Goal: Task Accomplishment & Management: Manage account settings

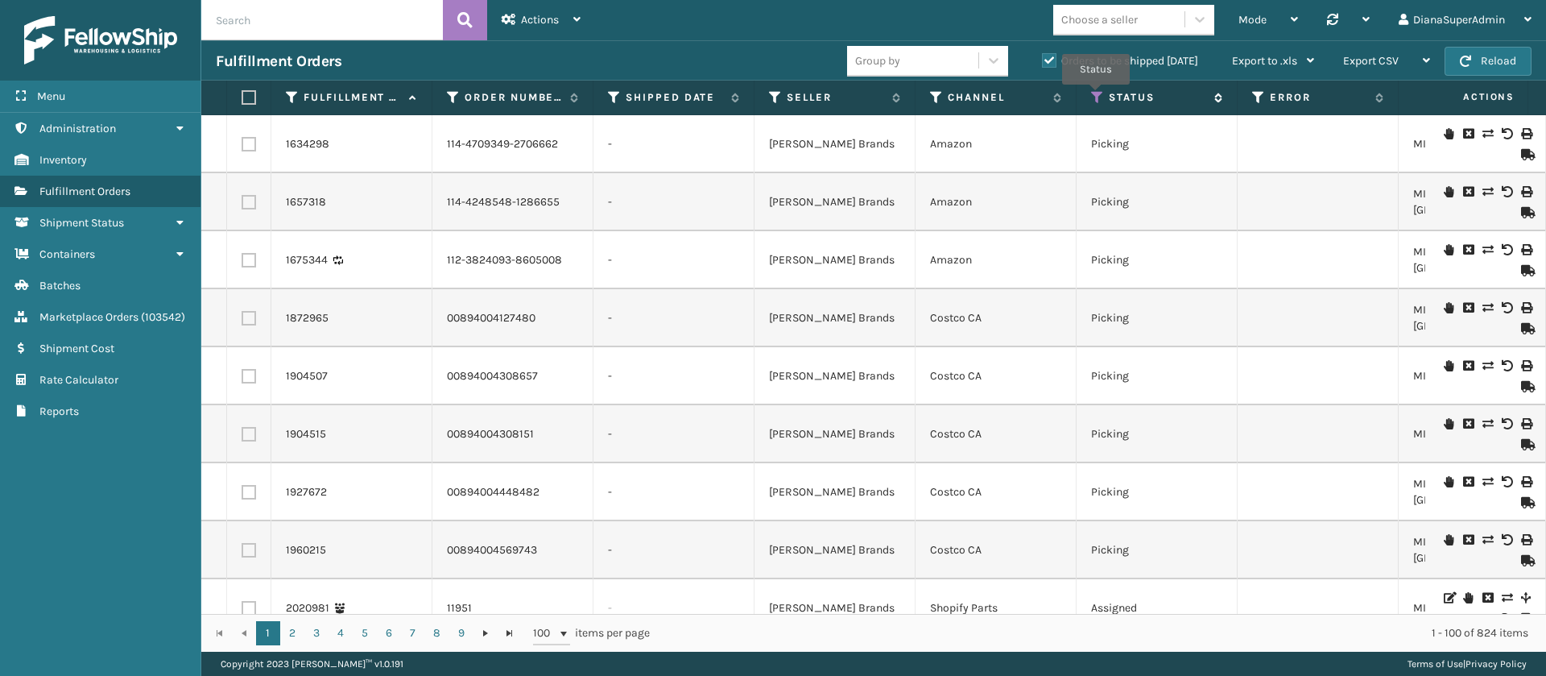
click at [1096, 96] on icon at bounding box center [1097, 97] width 13 height 14
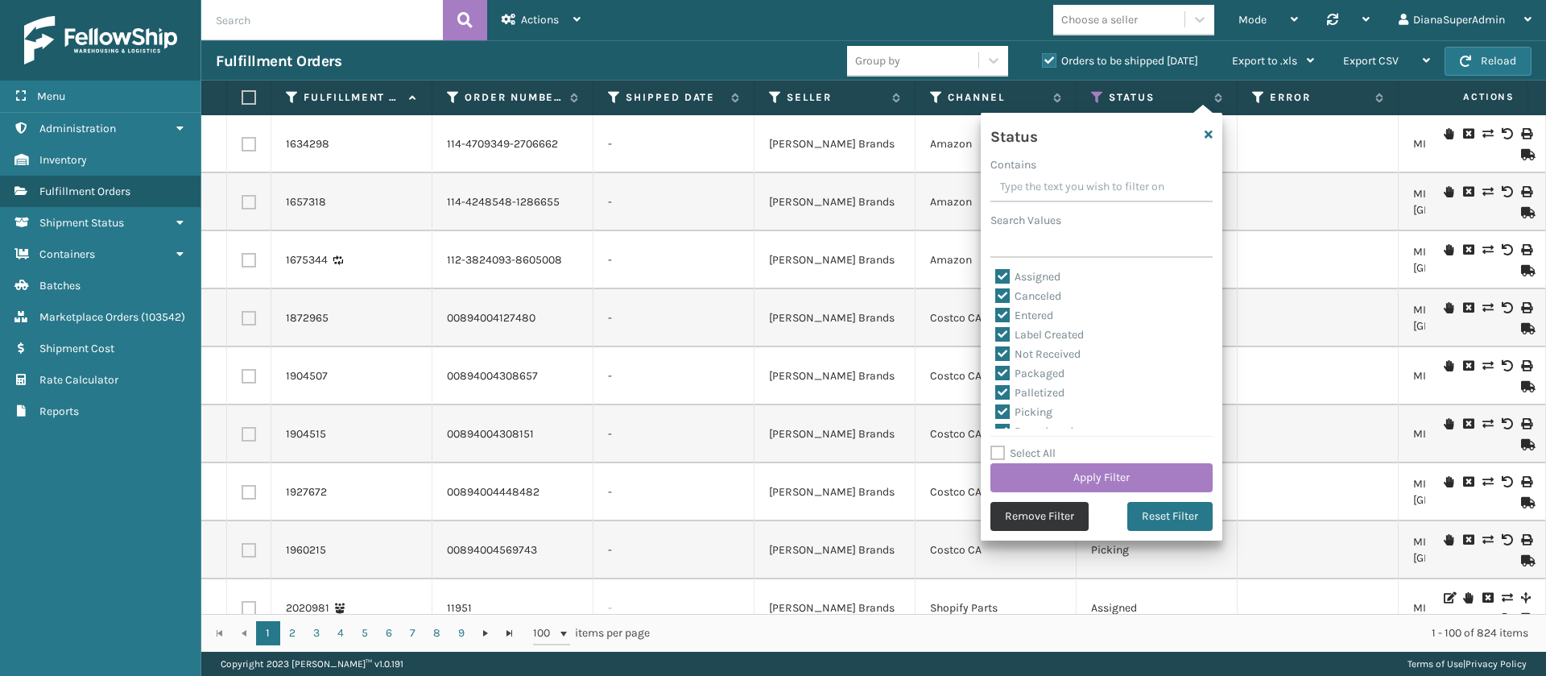
click at [1062, 512] on button "Remove Filter" at bounding box center [1040, 516] width 98 height 29
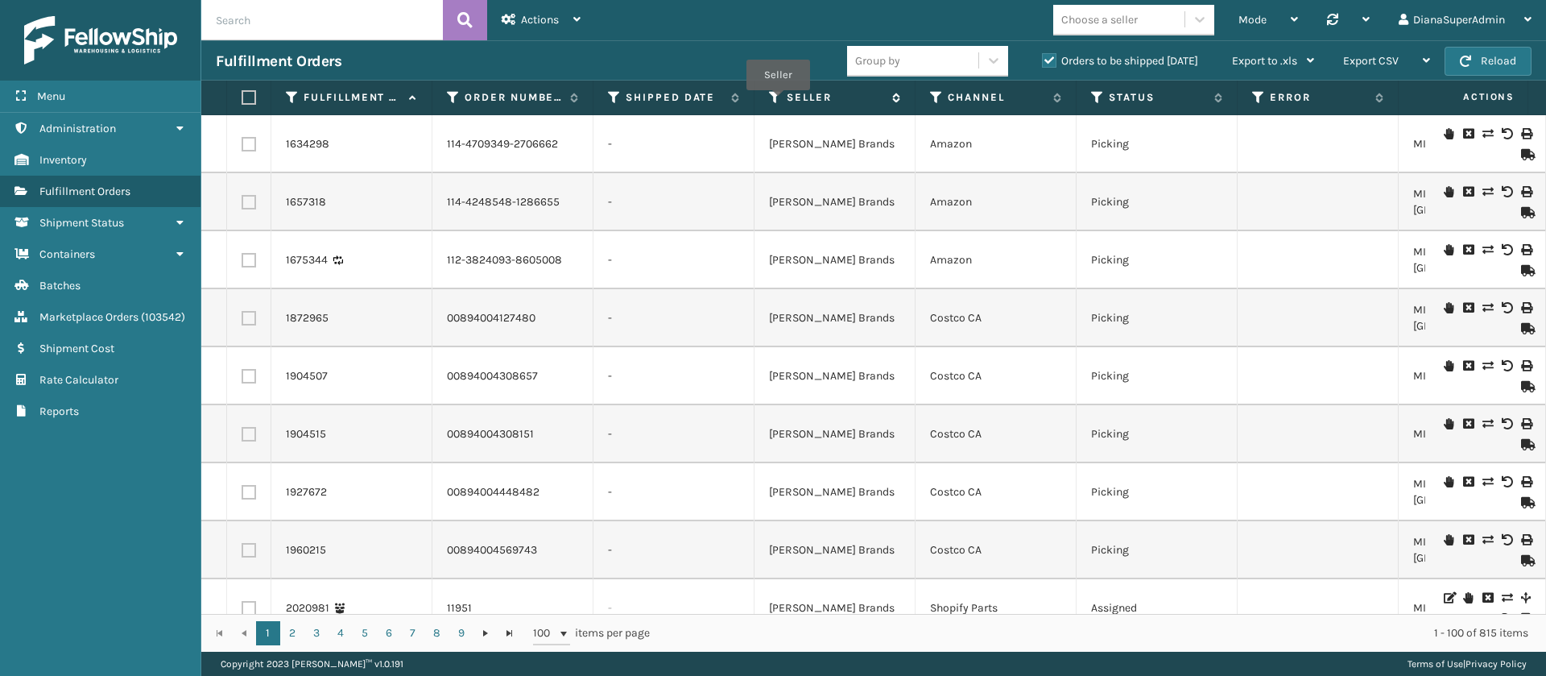
click at [778, 101] on icon at bounding box center [775, 97] width 13 height 14
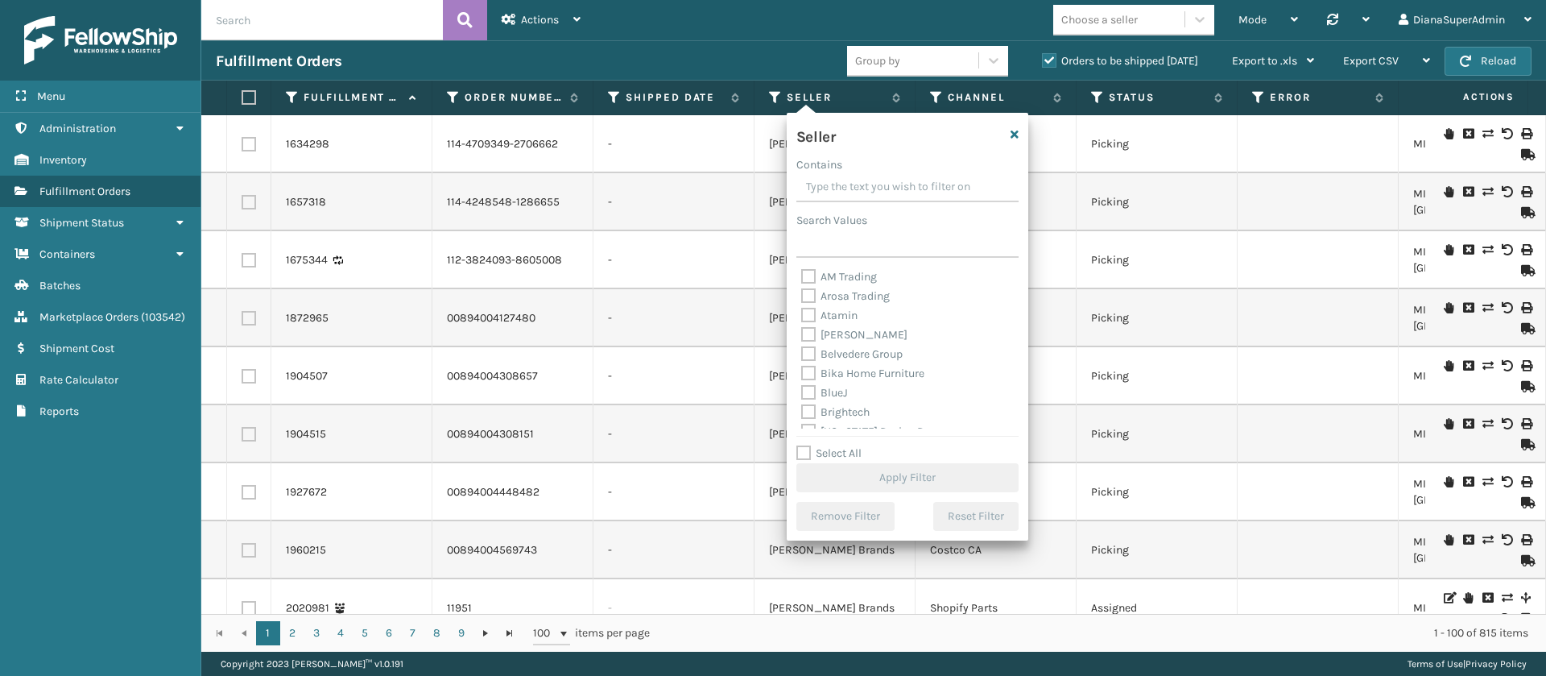
scroll to position [515, 0]
click at [805, 451] on label "Select All" at bounding box center [828, 453] width 65 height 14
click at [805, 445] on input "Select All" at bounding box center [917, 445] width 242 height 2
checkbox input "true"
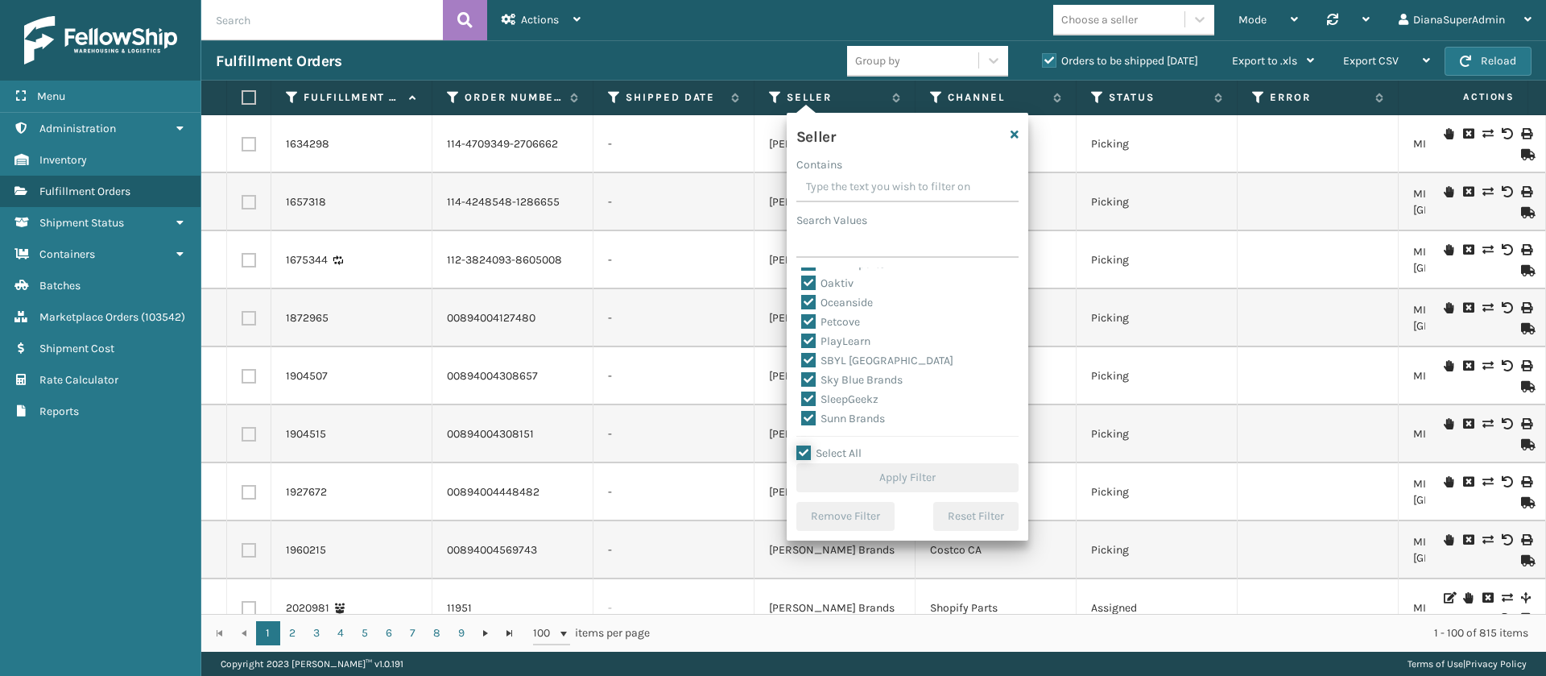
checkbox input "true"
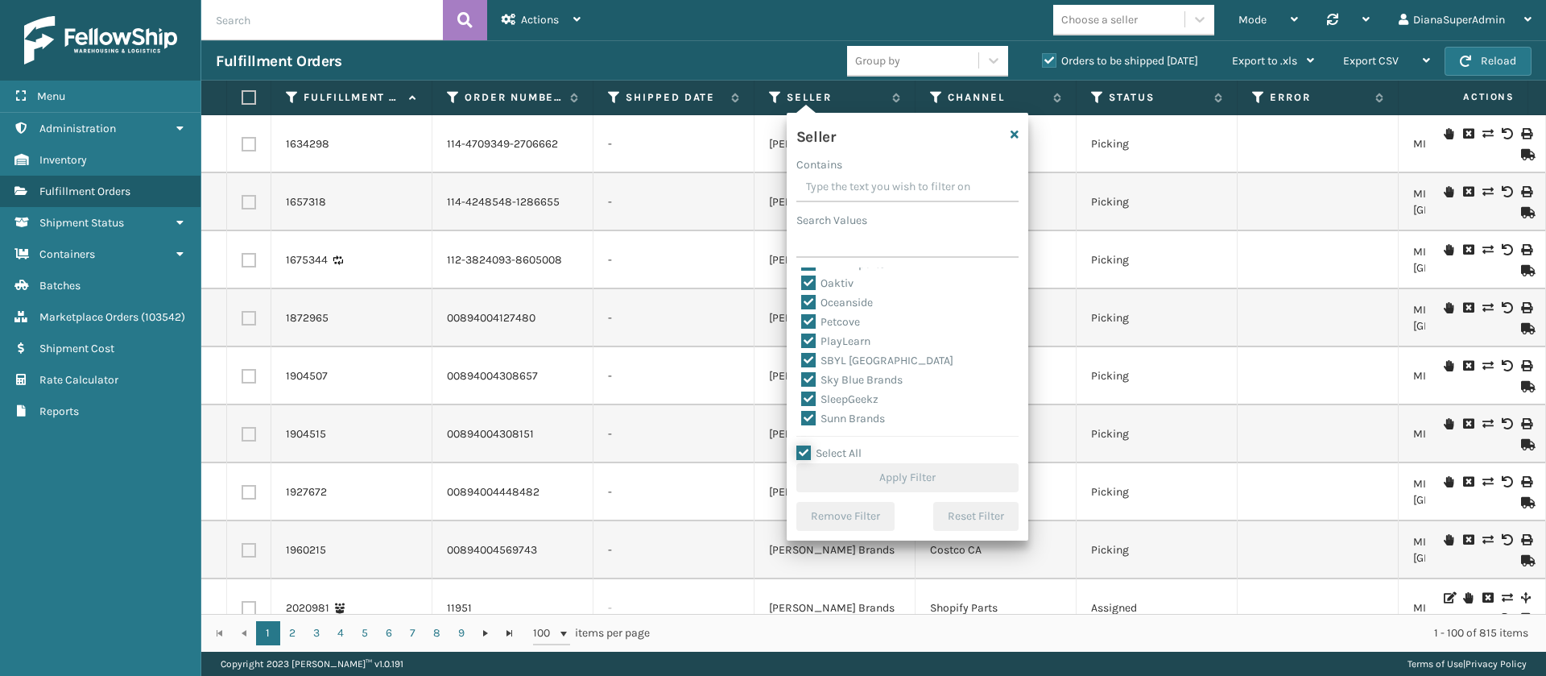
checkbox input "true"
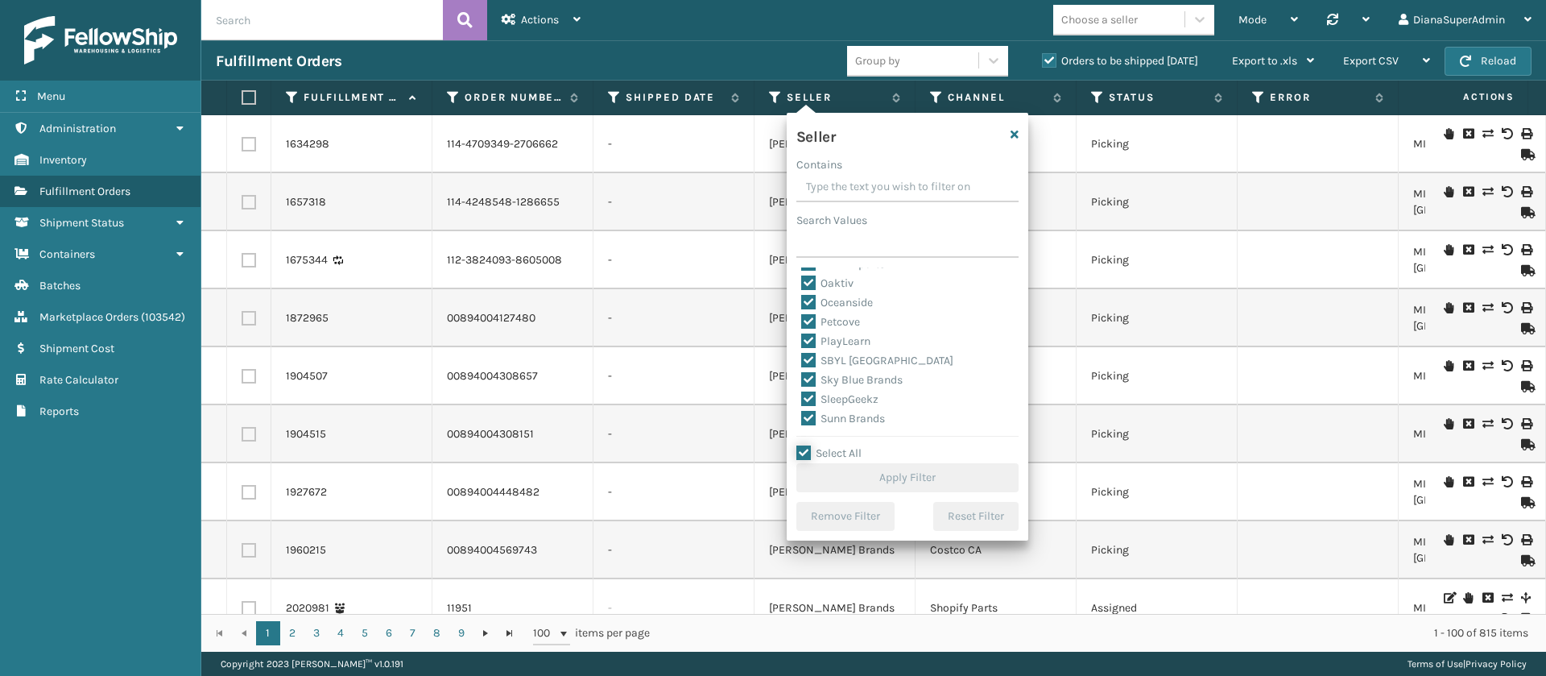
checkbox input "true"
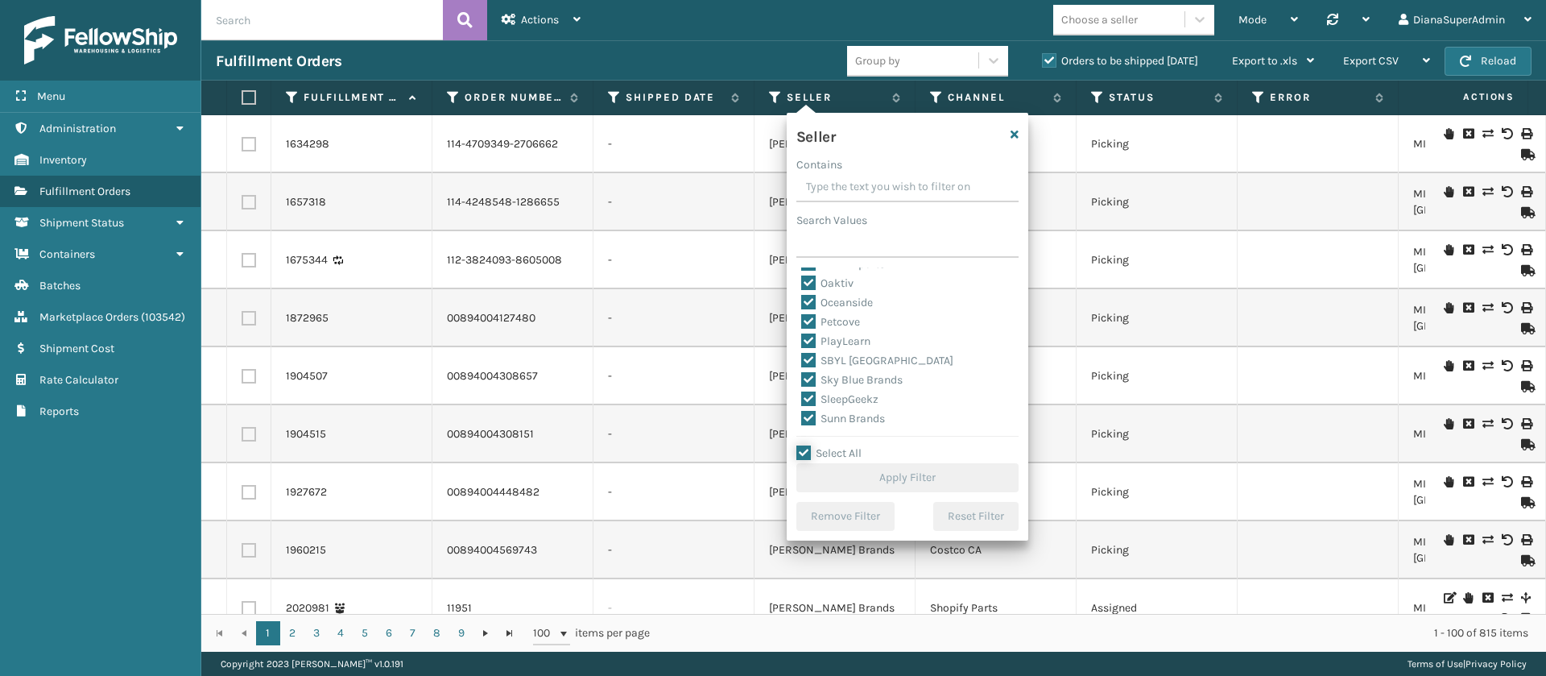
checkbox input "true"
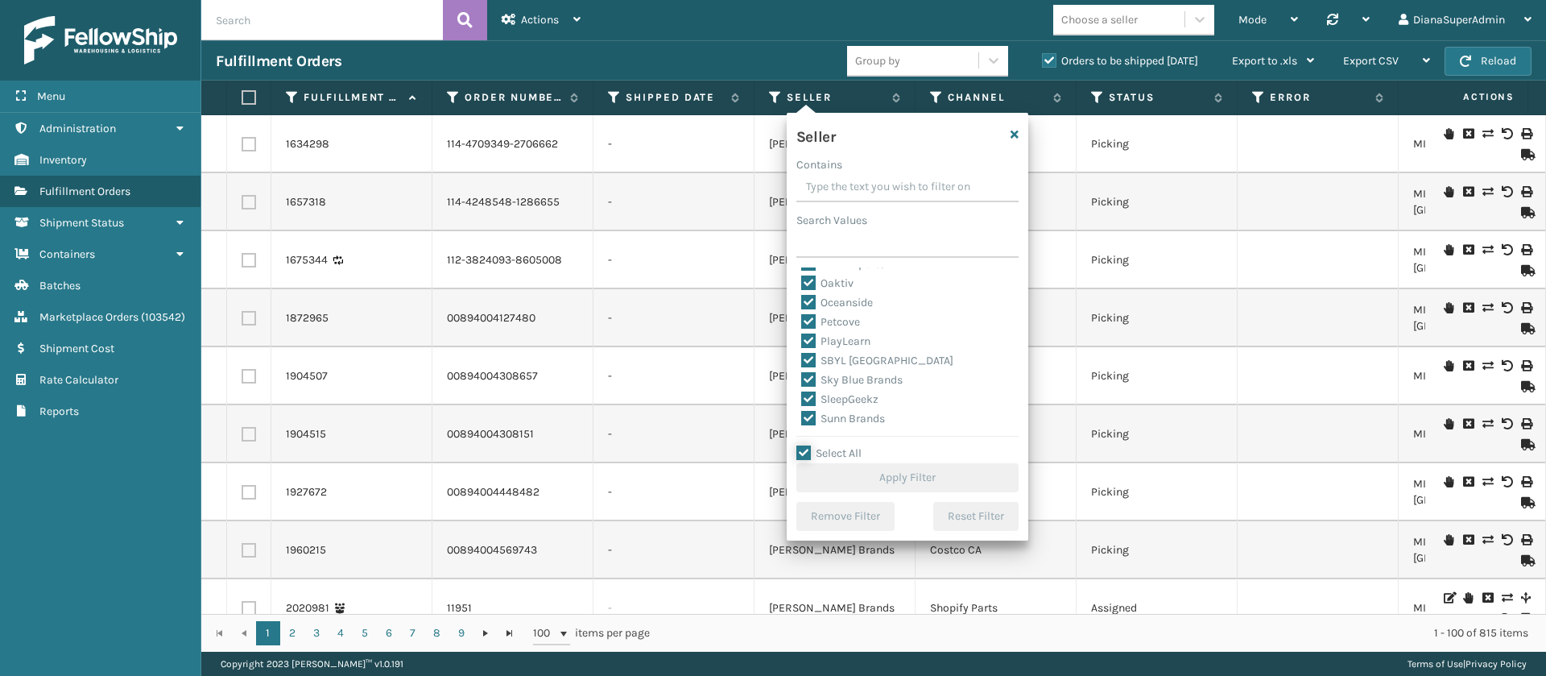
checkbox input "true"
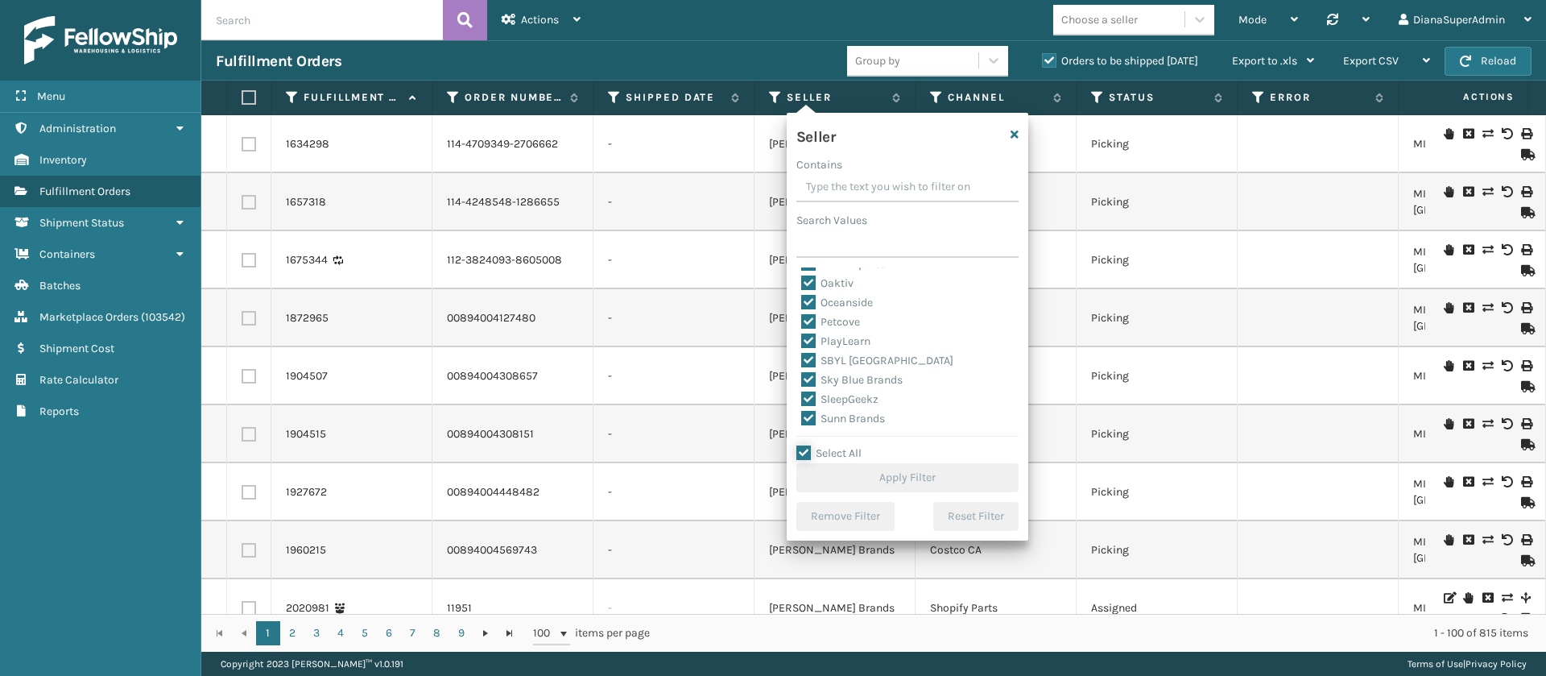
checkbox input "true"
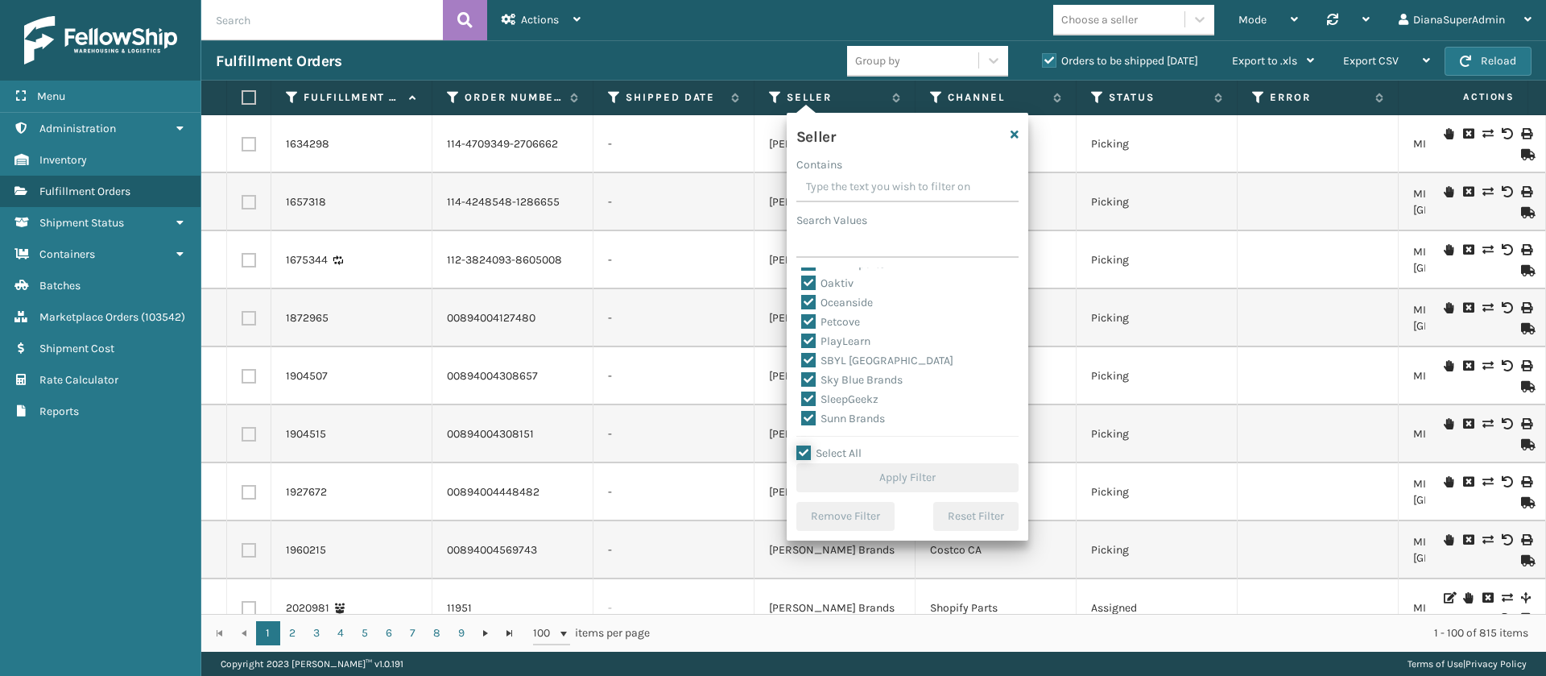
checkbox input "true"
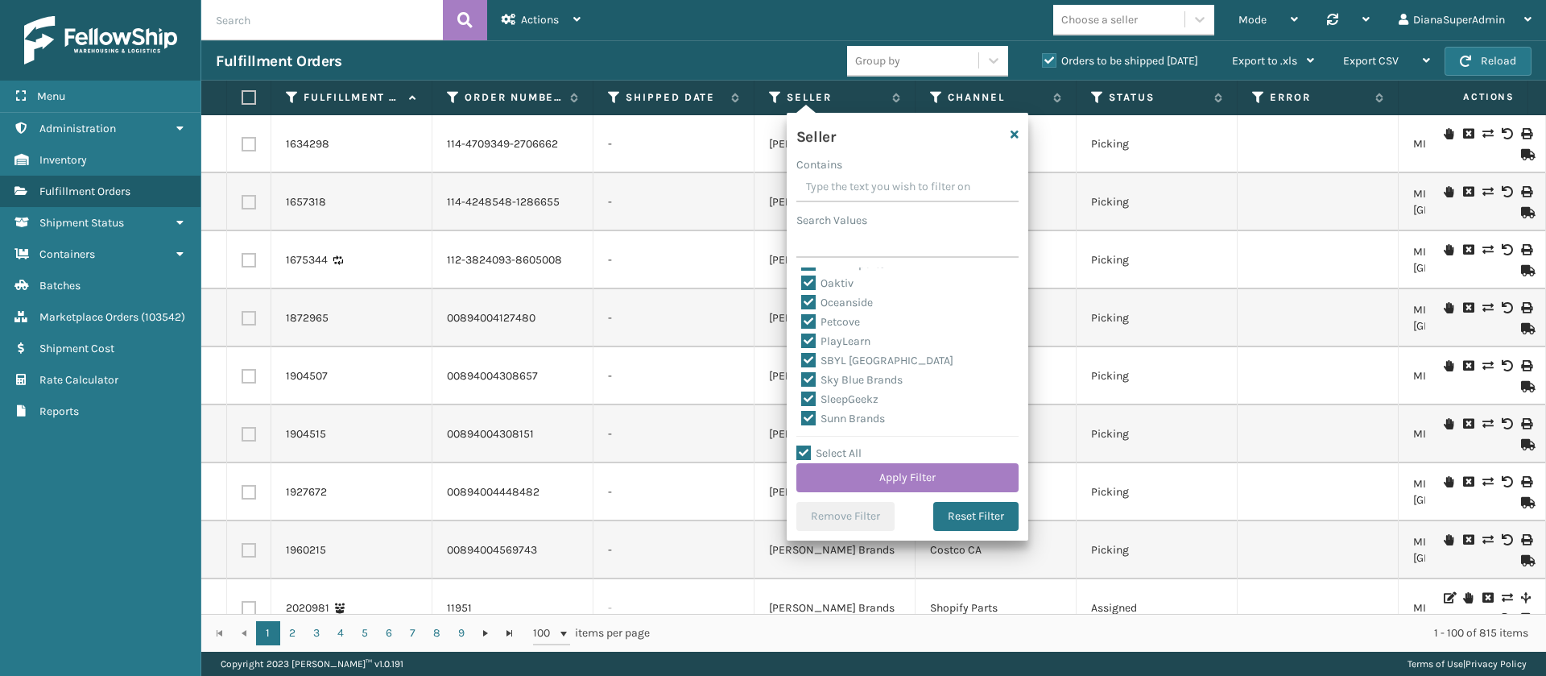
click at [810, 395] on label "SleepGeekz" at bounding box center [839, 399] width 77 height 14
click at [802, 395] on input "SleepGeekz" at bounding box center [801, 395] width 1 height 10
checkbox input "false"
click at [880, 471] on button "Apply Filter" at bounding box center [907, 477] width 222 height 29
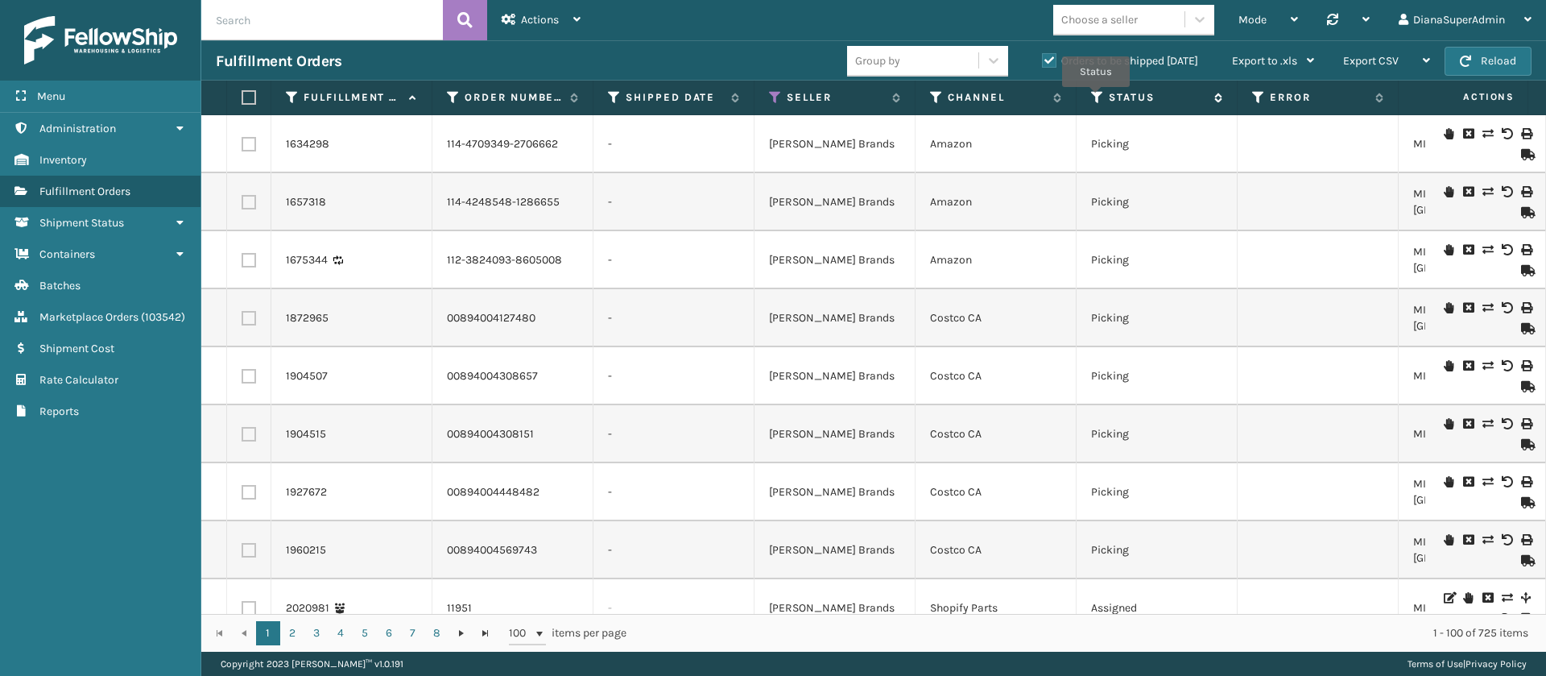
click at [1096, 98] on icon at bounding box center [1097, 97] width 13 height 14
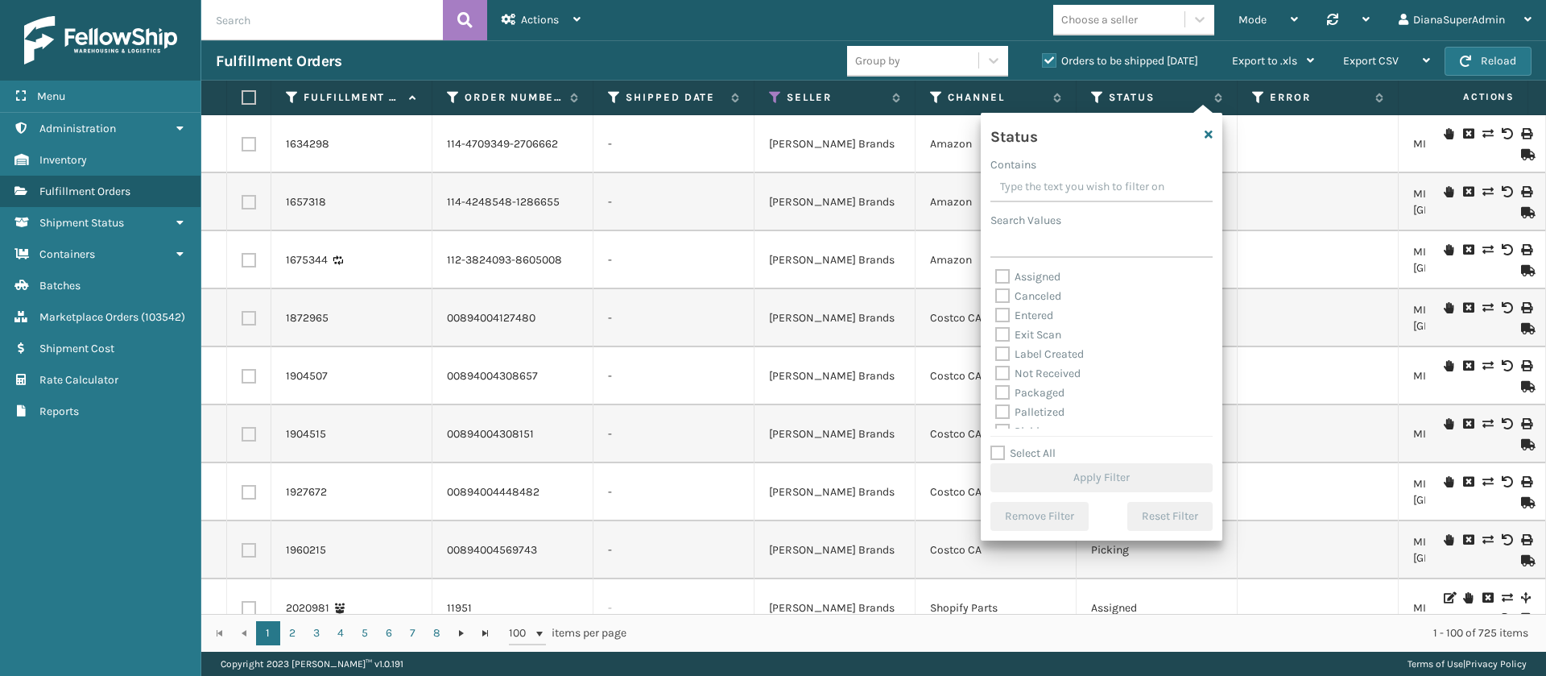
click at [999, 330] on label "Exit Scan" at bounding box center [1028, 335] width 66 height 14
click at [996, 330] on input "Exit Scan" at bounding box center [995, 330] width 1 height 10
checkbox input "true"
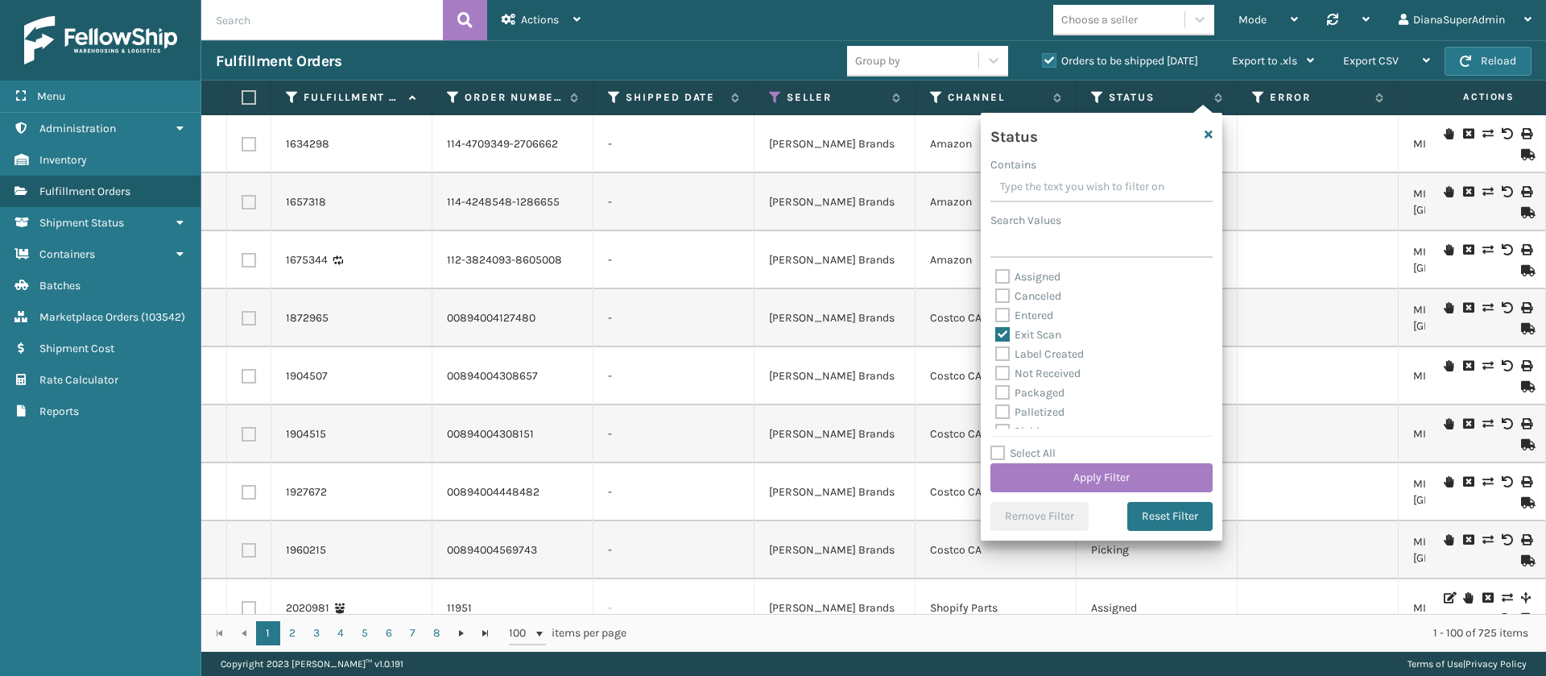
click at [999, 366] on label "Not Received" at bounding box center [1037, 373] width 85 height 14
click at [996, 366] on input "Not Received" at bounding box center [995, 369] width 1 height 10
checkbox input "true"
click at [1003, 399] on label "Packaged" at bounding box center [1029, 393] width 69 height 14
click at [996, 394] on input "Packaged" at bounding box center [995, 388] width 1 height 10
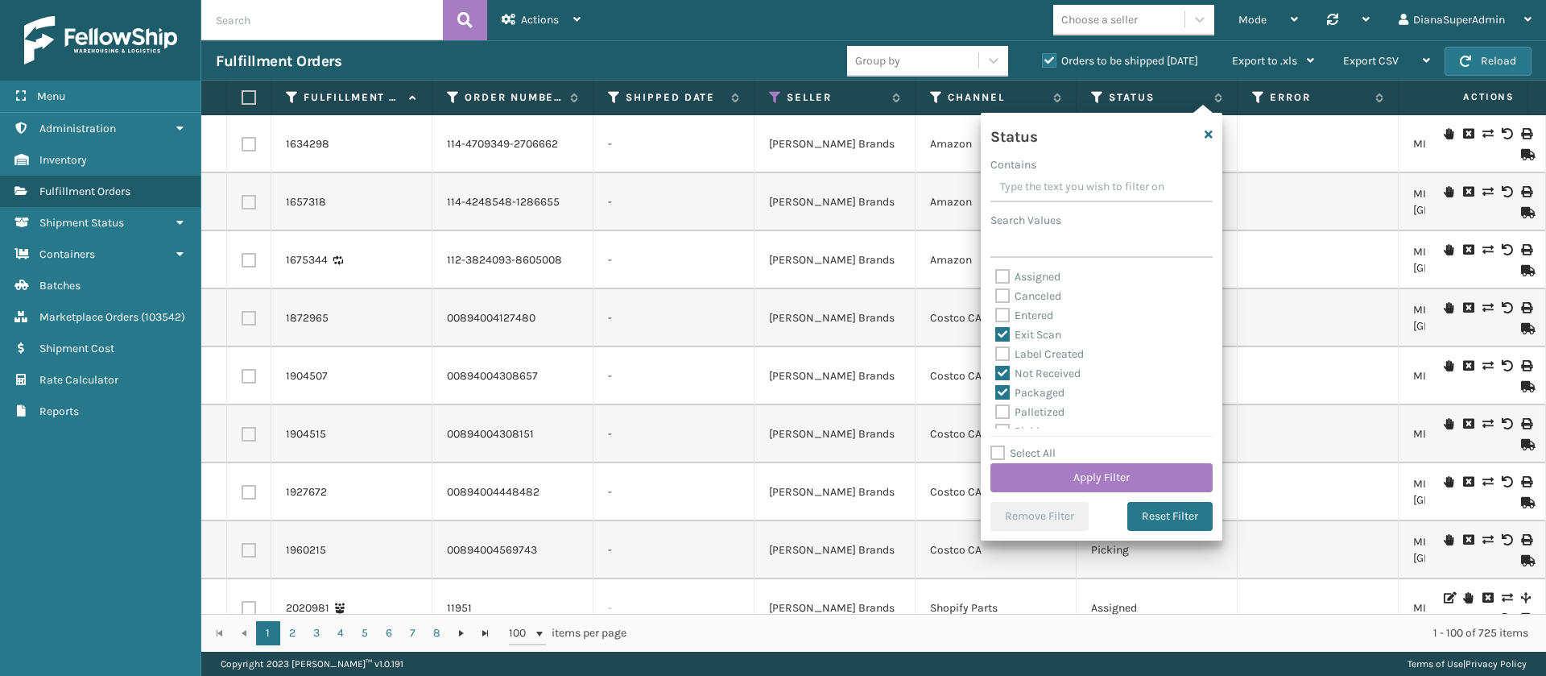
click at [1003, 399] on label "Packaged" at bounding box center [1029, 393] width 69 height 14
click at [996, 394] on input "Packaged" at bounding box center [995, 388] width 1 height 10
checkbox input "false"
click at [1002, 367] on label "Not Received" at bounding box center [1037, 373] width 85 height 14
click at [996, 367] on input "Not Received" at bounding box center [995, 369] width 1 height 10
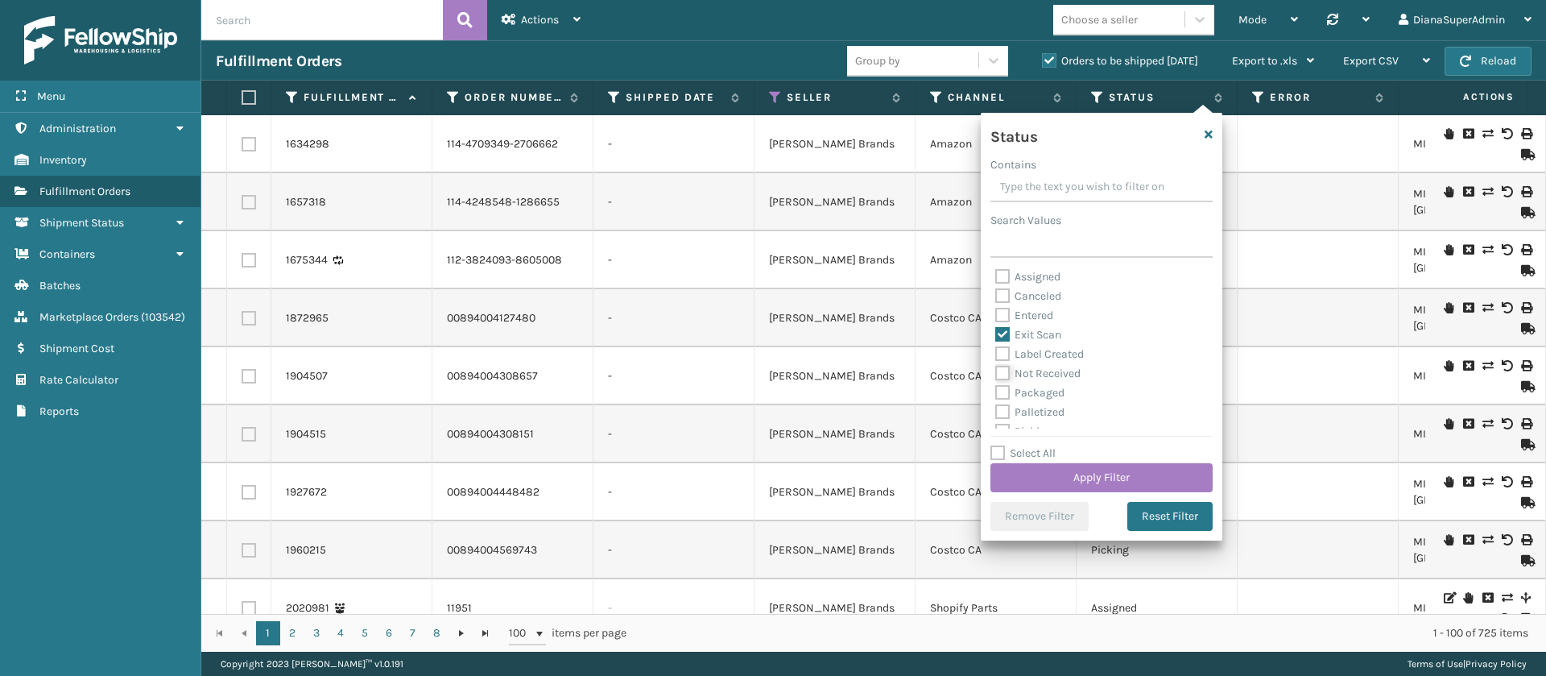
checkbox input "false"
click at [1000, 322] on div "Entered" at bounding box center [1101, 315] width 213 height 19
click at [1000, 336] on label "Exit Scan" at bounding box center [1028, 335] width 66 height 14
click at [996, 336] on input "Exit Scan" at bounding box center [995, 330] width 1 height 10
checkbox input "false"
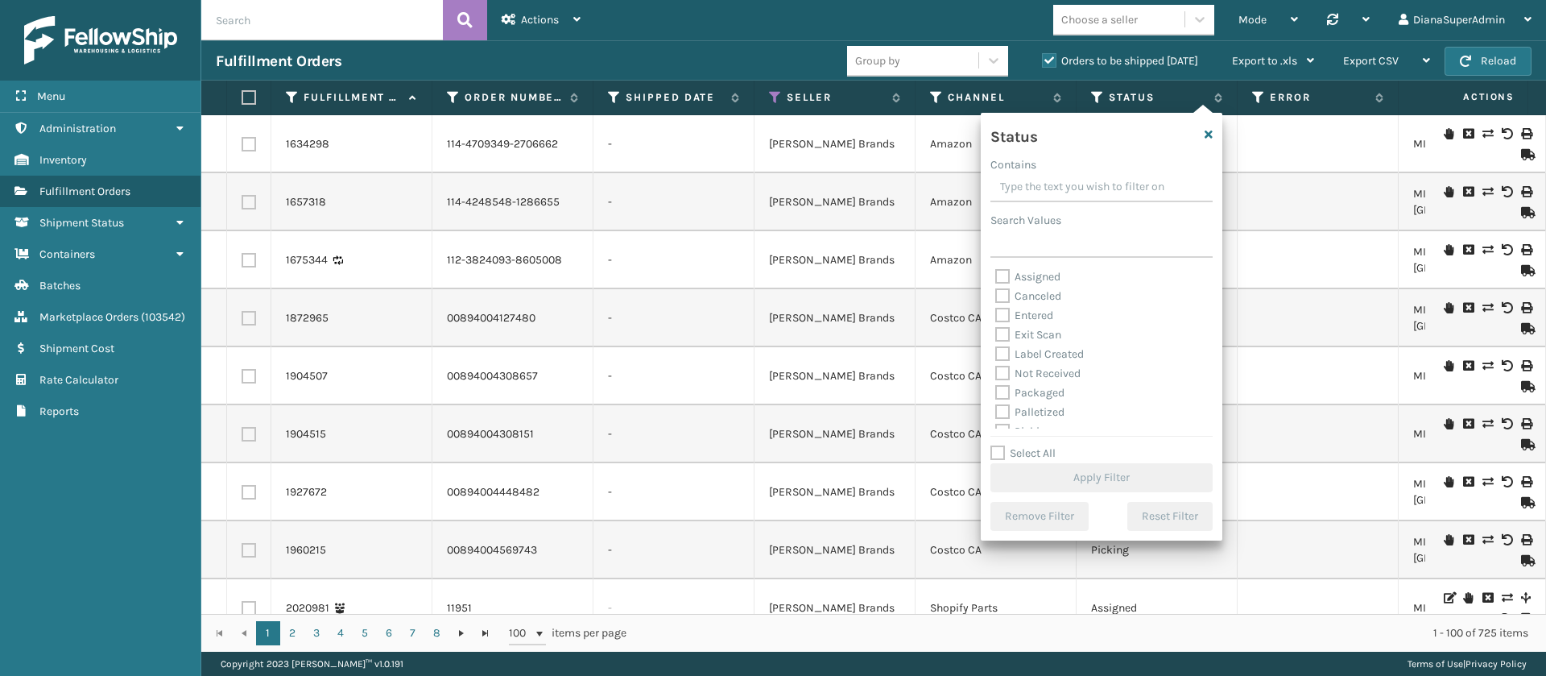
click at [1000, 351] on label "Label Created" at bounding box center [1039, 354] width 89 height 14
click at [996, 351] on input "Label Created" at bounding box center [995, 350] width 1 height 10
checkbox input "true"
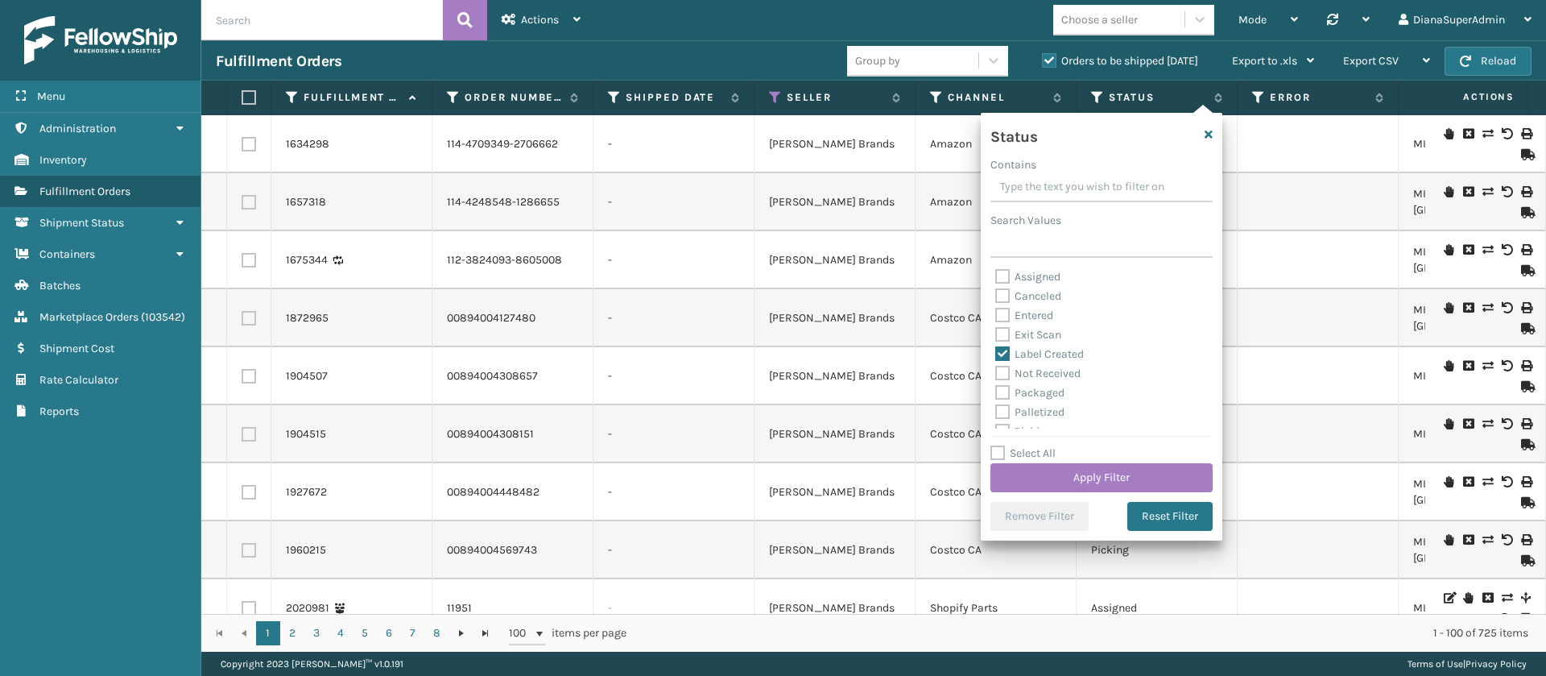
click at [1002, 386] on label "Packaged" at bounding box center [1029, 393] width 69 height 14
click at [996, 386] on input "Packaged" at bounding box center [995, 388] width 1 height 10
checkbox input "true"
click at [1003, 405] on label "Palletized" at bounding box center [1029, 412] width 69 height 14
click at [996, 403] on input "Palletized" at bounding box center [995, 408] width 1 height 10
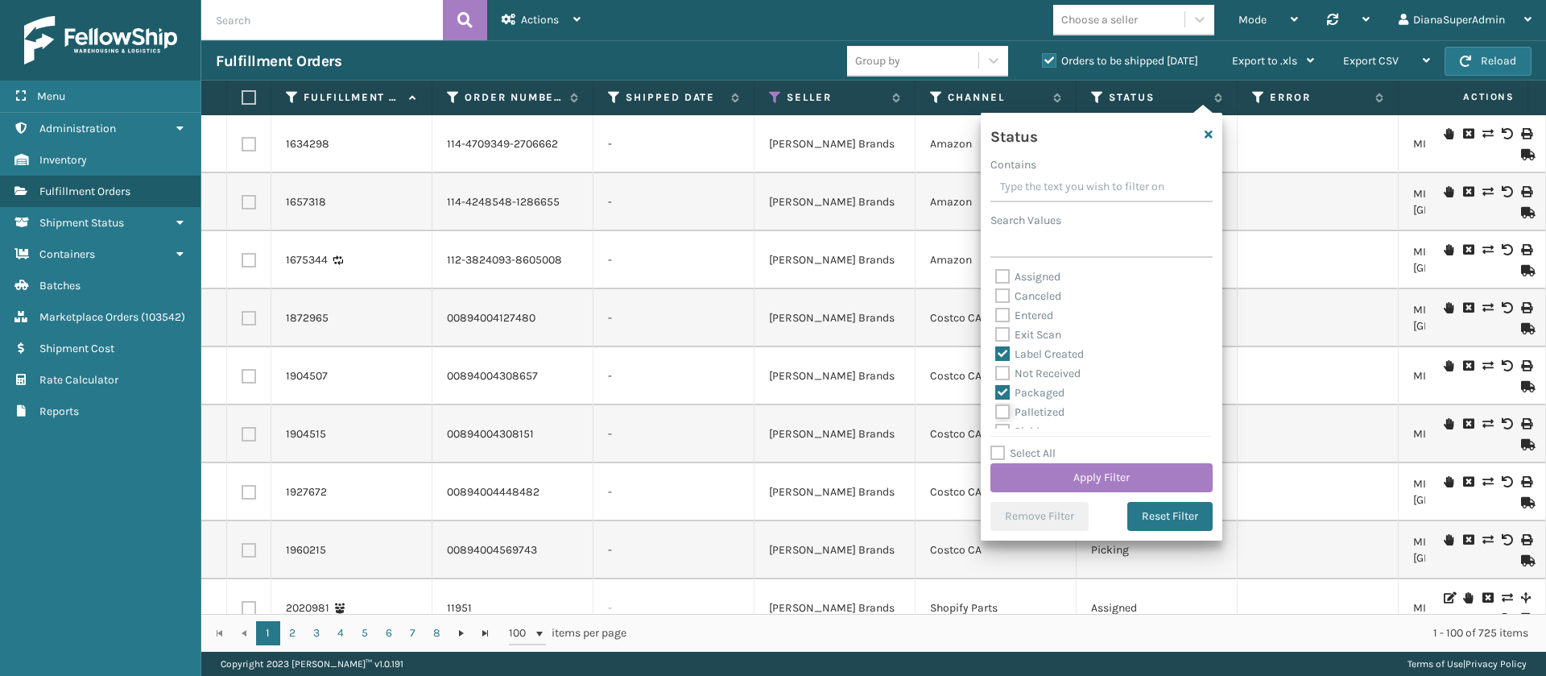
checkbox input "true"
click at [1002, 391] on label "Picking" at bounding box center [1023, 388] width 57 height 14
click at [996, 389] on input "Picking" at bounding box center [995, 383] width 1 height 10
checkbox input "true"
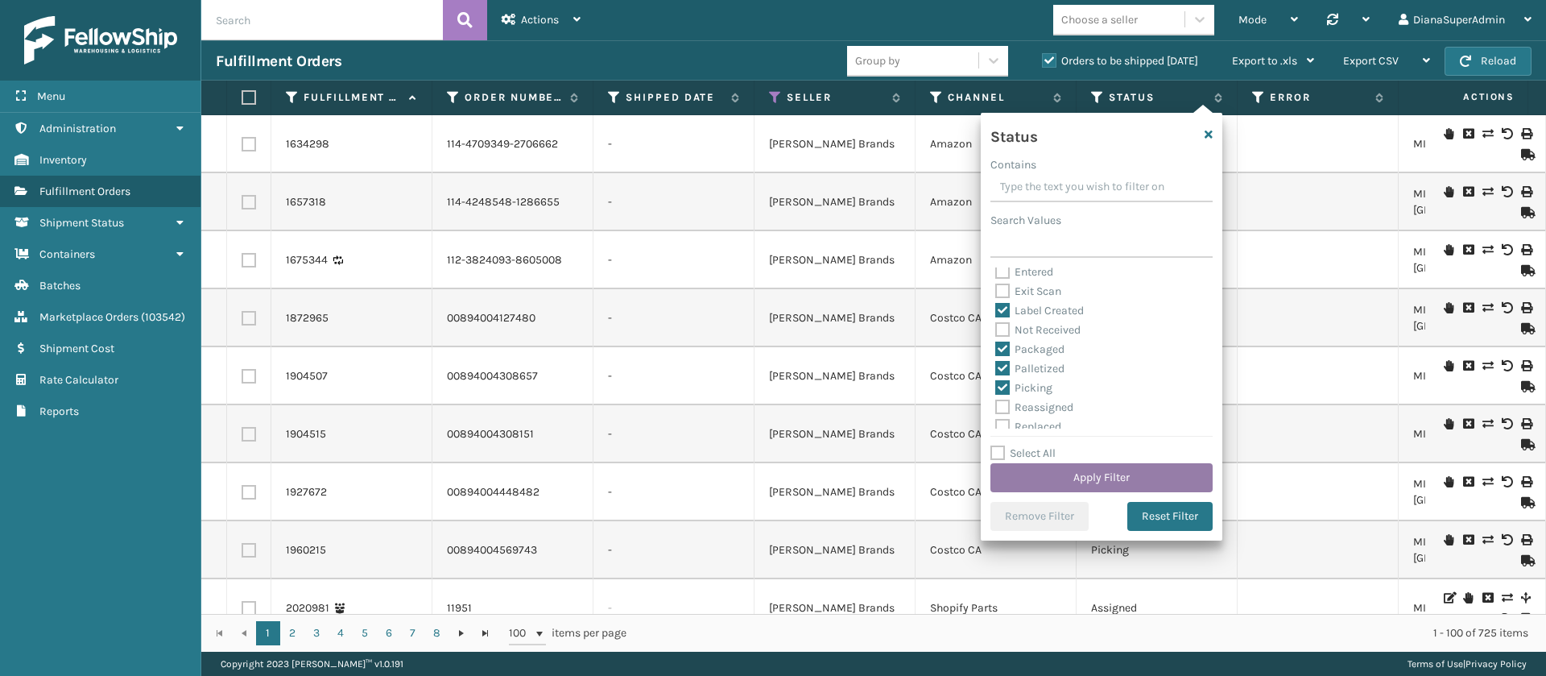
click at [1086, 468] on button "Apply Filter" at bounding box center [1102, 477] width 222 height 29
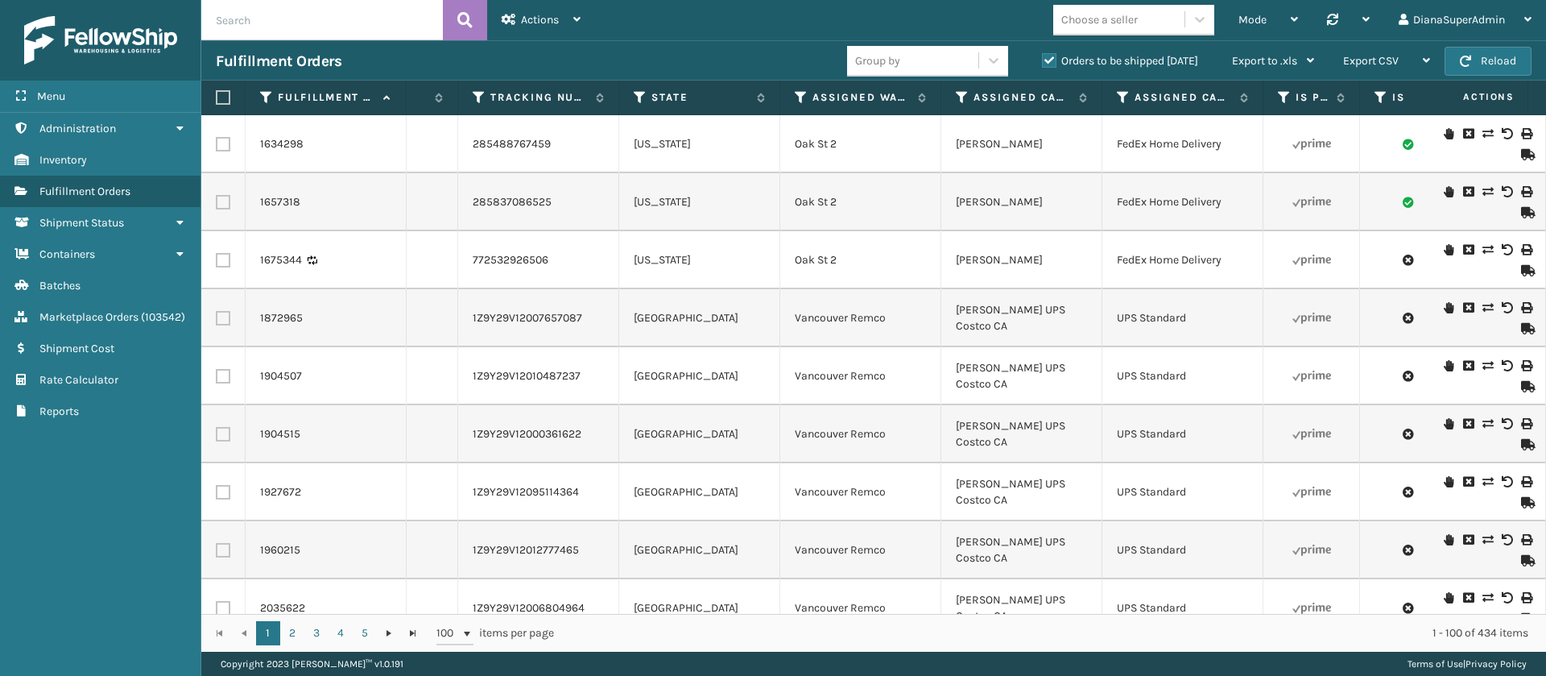
scroll to position [0, 1425]
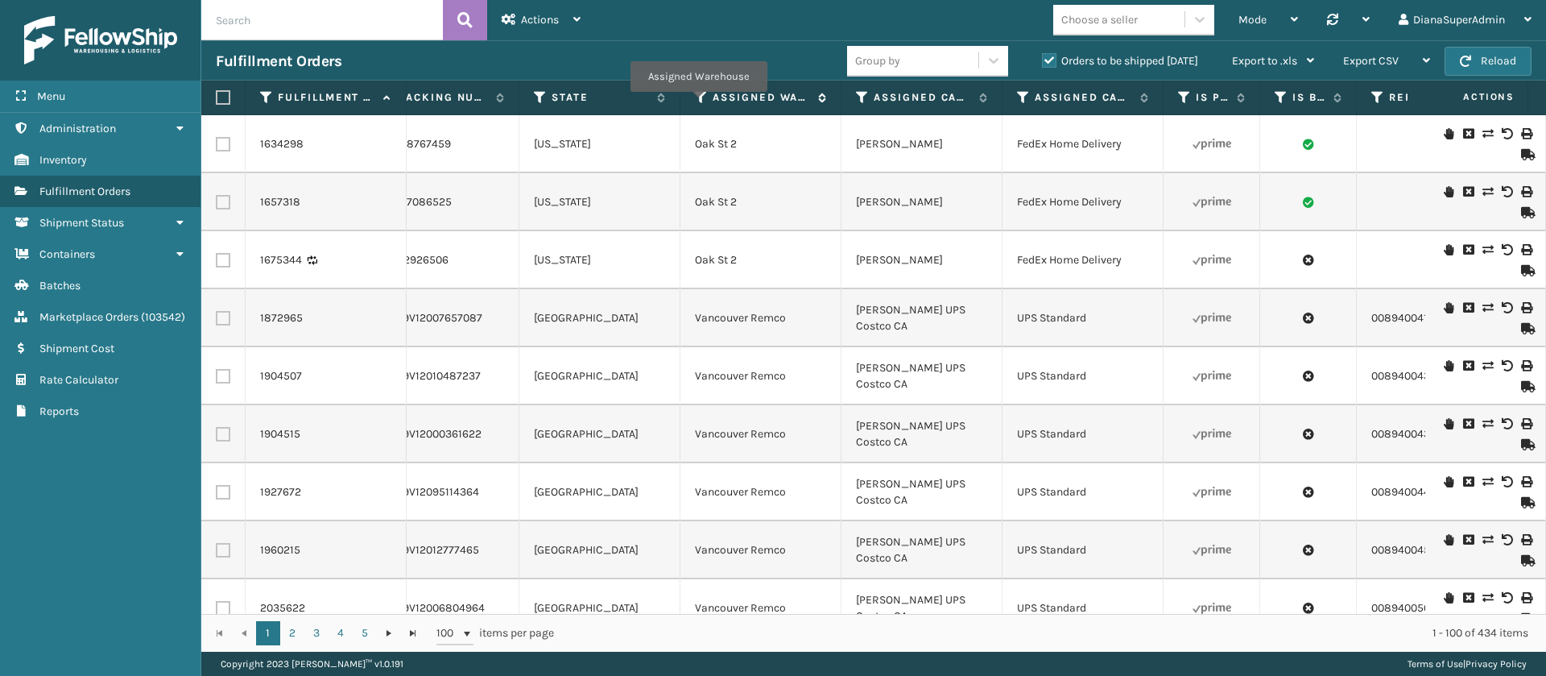
click at [698, 103] on icon at bounding box center [701, 97] width 13 height 14
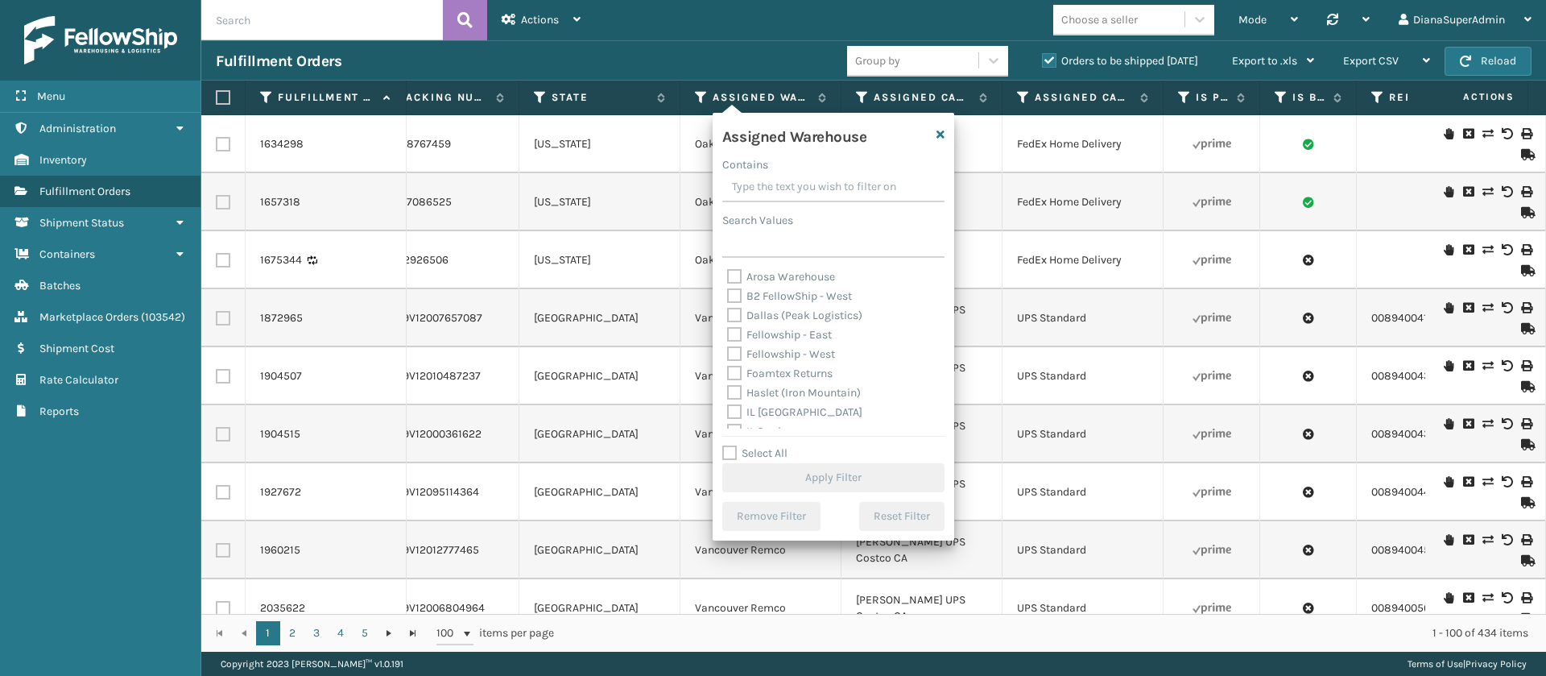
click at [734, 332] on label "Fellowship - East" at bounding box center [779, 335] width 105 height 14
click at [728, 332] on input "Fellowship - East" at bounding box center [727, 330] width 1 height 10
checkbox input "true"
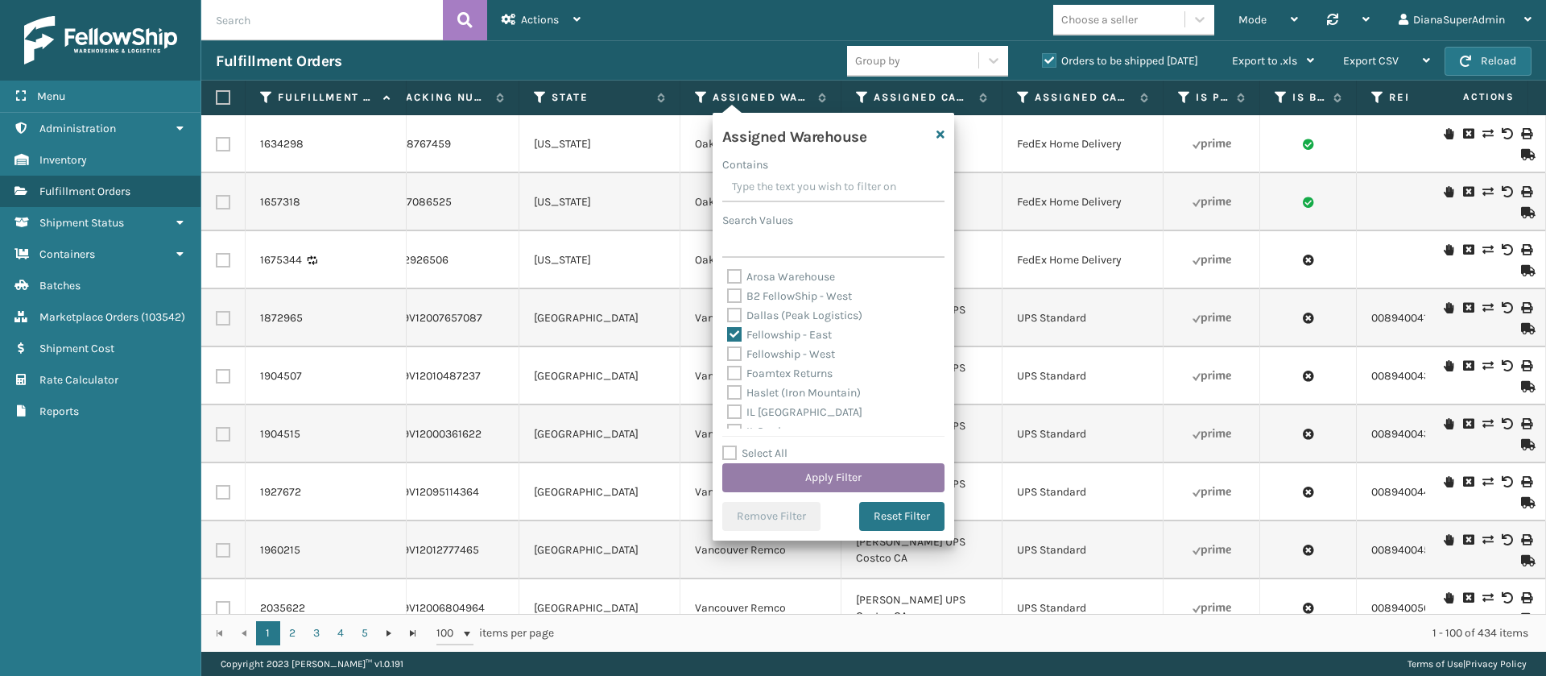
click at [858, 467] on button "Apply Filter" at bounding box center [833, 477] width 222 height 29
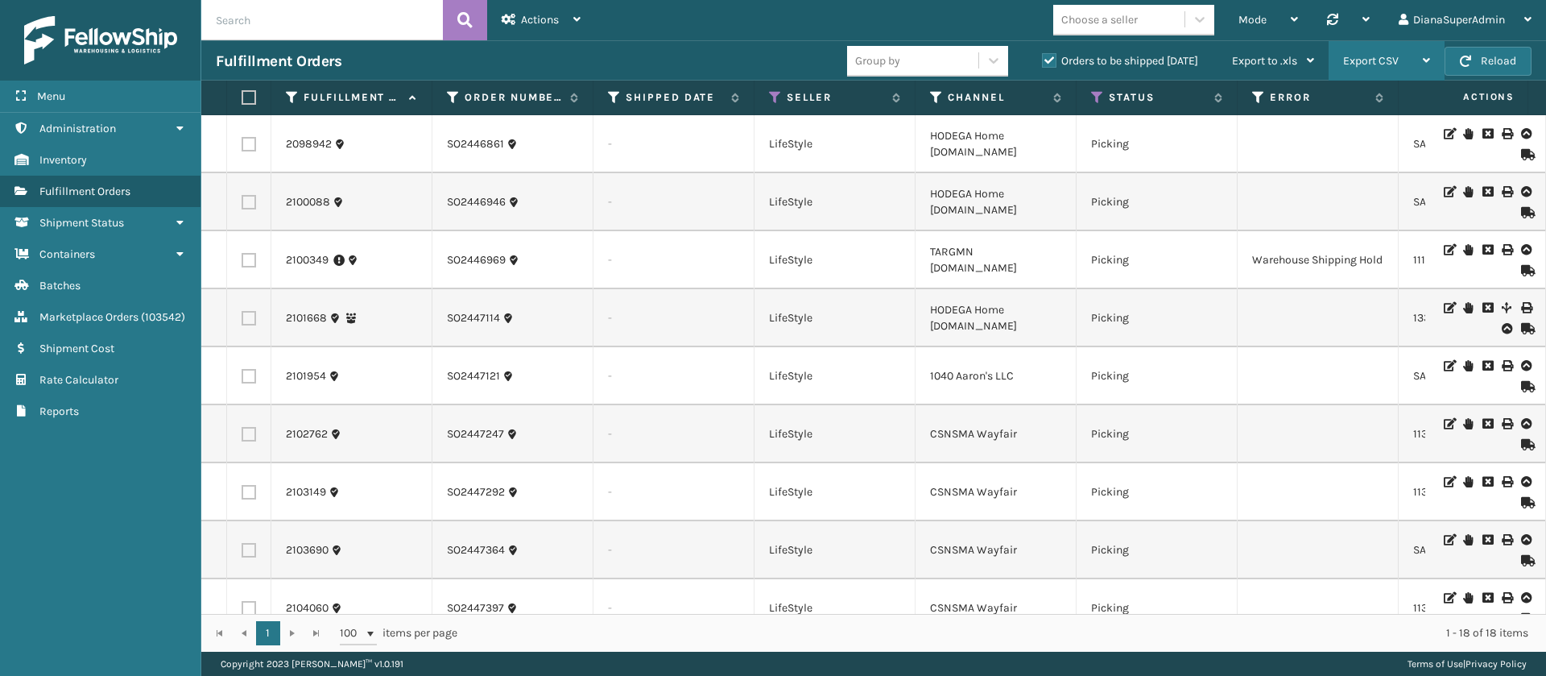
click at [1403, 57] on div "Export CSV" at bounding box center [1386, 61] width 87 height 40
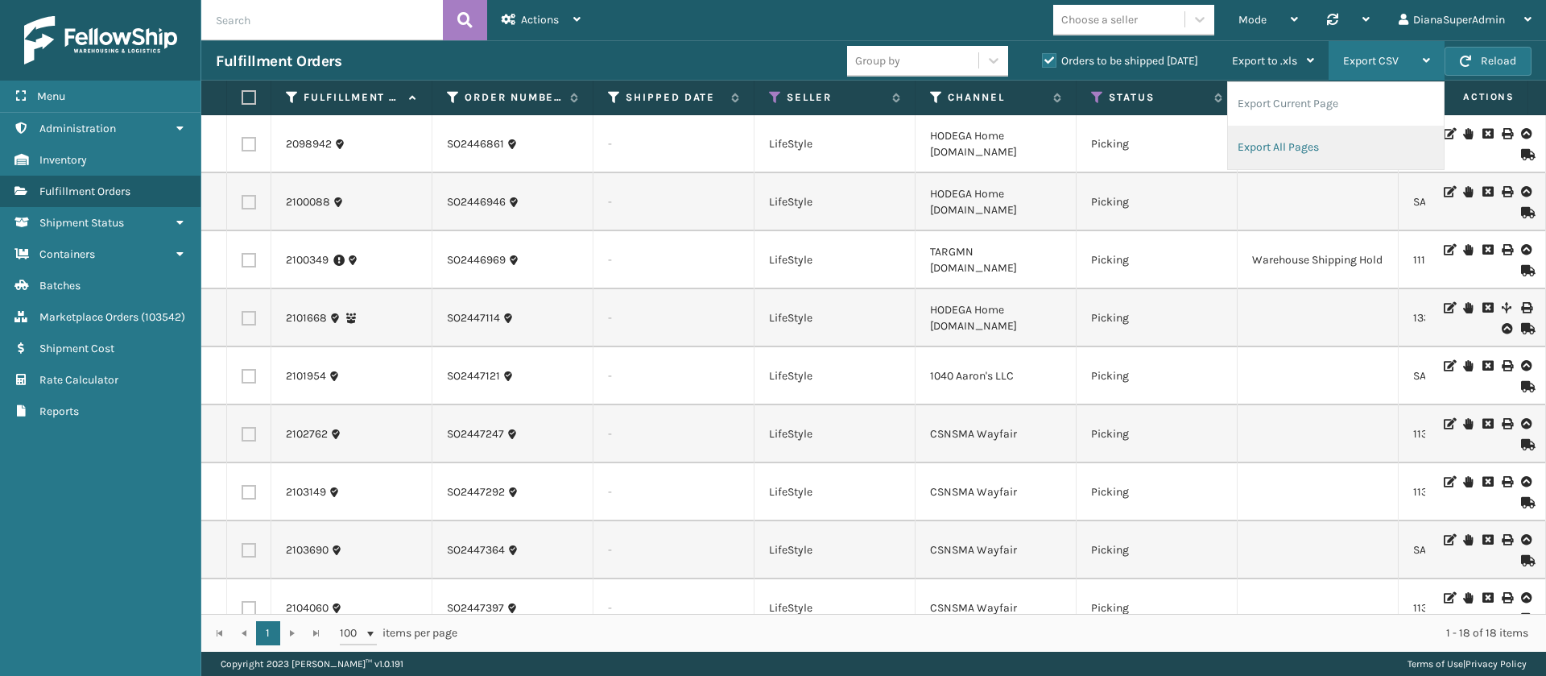
click at [1293, 143] on li "Export All Pages" at bounding box center [1336, 147] width 216 height 43
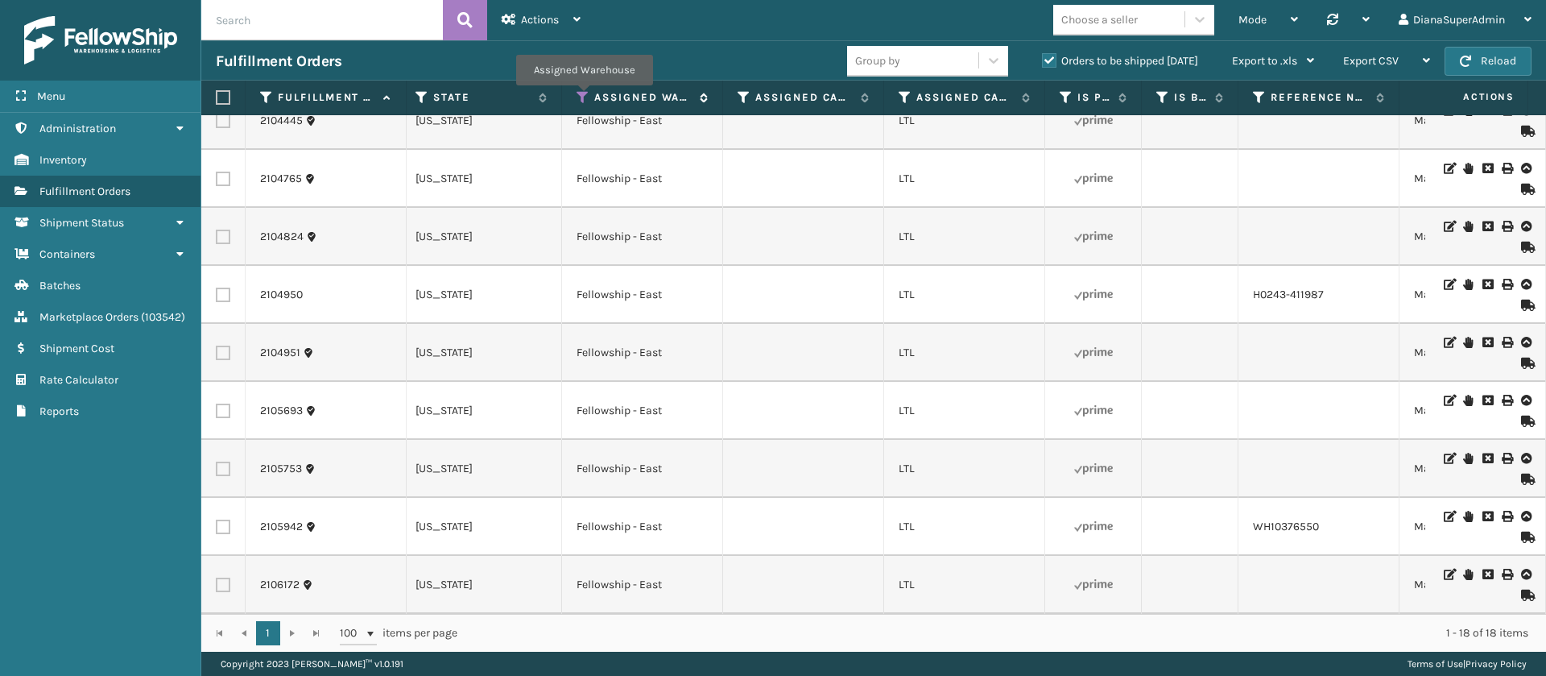
click at [584, 97] on icon at bounding box center [583, 97] width 13 height 14
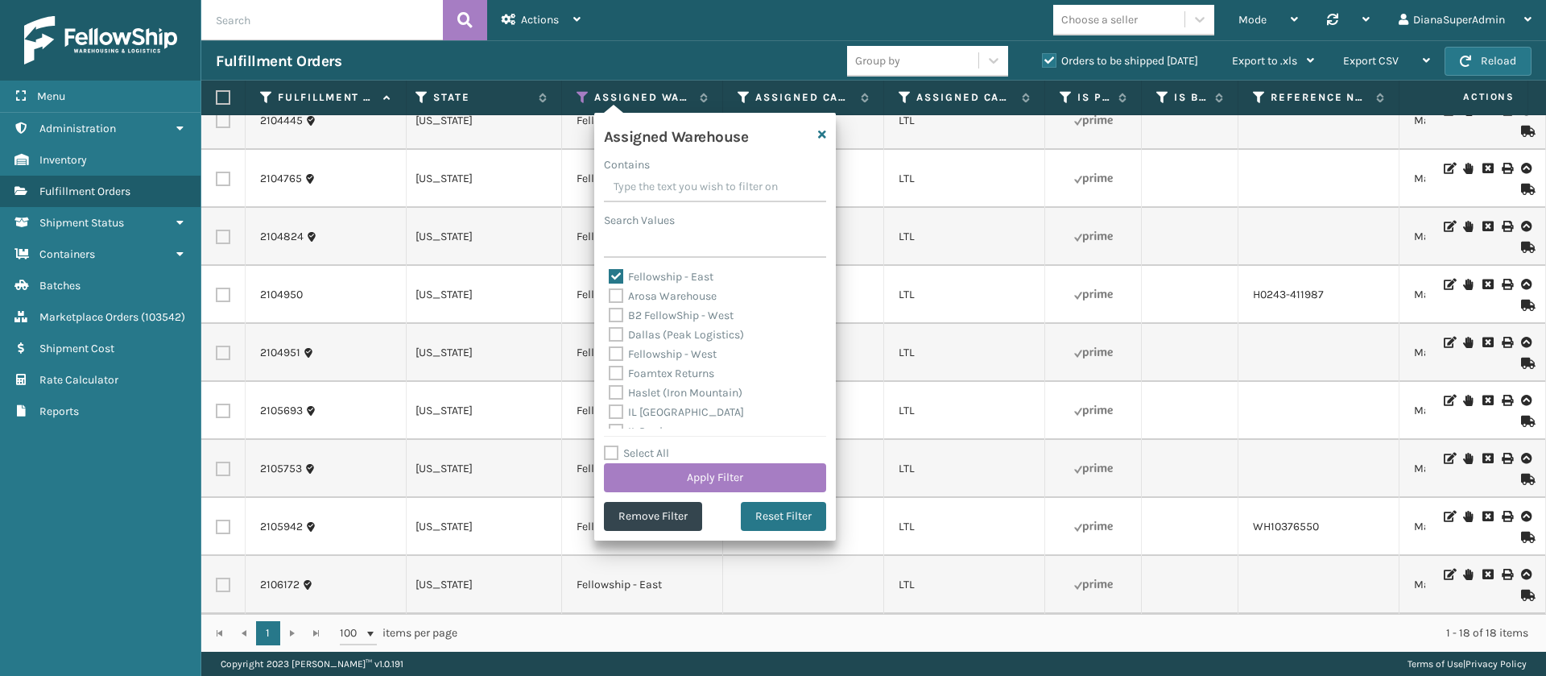
click at [616, 272] on label "Fellowship - East" at bounding box center [661, 277] width 105 height 14
click at [610, 272] on input "Fellowship - East" at bounding box center [609, 272] width 1 height 10
checkbox input "false"
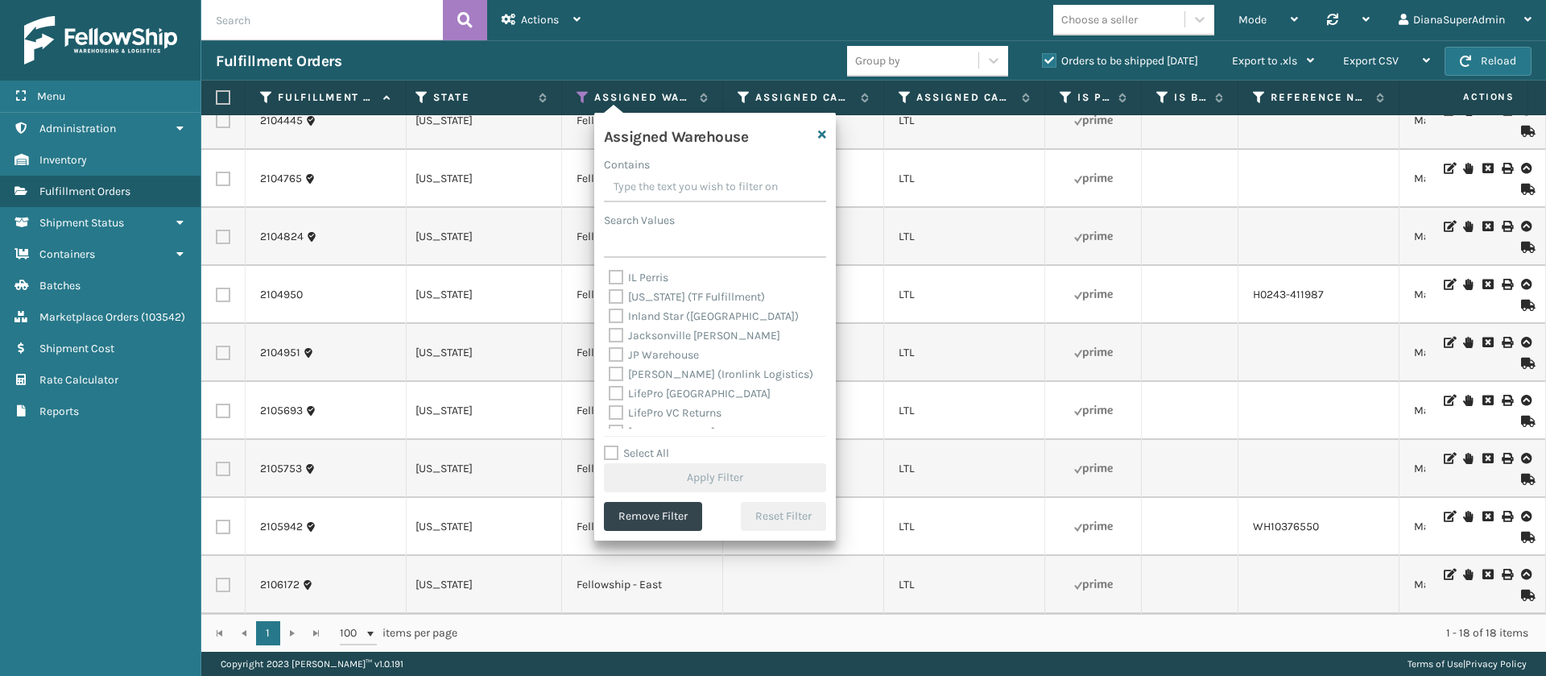
scroll to position [162, 0]
click at [618, 369] on label "[PERSON_NAME] (Ironlink Logistics)" at bounding box center [711, 366] width 205 height 14
click at [610, 367] on input "[PERSON_NAME] (Ironlink Logistics)" at bounding box center [609, 362] width 1 height 10
checkbox input "true"
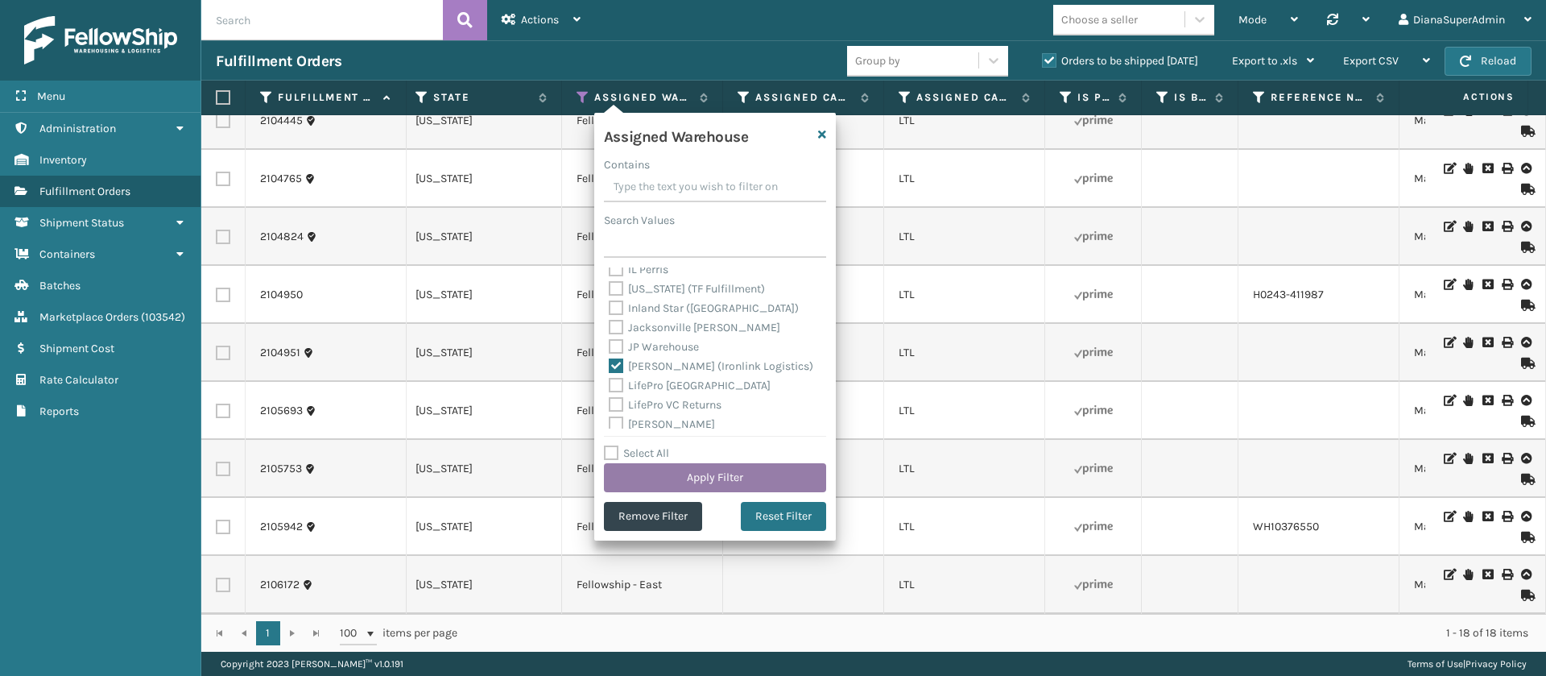
click at [714, 482] on button "Apply Filter" at bounding box center [715, 477] width 222 height 29
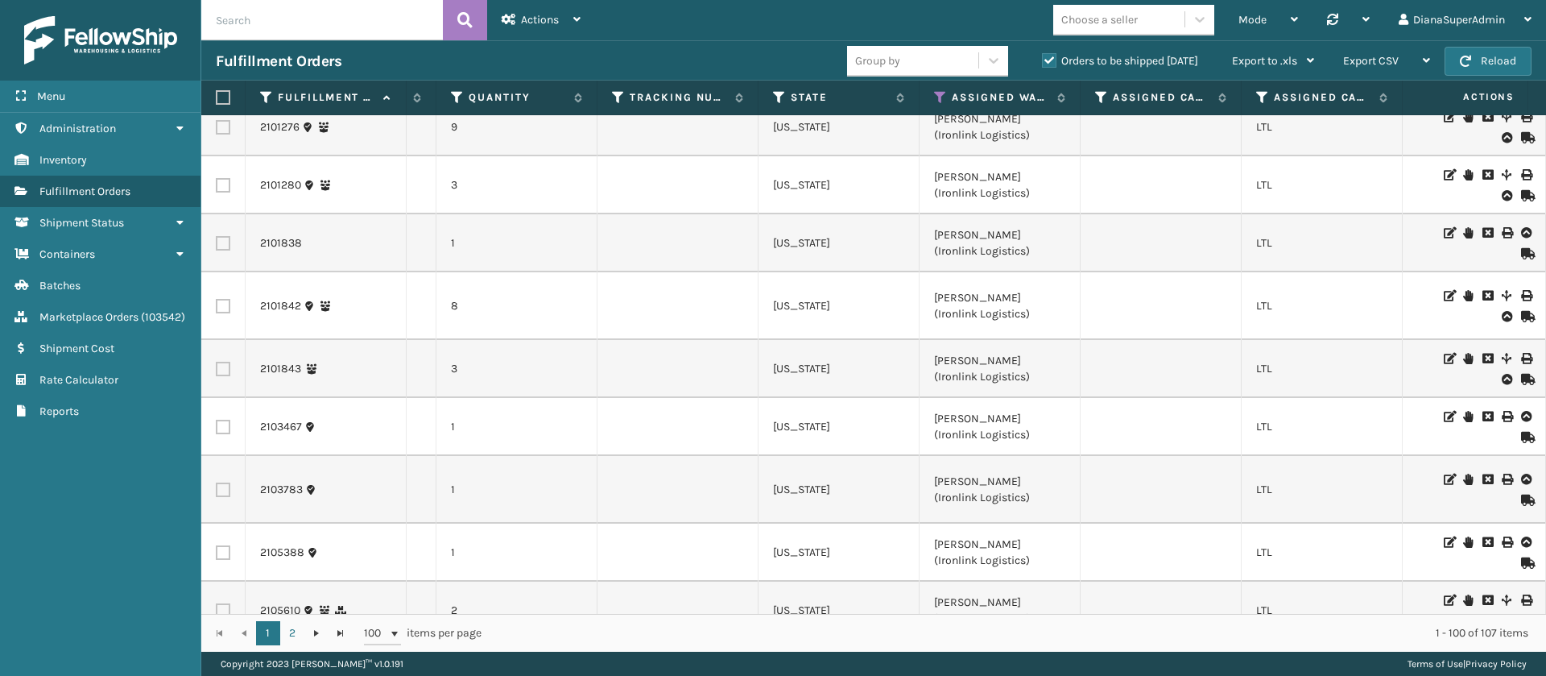
scroll to position [5328, 1123]
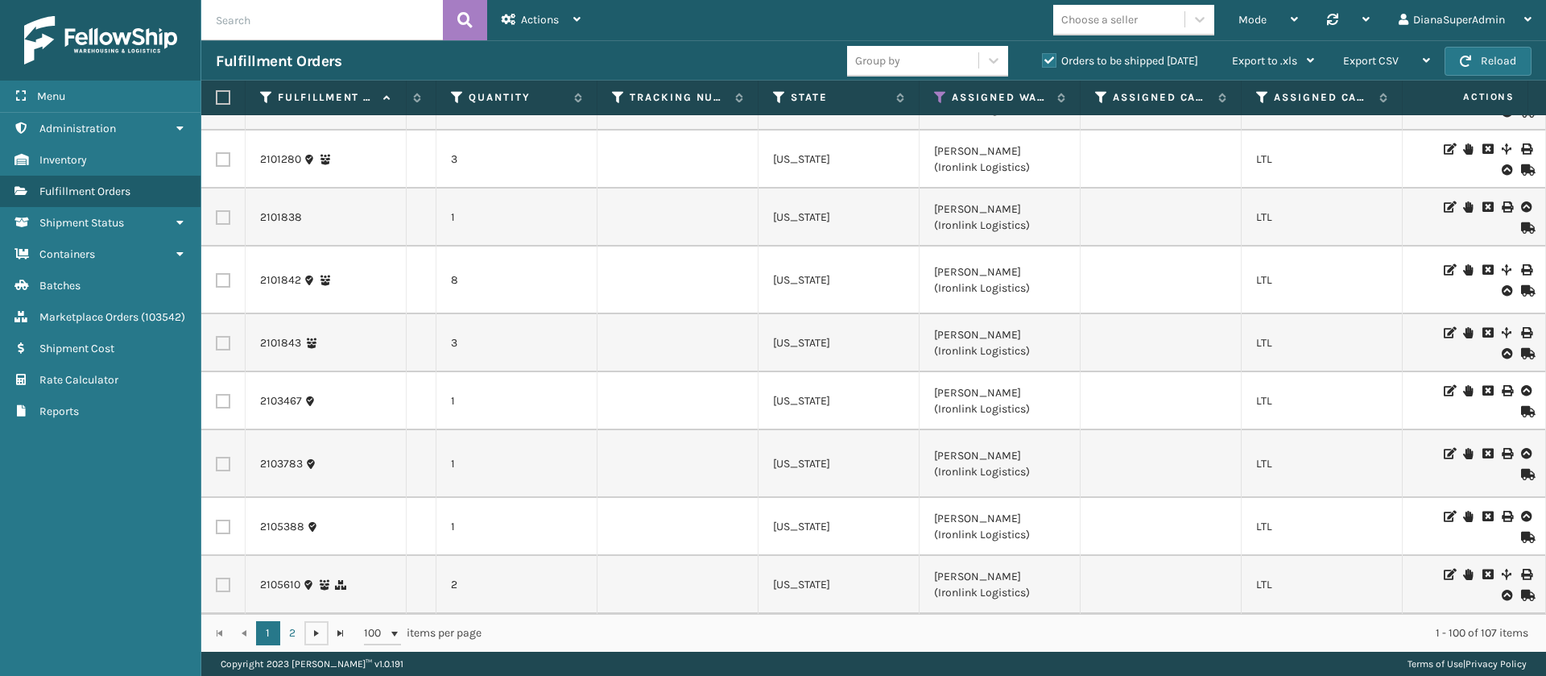
click at [315, 636] on span "Go to the next page" at bounding box center [316, 633] width 13 height 13
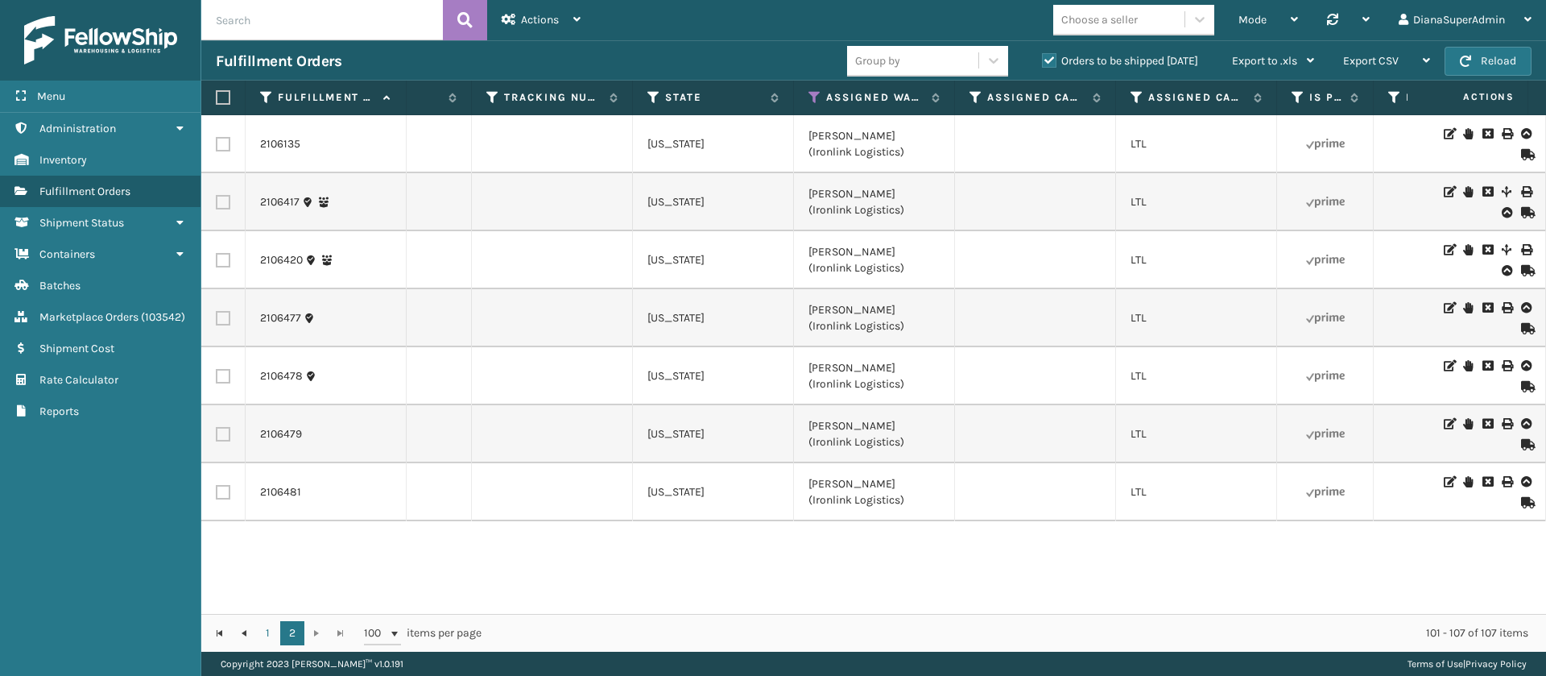
scroll to position [0, 1258]
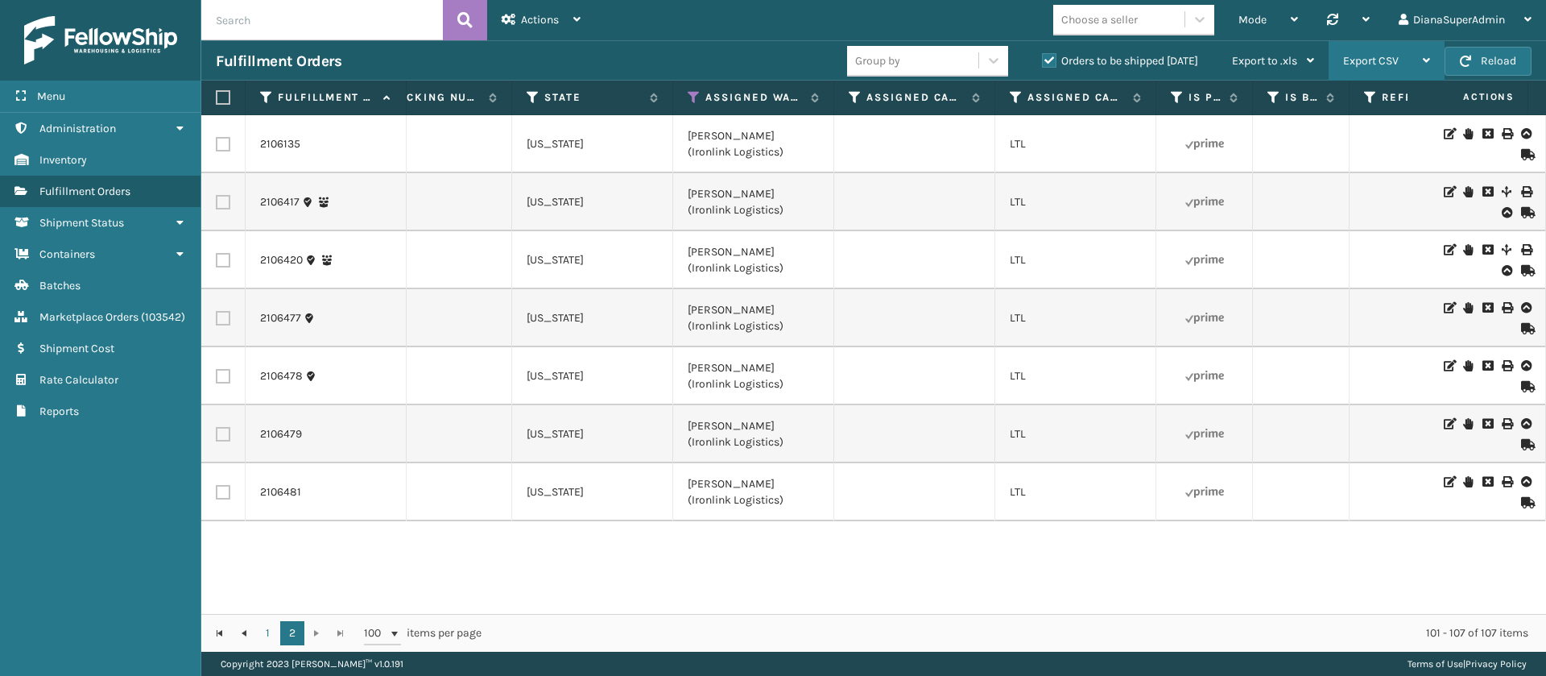
click at [1378, 54] on span "Export CSV" at bounding box center [1371, 61] width 56 height 14
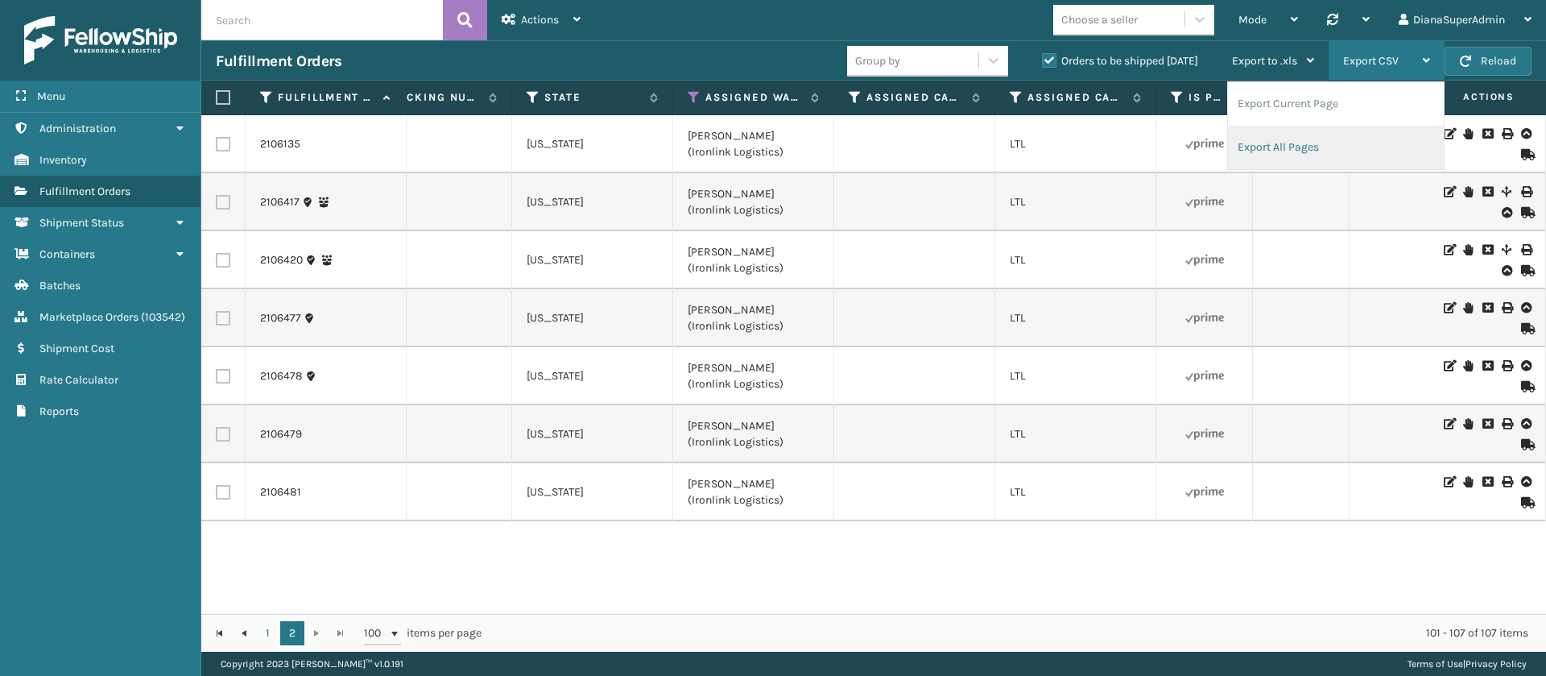
click at [1280, 151] on li "Export All Pages" at bounding box center [1336, 147] width 216 height 43
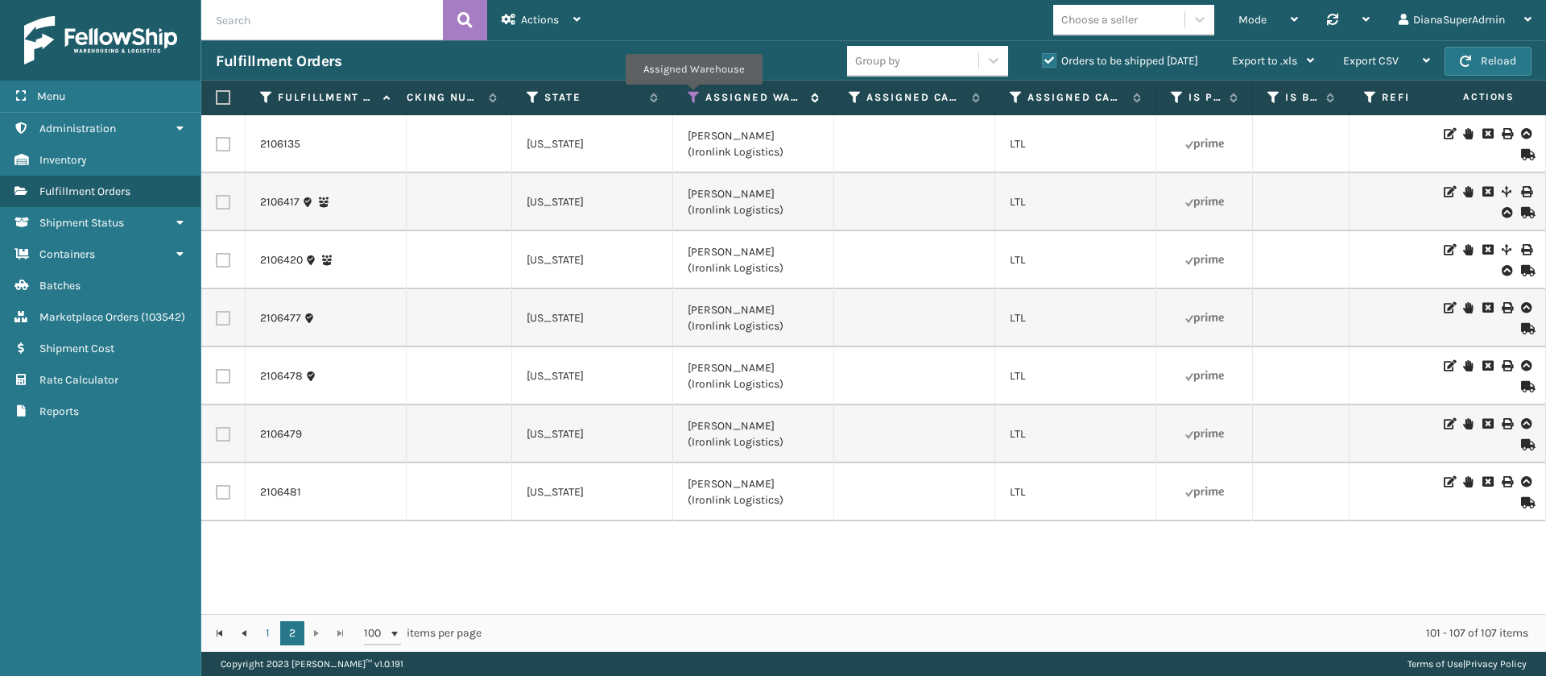
click at [693, 96] on icon at bounding box center [694, 97] width 13 height 14
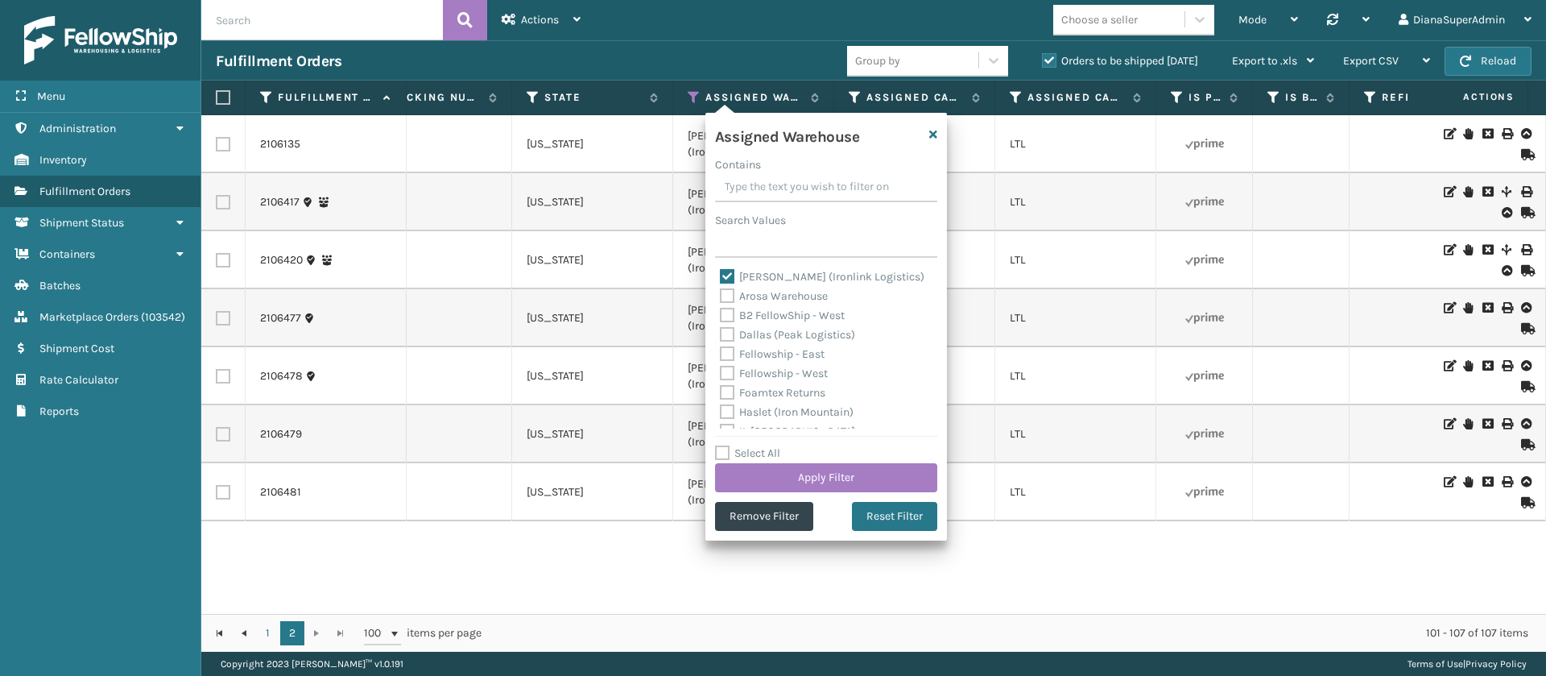
click at [728, 273] on label "[PERSON_NAME] (Ironlink Logistics)" at bounding box center [822, 277] width 205 height 14
click at [721, 273] on input "[PERSON_NAME] (Ironlink Logistics)" at bounding box center [720, 272] width 1 height 10
checkbox input "false"
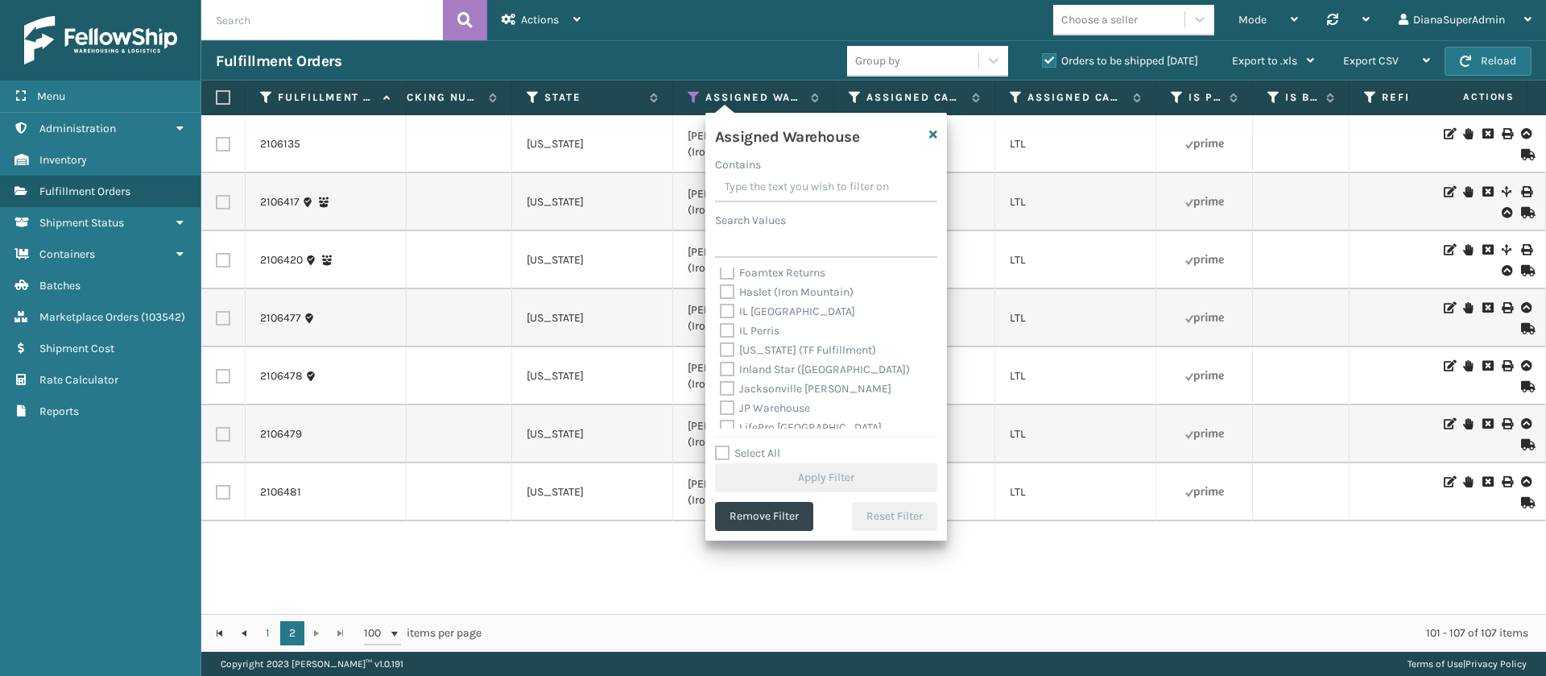
scroll to position [121, 0]
click at [726, 345] on label "[US_STATE] (TF Fulfillment)" at bounding box center [798, 349] width 156 height 14
click at [721, 345] on input "[US_STATE] (TF Fulfillment)" at bounding box center [720, 345] width 1 height 10
checkbox input "true"
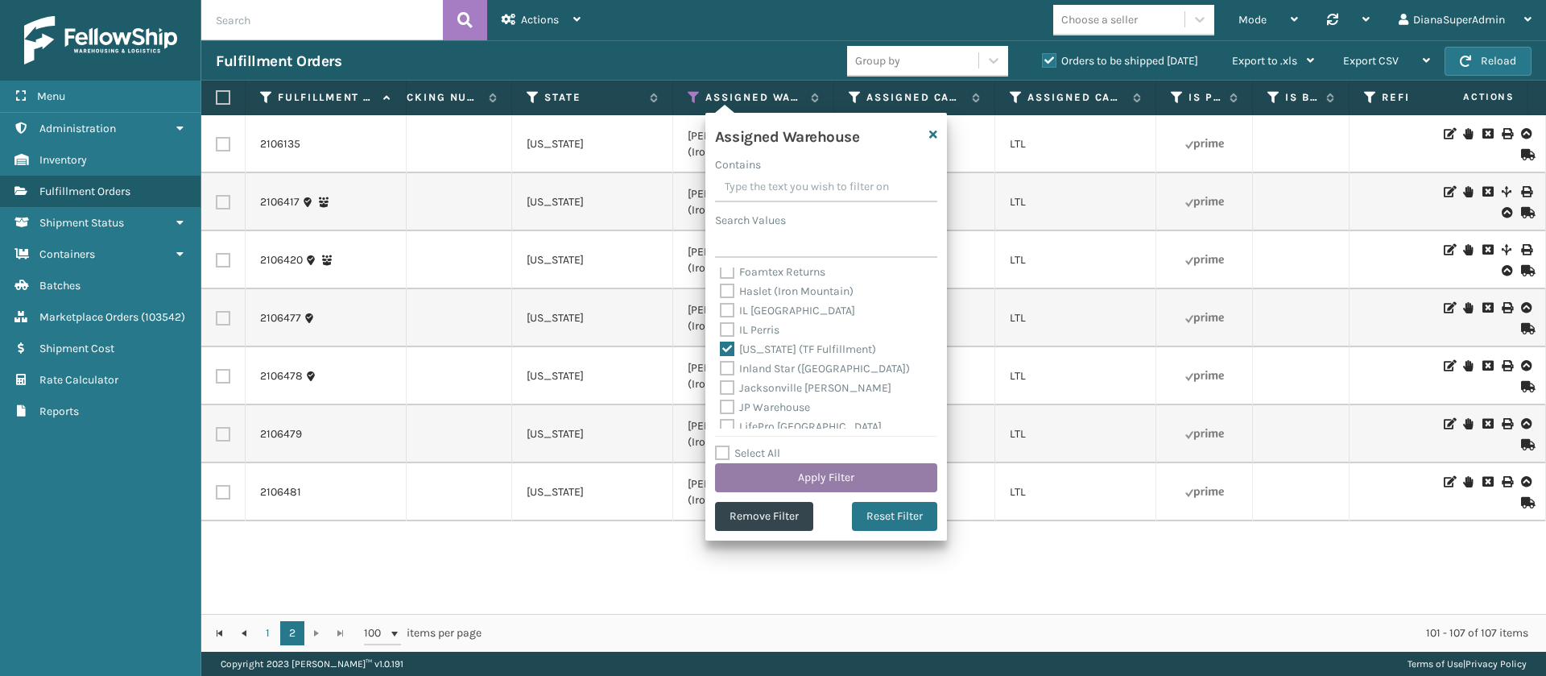
click at [834, 472] on button "Apply Filter" at bounding box center [826, 477] width 222 height 29
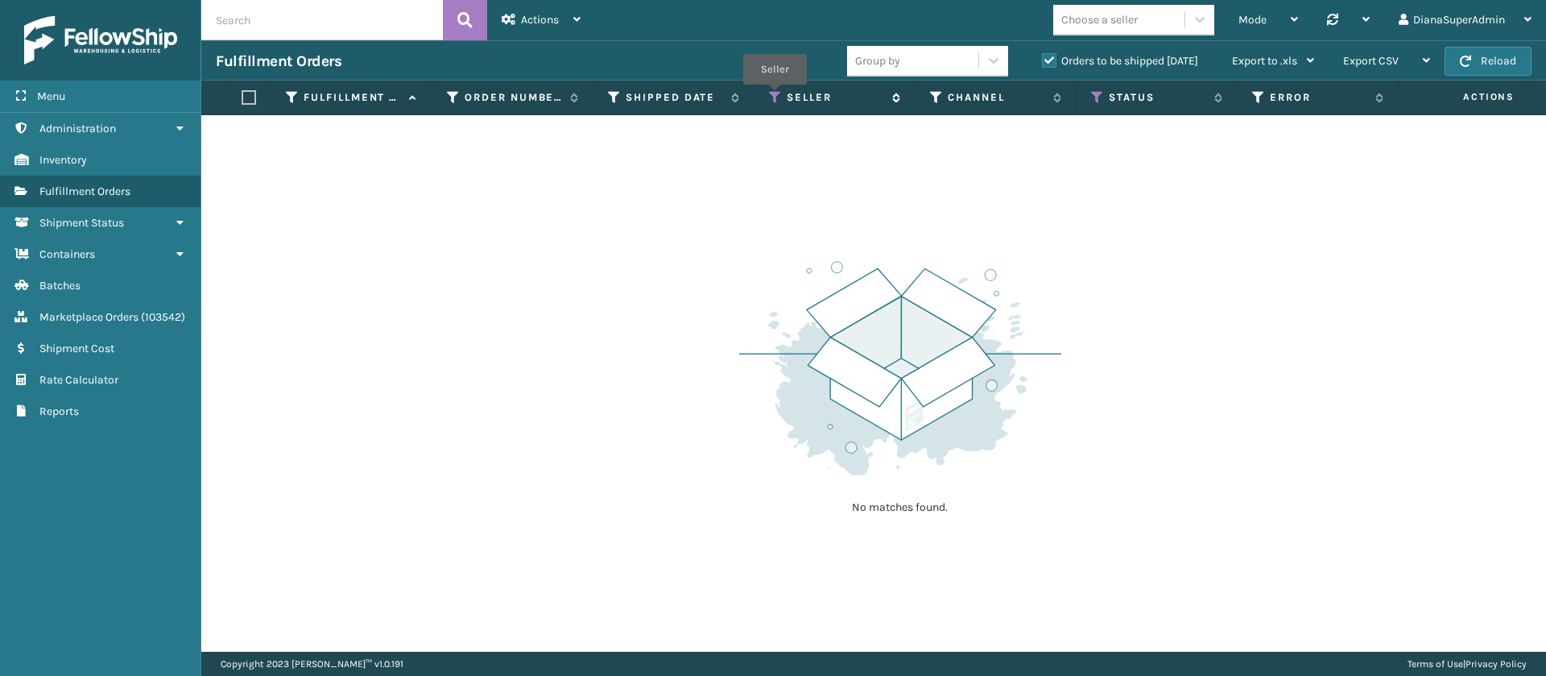
click at [775, 96] on icon at bounding box center [775, 97] width 13 height 14
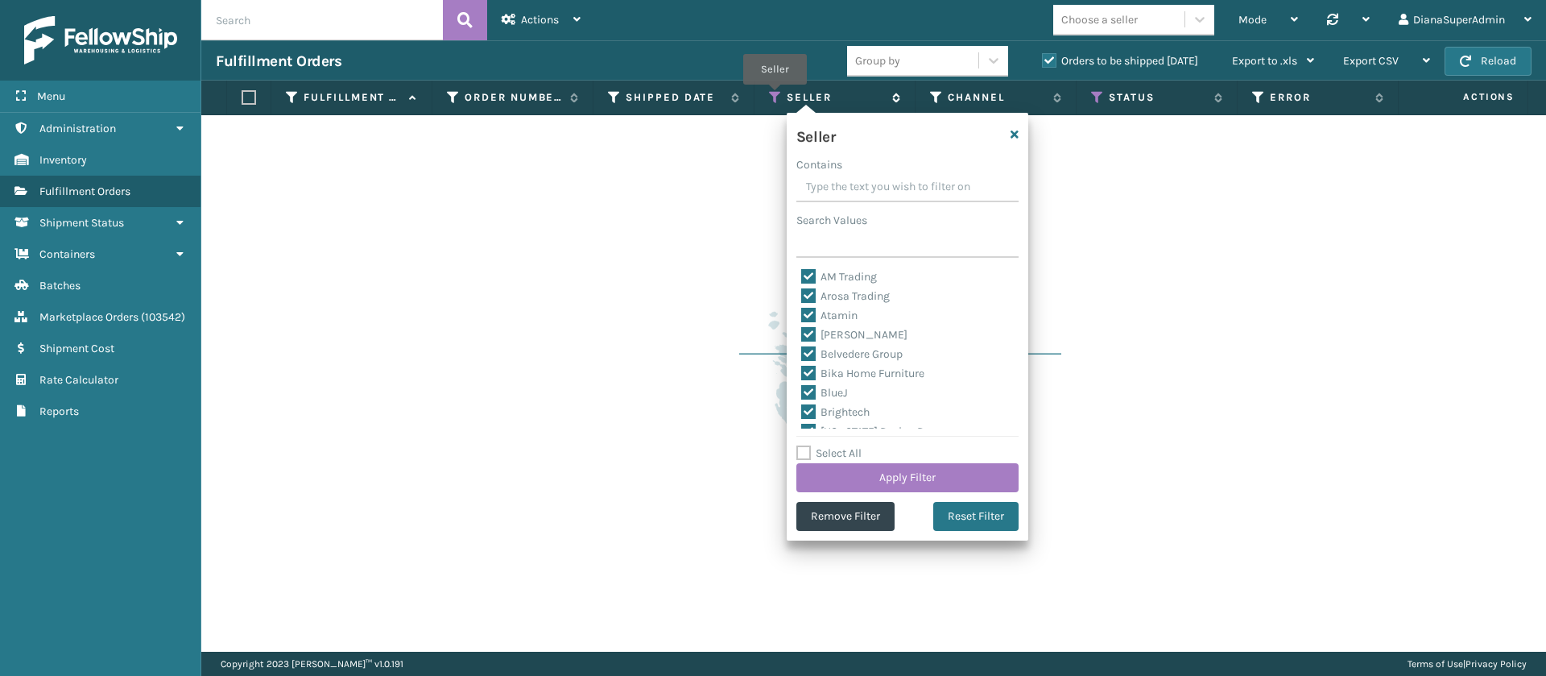
click at [775, 96] on icon at bounding box center [775, 97] width 13 height 14
click at [1115, 226] on div "No matches found." at bounding box center [873, 383] width 1345 height 536
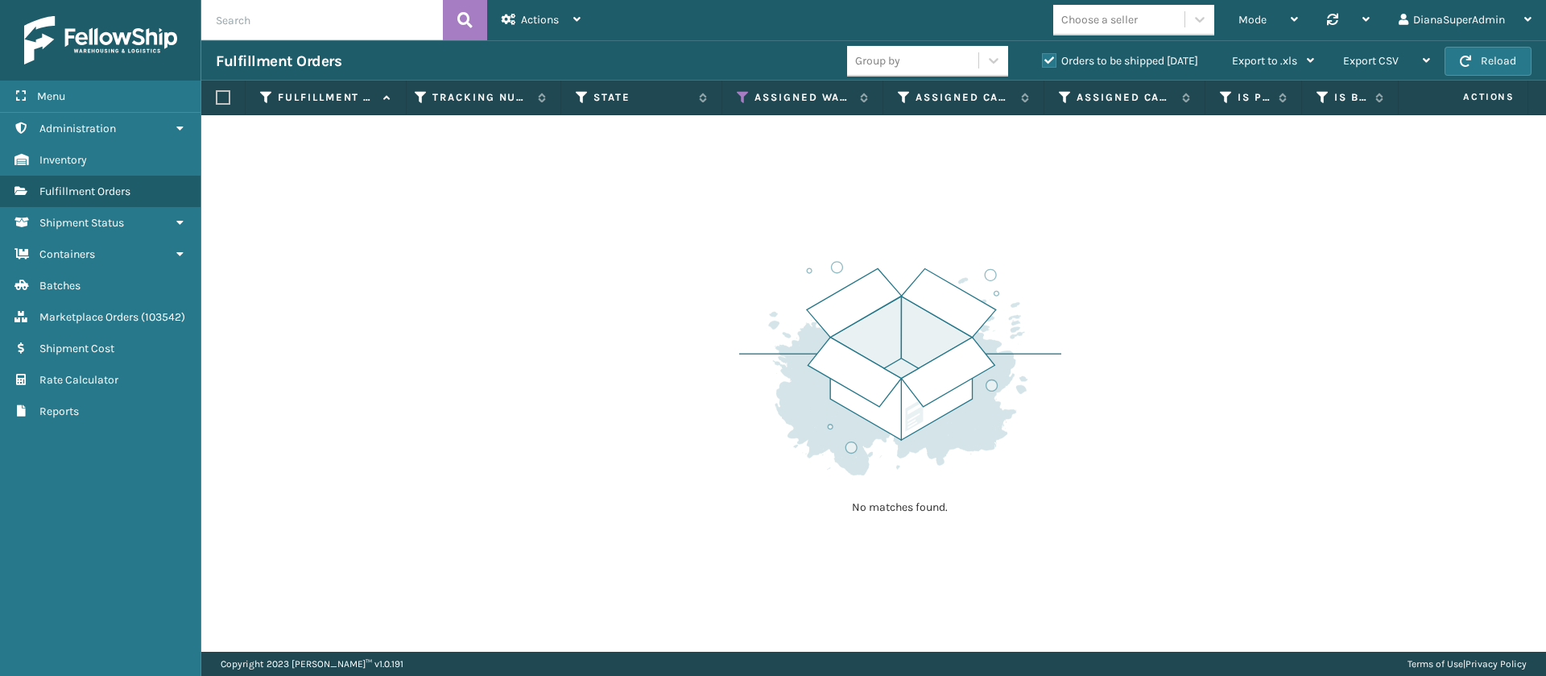
scroll to position [0, 1321]
click at [741, 100] on icon at bounding box center [742, 97] width 13 height 14
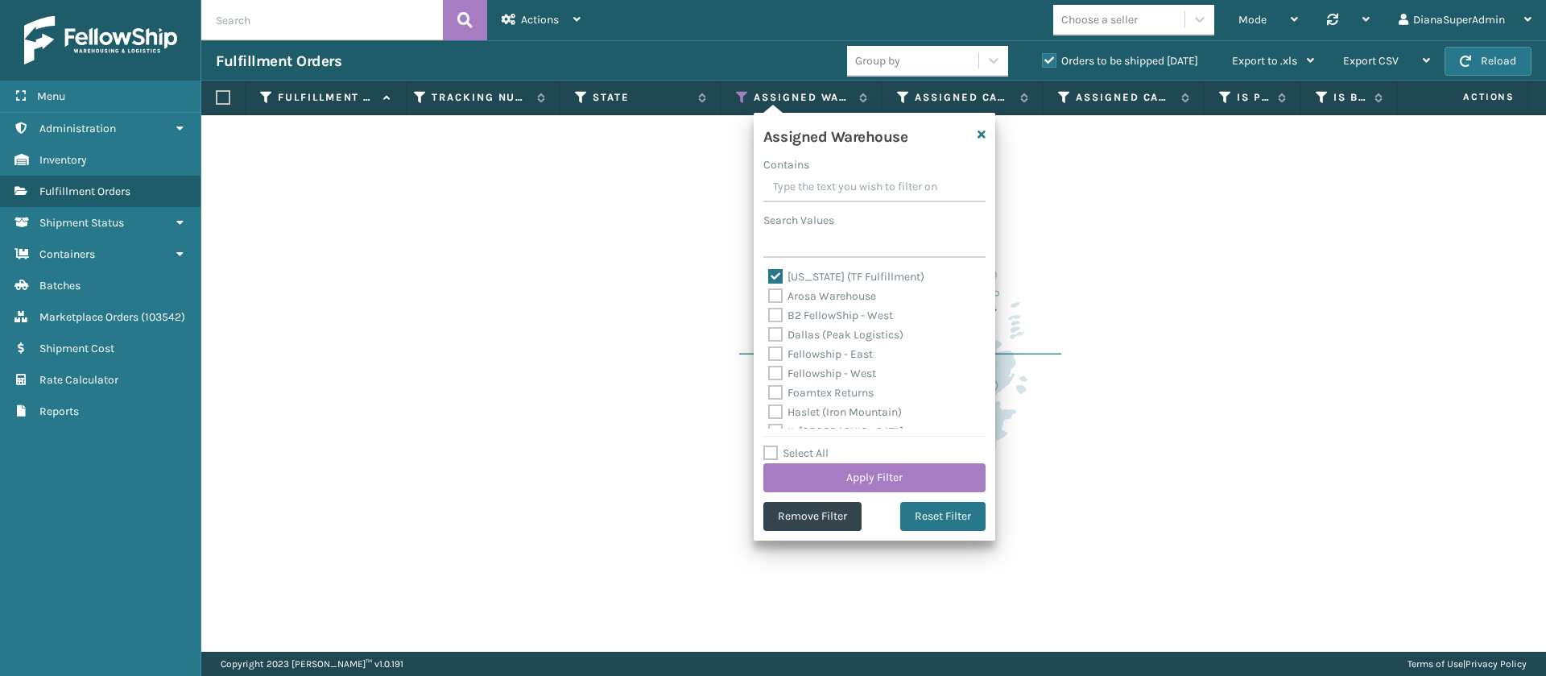
click at [777, 272] on label "[US_STATE] (TF Fulfillment)" at bounding box center [846, 277] width 156 height 14
click at [769, 272] on input "[US_STATE] (TF Fulfillment)" at bounding box center [768, 272] width 1 height 10
checkbox input "false"
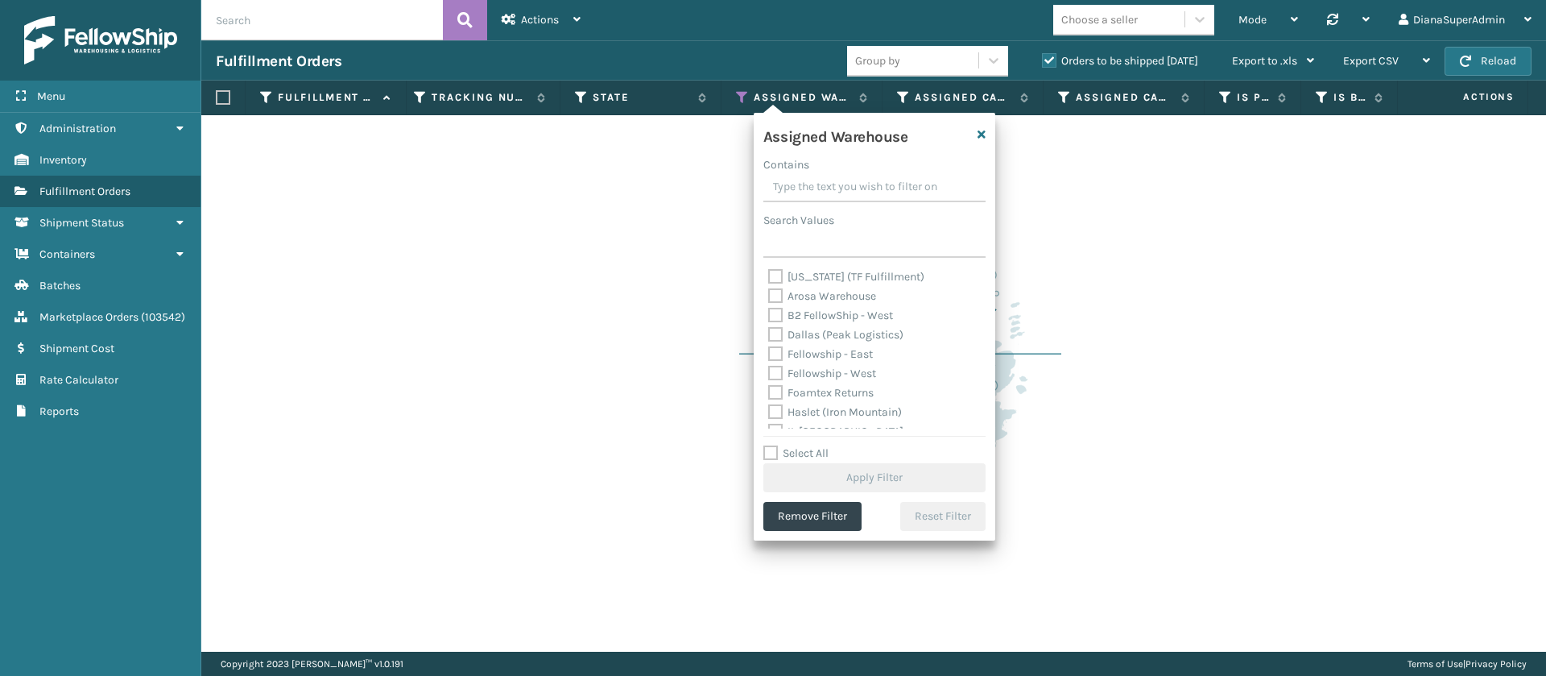
click at [772, 337] on label "Dallas (Peak Logistics)" at bounding box center [835, 335] width 135 height 14
click at [769, 336] on input "Dallas (Peak Logistics)" at bounding box center [768, 330] width 1 height 10
checkbox input "true"
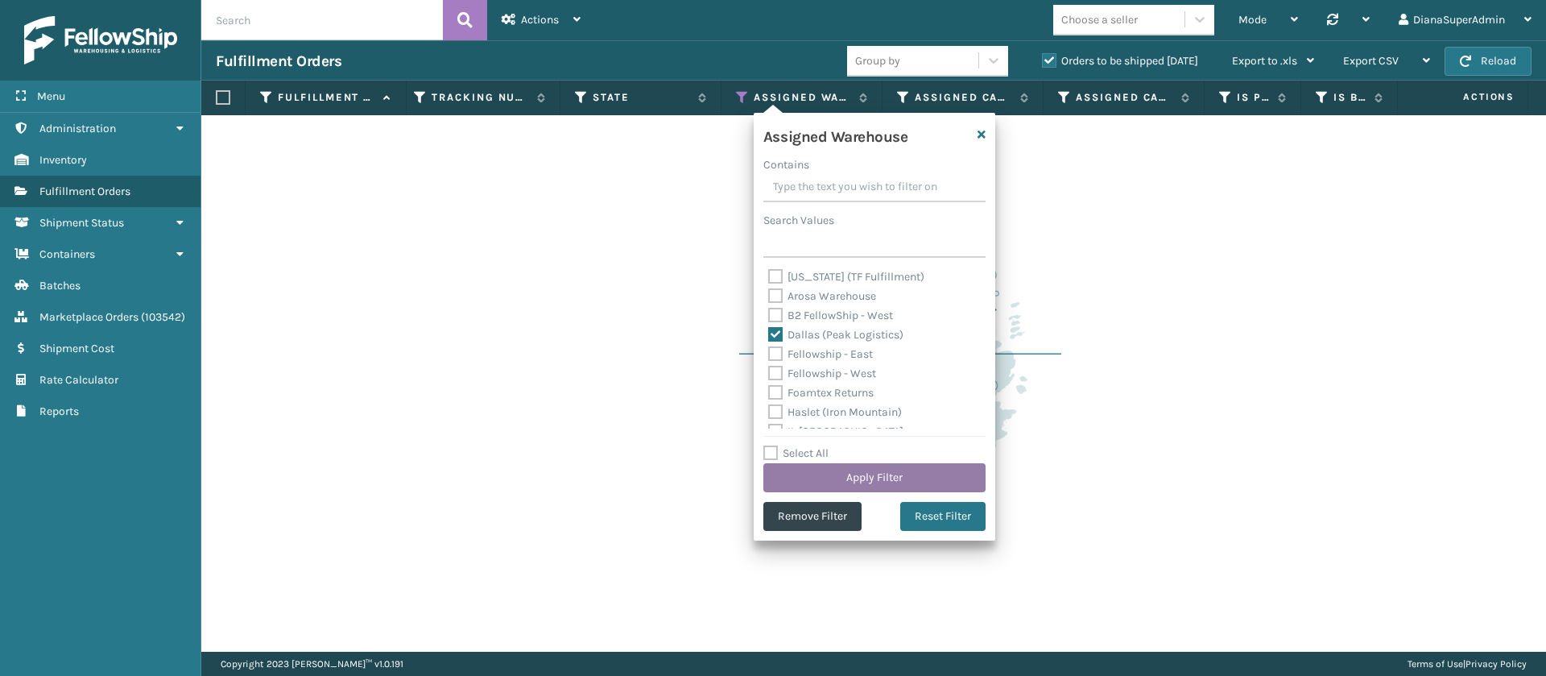
click at [884, 469] on button "Apply Filter" at bounding box center [874, 477] width 222 height 29
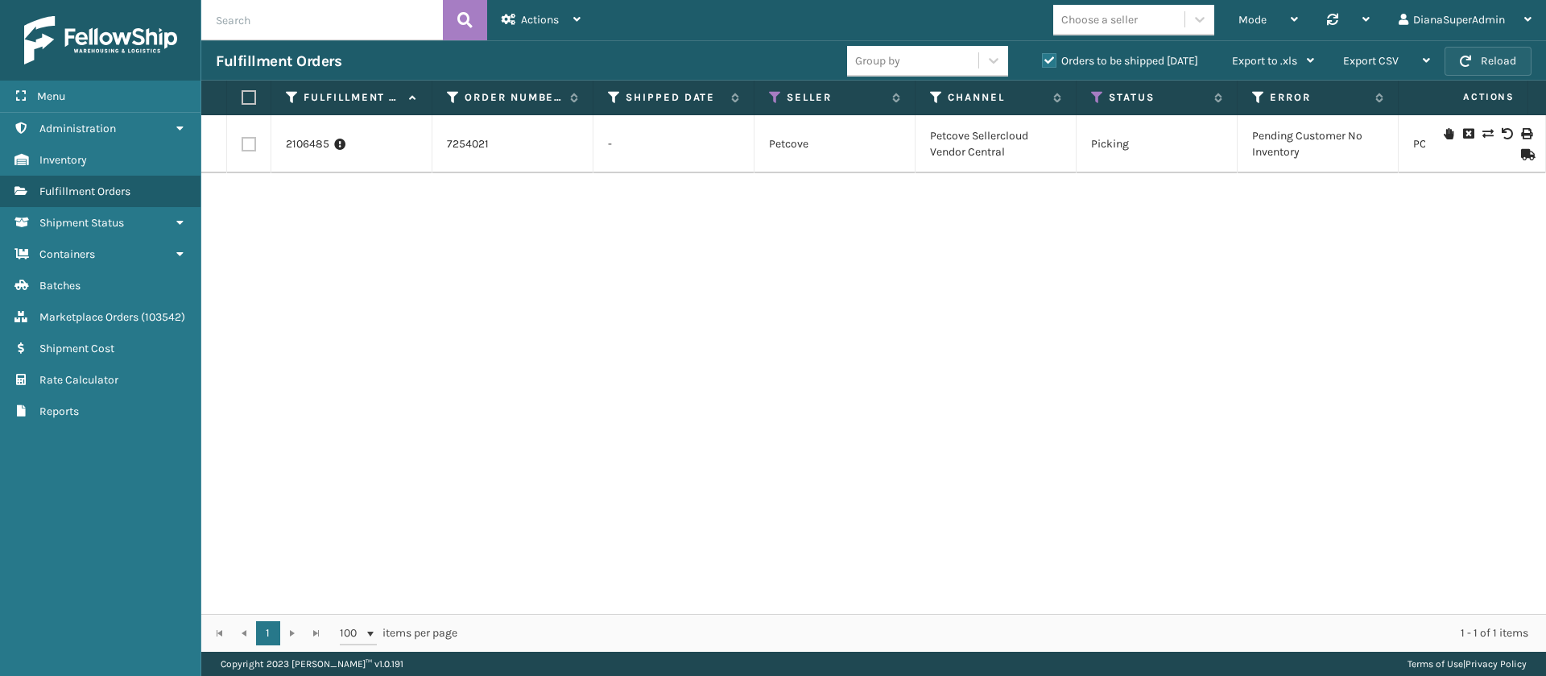
click at [1499, 52] on button "Reload" at bounding box center [1488, 61] width 87 height 29
click at [1512, 62] on button "Reload" at bounding box center [1488, 61] width 87 height 29
click at [1098, 97] on icon at bounding box center [1097, 97] width 13 height 14
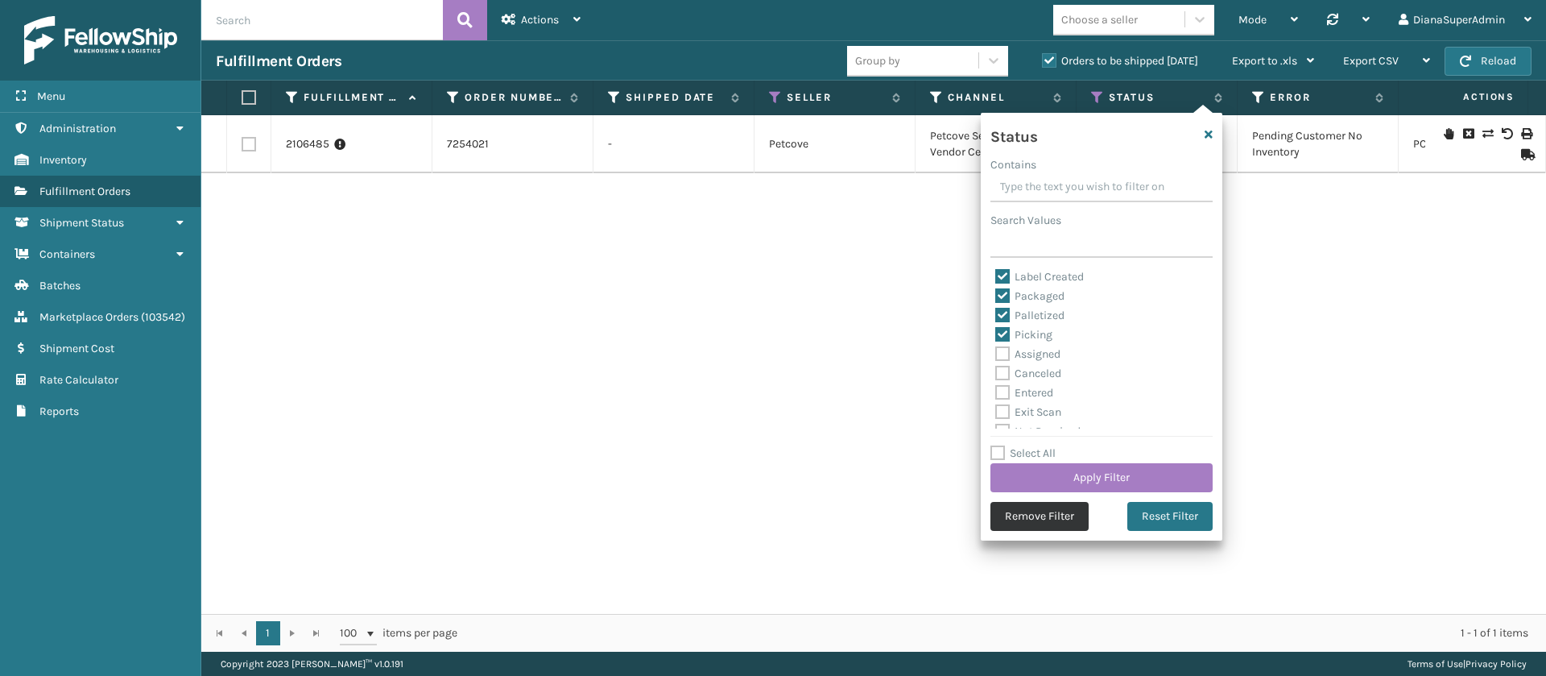
click at [1027, 521] on button "Remove Filter" at bounding box center [1040, 516] width 98 height 29
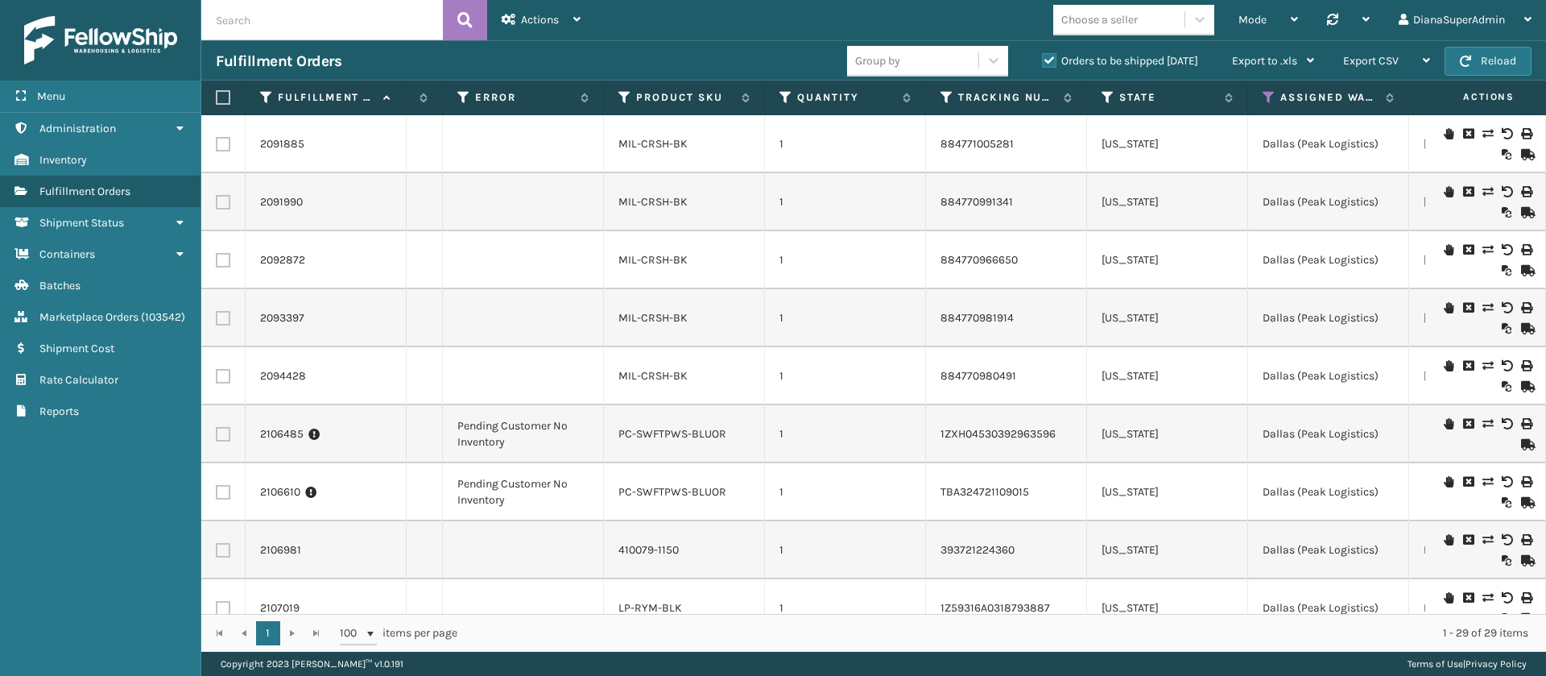
scroll to position [0, 1128]
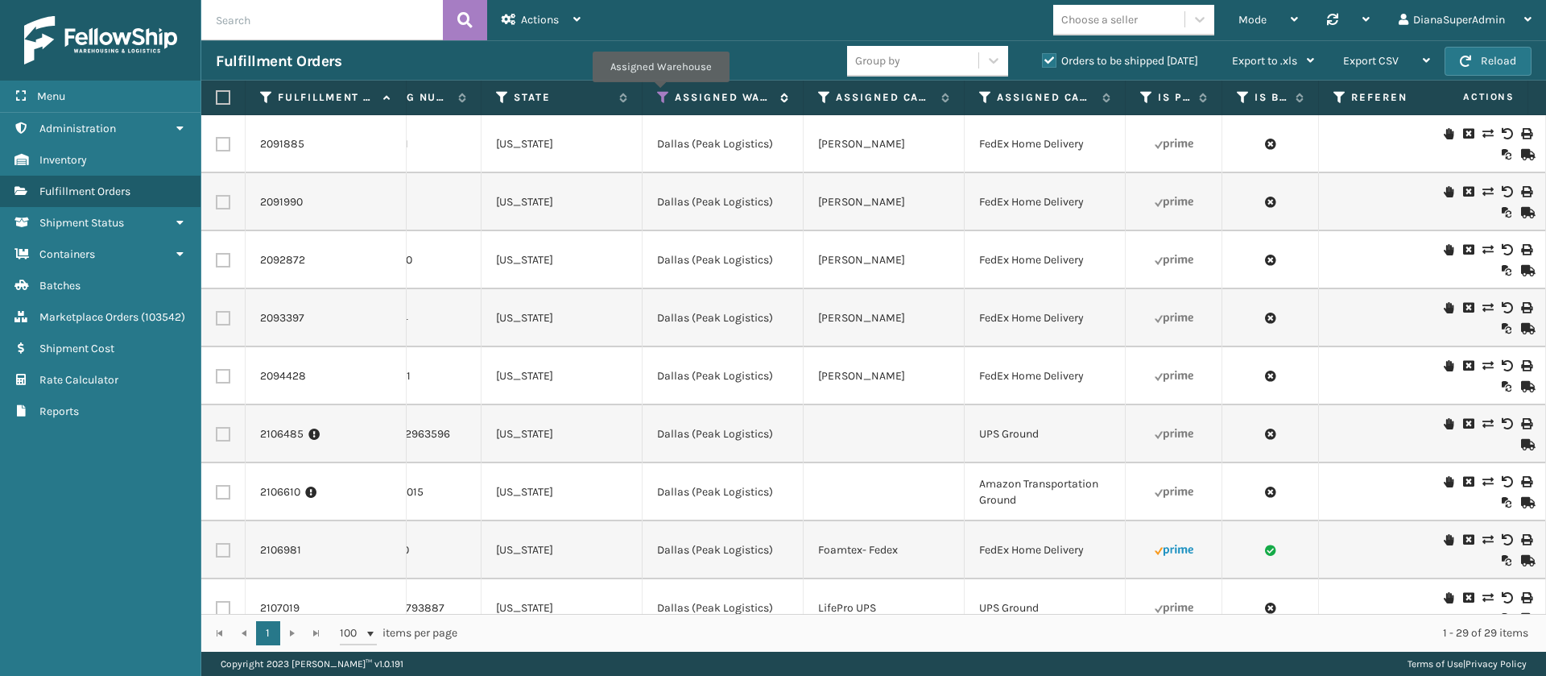
click at [660, 93] on icon at bounding box center [663, 97] width 13 height 14
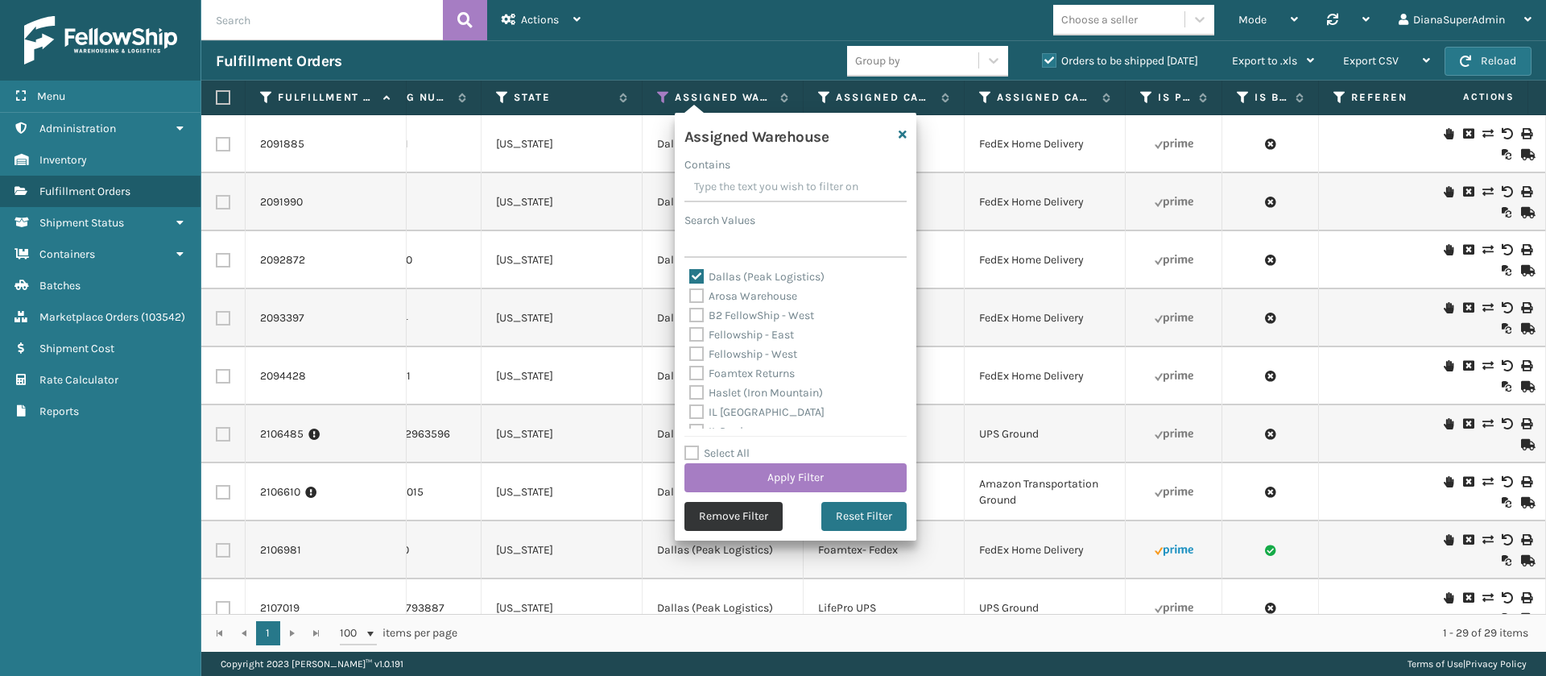
click at [724, 514] on button "Remove Filter" at bounding box center [733, 516] width 98 height 29
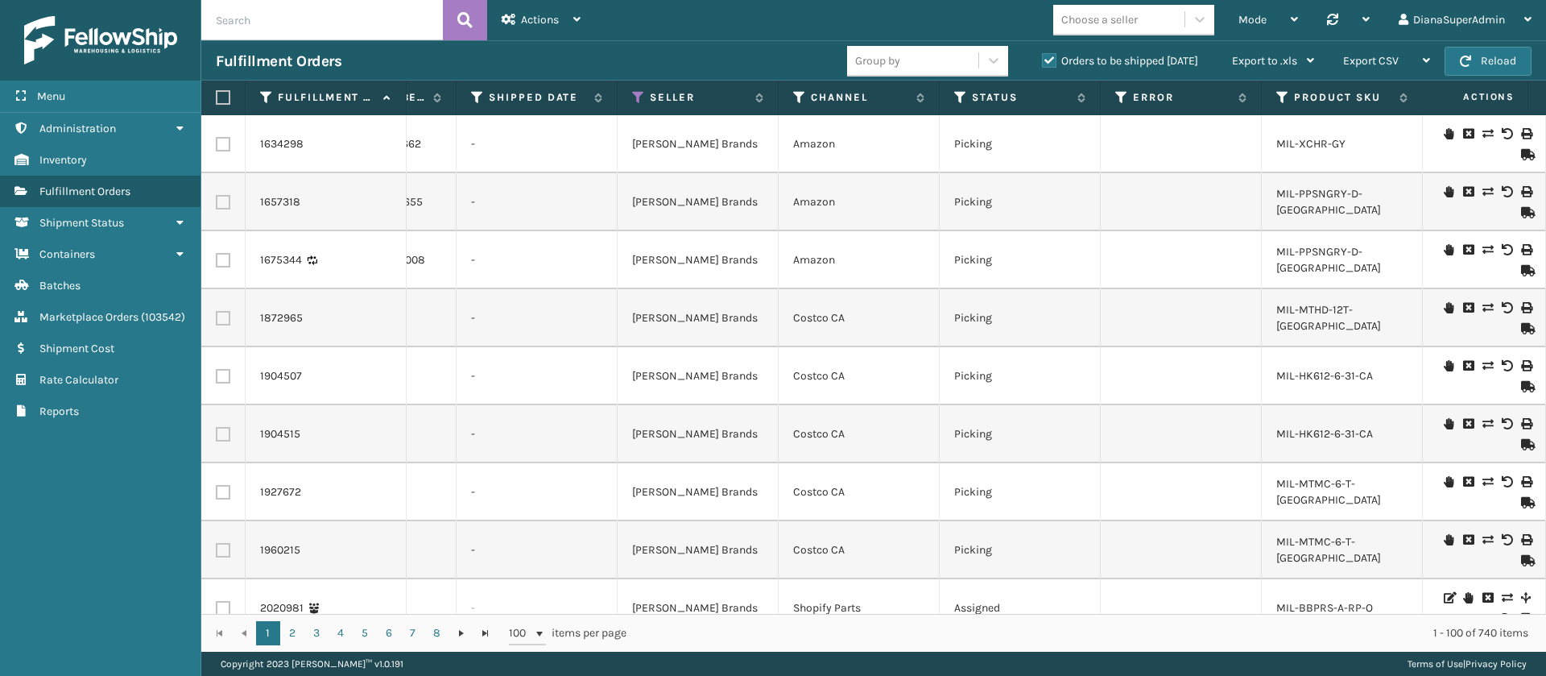
scroll to position [0, 209]
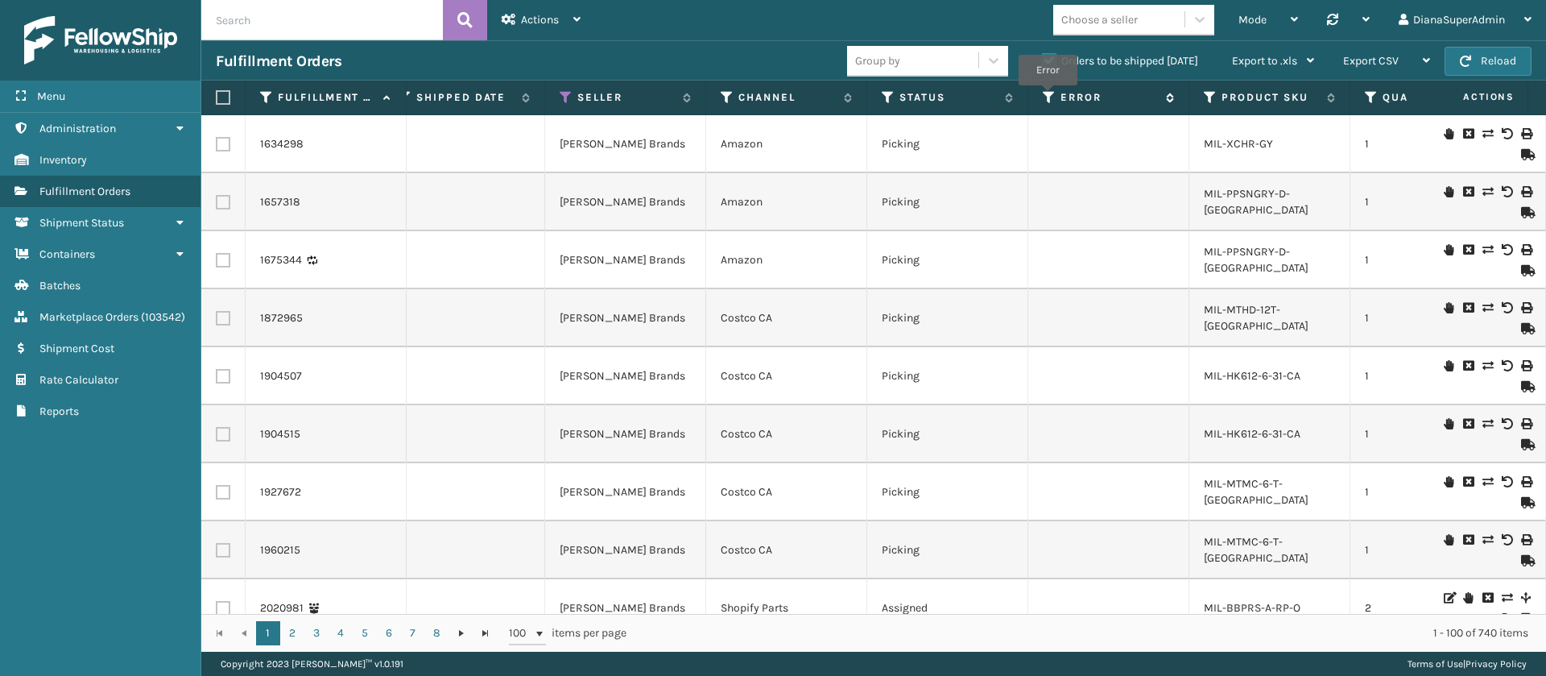
click at [1048, 97] on icon at bounding box center [1049, 97] width 13 height 14
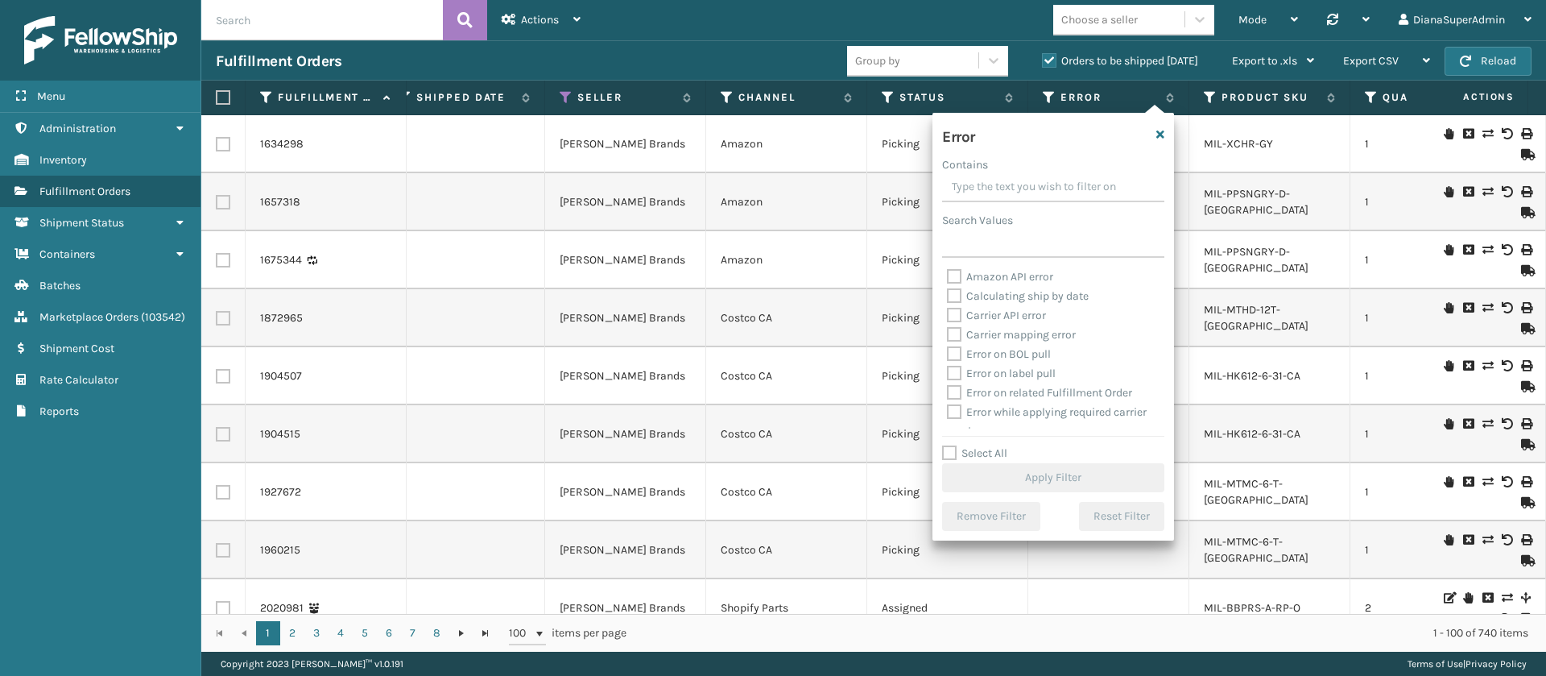
click at [954, 454] on label "Select All" at bounding box center [974, 453] width 65 height 14
click at [954, 445] on input "Select All" at bounding box center [1063, 445] width 242 height 2
checkbox input "true"
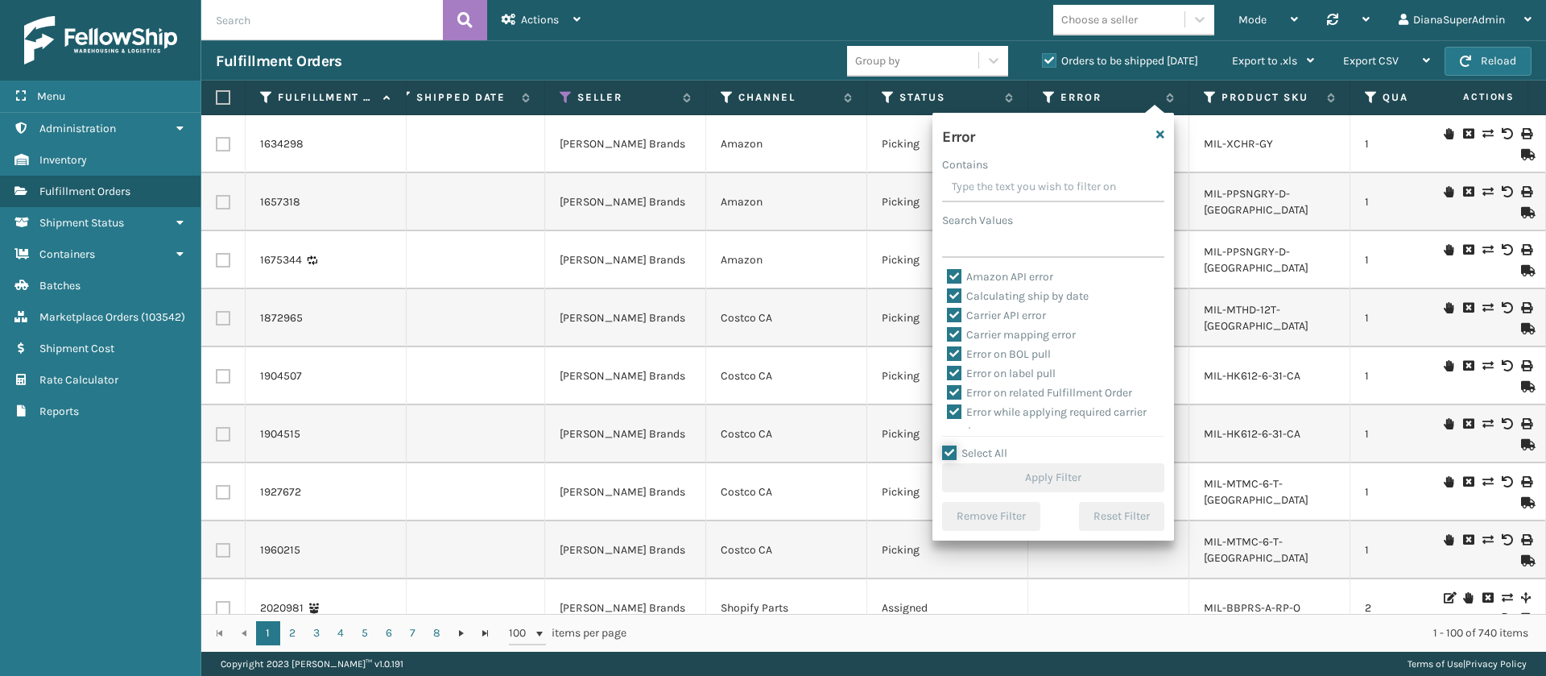
checkbox input "true"
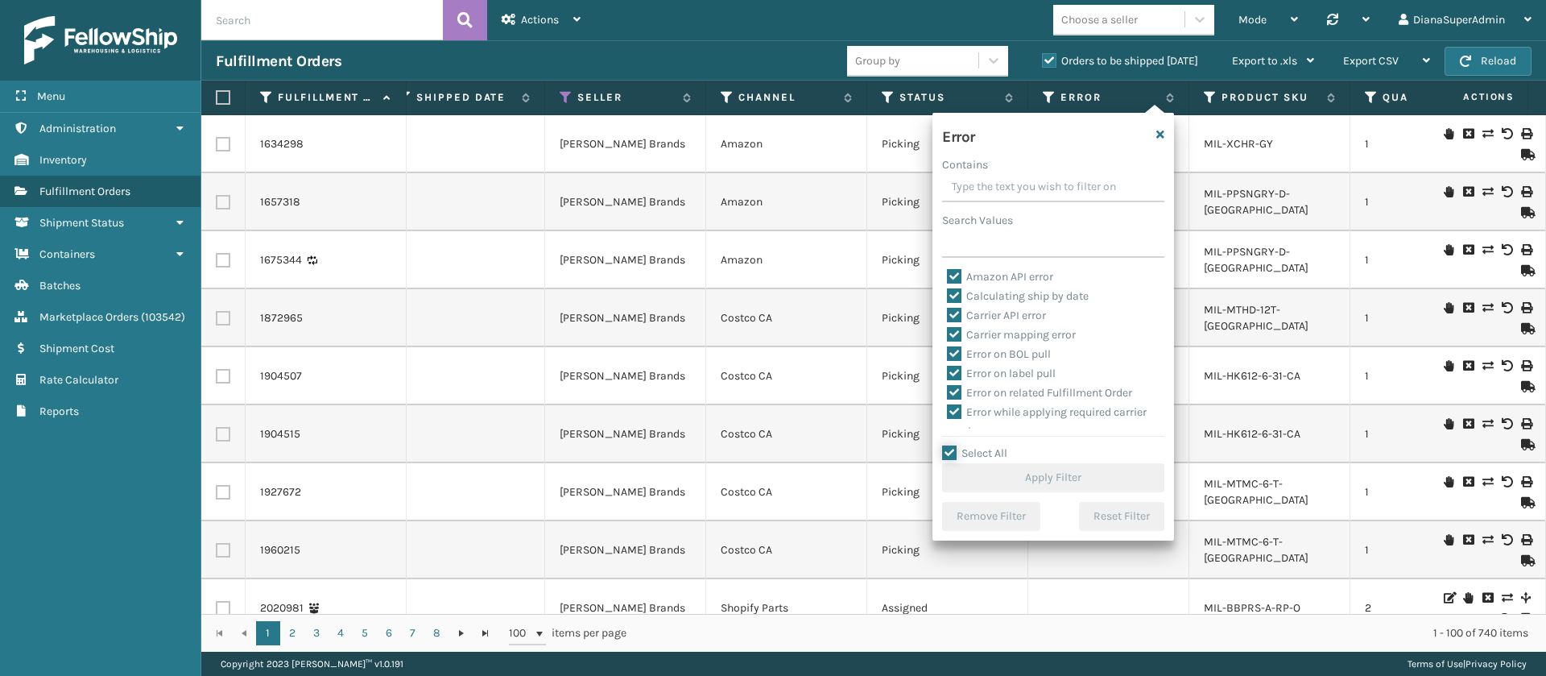
checkbox input "true"
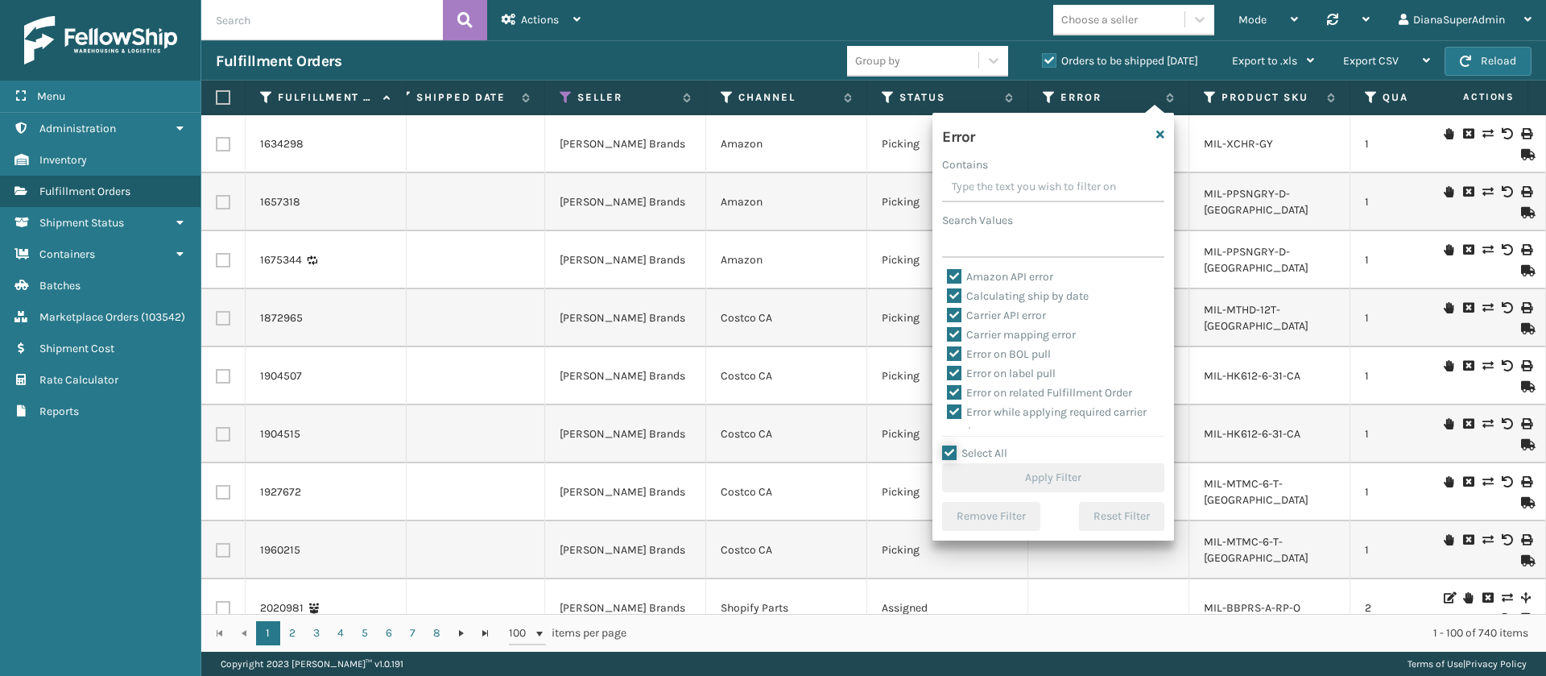
checkbox input "true"
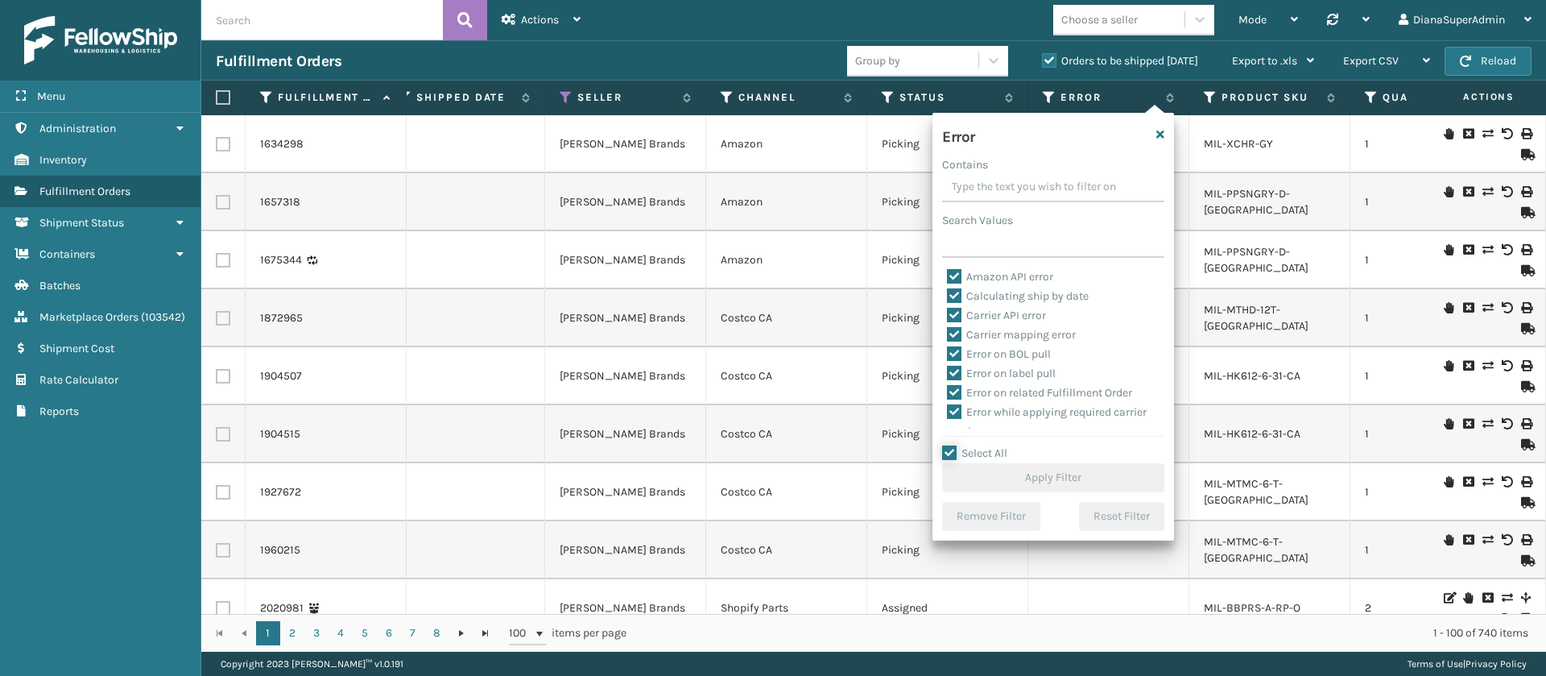
checkbox input "true"
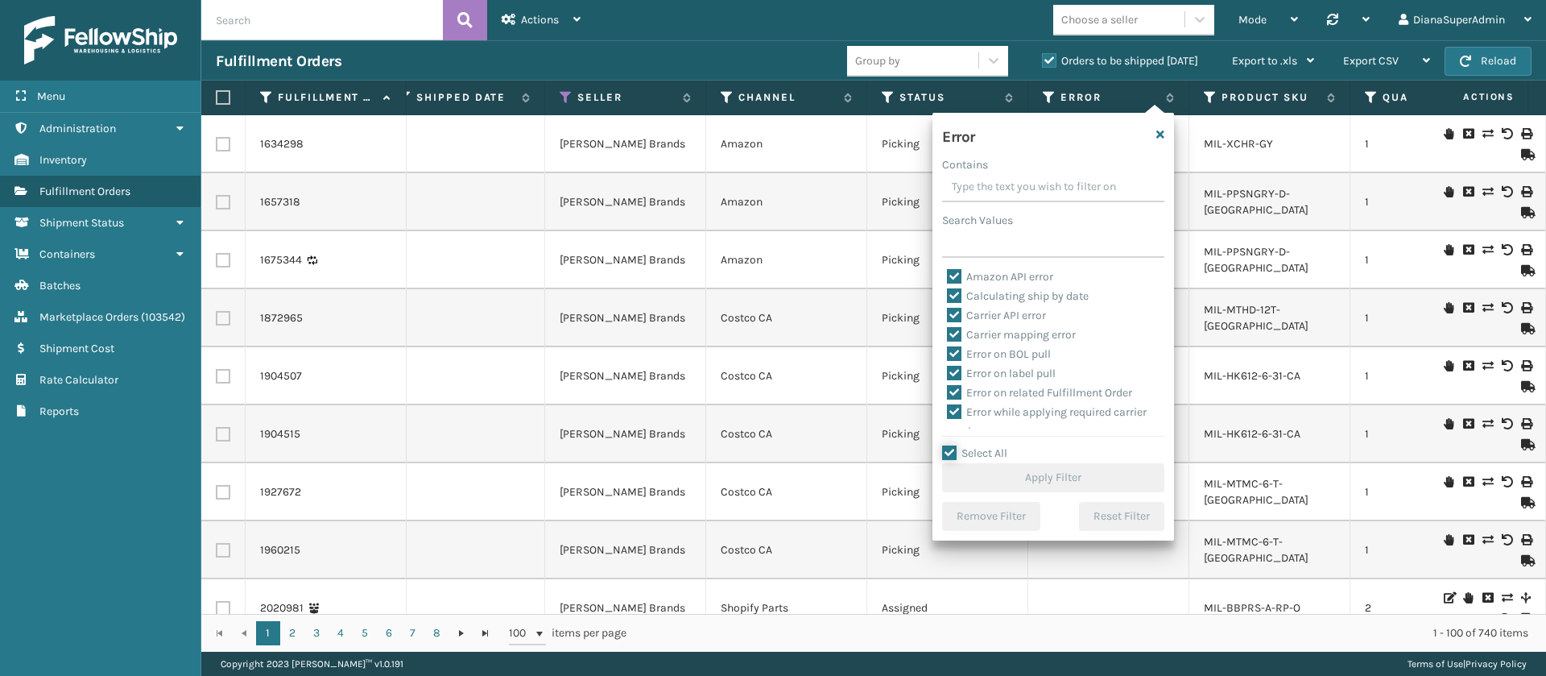
checkbox input "true"
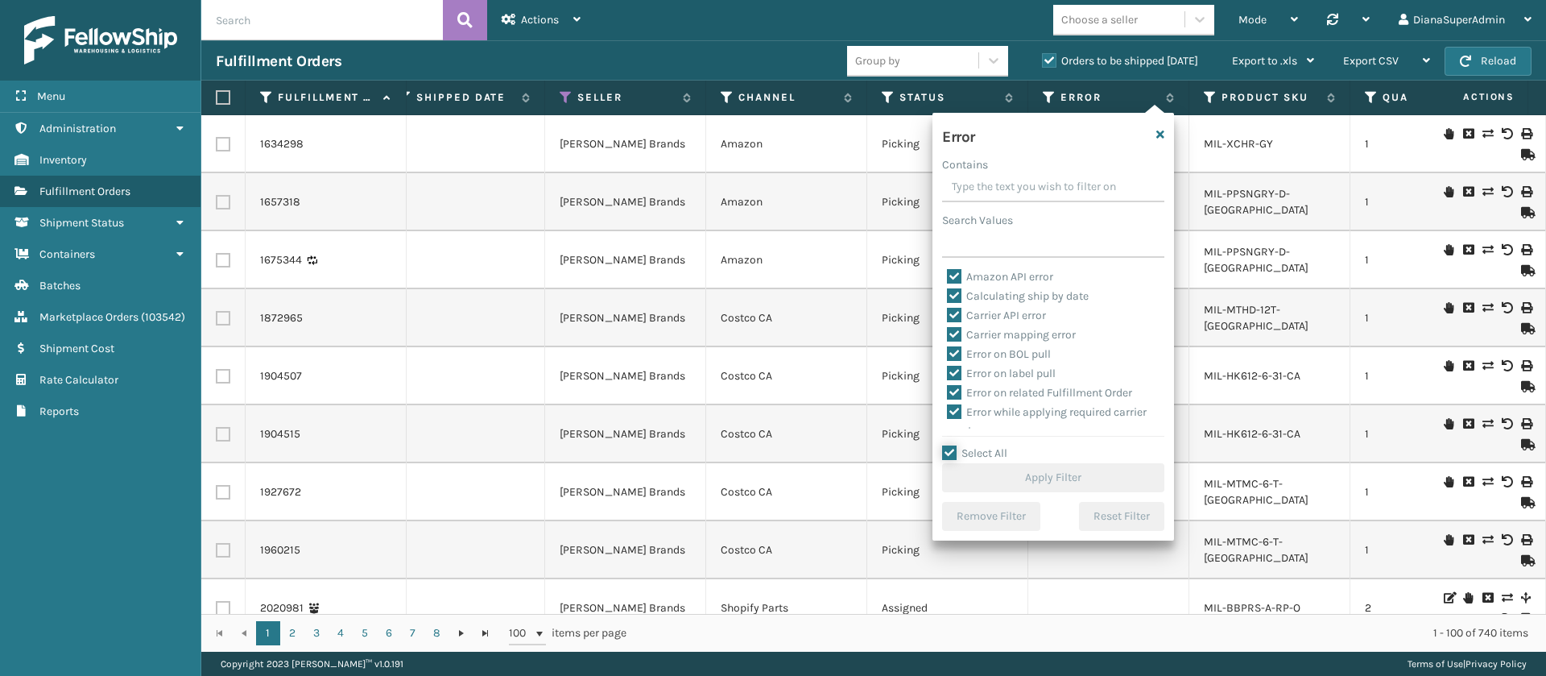
checkbox input "true"
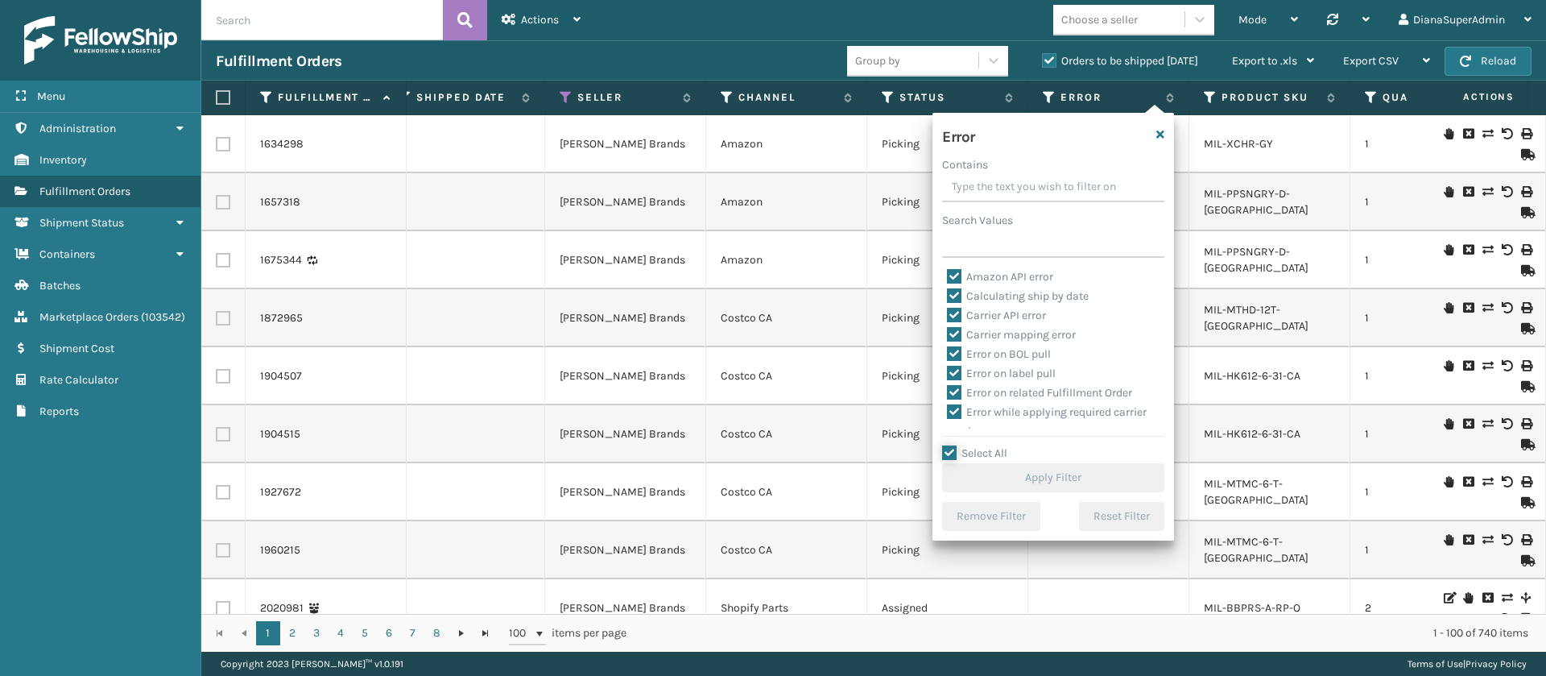
checkbox input "true"
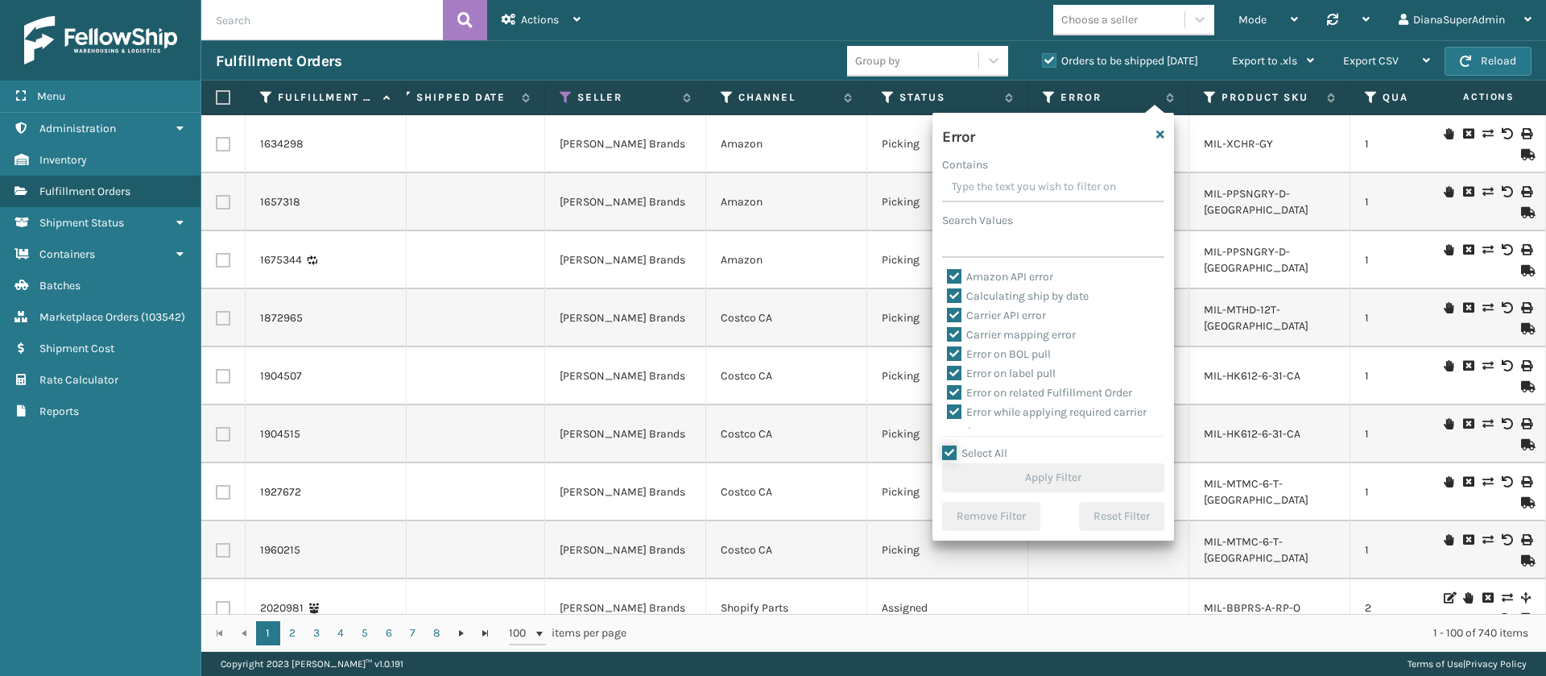
checkbox input "true"
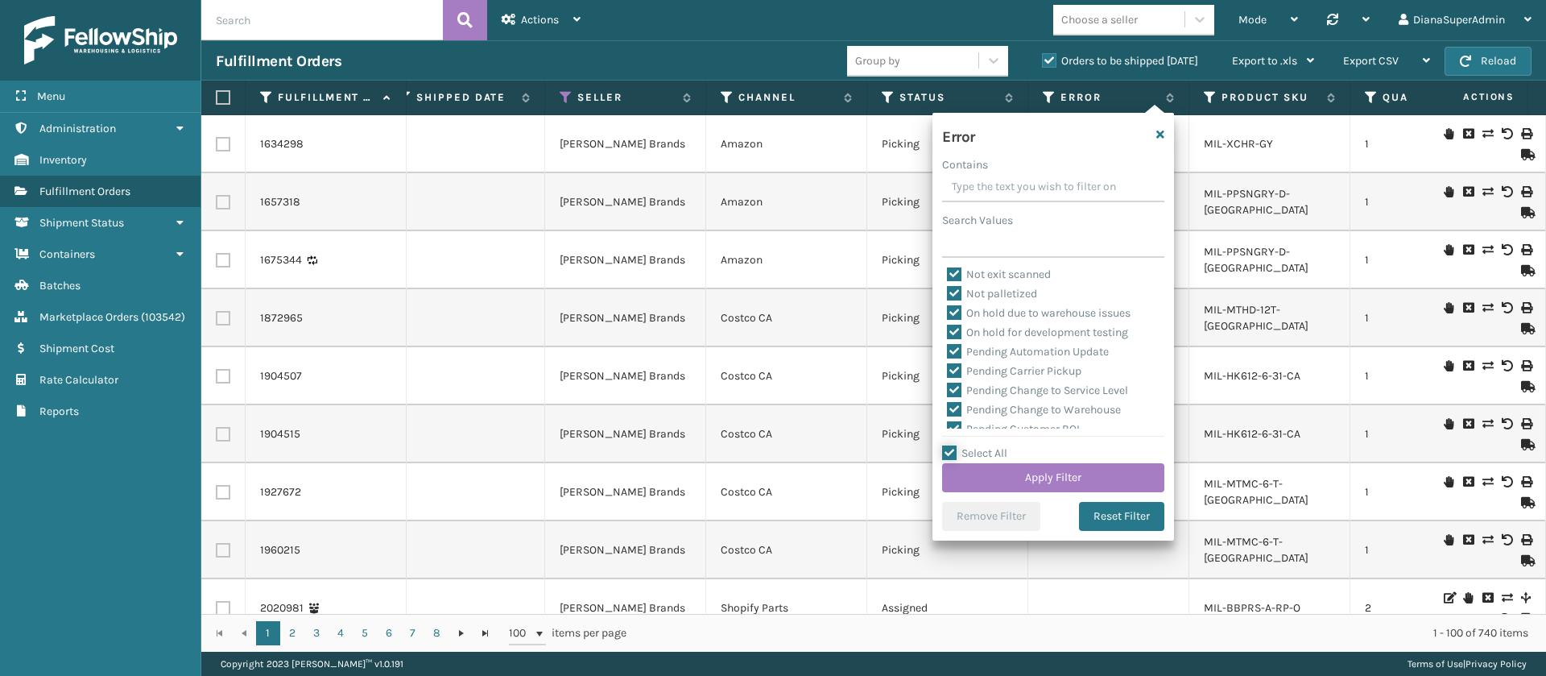
scroll to position [359, 0]
click at [951, 341] on label "Pending Automation Update" at bounding box center [1028, 343] width 162 height 14
click at [948, 341] on input "Pending Automation Update" at bounding box center [947, 338] width 1 height 10
checkbox input "false"
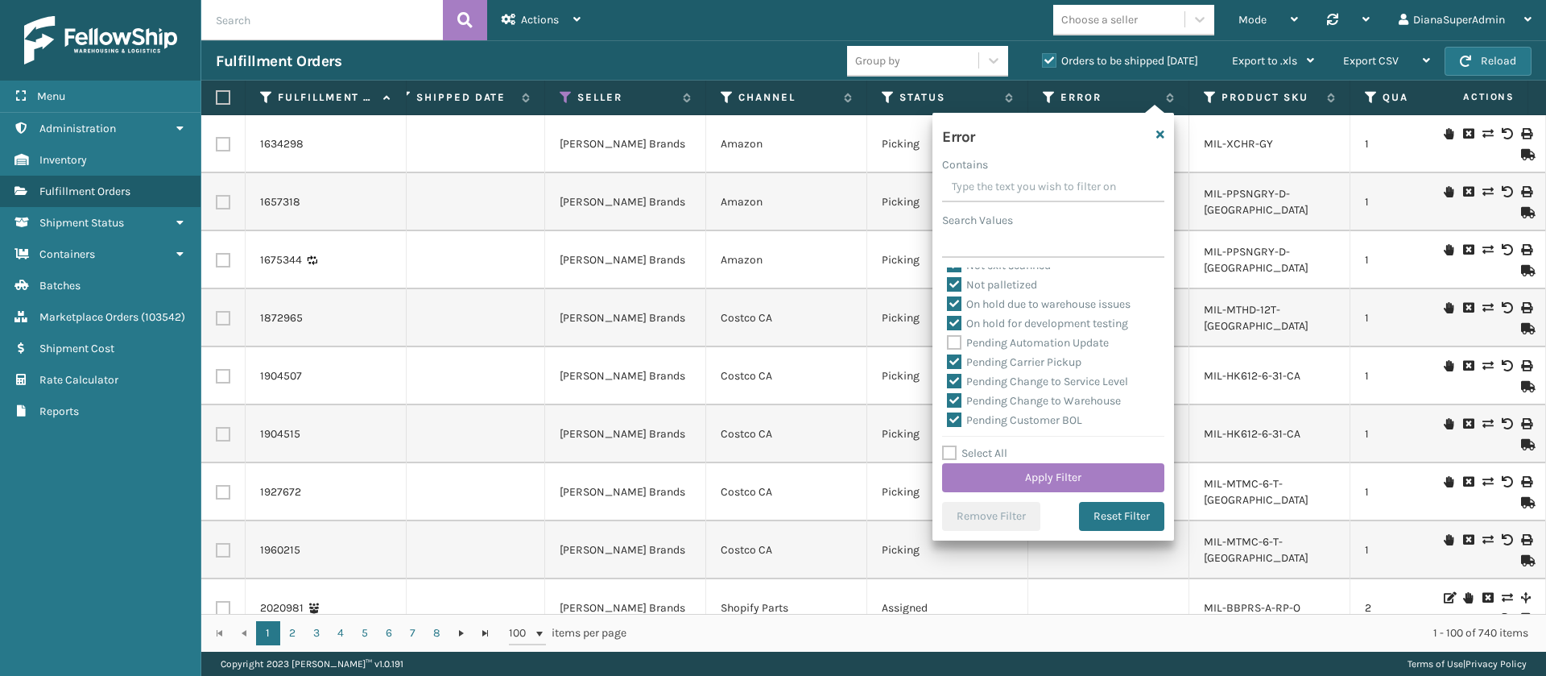
click at [952, 362] on label "Pending Carrier Pickup" at bounding box center [1014, 362] width 134 height 14
click at [948, 362] on input "Pending Carrier Pickup" at bounding box center [947, 358] width 1 height 10
checkbox input "false"
click at [956, 382] on label "Pending Change to Service Level" at bounding box center [1037, 381] width 181 height 14
click at [948, 382] on input "Pending Change to Service Level" at bounding box center [947, 377] width 1 height 10
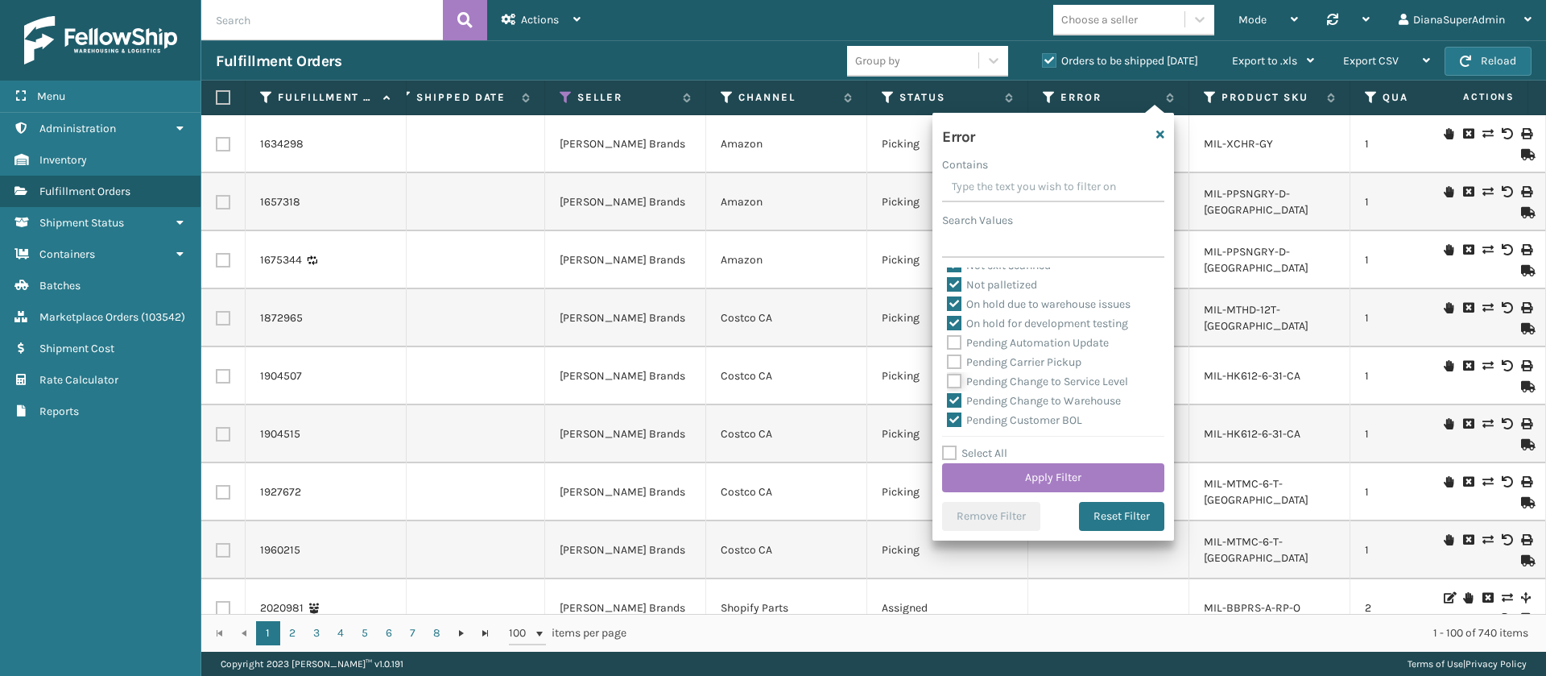
checkbox input "false"
click at [956, 399] on label "Pending Change to Warehouse" at bounding box center [1034, 401] width 174 height 14
click at [948, 399] on input "Pending Change to Warehouse" at bounding box center [947, 396] width 1 height 10
checkbox input "false"
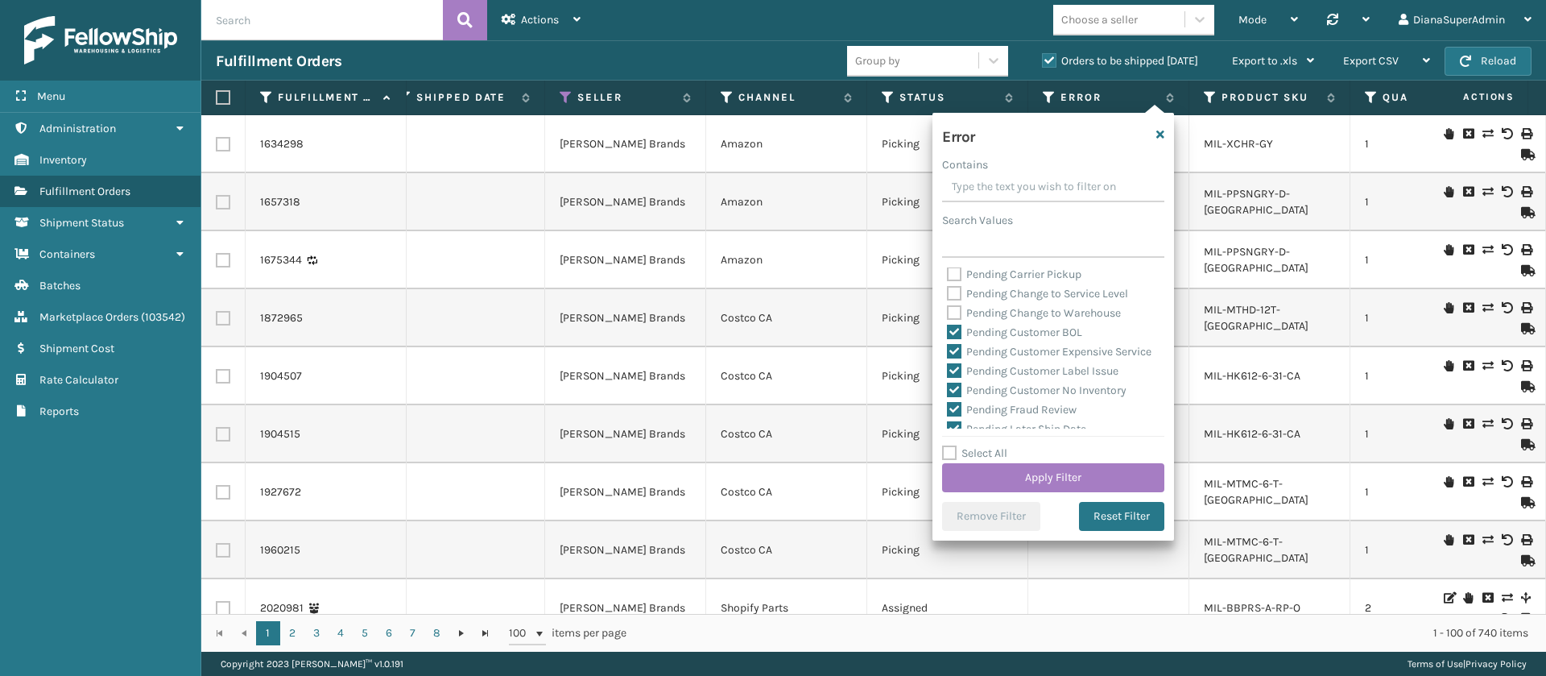
click at [957, 329] on label "Pending Customer BOL" at bounding box center [1014, 332] width 135 height 14
click at [948, 329] on input "Pending Customer BOL" at bounding box center [947, 328] width 1 height 10
checkbox input "false"
click at [957, 347] on label "Pending Customer Expensive Service" at bounding box center [1049, 352] width 205 height 14
click at [948, 347] on input "Pending Customer Expensive Service" at bounding box center [947, 347] width 1 height 10
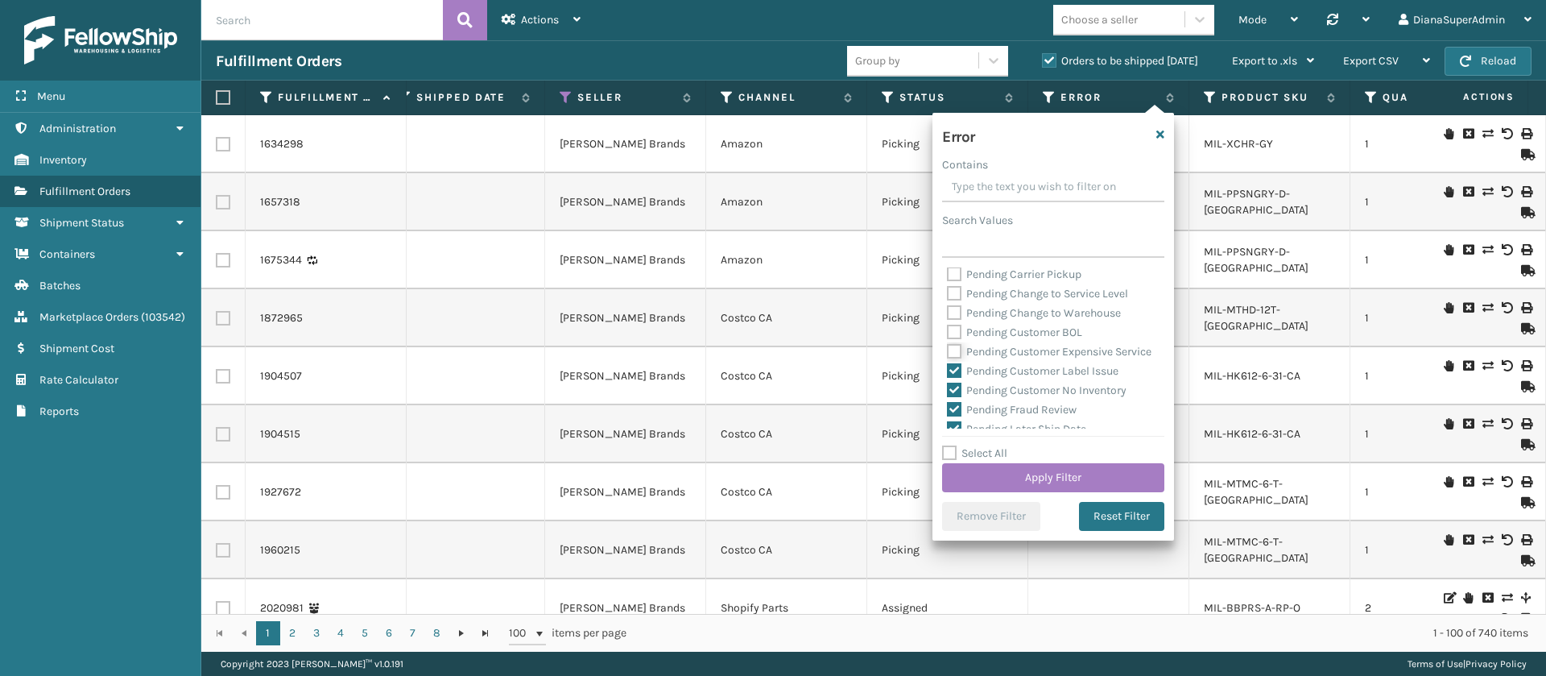
checkbox input "false"
click at [957, 298] on label "Pending Customer Label Issue" at bounding box center [1033, 291] width 172 height 14
click at [948, 292] on input "Pending Customer Label Issue" at bounding box center [947, 287] width 1 height 10
checkbox input "false"
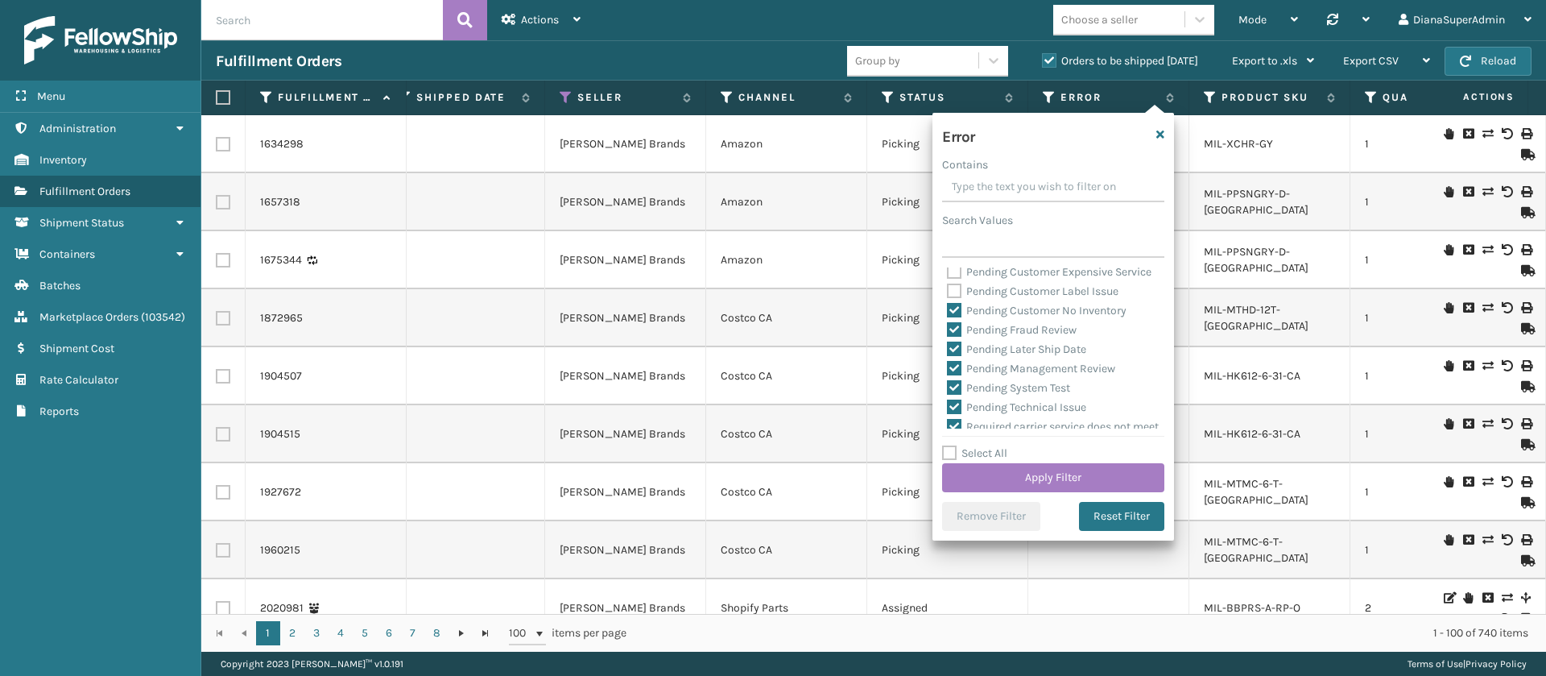
click at [956, 317] on label "Pending Customer No Inventory" at bounding box center [1037, 311] width 180 height 14
click at [948, 312] on input "Pending Customer No Inventory" at bounding box center [947, 306] width 1 height 10
checkbox input "false"
click at [956, 337] on label "Pending Fraud Review" at bounding box center [1012, 330] width 130 height 14
click at [948, 331] on input "Pending Fraud Review" at bounding box center [947, 326] width 1 height 10
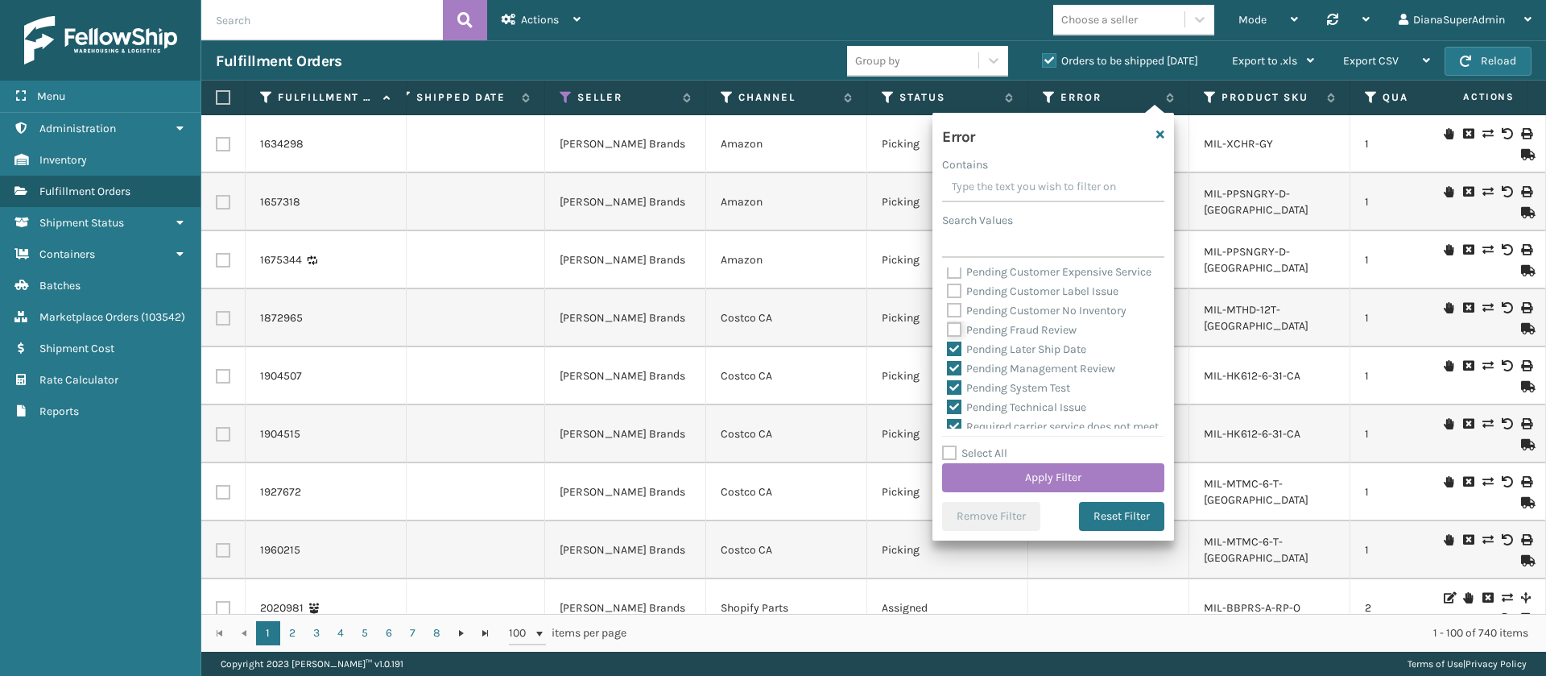
checkbox input "false"
click at [953, 356] on label "Pending Later Ship Date" at bounding box center [1016, 349] width 139 height 14
click at [948, 350] on input "Pending Later Ship Date" at bounding box center [947, 345] width 1 height 10
checkbox input "false"
click at [953, 375] on label "Pending Management Review" at bounding box center [1031, 369] width 168 height 14
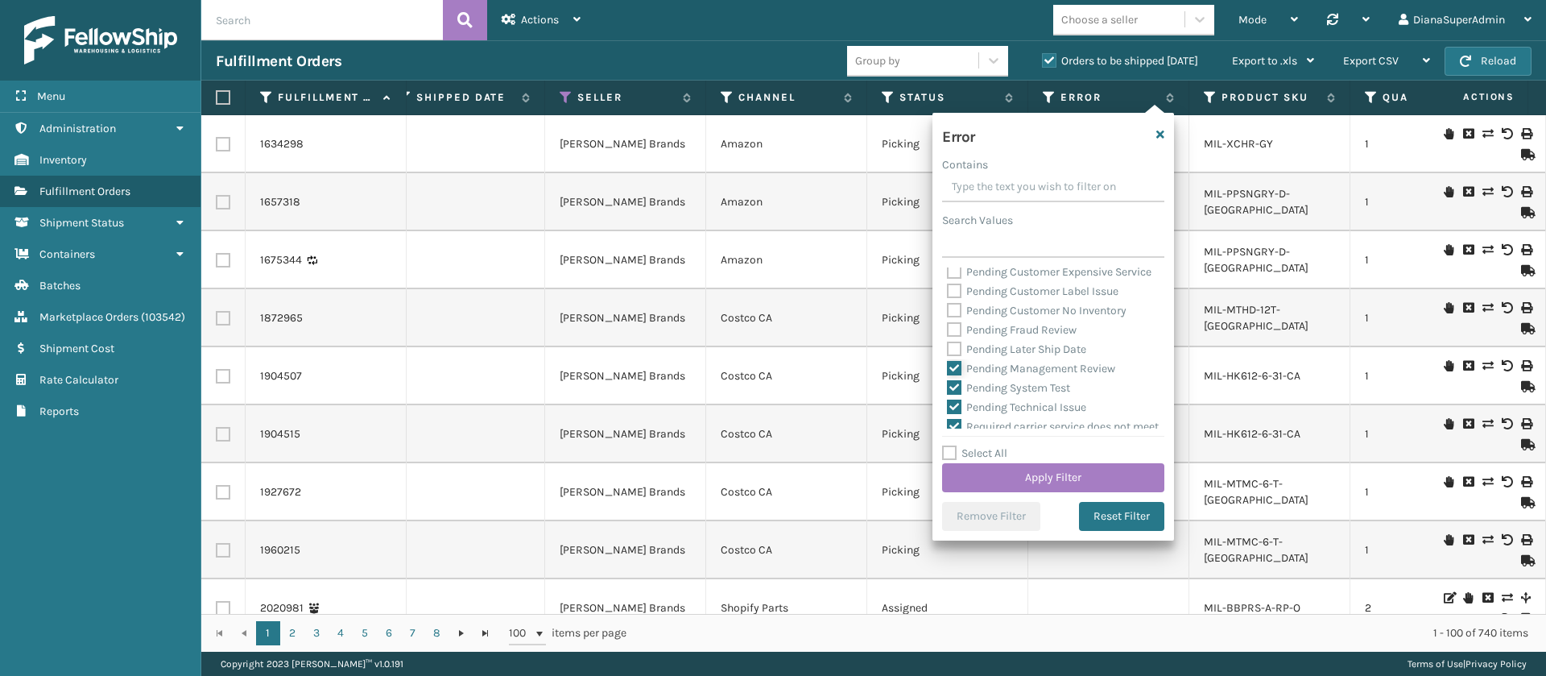
click at [948, 370] on input "Pending Management Review" at bounding box center [947, 364] width 1 height 10
checkbox input "false"
click at [953, 395] on label "Pending System Test" at bounding box center [1008, 388] width 123 height 14
click at [948, 389] on input "Pending System Test" at bounding box center [947, 383] width 1 height 10
checkbox input "false"
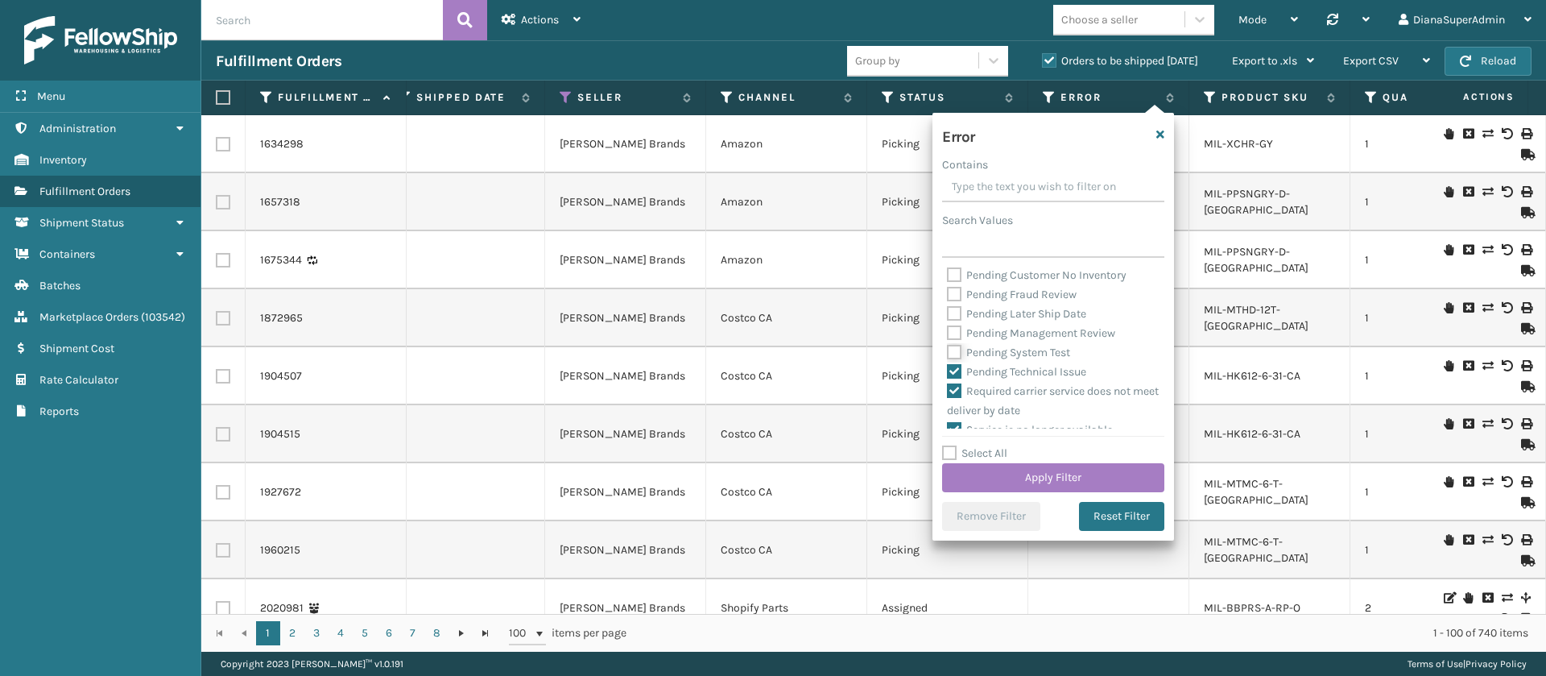
scroll to position [597, 0]
click at [954, 344] on label "Pending Technical Issue" at bounding box center [1016, 337] width 139 height 14
click at [948, 338] on input "Pending Technical Issue" at bounding box center [947, 333] width 1 height 10
checkbox input "false"
click at [1036, 465] on button "Apply Filter" at bounding box center [1053, 477] width 222 height 29
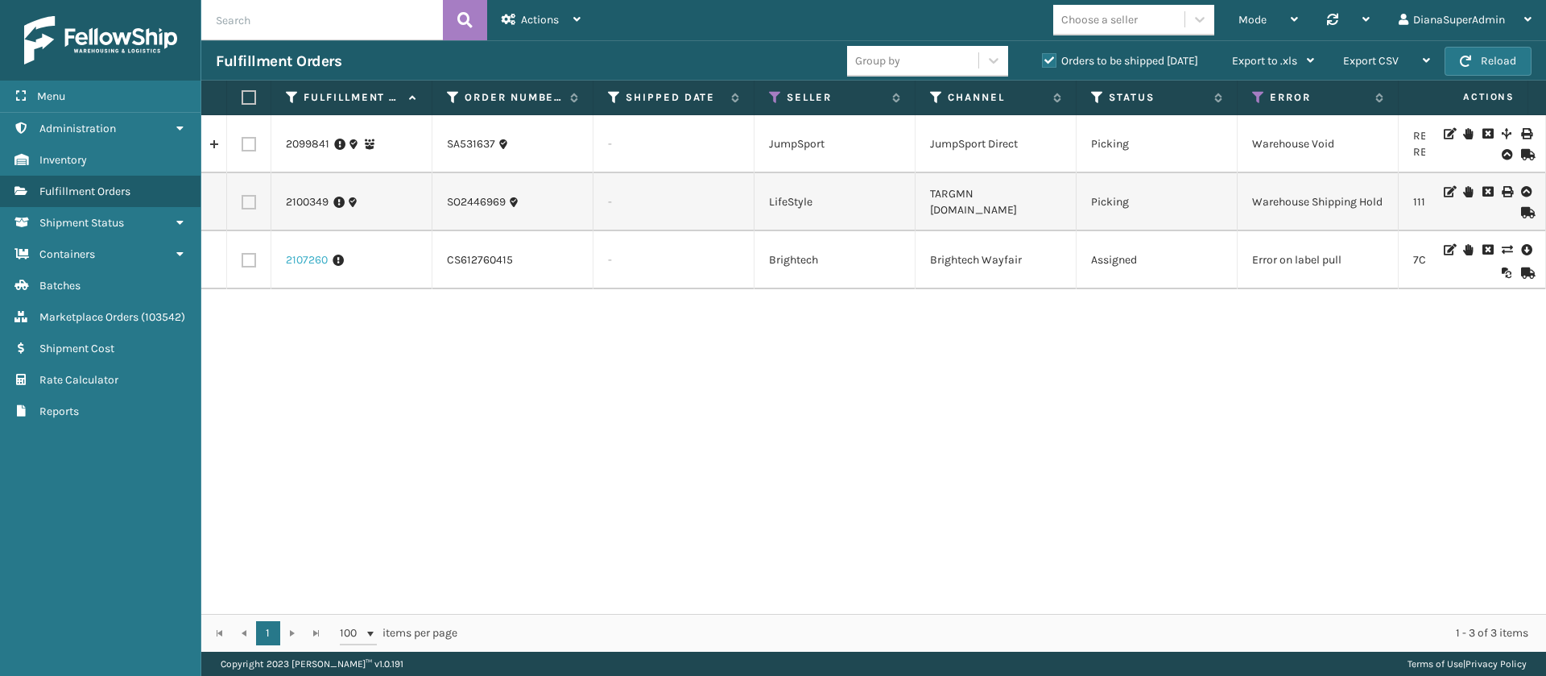
click at [308, 254] on link "2107260" at bounding box center [307, 260] width 42 height 16
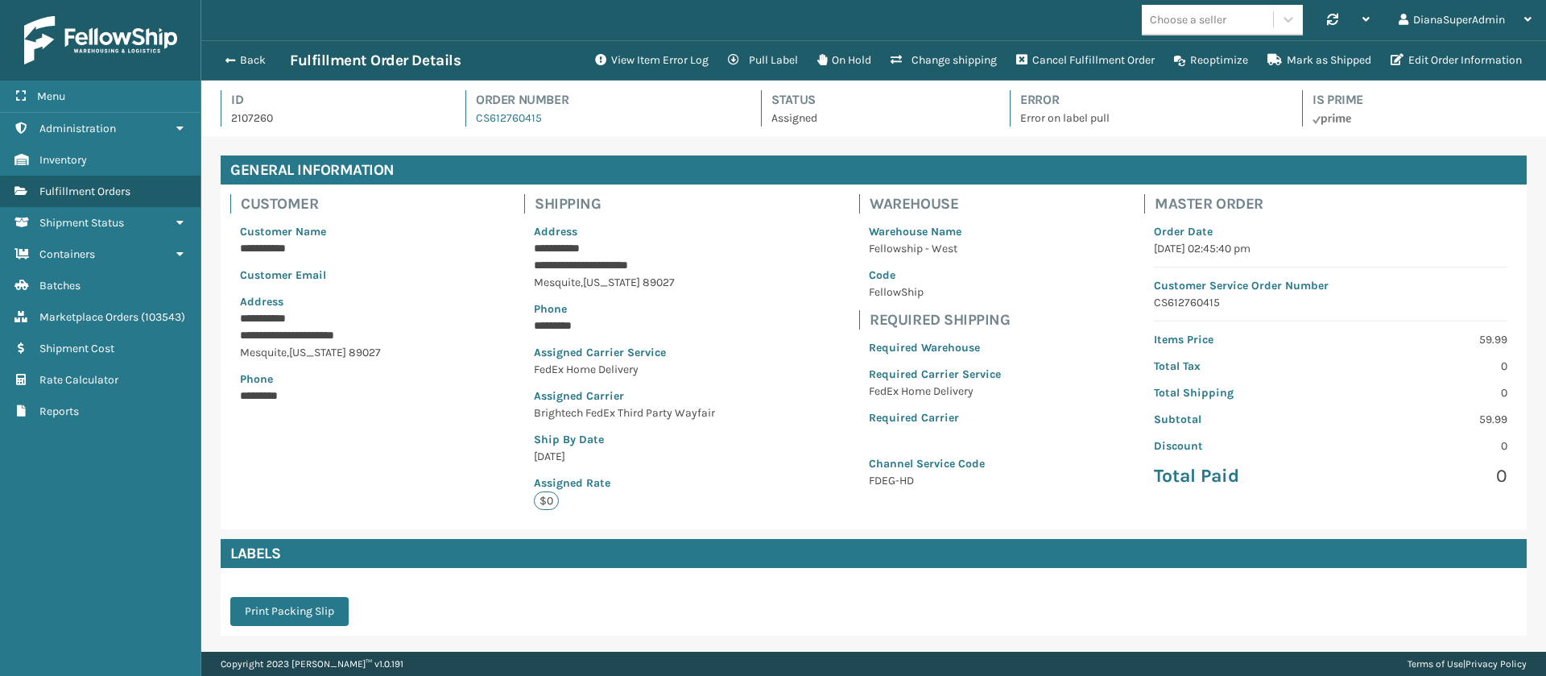
scroll to position [39, 1345]
click at [618, 52] on button "View Item Error Log" at bounding box center [651, 60] width 133 height 32
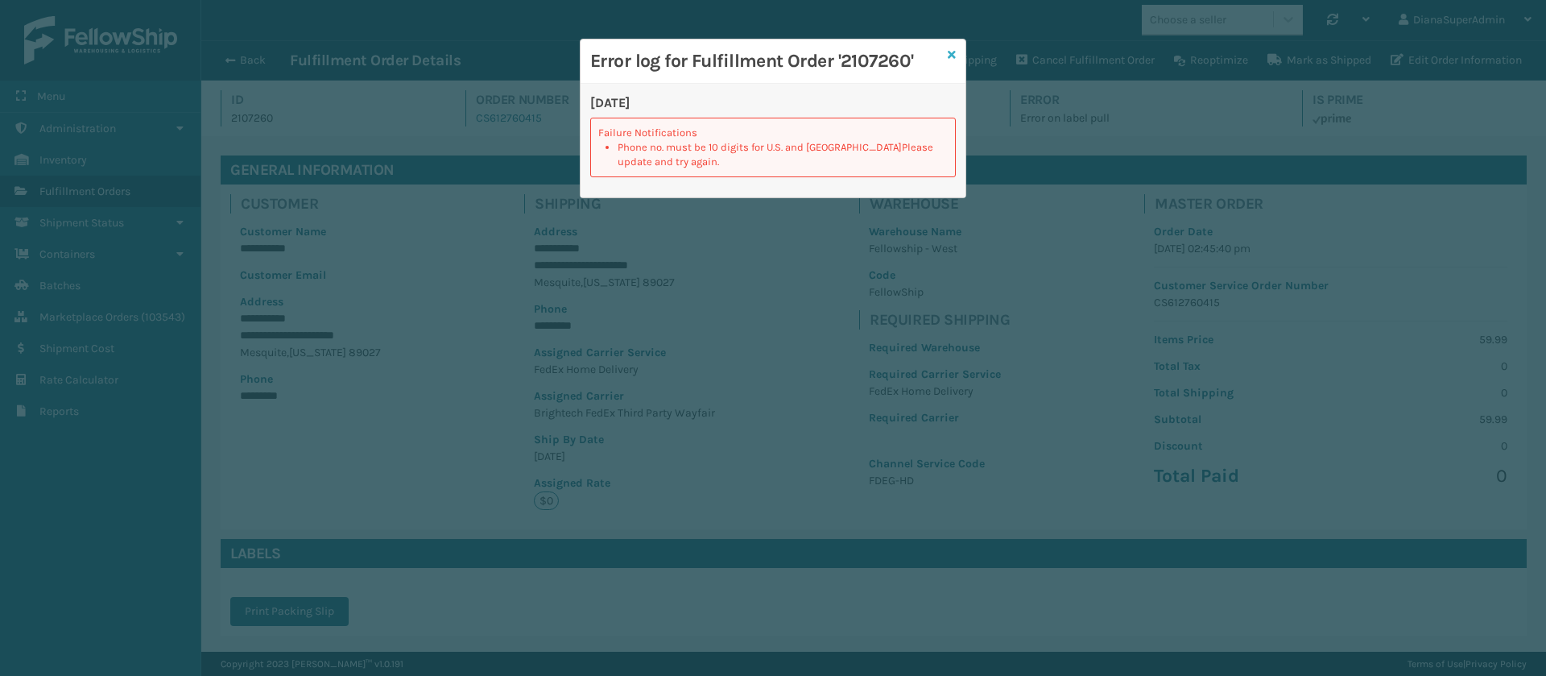
click at [953, 54] on icon at bounding box center [952, 54] width 8 height 11
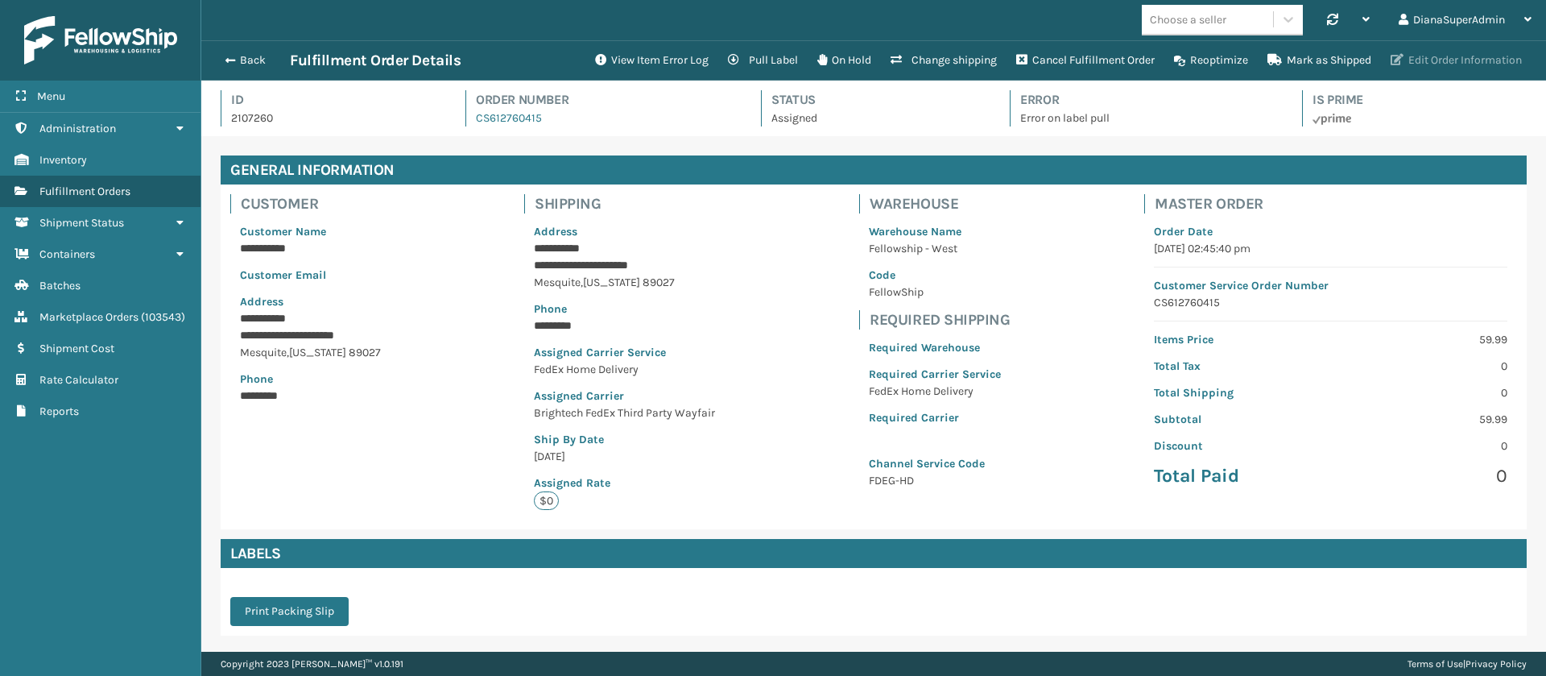
click at [1436, 52] on button "Edit Order Information" at bounding box center [1456, 60] width 151 height 32
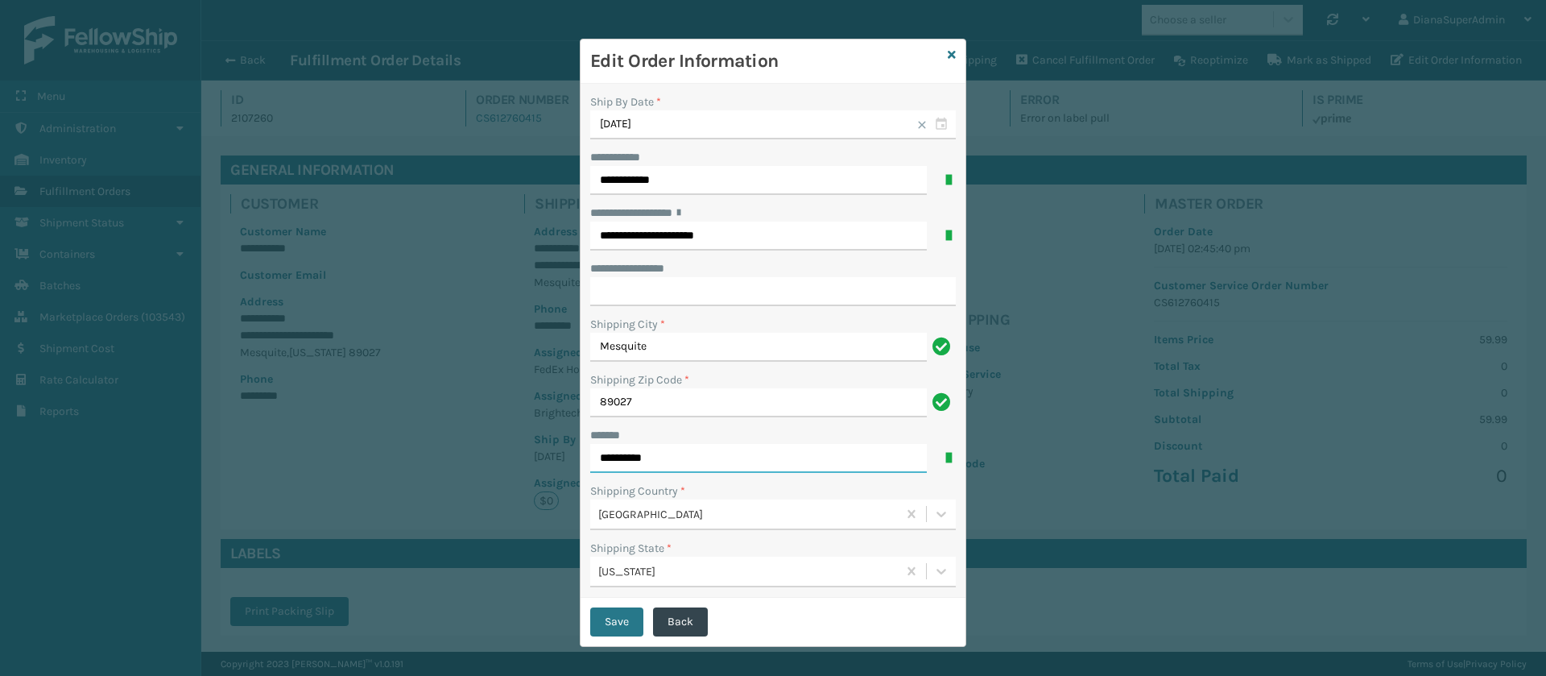
click at [725, 460] on input "*********" at bounding box center [758, 458] width 337 height 29
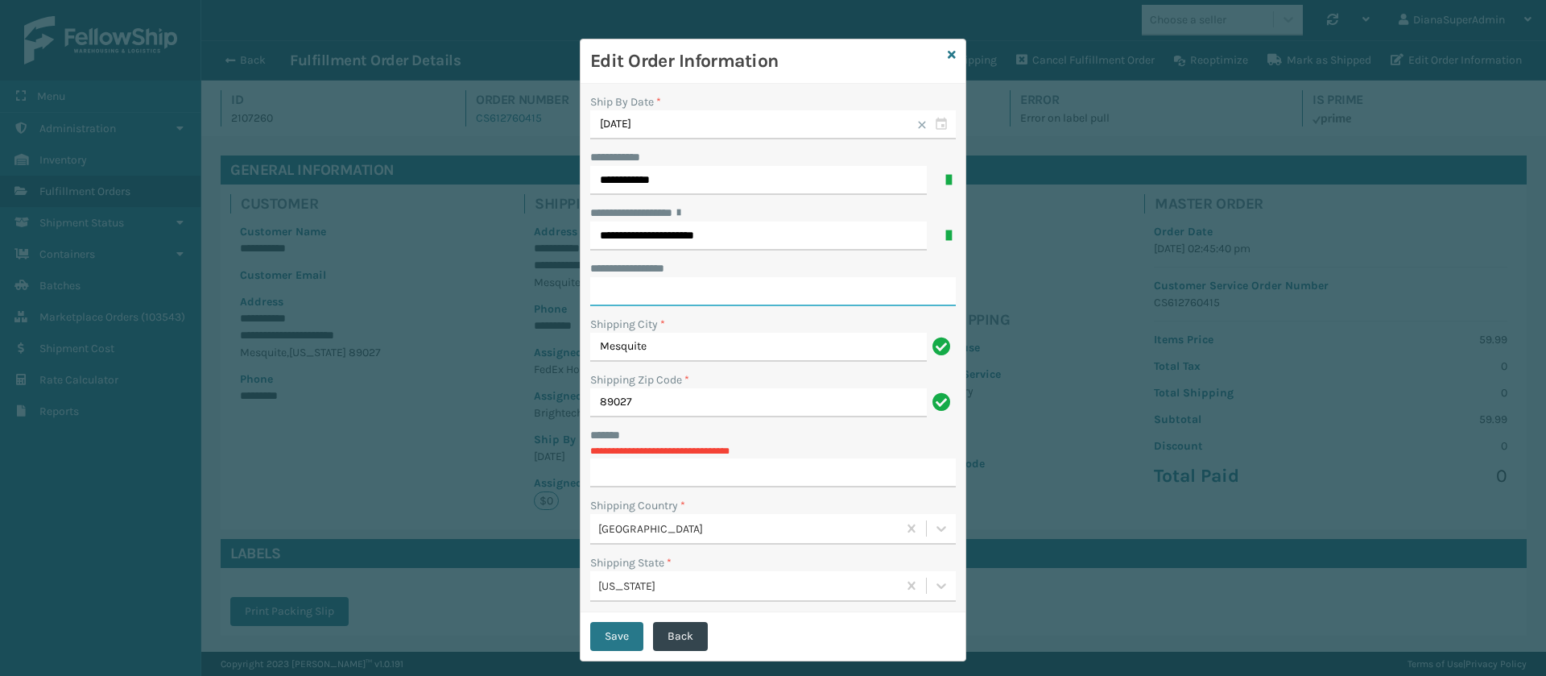
click at [659, 291] on input "**********" at bounding box center [773, 291] width 366 height 29
paste input "*********"
type input "*********"
click at [641, 459] on input "***** *" at bounding box center [773, 472] width 366 height 29
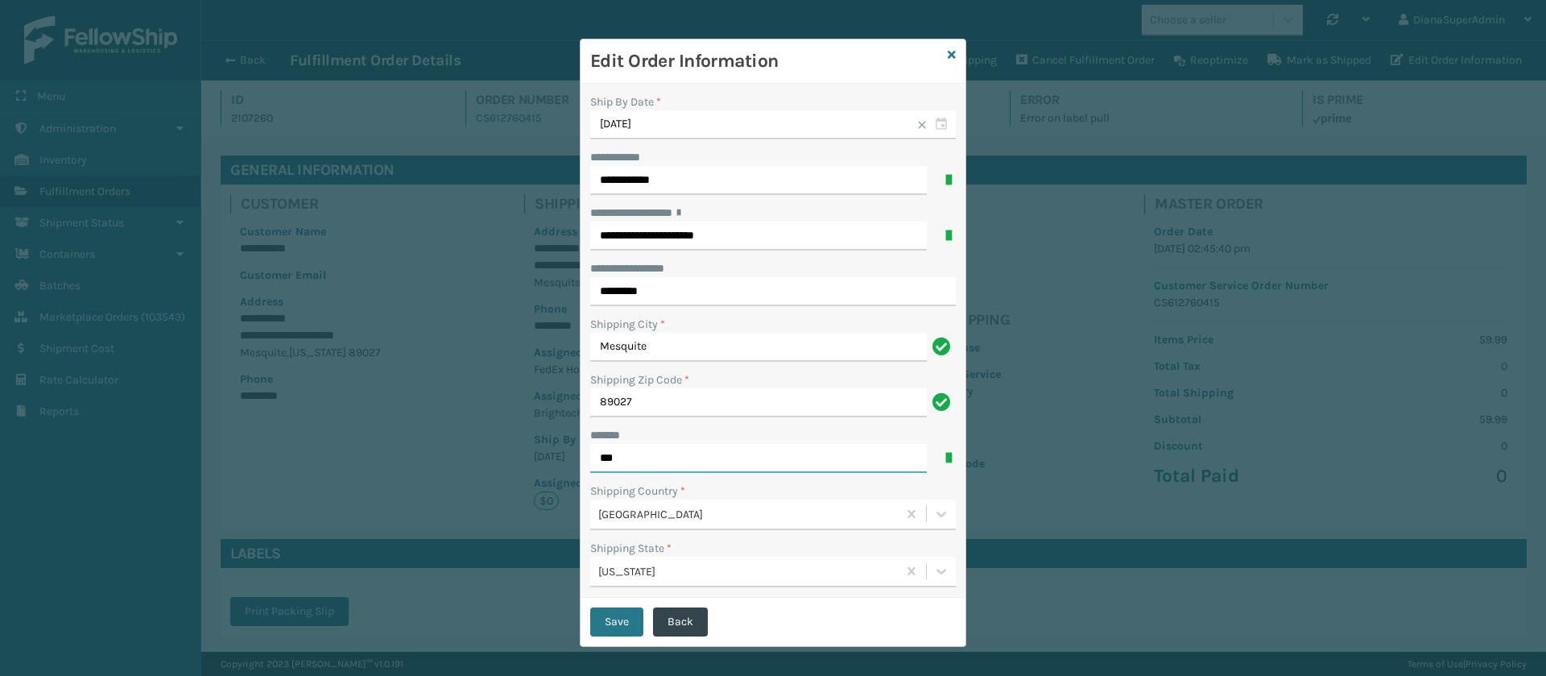
type input "**********"
click at [602, 622] on button "Save" at bounding box center [616, 621] width 53 height 29
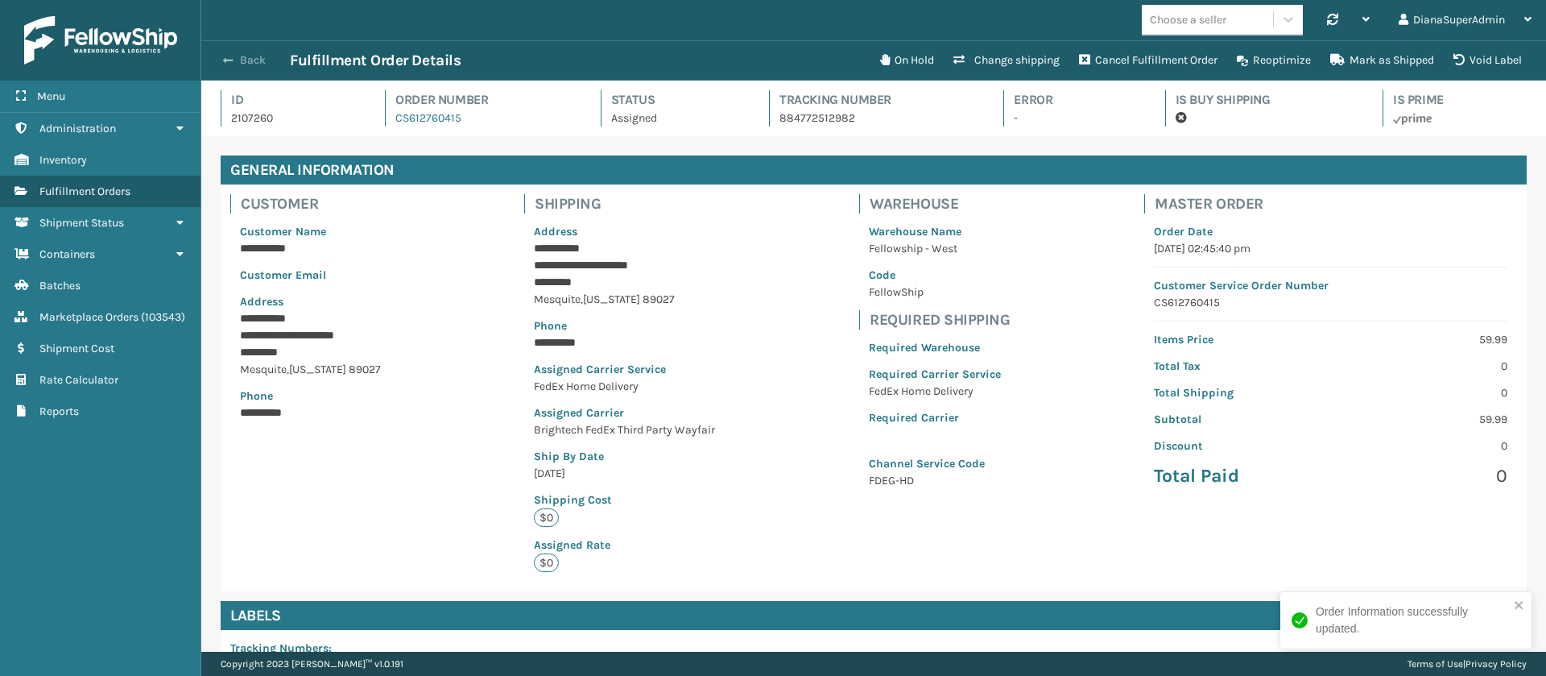
click at [231, 56] on span "button" at bounding box center [228, 60] width 10 height 11
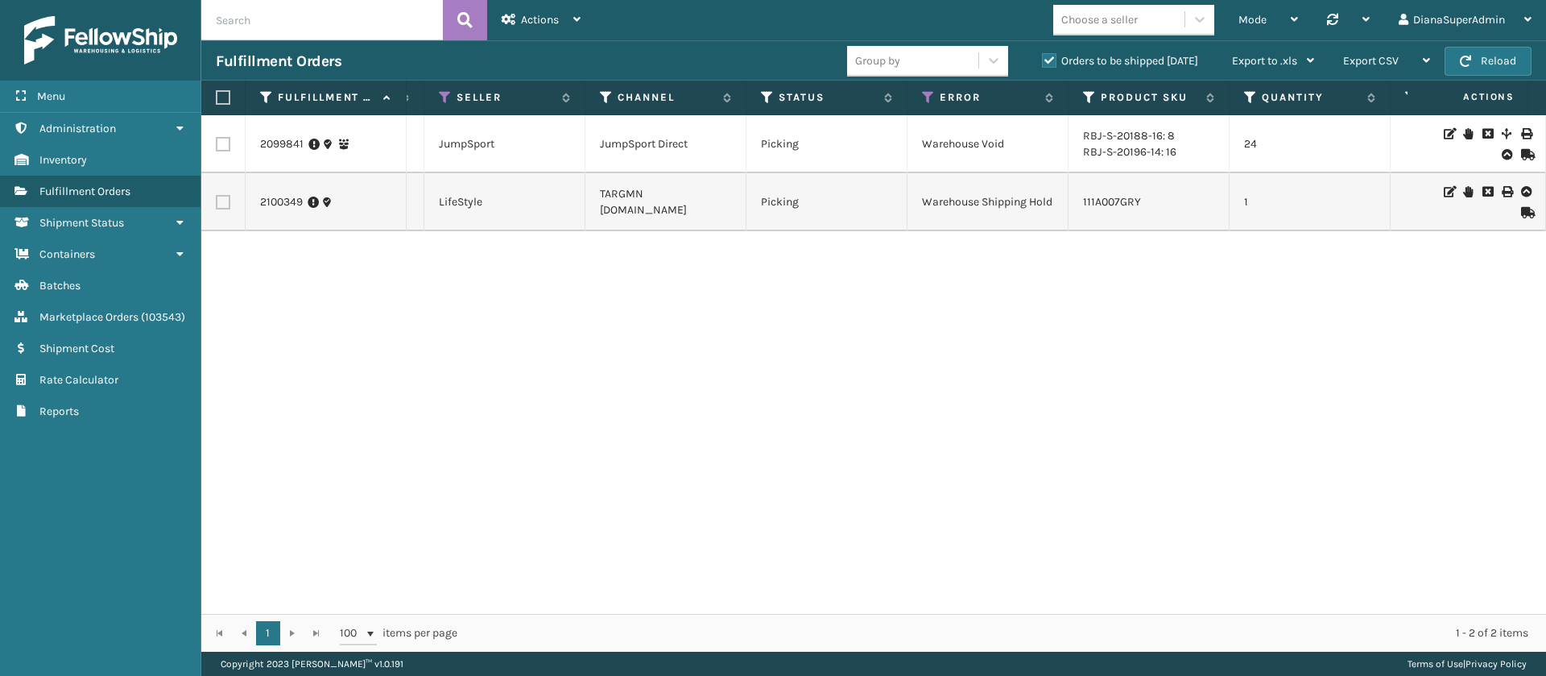
scroll to position [0, 297]
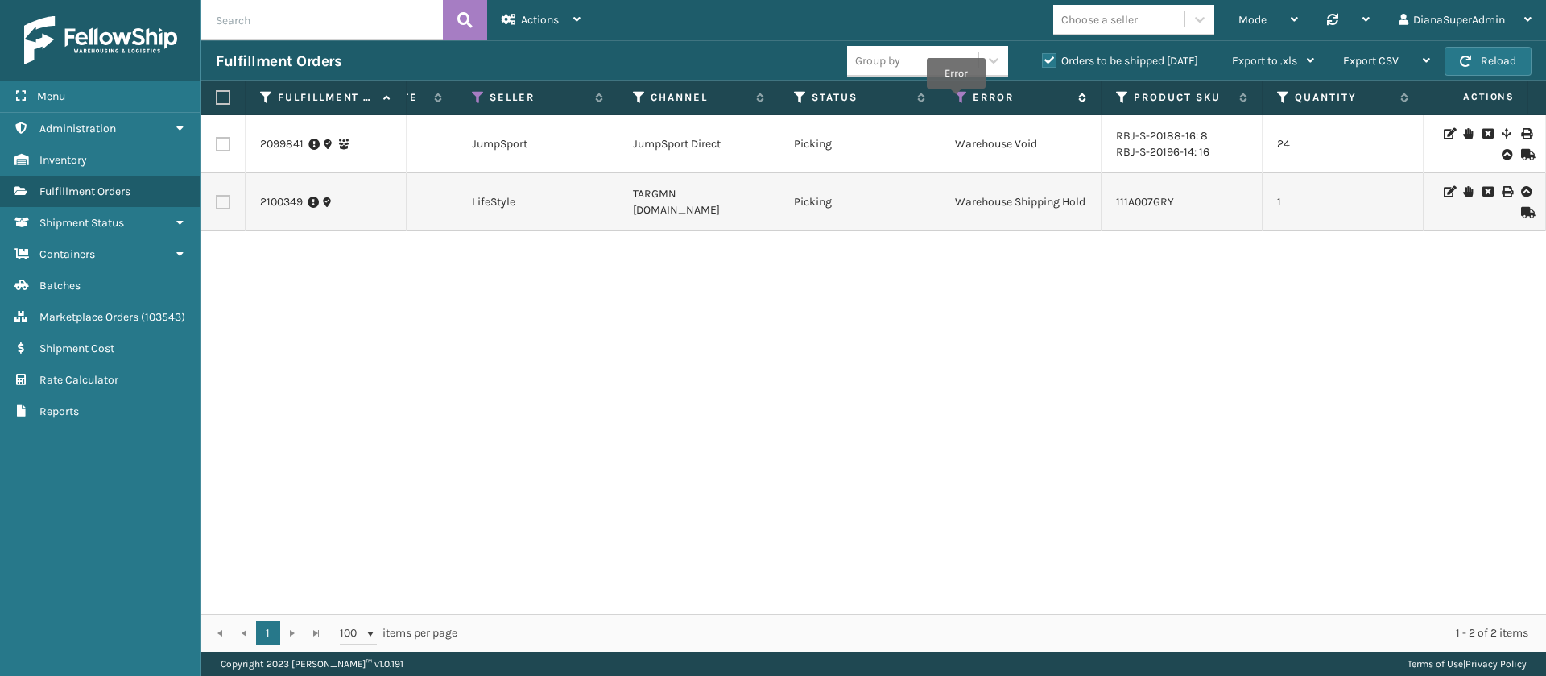
click at [956, 100] on icon at bounding box center [961, 97] width 13 height 14
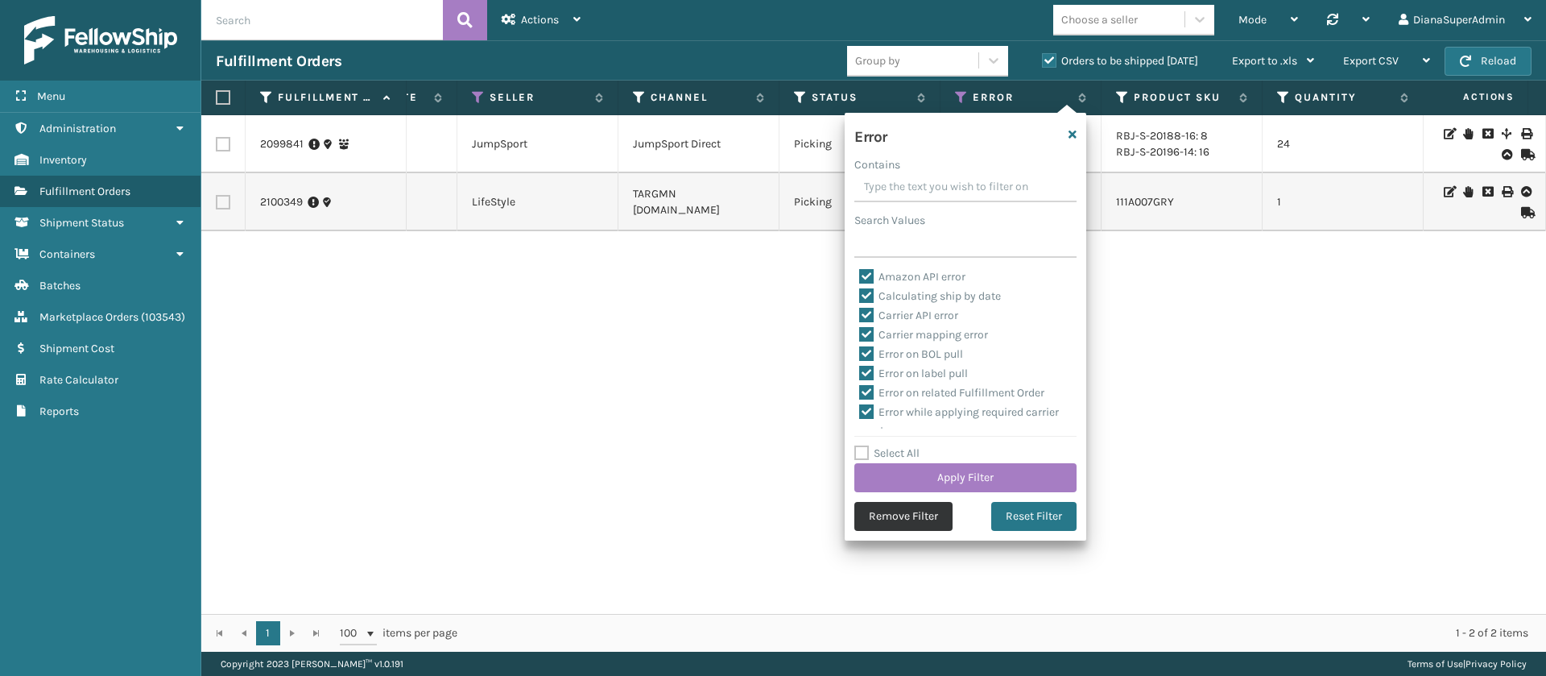
click at [908, 514] on button "Remove Filter" at bounding box center [903, 516] width 98 height 29
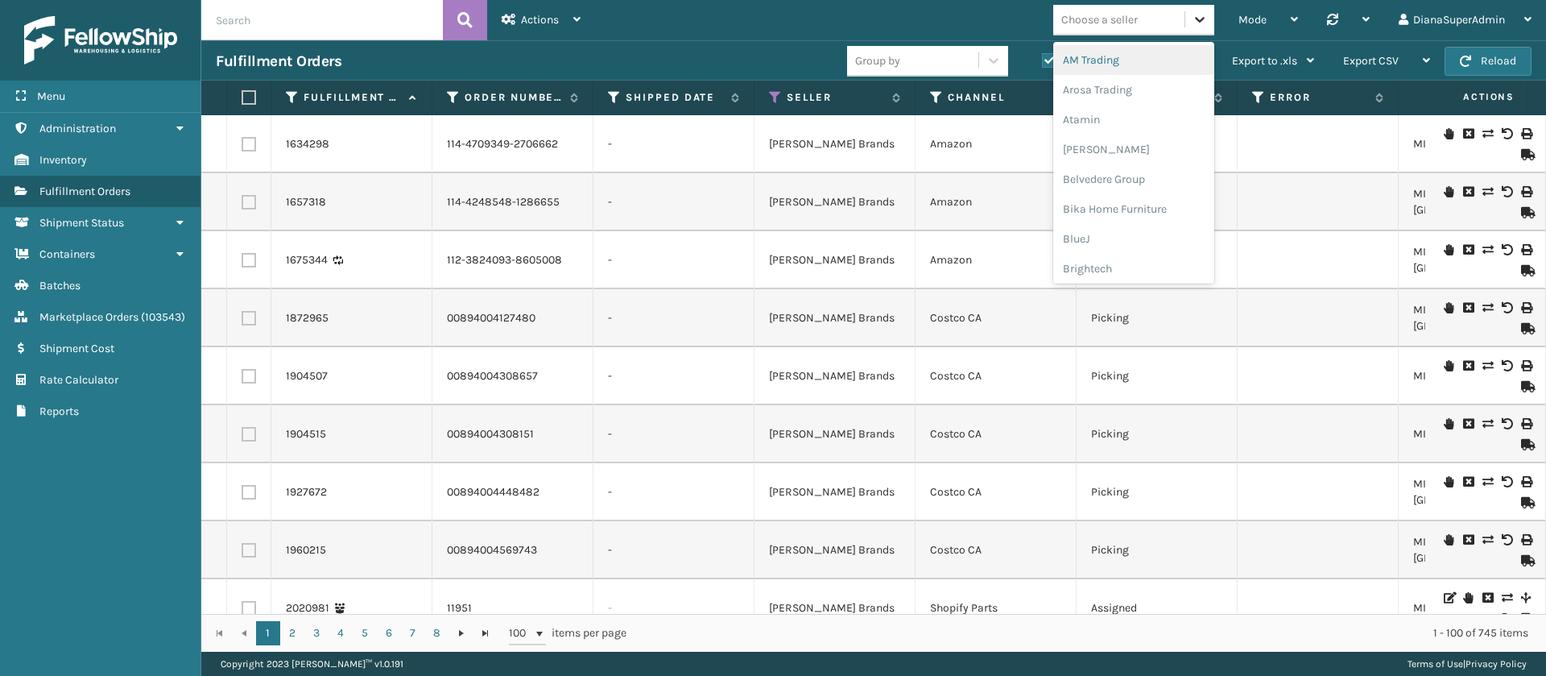
click at [1199, 18] on icon at bounding box center [1200, 19] width 16 height 16
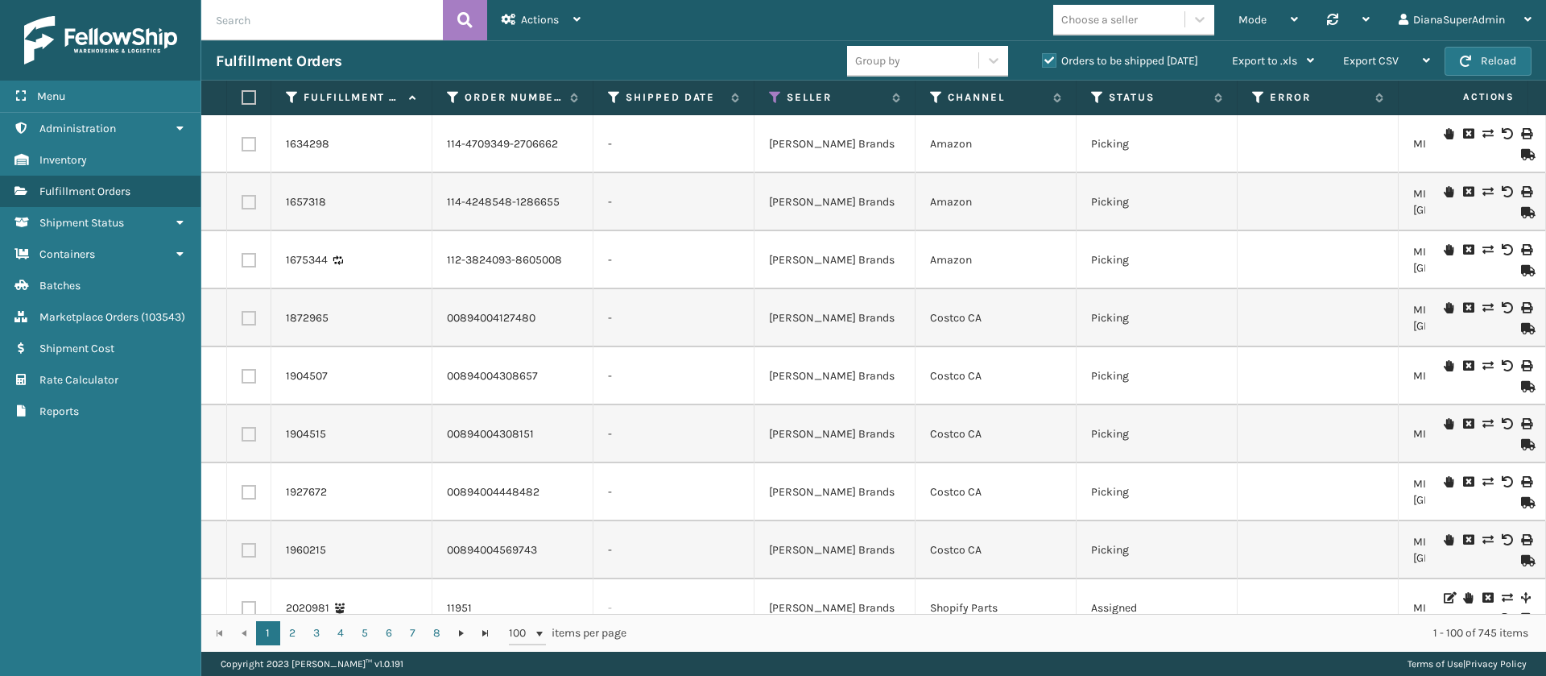
click at [790, 41] on div "Fulfillment Orders Group by Orders to be shipped [DATE] Export to .xls Use ship…" at bounding box center [873, 60] width 1345 height 40
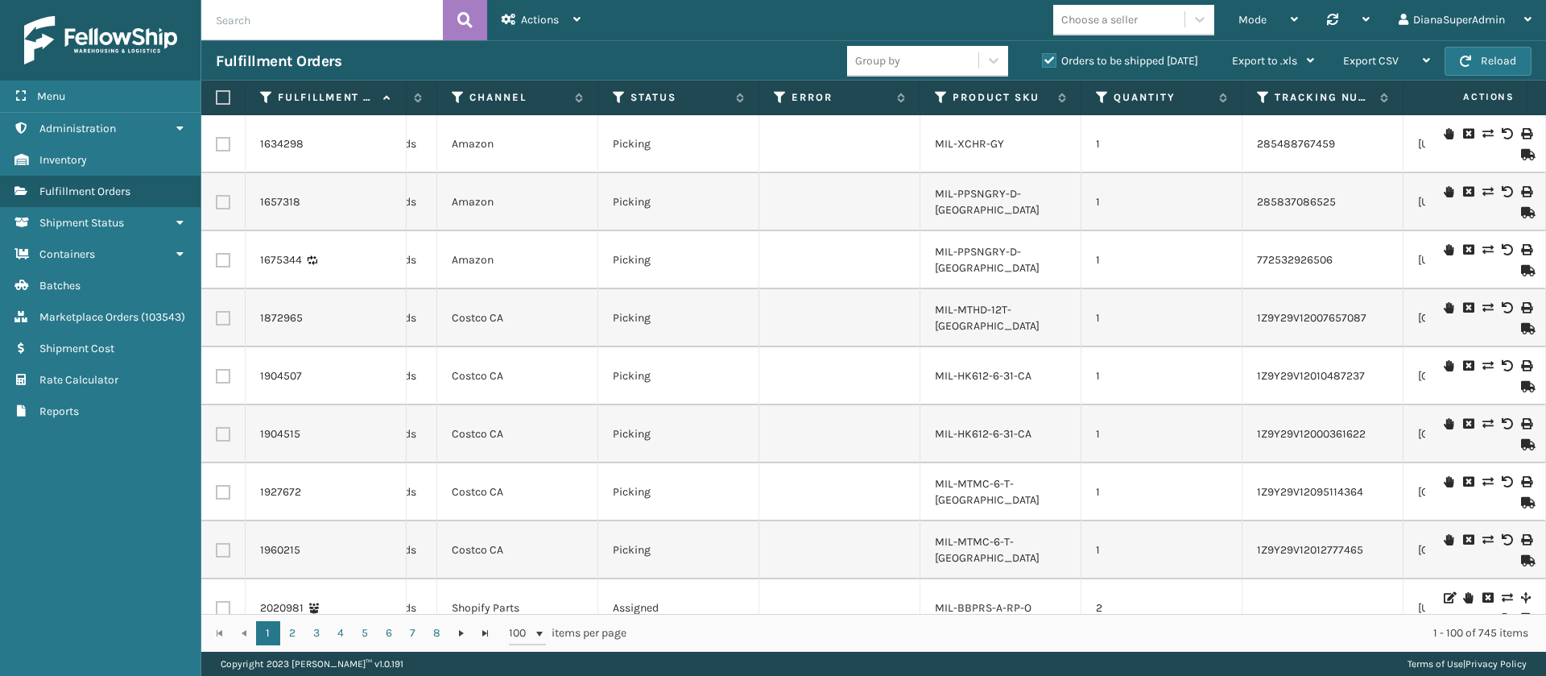
scroll to position [0, 510]
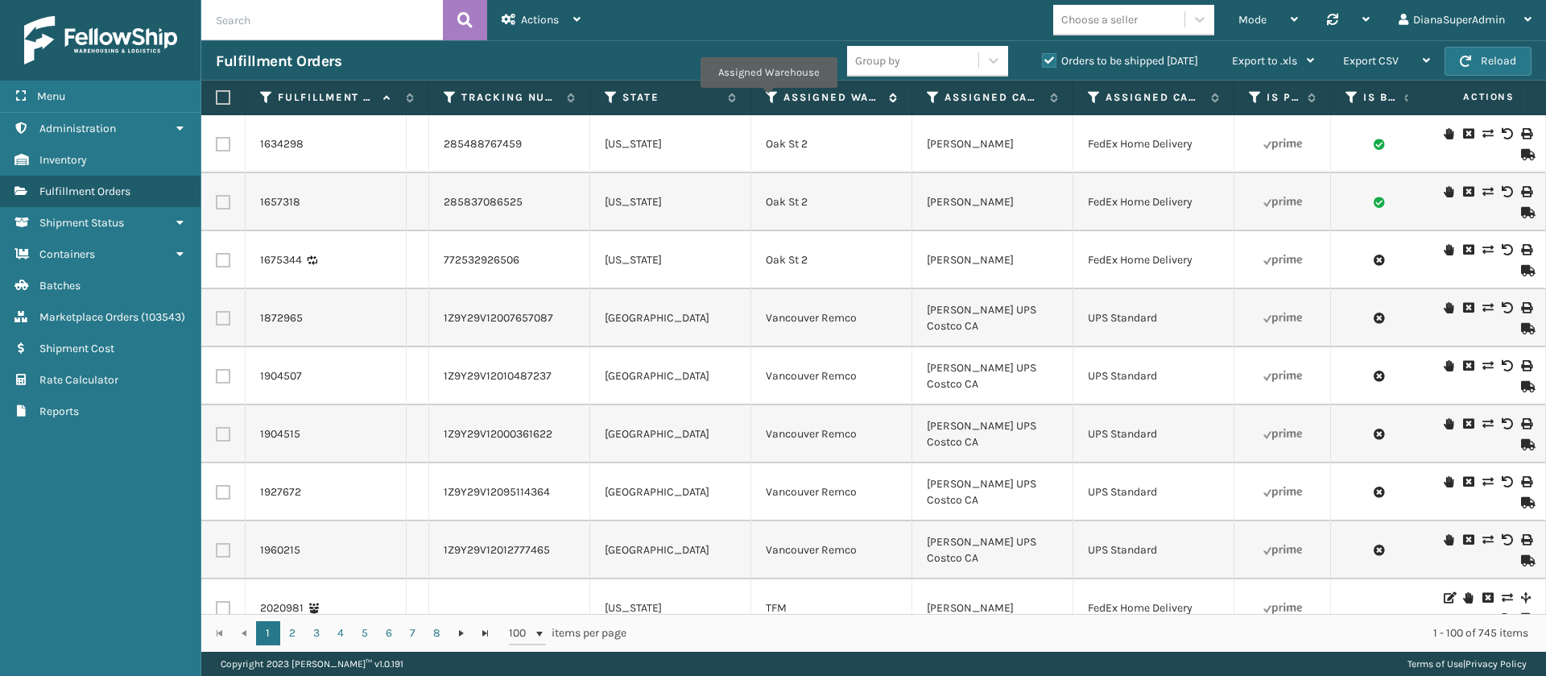
click at [768, 99] on icon at bounding box center [772, 97] width 13 height 14
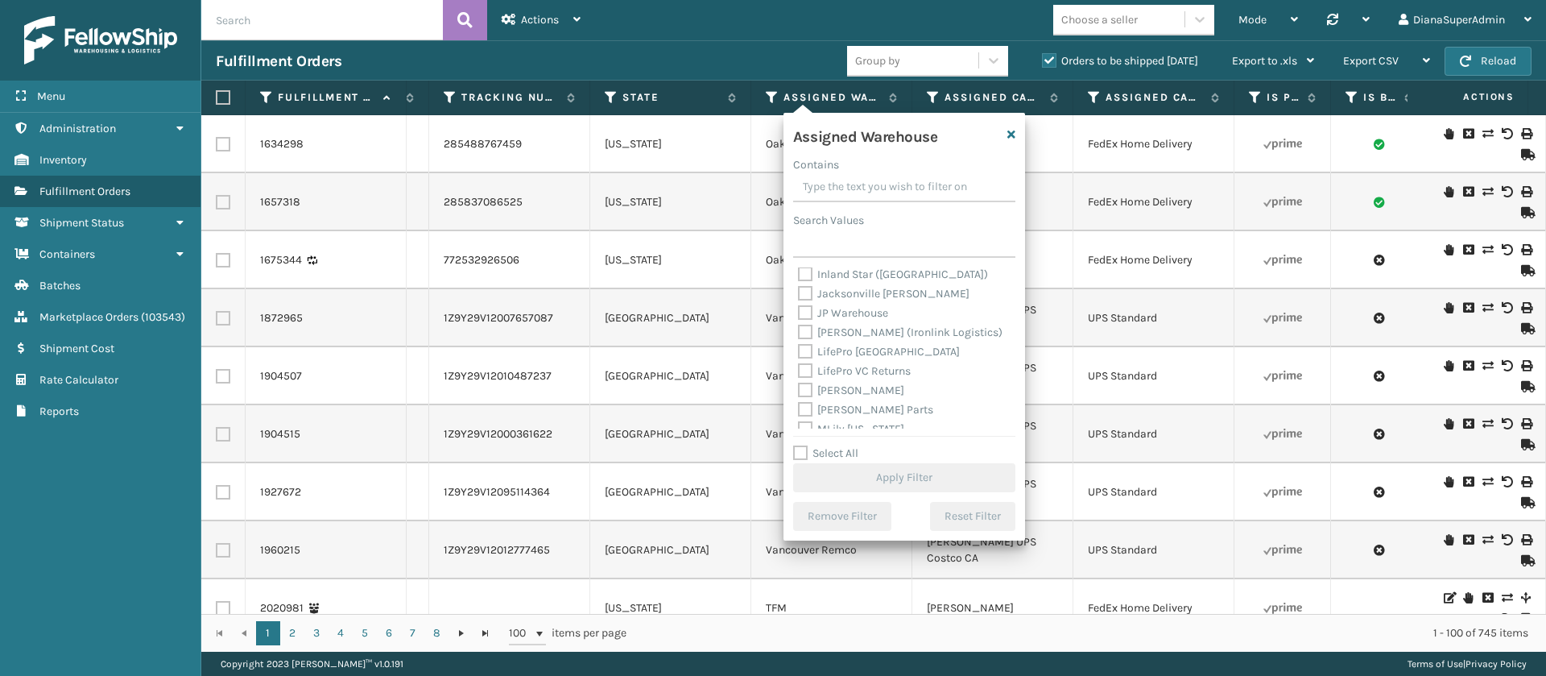
click at [805, 387] on label "[PERSON_NAME]" at bounding box center [851, 390] width 106 height 14
click at [799, 387] on input "[PERSON_NAME]" at bounding box center [798, 386] width 1 height 10
checkbox input "true"
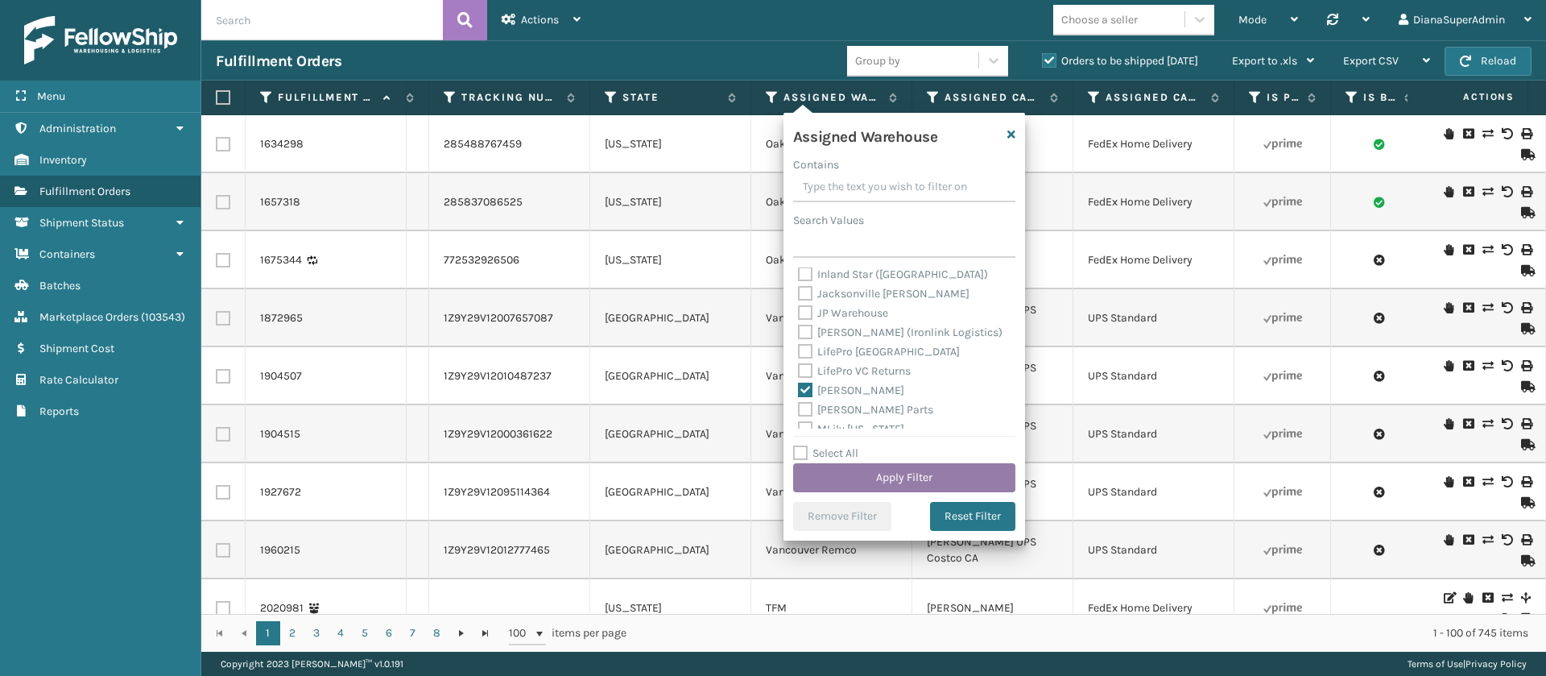
click at [946, 473] on button "Apply Filter" at bounding box center [904, 477] width 222 height 29
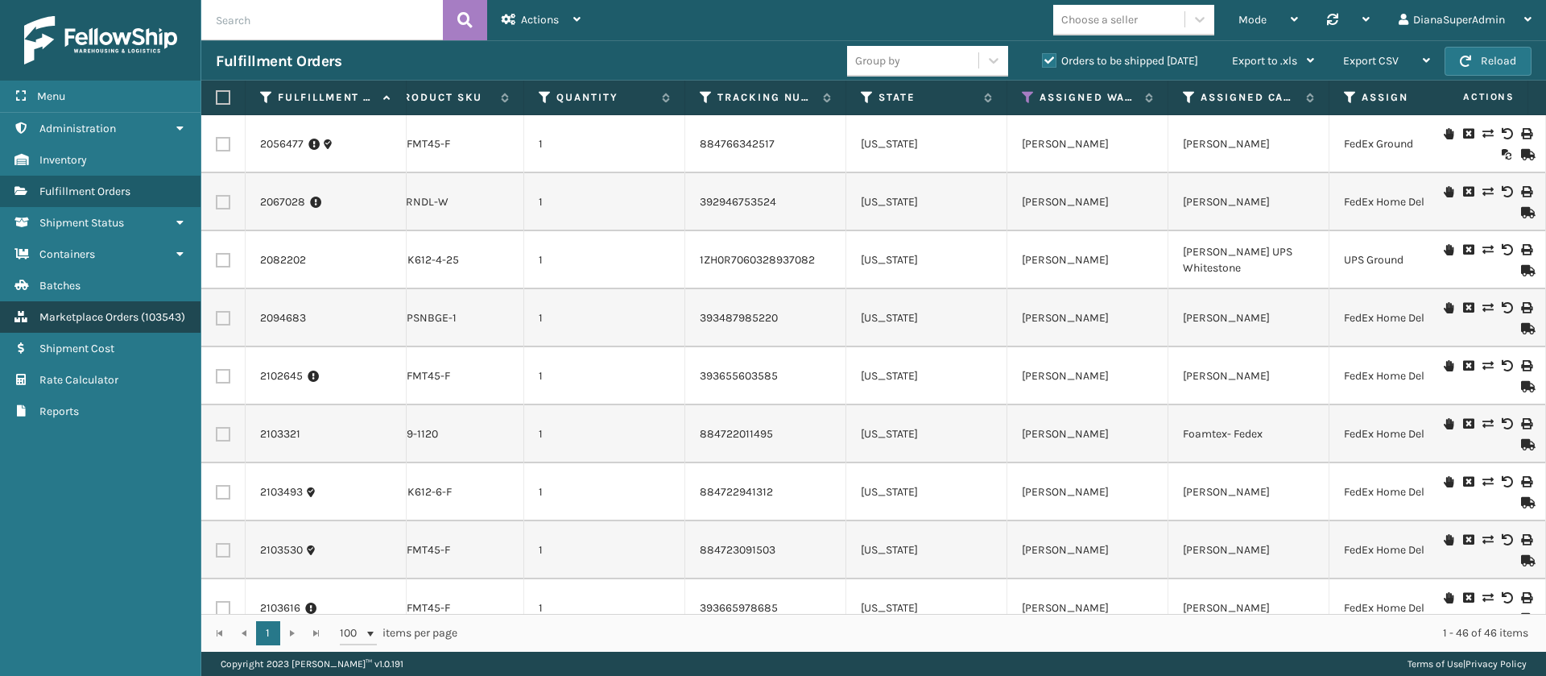
click at [109, 312] on span "Marketplace Orders" at bounding box center [88, 317] width 99 height 14
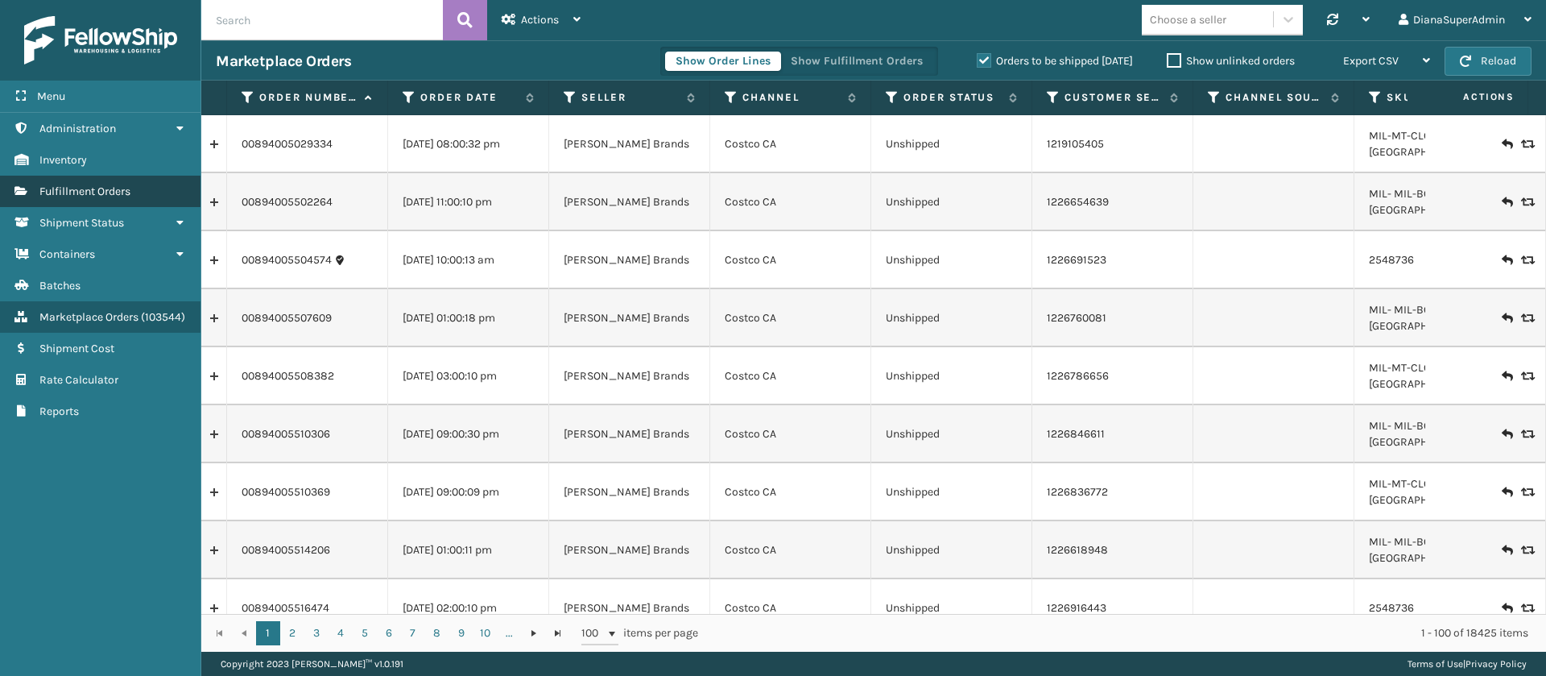
click at [90, 188] on span "Fulfillment Orders" at bounding box center [84, 191] width 91 height 14
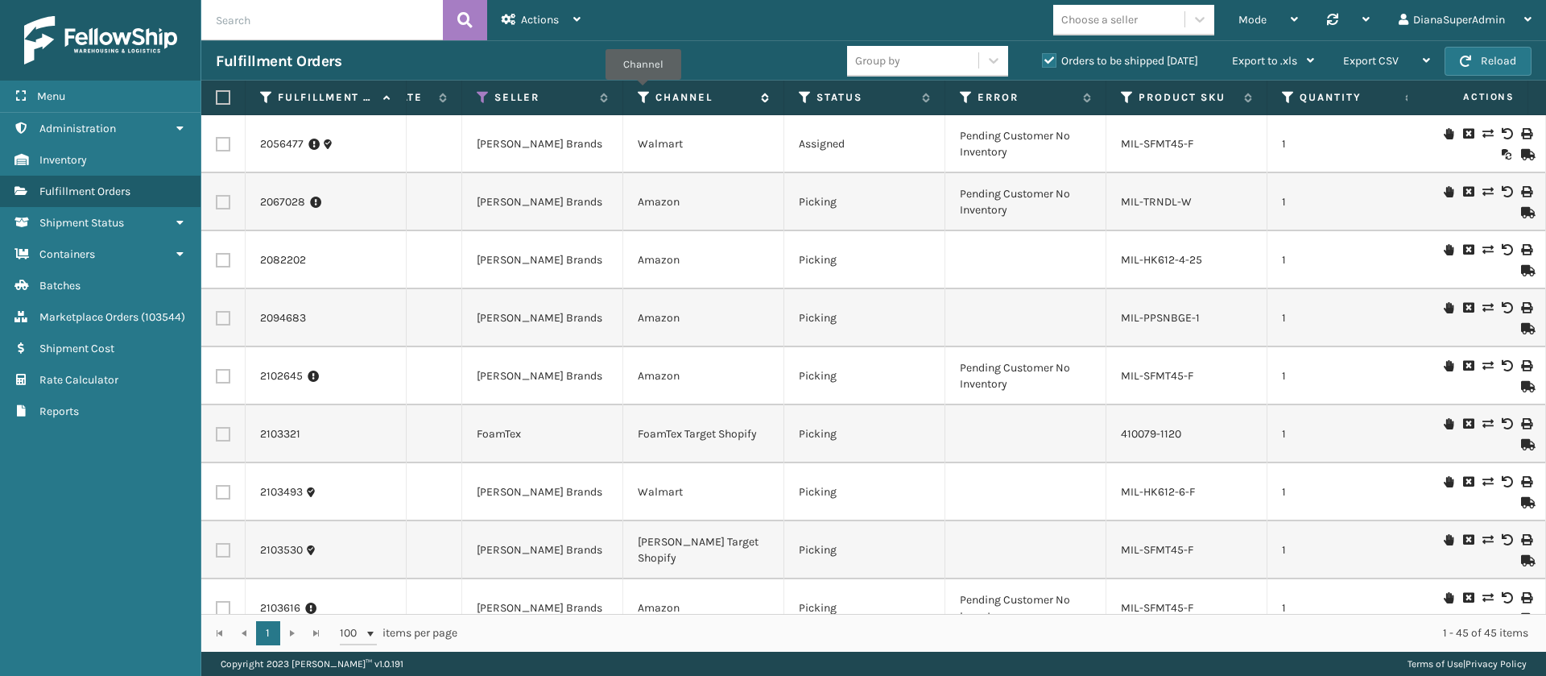
click at [643, 91] on icon at bounding box center [644, 97] width 13 height 14
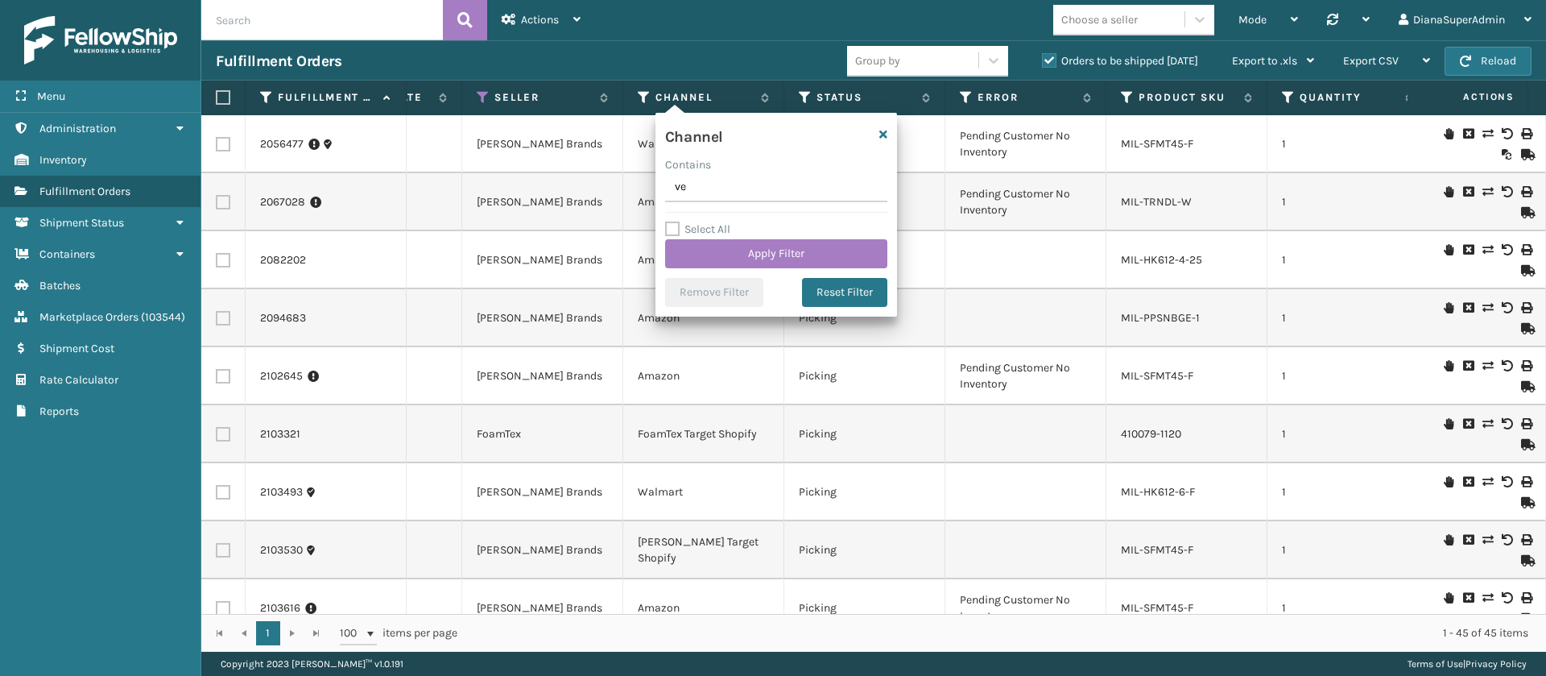
type input "v"
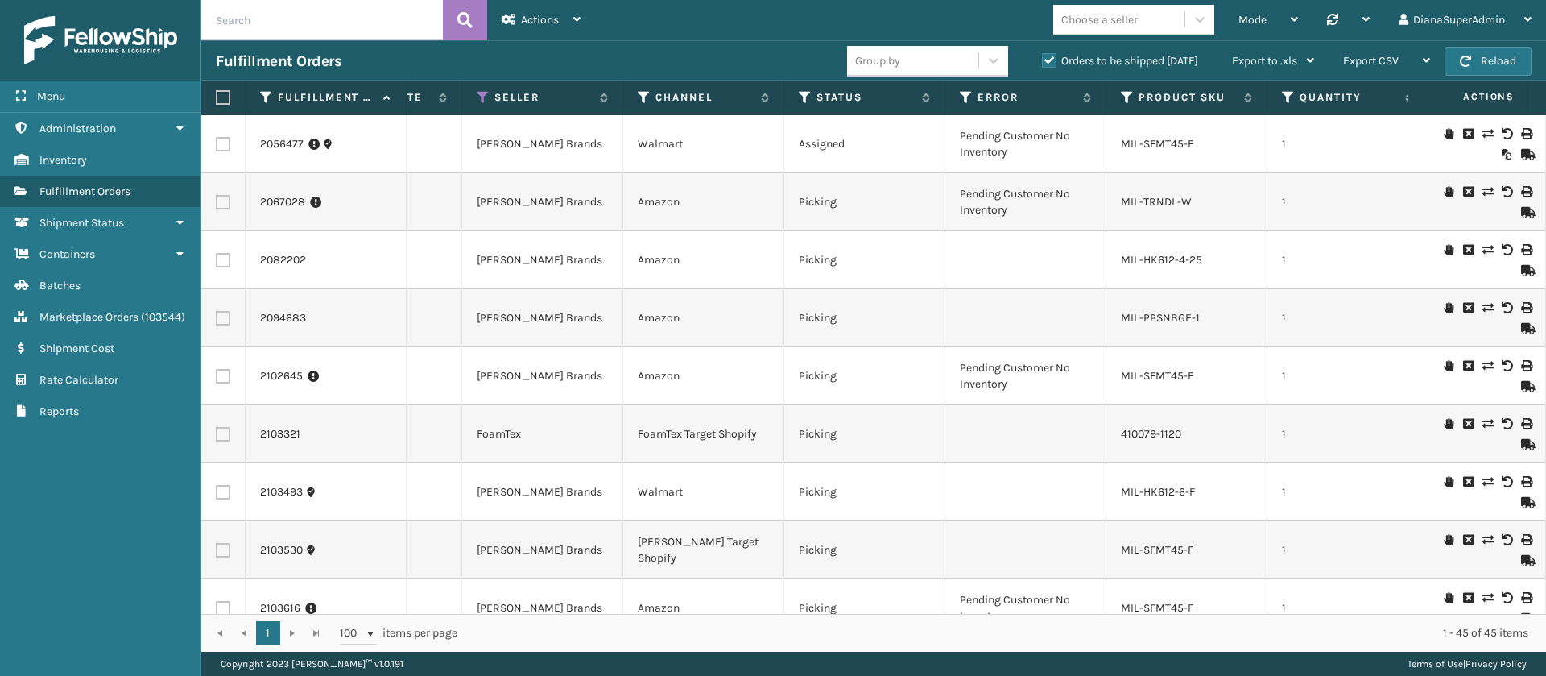
click at [717, 55] on div "Fulfillment Orders" at bounding box center [531, 61] width 631 height 19
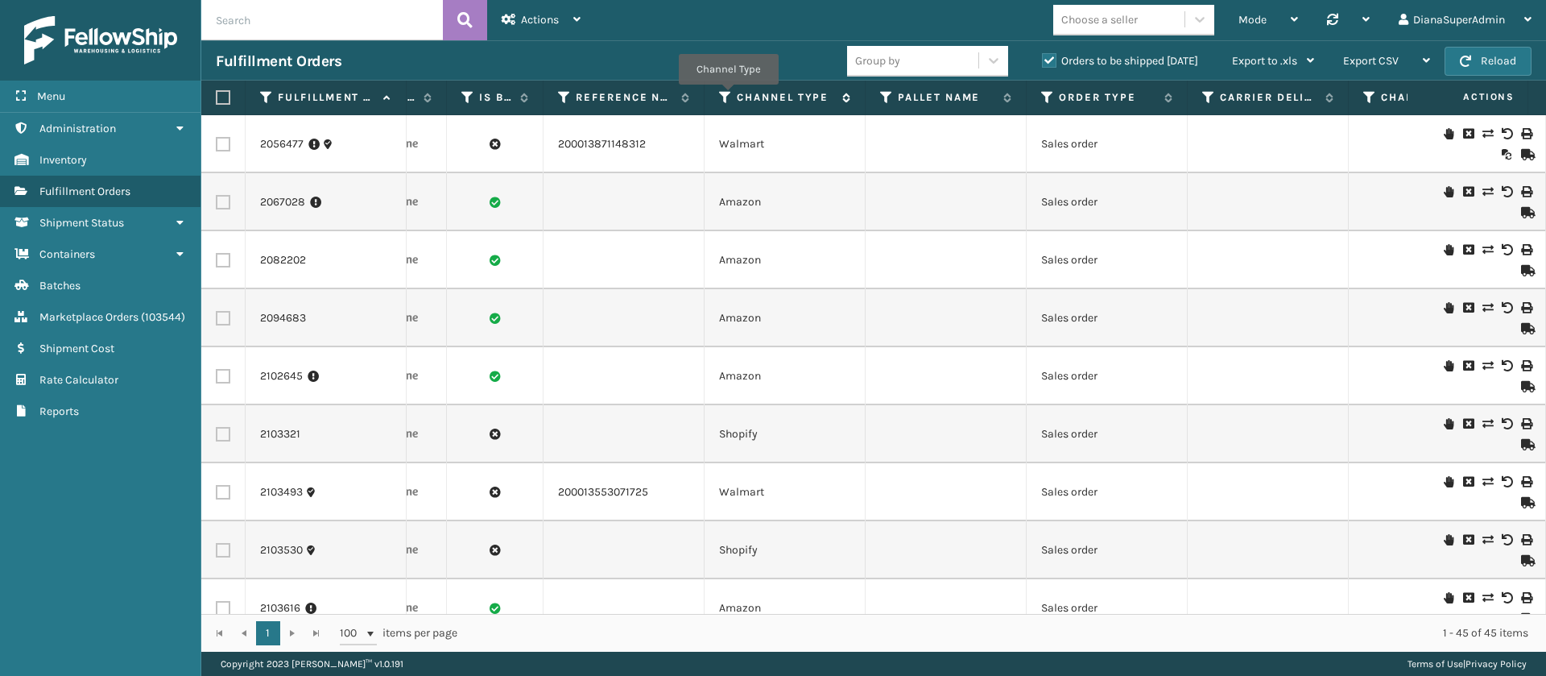
click at [728, 96] on icon at bounding box center [725, 97] width 13 height 14
click at [793, 56] on div "Fulfillment Orders" at bounding box center [531, 61] width 631 height 19
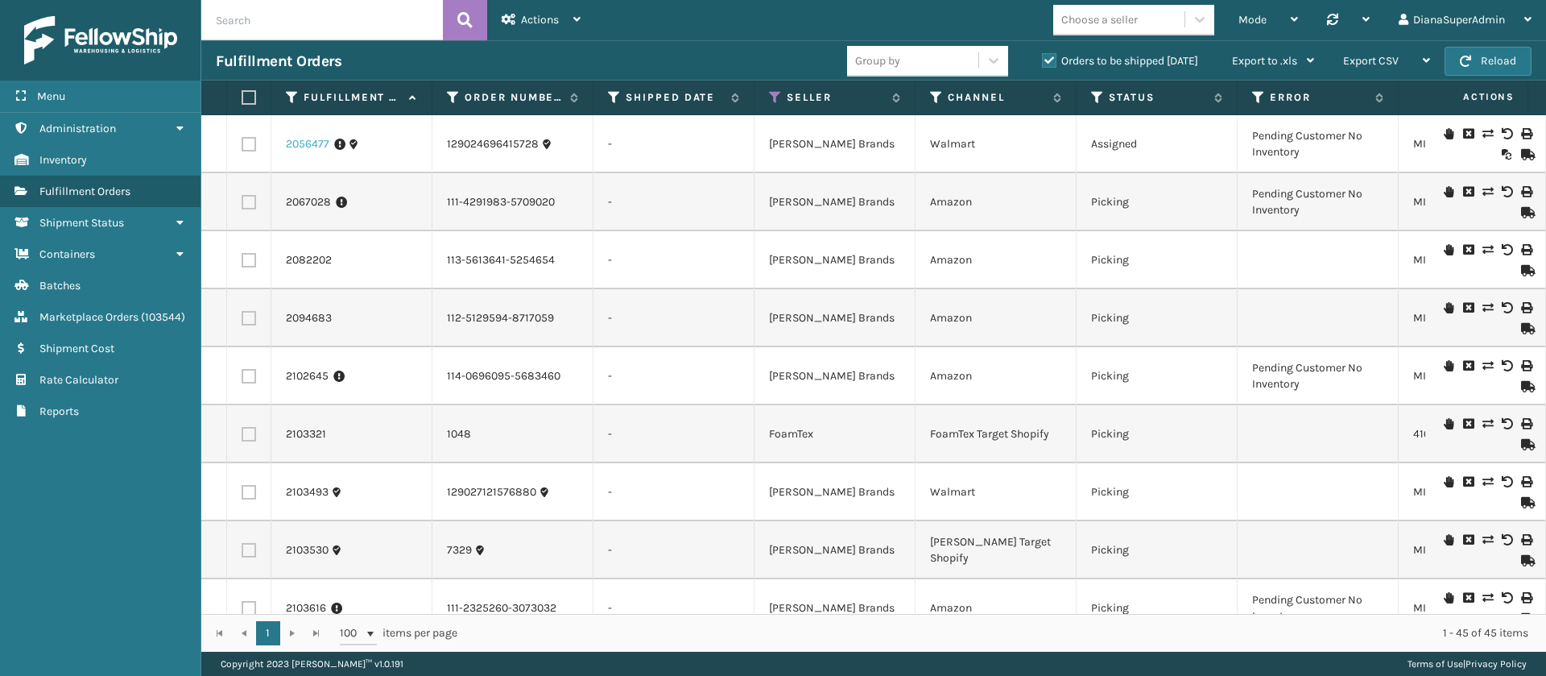
click at [304, 143] on link "2056477" at bounding box center [307, 144] width 43 height 16
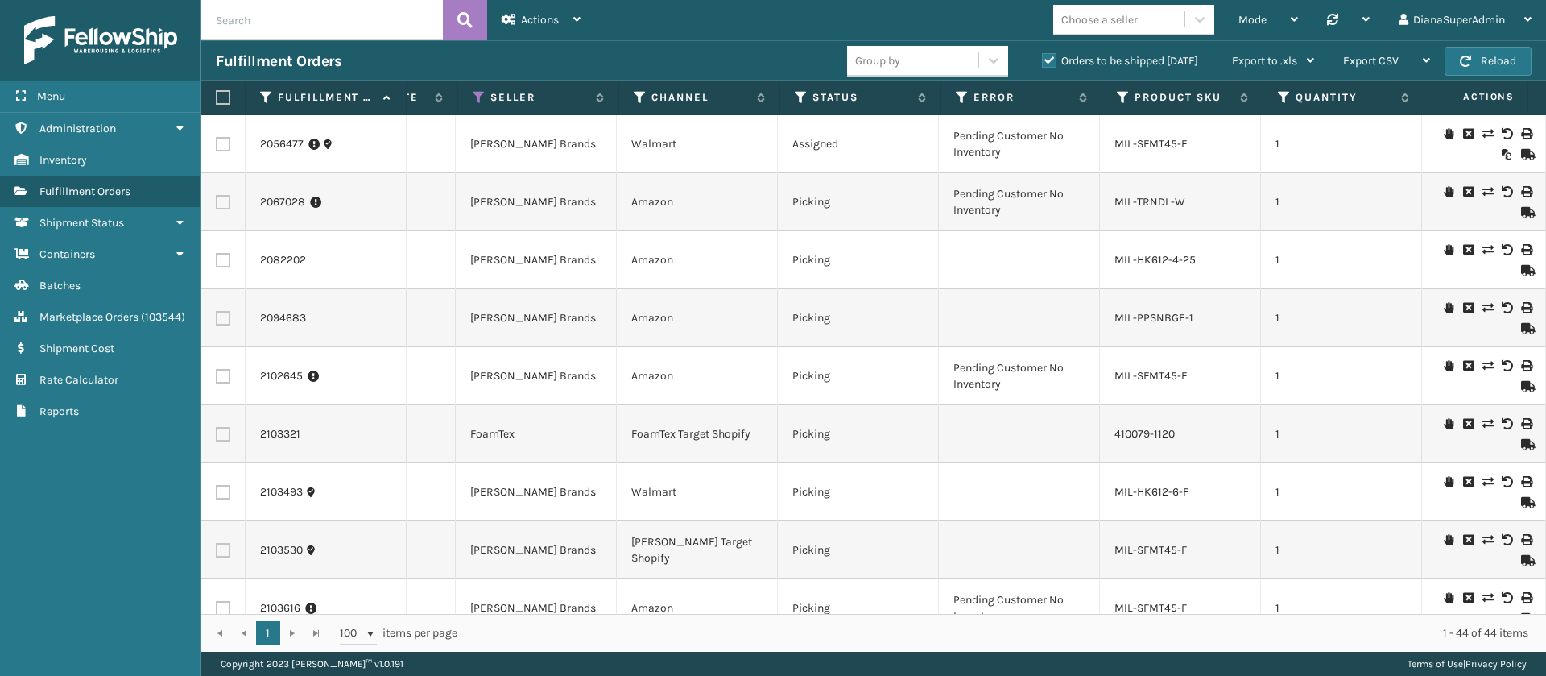
scroll to position [0, 300]
click at [799, 95] on icon at bounding box center [798, 97] width 13 height 14
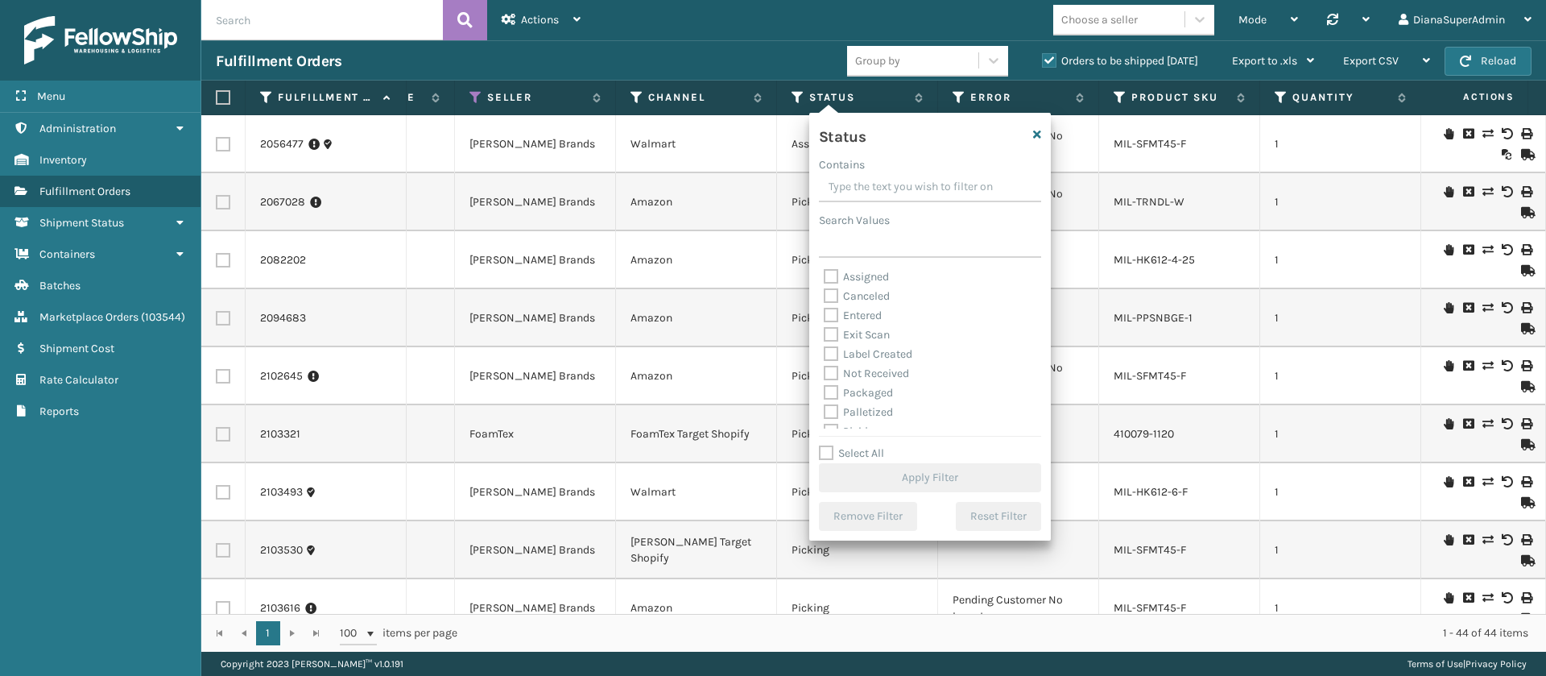
click at [828, 387] on label "Packaged" at bounding box center [858, 393] width 69 height 14
click at [825, 387] on input "Packaged" at bounding box center [824, 388] width 1 height 10
checkbox input "true"
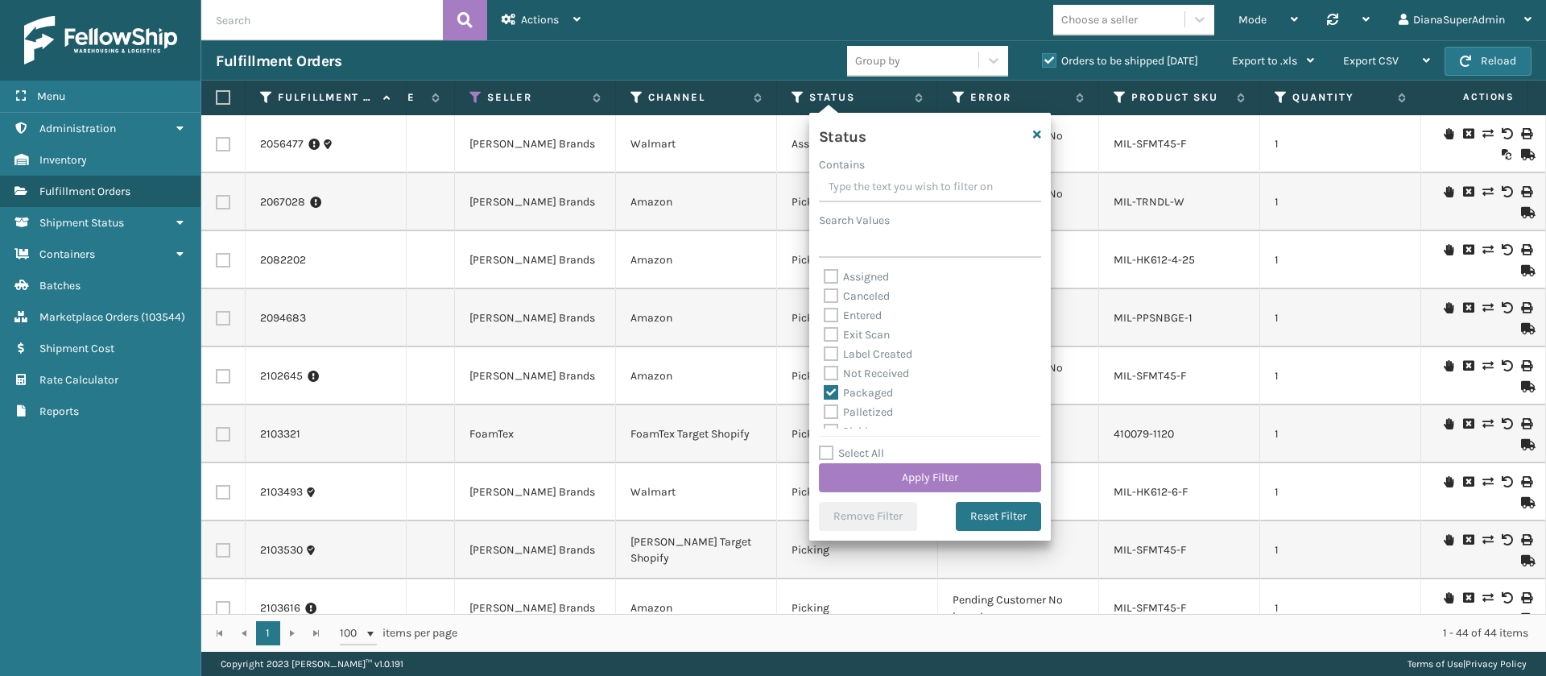
click at [833, 407] on label "Palletized" at bounding box center [858, 412] width 69 height 14
click at [825, 407] on input "Palletized" at bounding box center [824, 408] width 1 height 10
checkbox input "true"
click at [934, 476] on button "Apply Filter" at bounding box center [930, 477] width 222 height 29
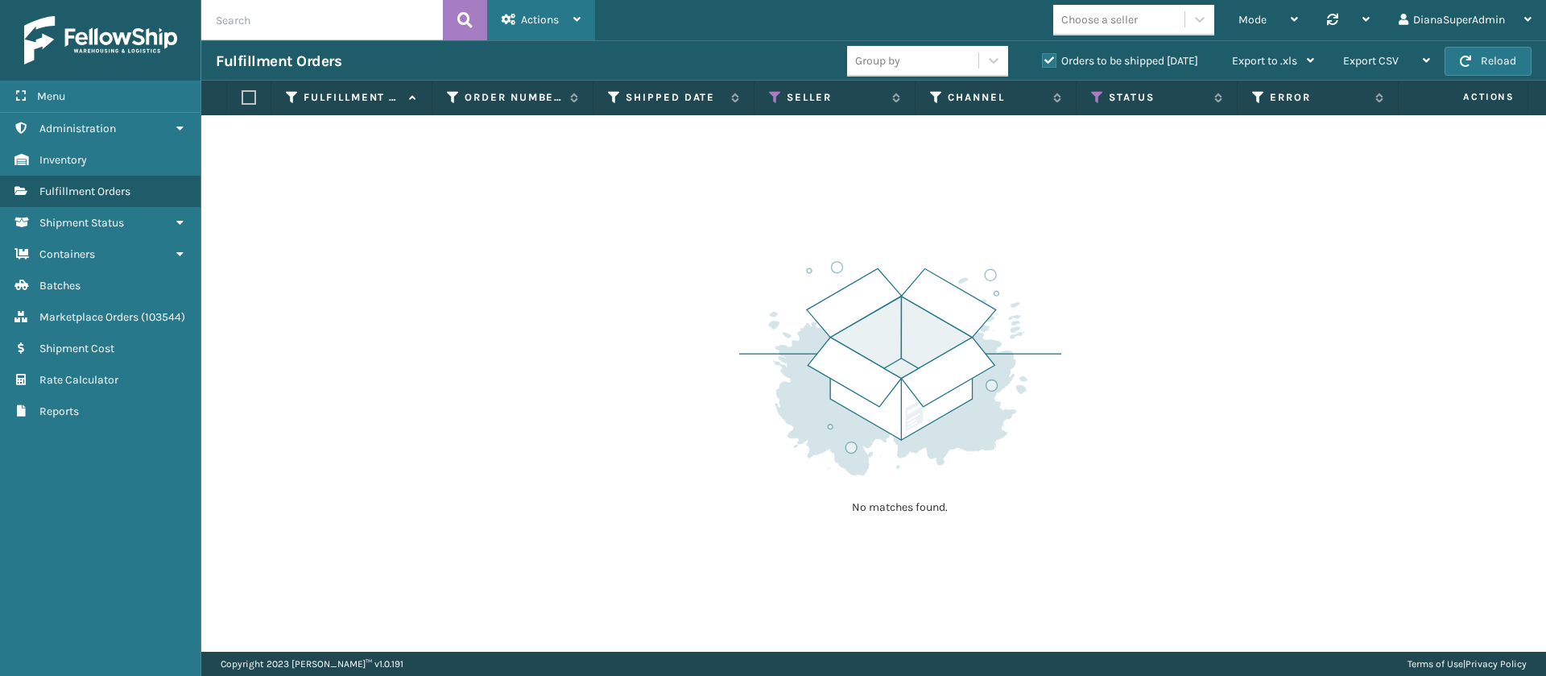
click at [530, 18] on span "Actions" at bounding box center [540, 20] width 38 height 14
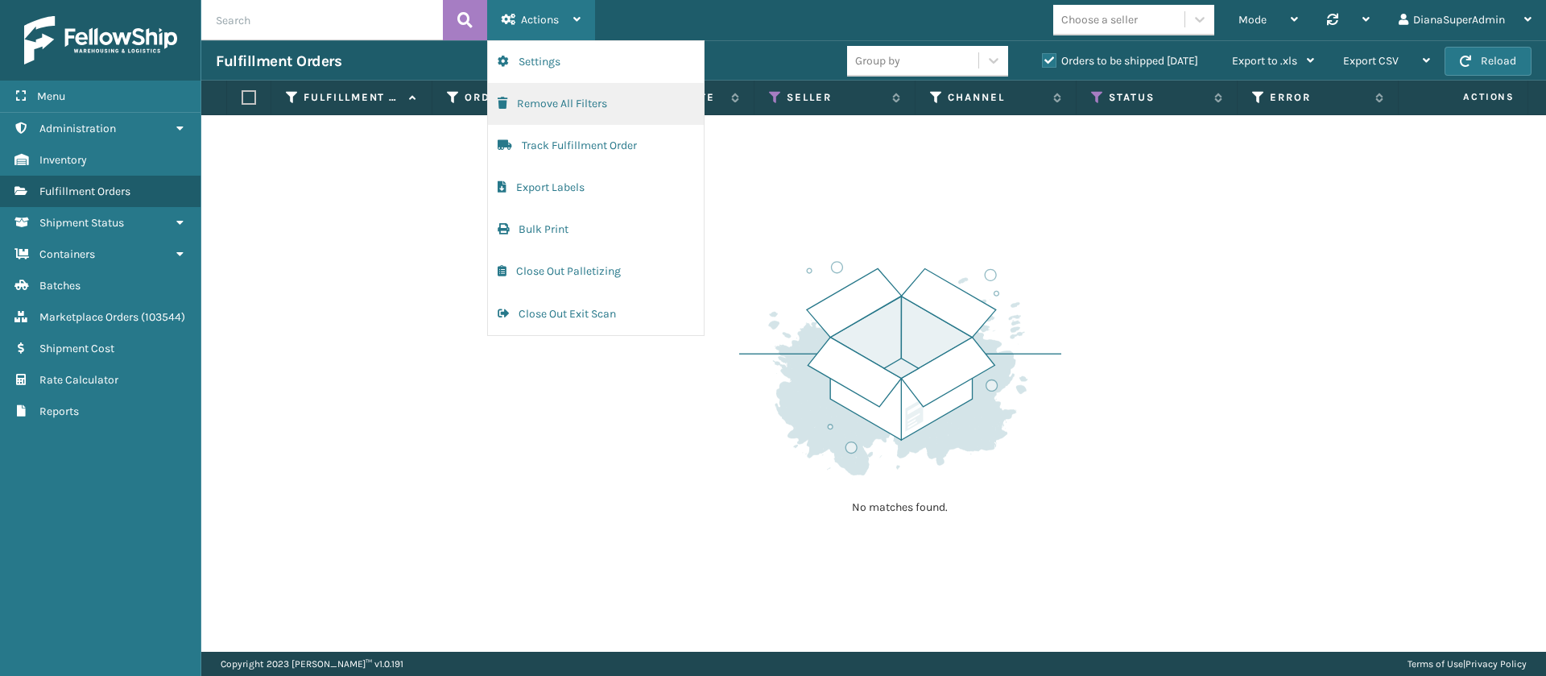
click at [604, 101] on button "Remove All Filters" at bounding box center [596, 104] width 216 height 42
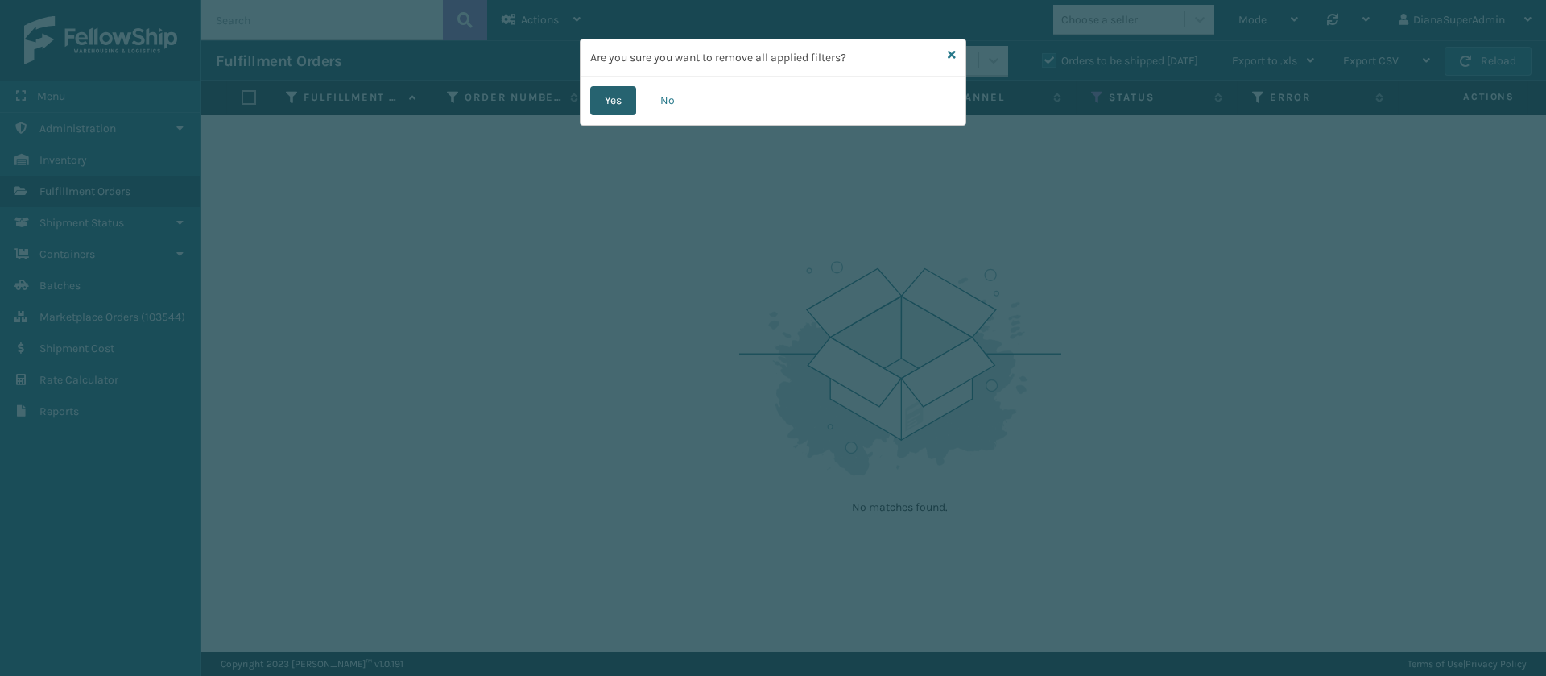
click at [618, 104] on button "Yes" at bounding box center [613, 100] width 46 height 29
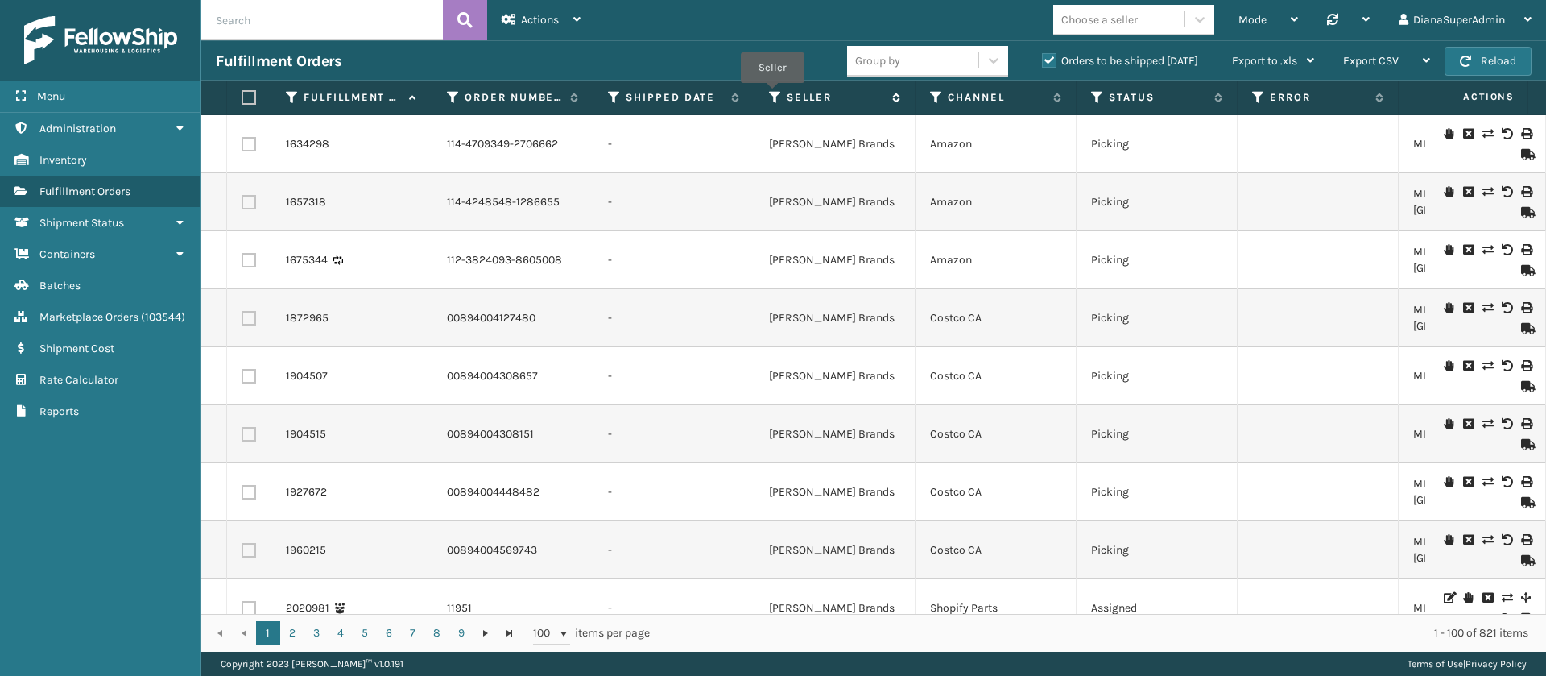
click at [772, 94] on icon at bounding box center [775, 97] width 13 height 14
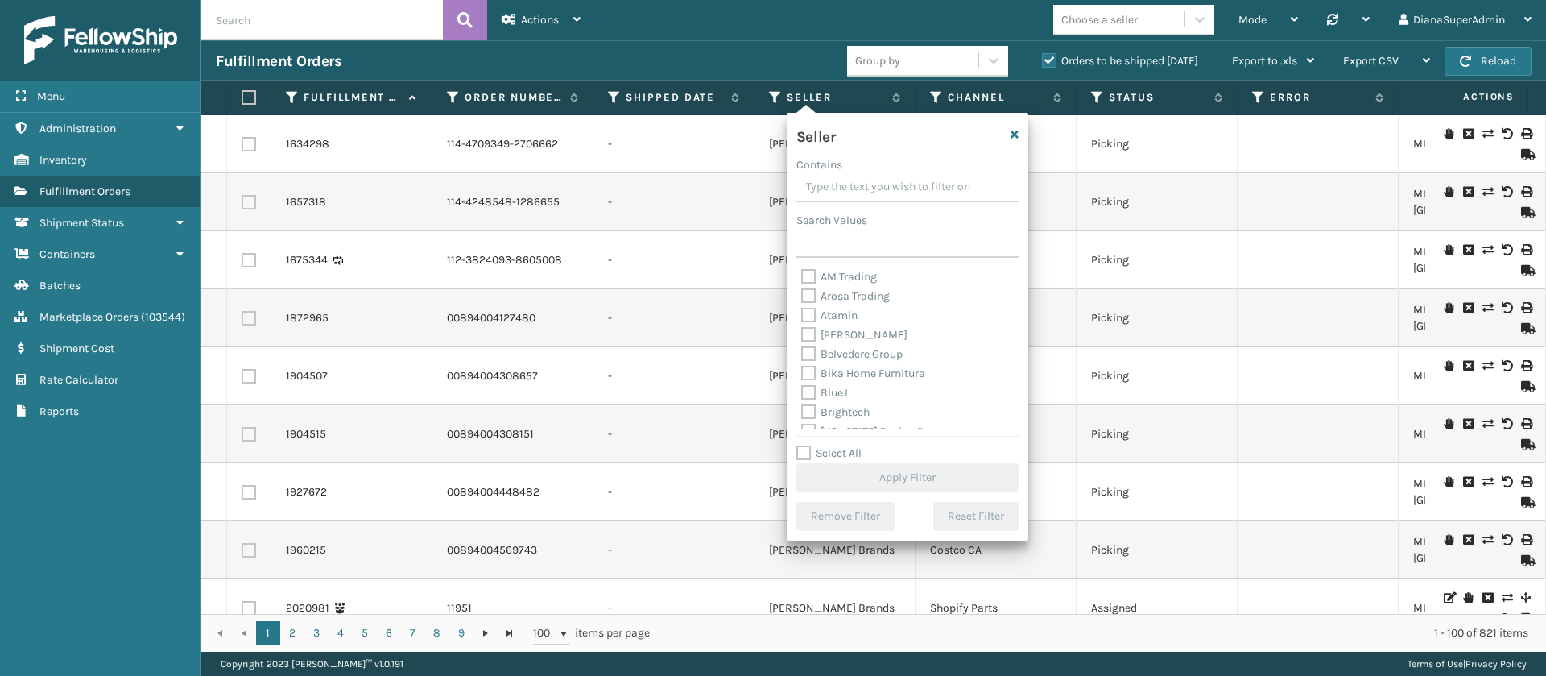
scroll to position [515, 0]
click at [802, 449] on label "Select All" at bounding box center [828, 453] width 65 height 14
click at [802, 445] on input "Select All" at bounding box center [917, 445] width 242 height 2
checkbox input "true"
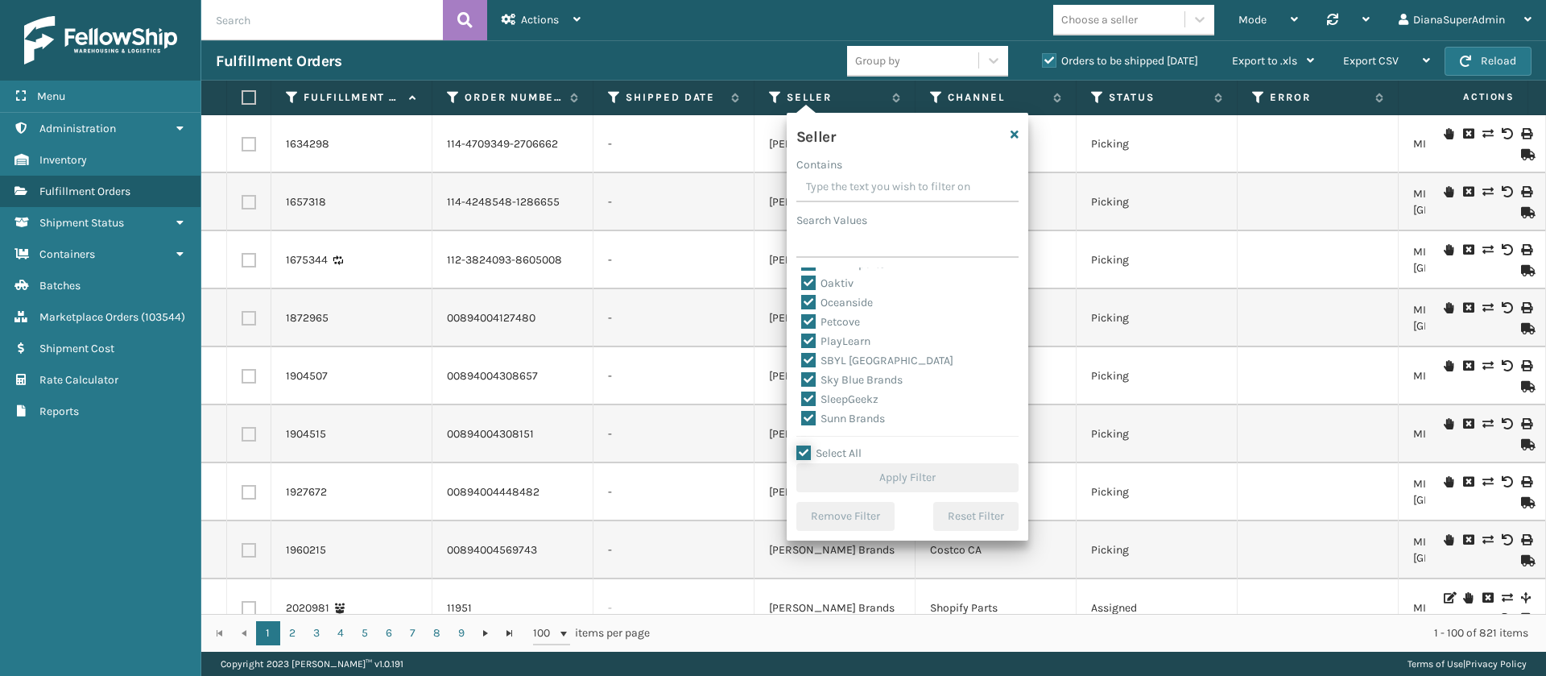
checkbox input "true"
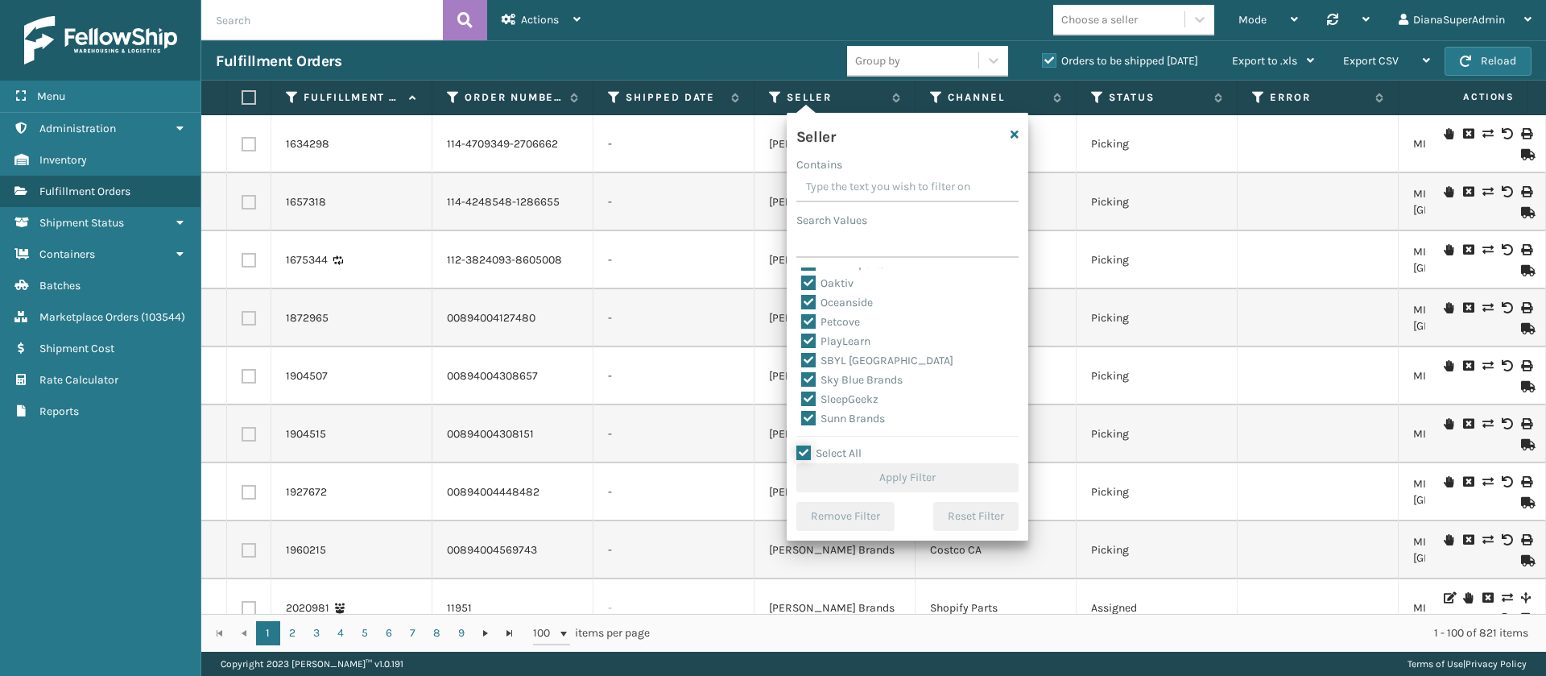
checkbox input "true"
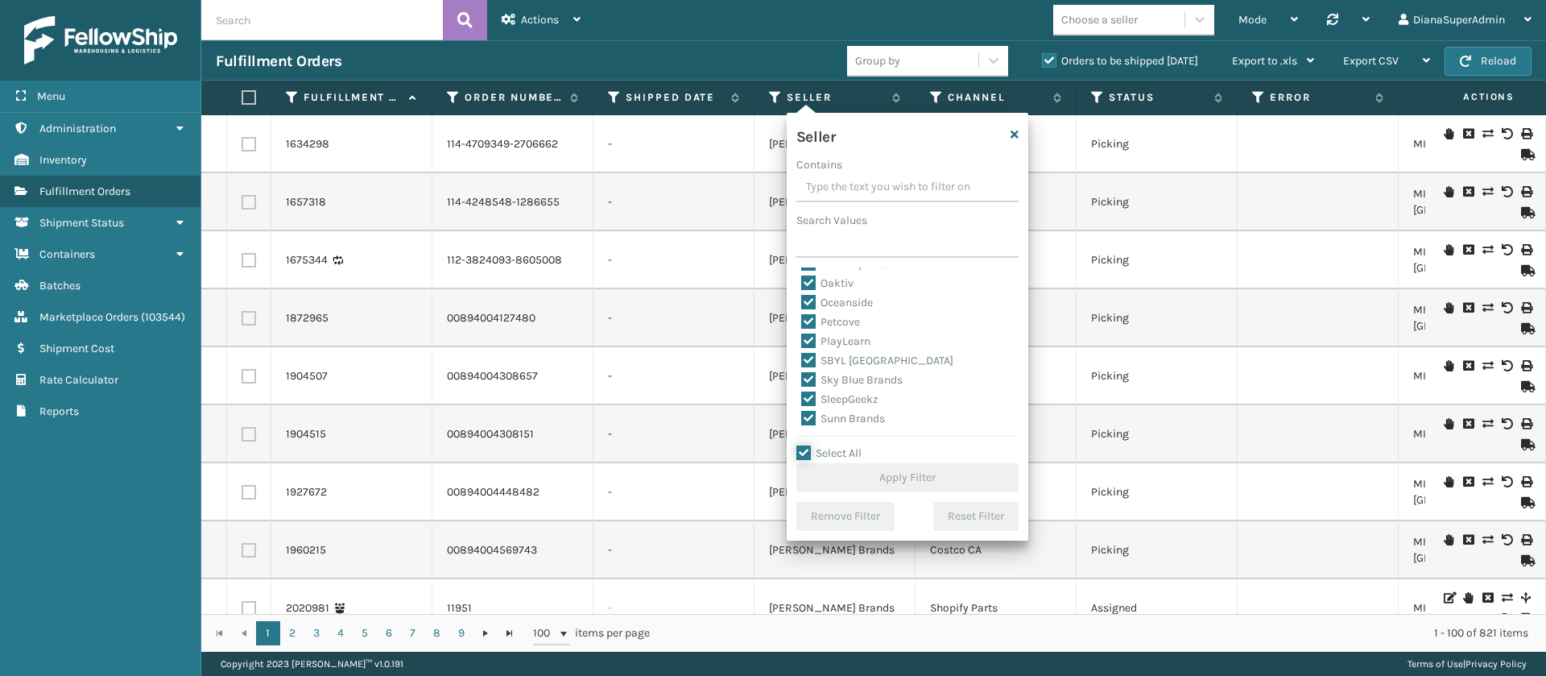
checkbox input "true"
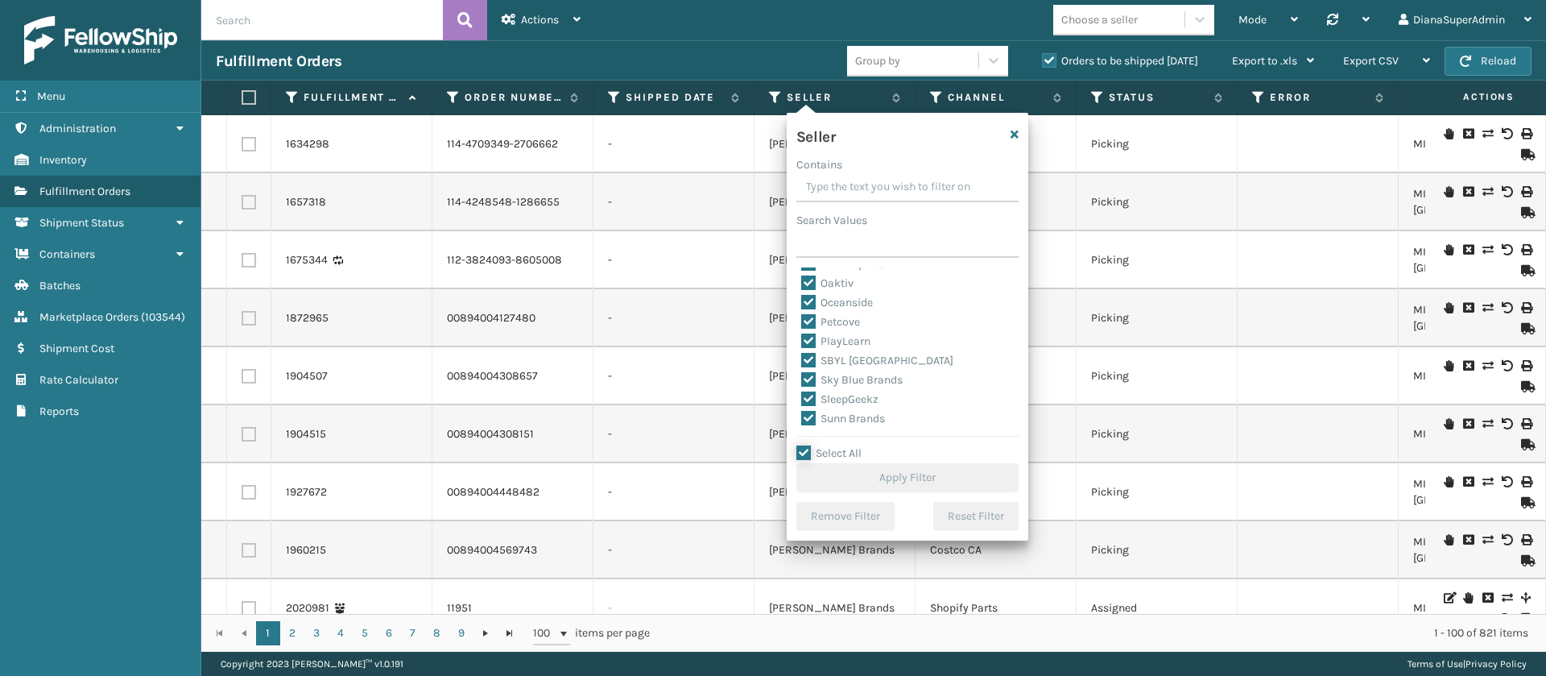
checkbox input "true"
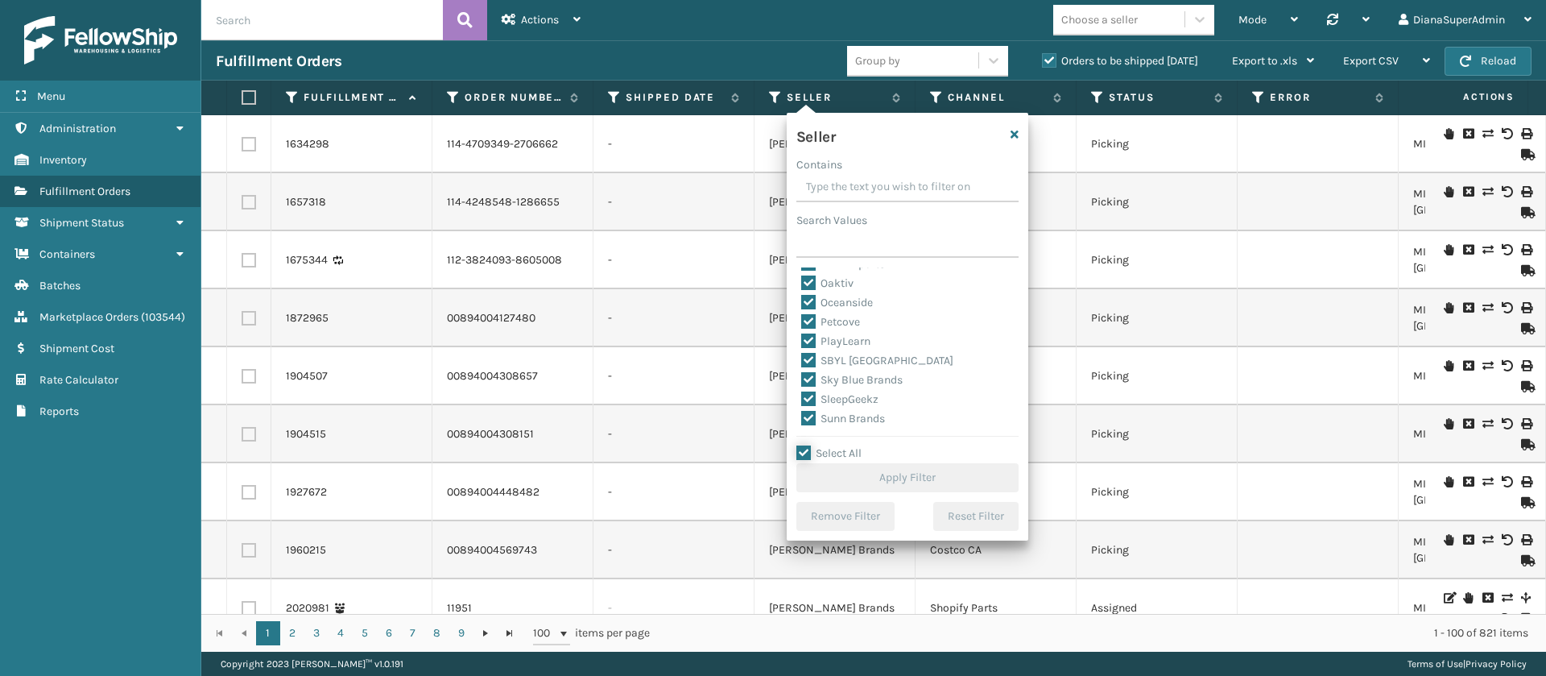
checkbox input "true"
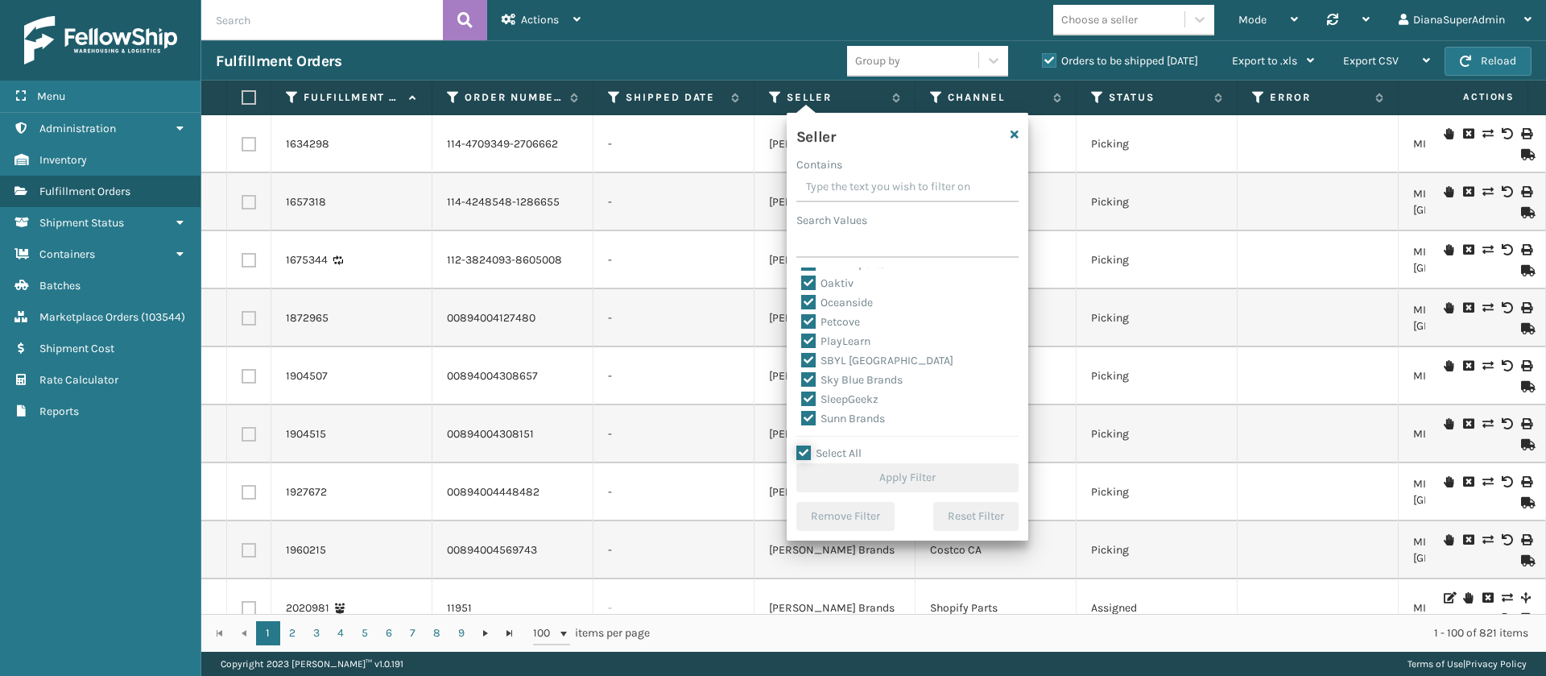
checkbox input "true"
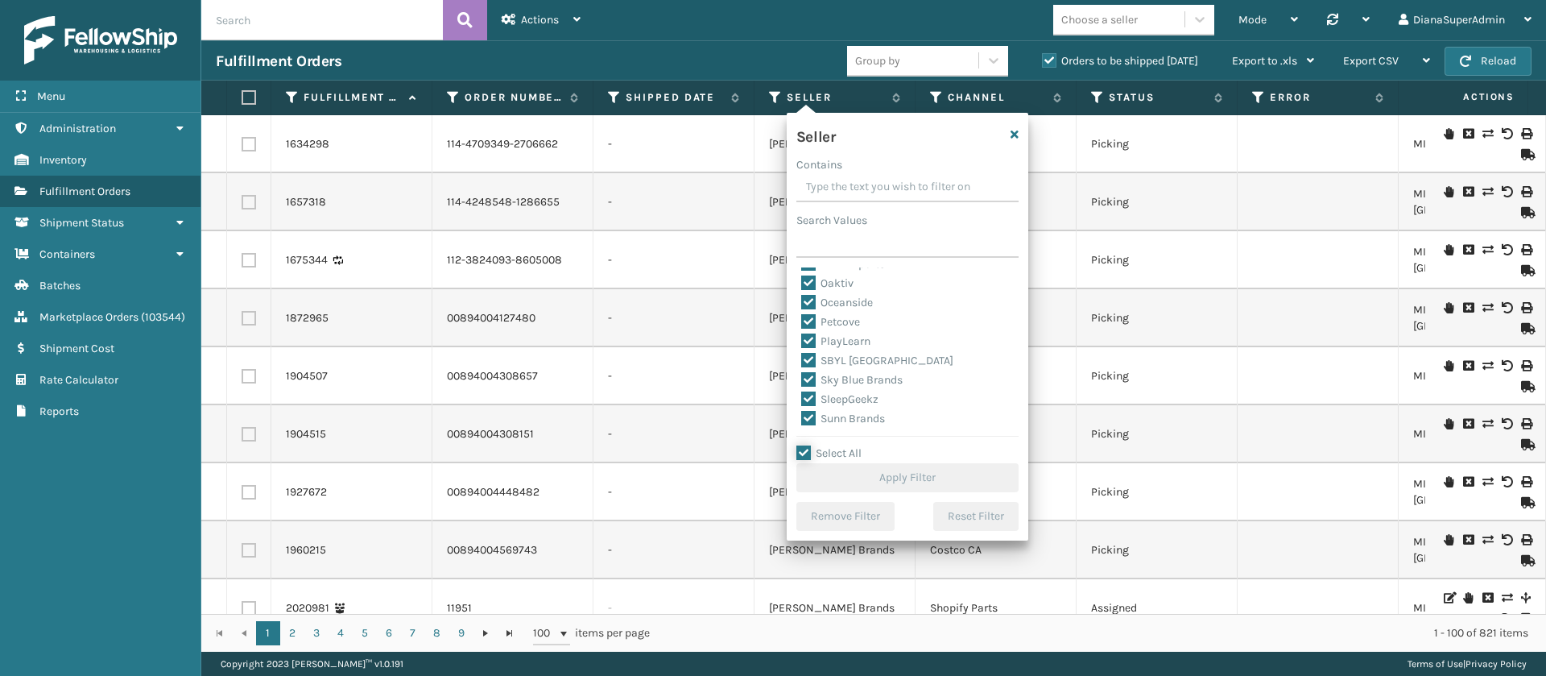
checkbox input "true"
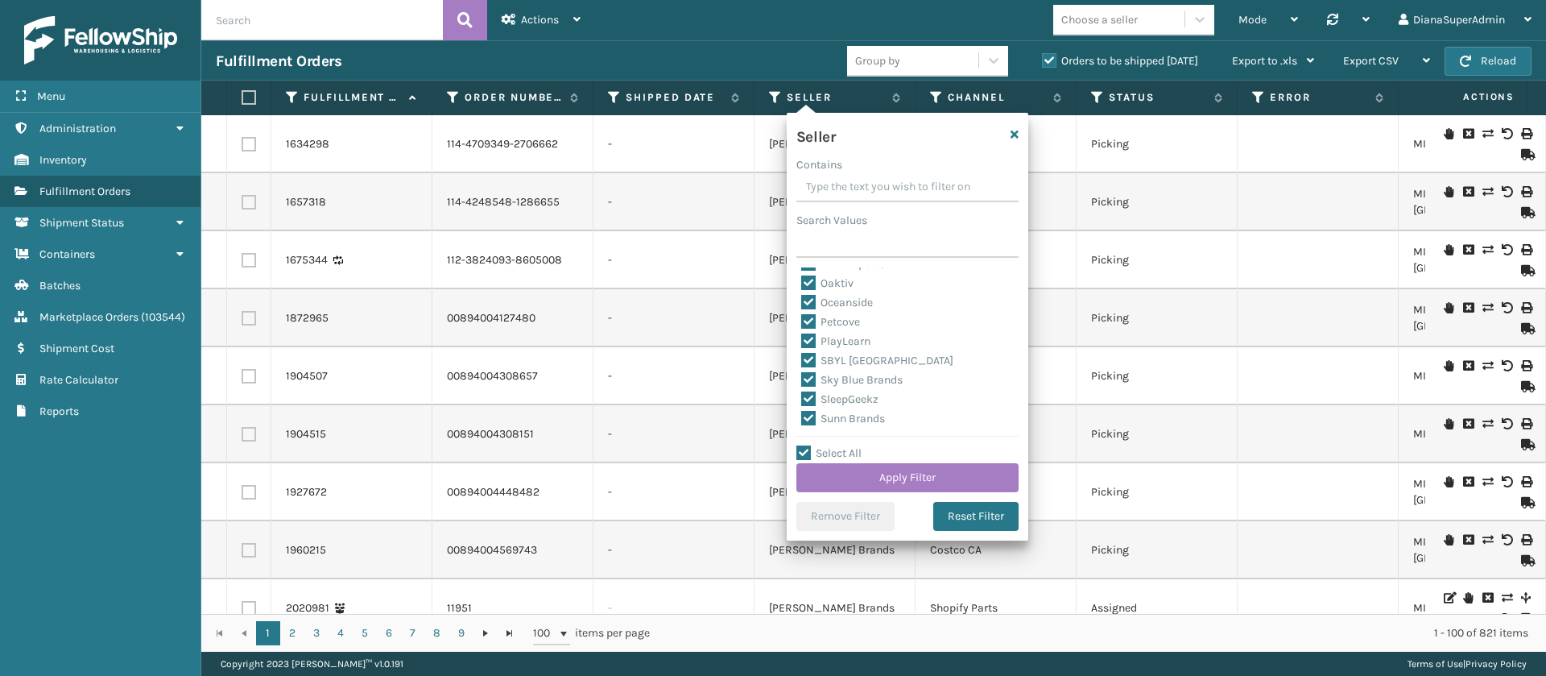
click at [809, 399] on label "SleepGeekz" at bounding box center [839, 399] width 77 height 14
click at [802, 399] on input "SleepGeekz" at bounding box center [801, 395] width 1 height 10
checkbox input "false"
click at [906, 472] on button "Apply Filter" at bounding box center [907, 477] width 222 height 29
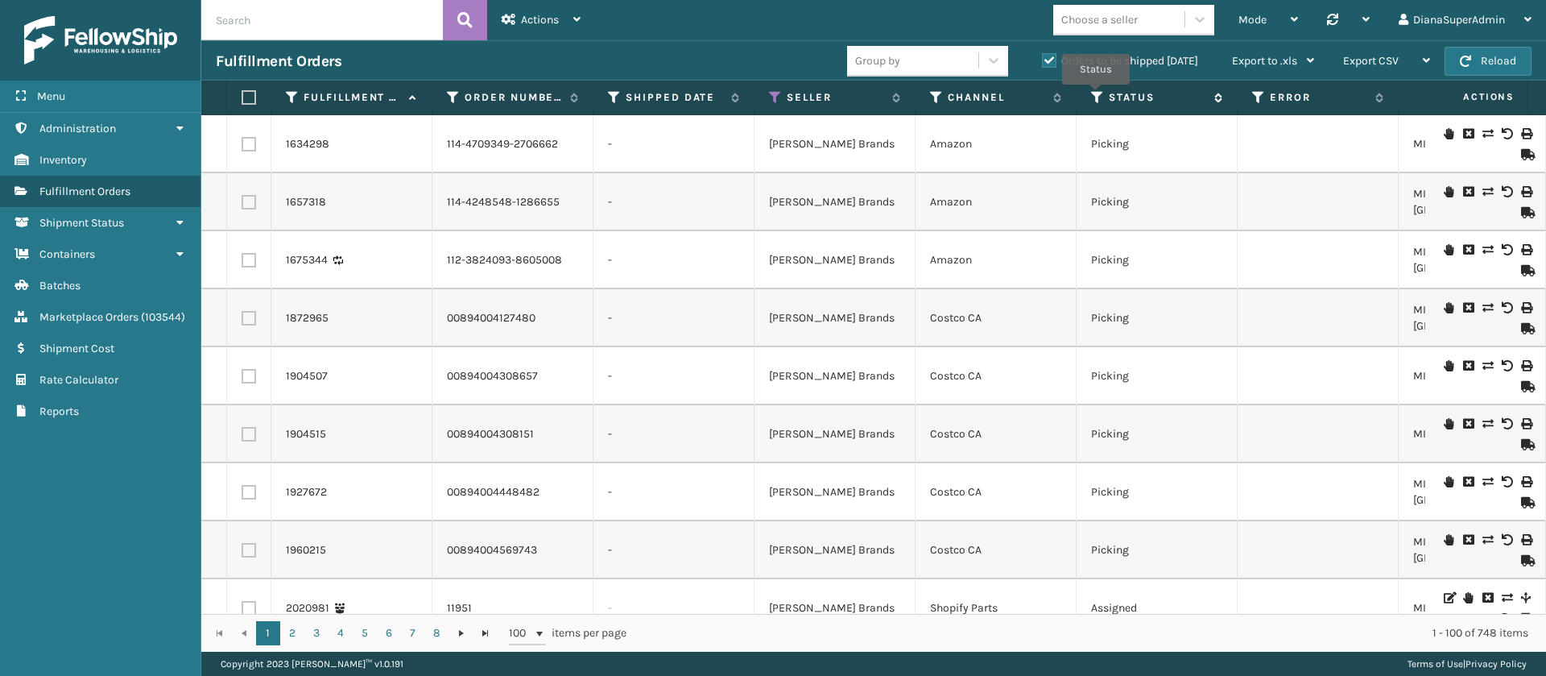
click at [1097, 95] on icon at bounding box center [1097, 97] width 13 height 14
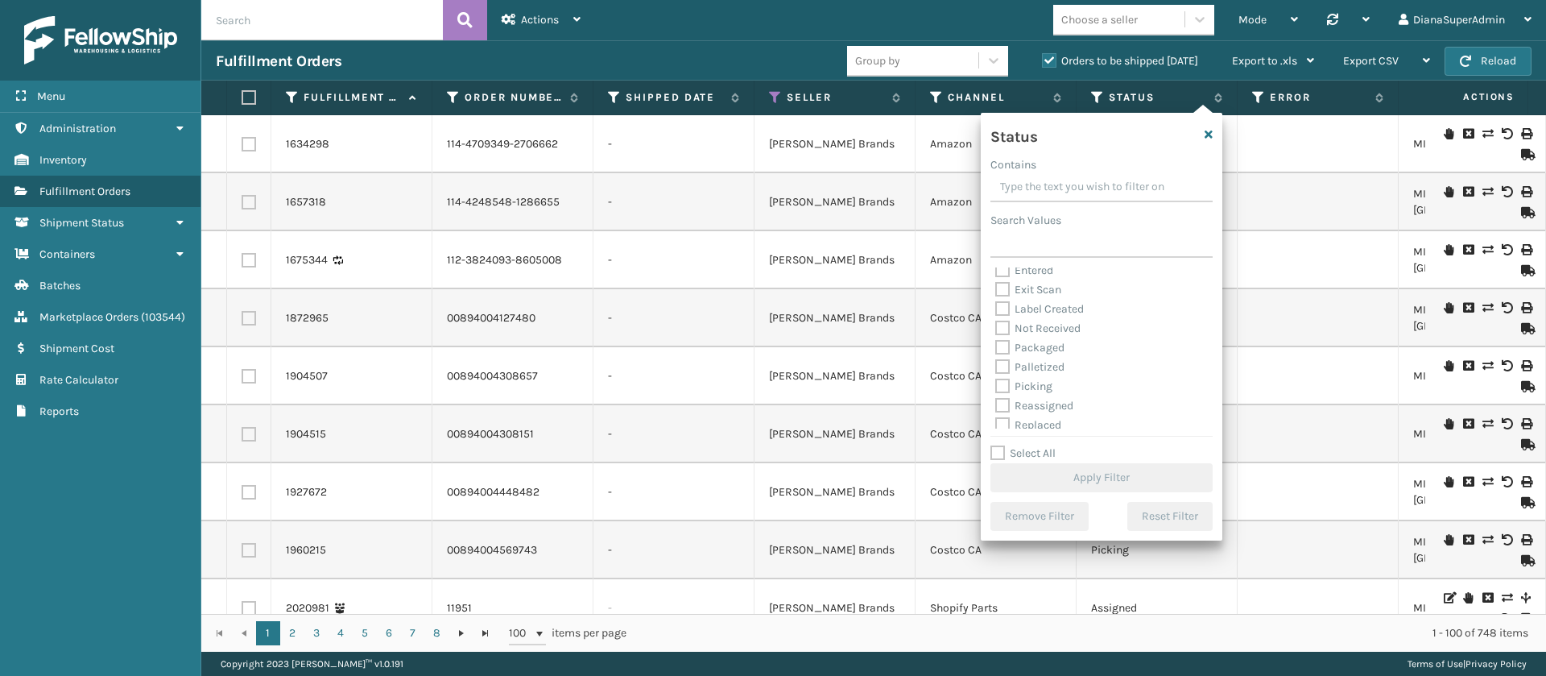
scroll to position [46, 0]
click at [1006, 362] on label "Palletized" at bounding box center [1029, 366] width 69 height 14
click at [996, 362] on input "Palletized" at bounding box center [995, 362] width 1 height 10
checkbox input "true"
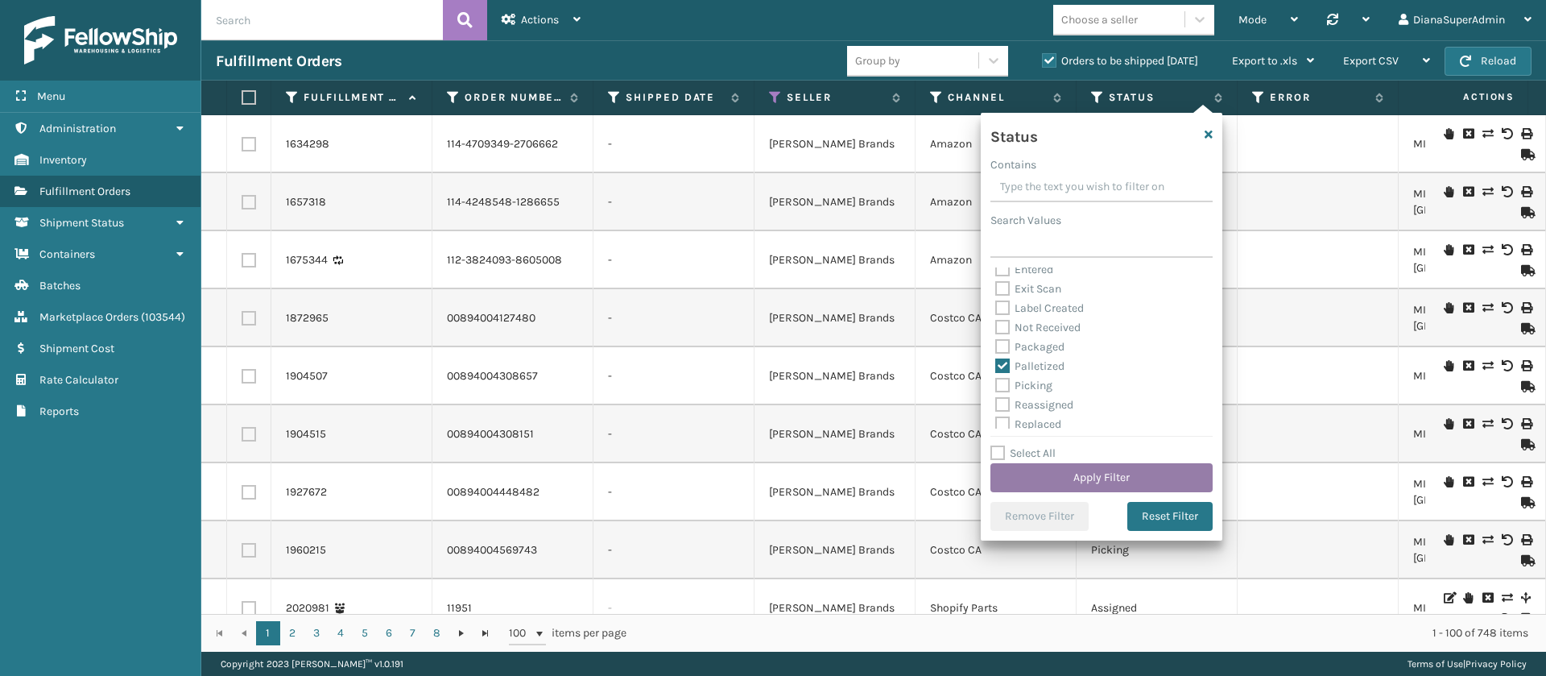
click at [1102, 465] on button "Apply Filter" at bounding box center [1102, 477] width 222 height 29
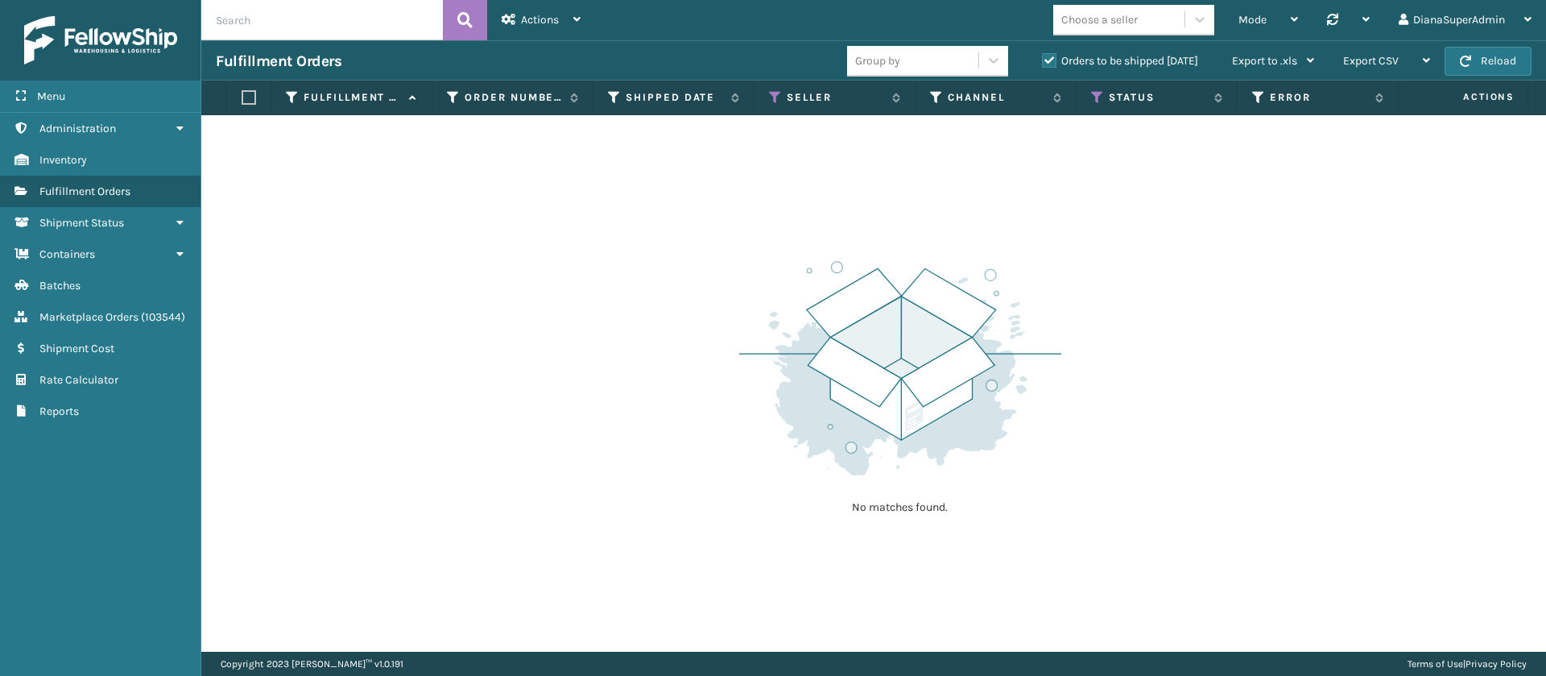
click at [1049, 58] on label "Orders to be shipped [DATE]" at bounding box center [1120, 61] width 156 height 14
click at [1043, 58] on input "Orders to be shipped [DATE]" at bounding box center [1042, 57] width 1 height 10
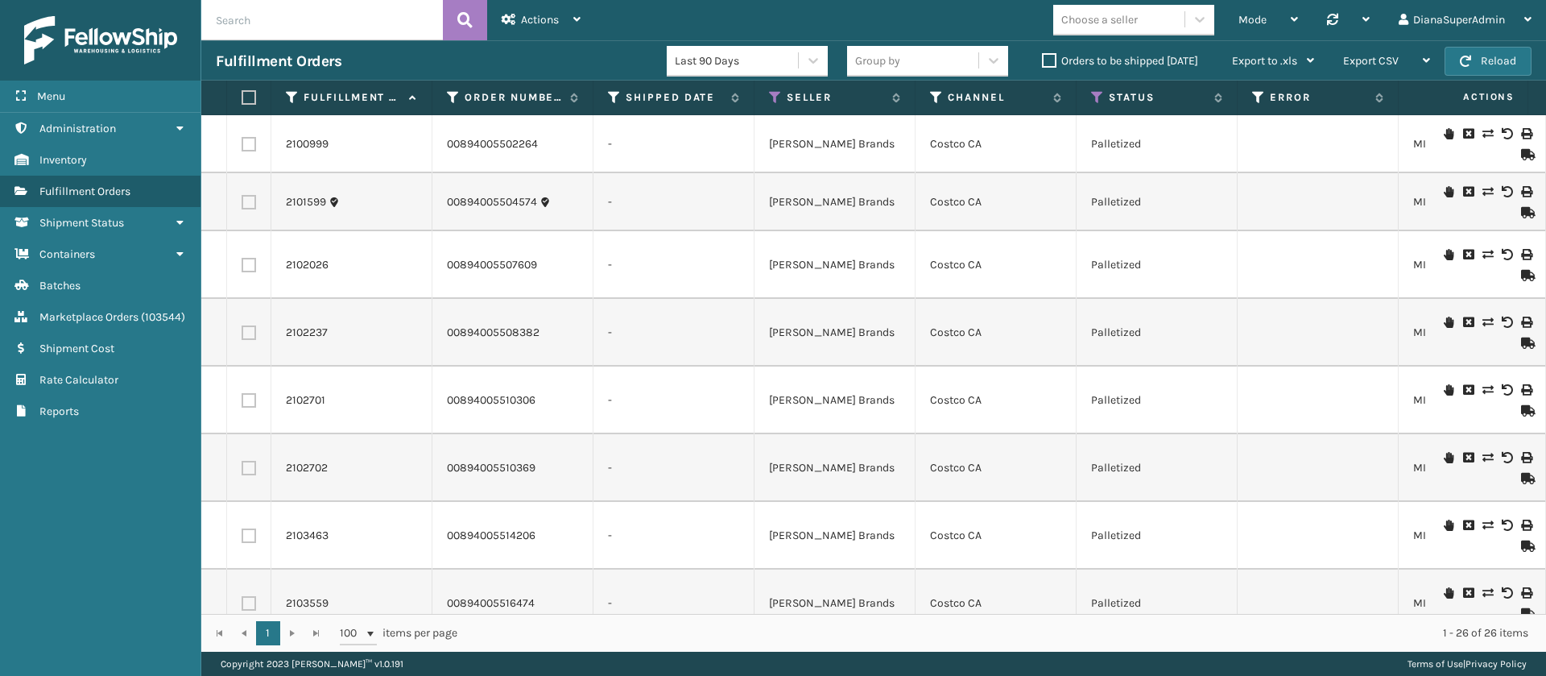
click at [310, 15] on input "text" at bounding box center [322, 20] width 242 height 40
type input "2104826"
click at [469, 14] on icon at bounding box center [464, 20] width 15 height 24
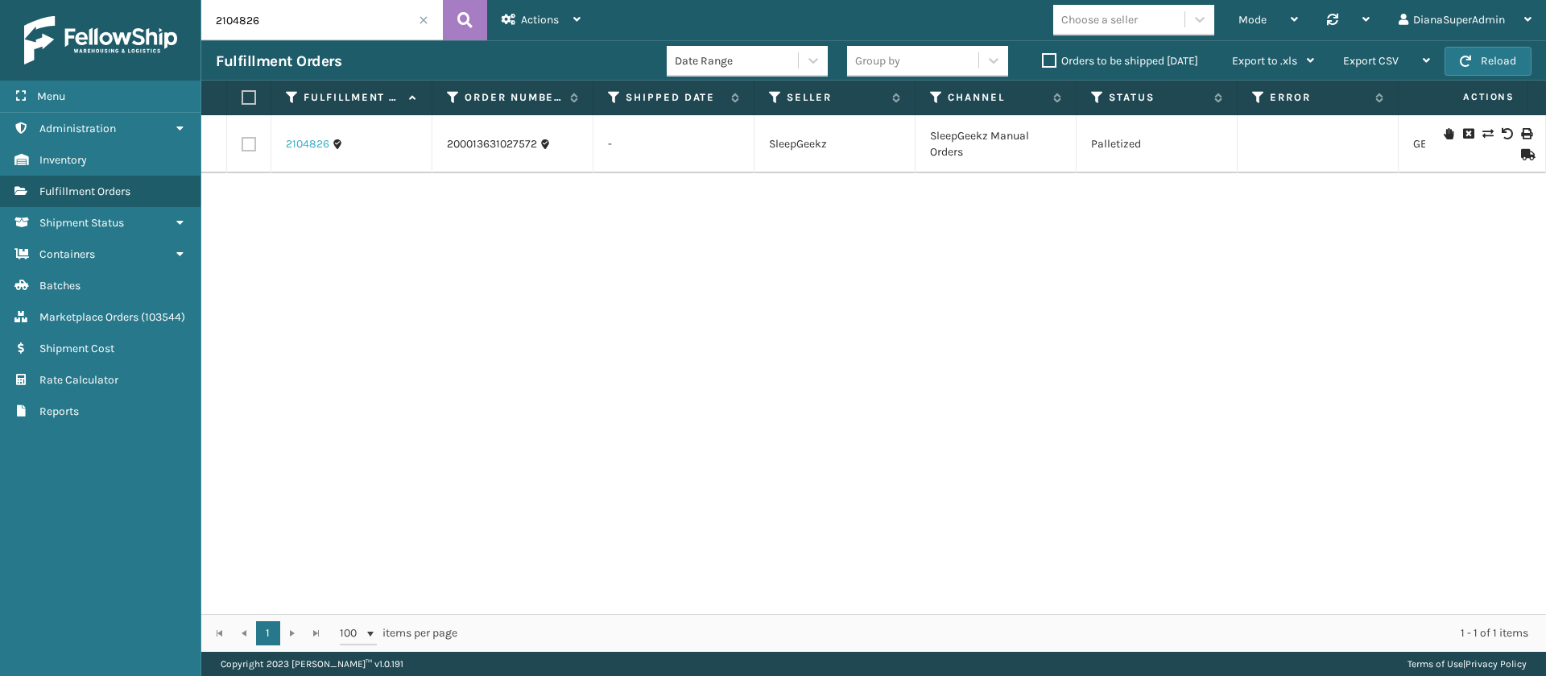
click at [305, 141] on link "2104826" at bounding box center [307, 144] width 43 height 16
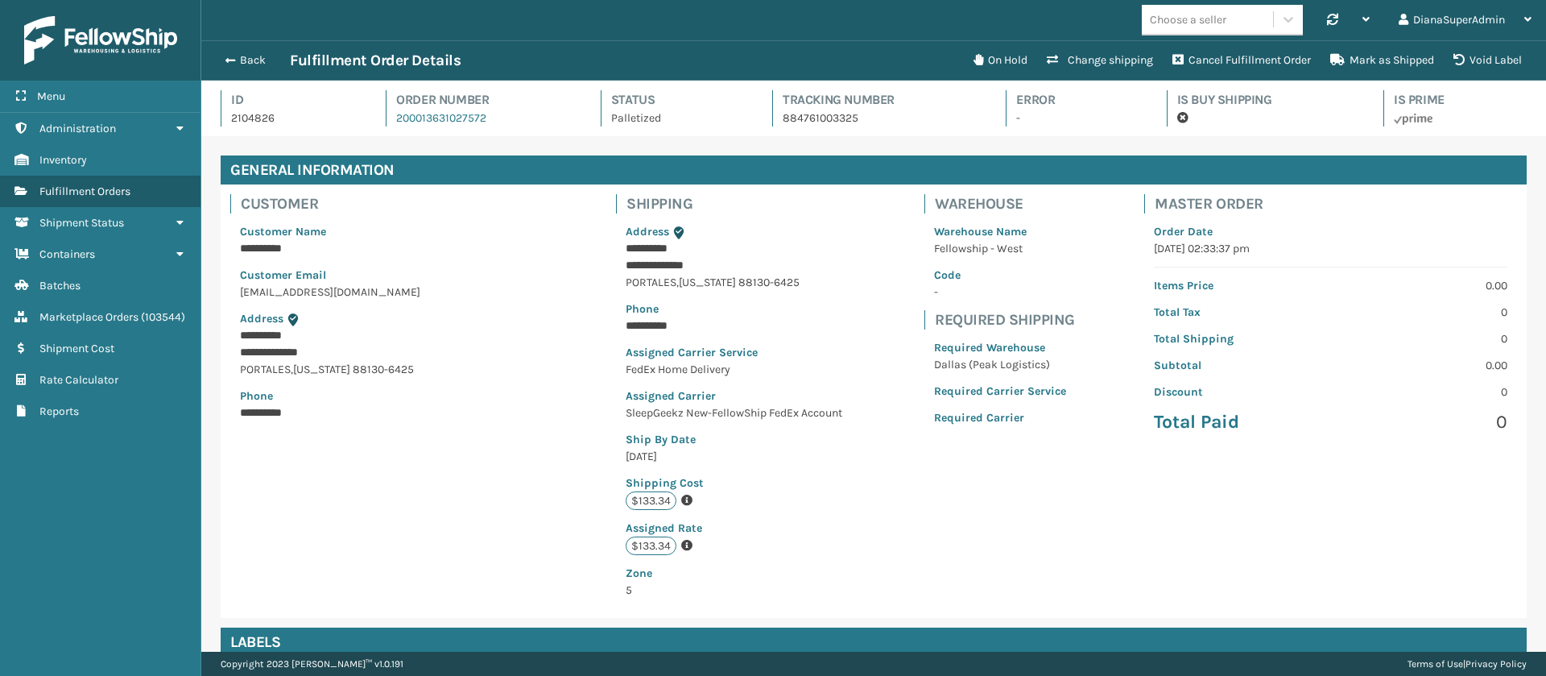
scroll to position [39, 1345]
click at [234, 57] on button "Back" at bounding box center [253, 60] width 74 height 14
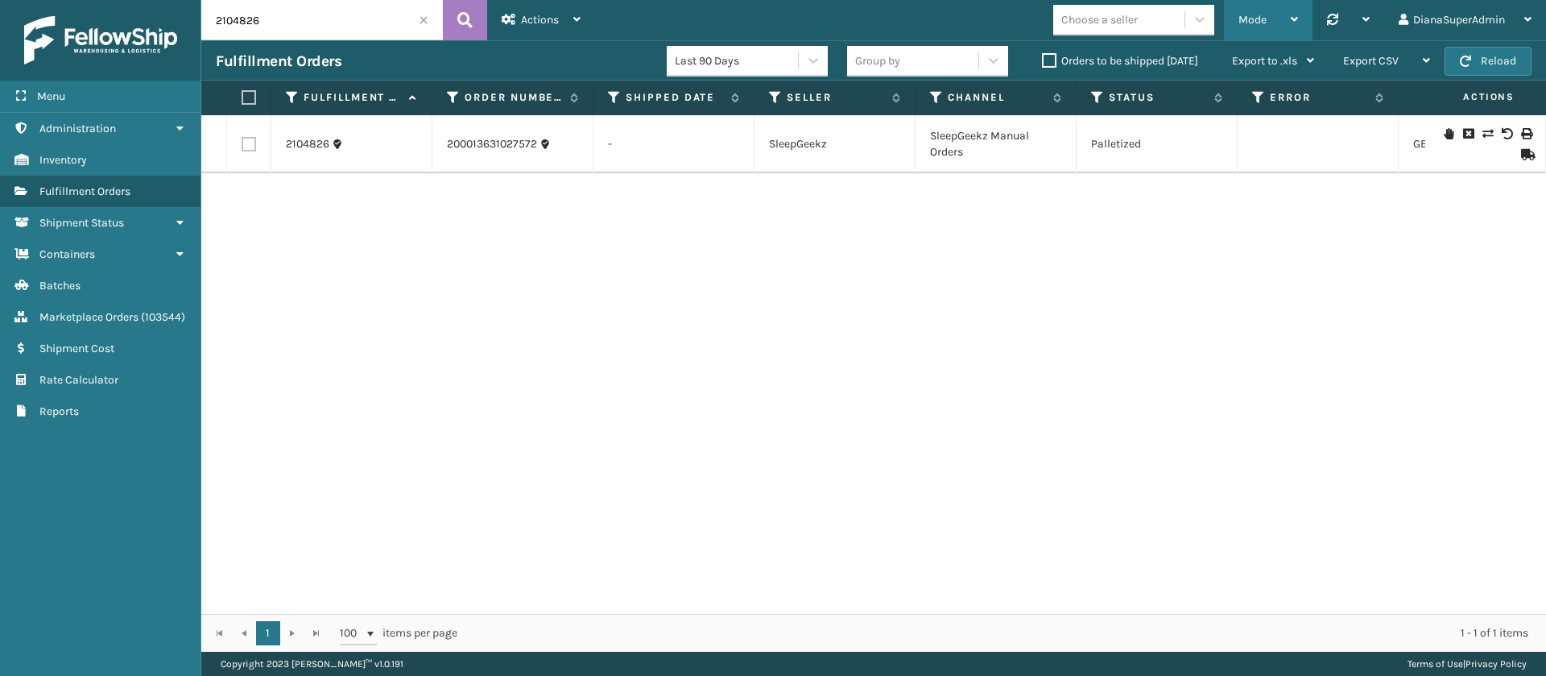
click at [1288, 21] on div "Mode" at bounding box center [1269, 20] width 60 height 40
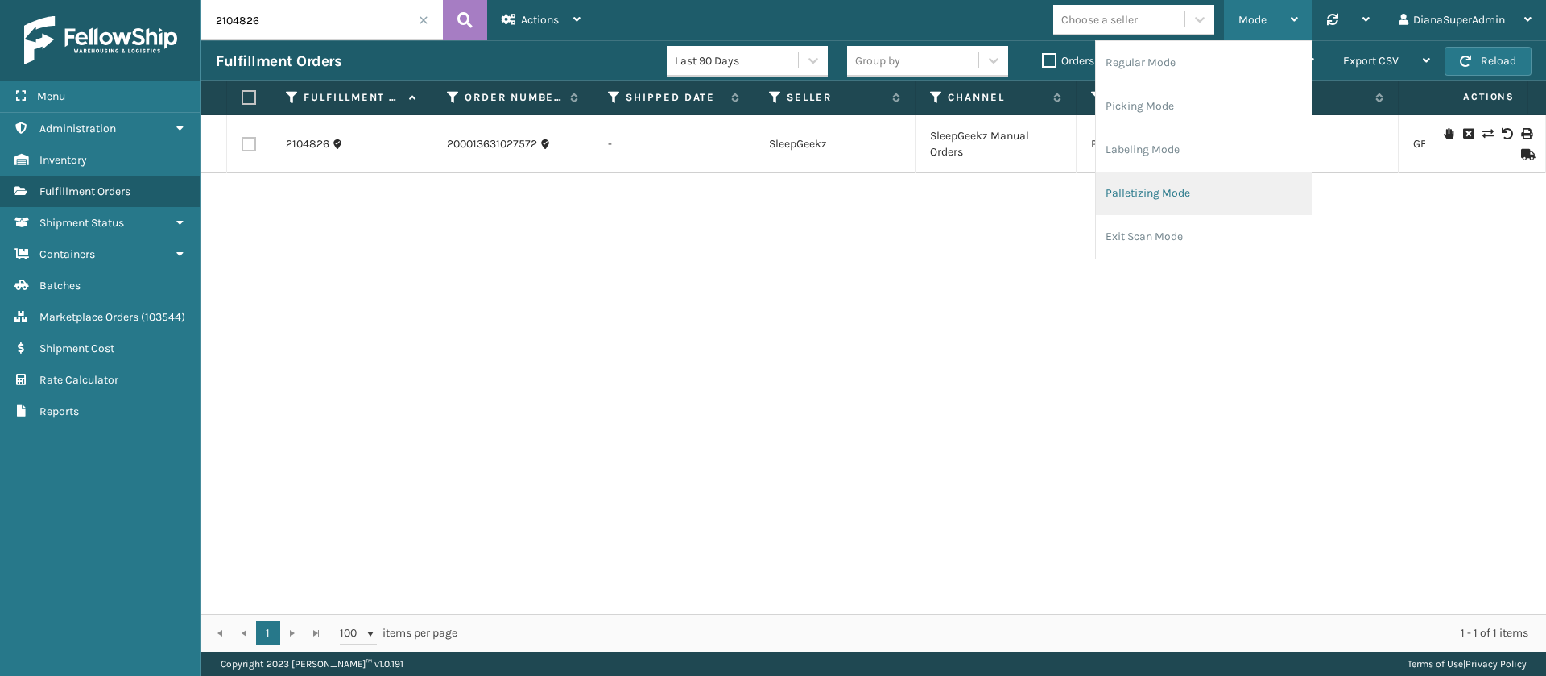
click at [1155, 188] on li "Palletizing Mode" at bounding box center [1204, 193] width 216 height 43
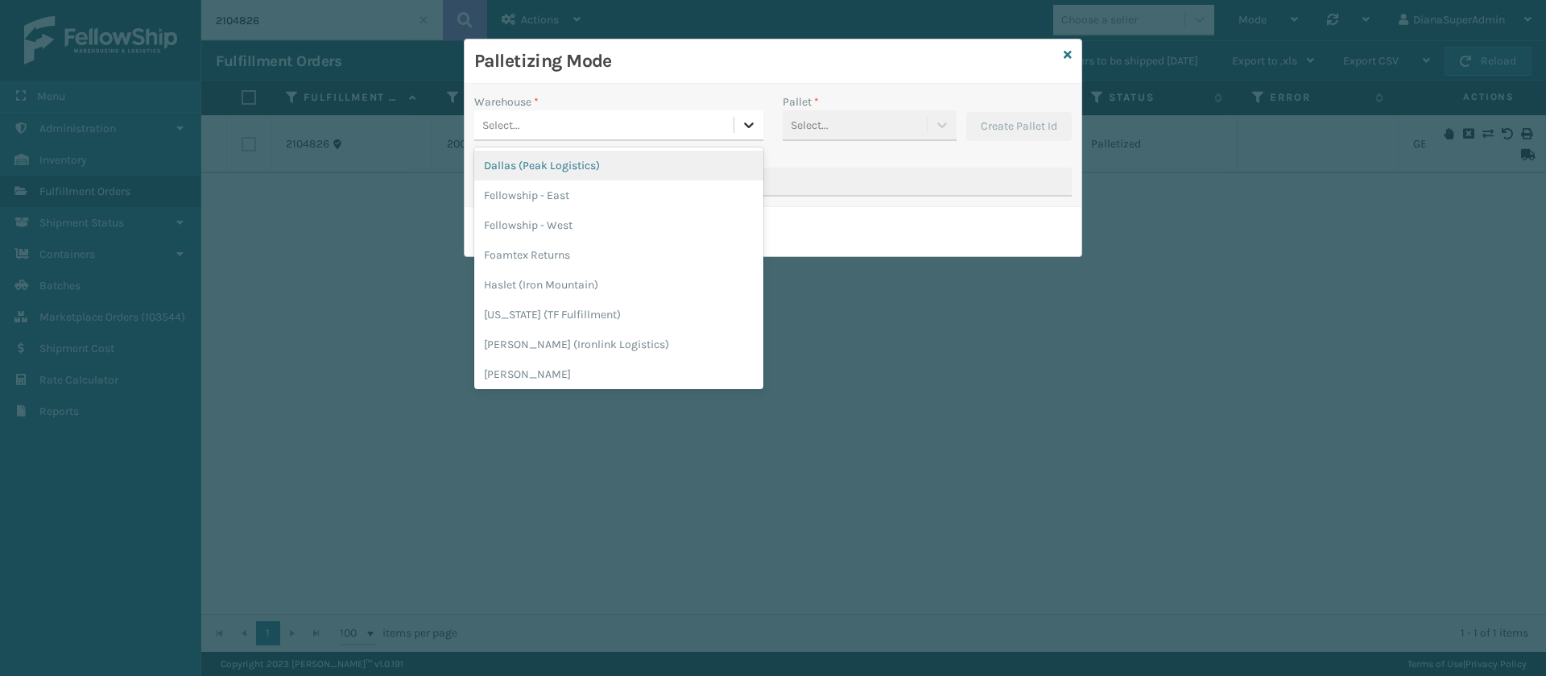
click at [752, 134] on div at bounding box center [748, 124] width 29 height 29
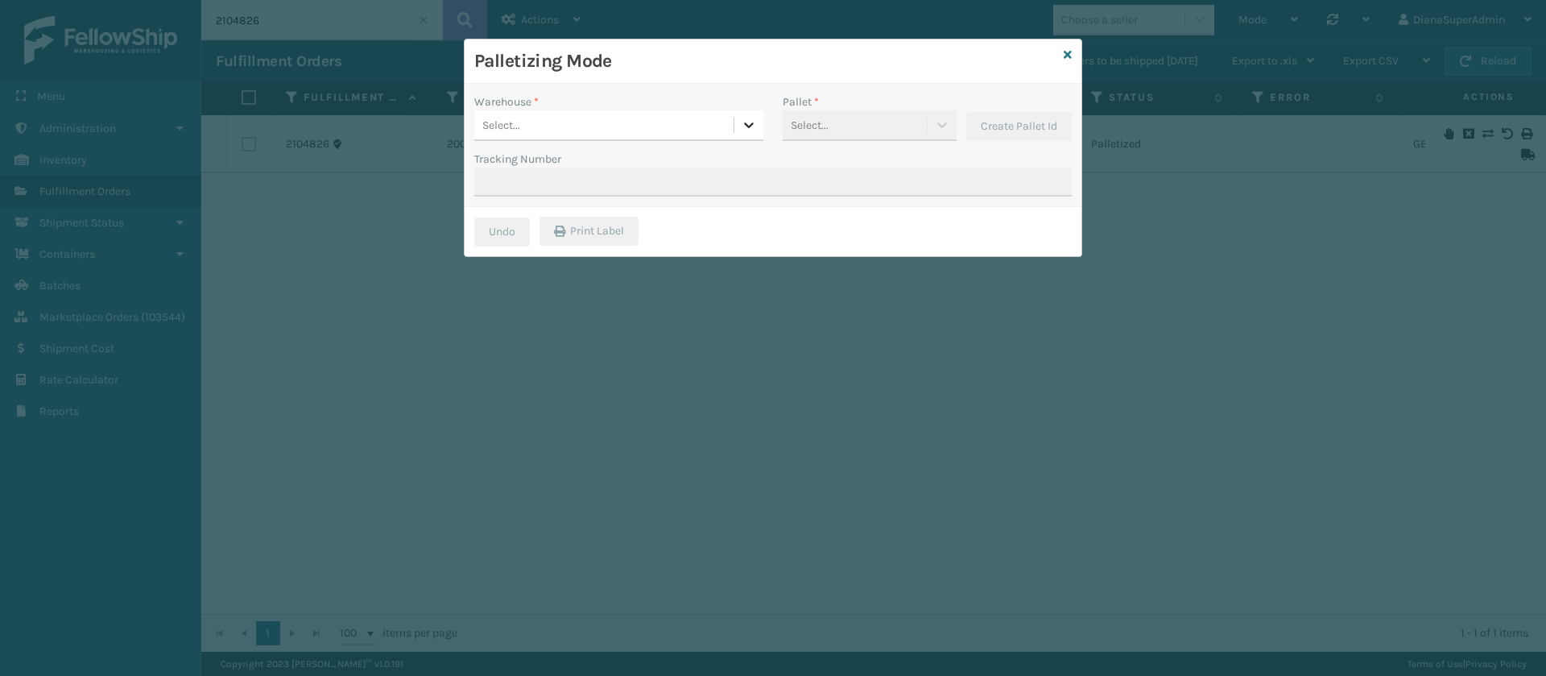
click at [752, 134] on div at bounding box center [748, 124] width 29 height 29
click at [851, 347] on div "Palletizing Mode Warehouse * 0 results available. Select is focused ,type to re…" at bounding box center [773, 338] width 1546 height 676
click at [1066, 55] on icon at bounding box center [1068, 54] width 8 height 11
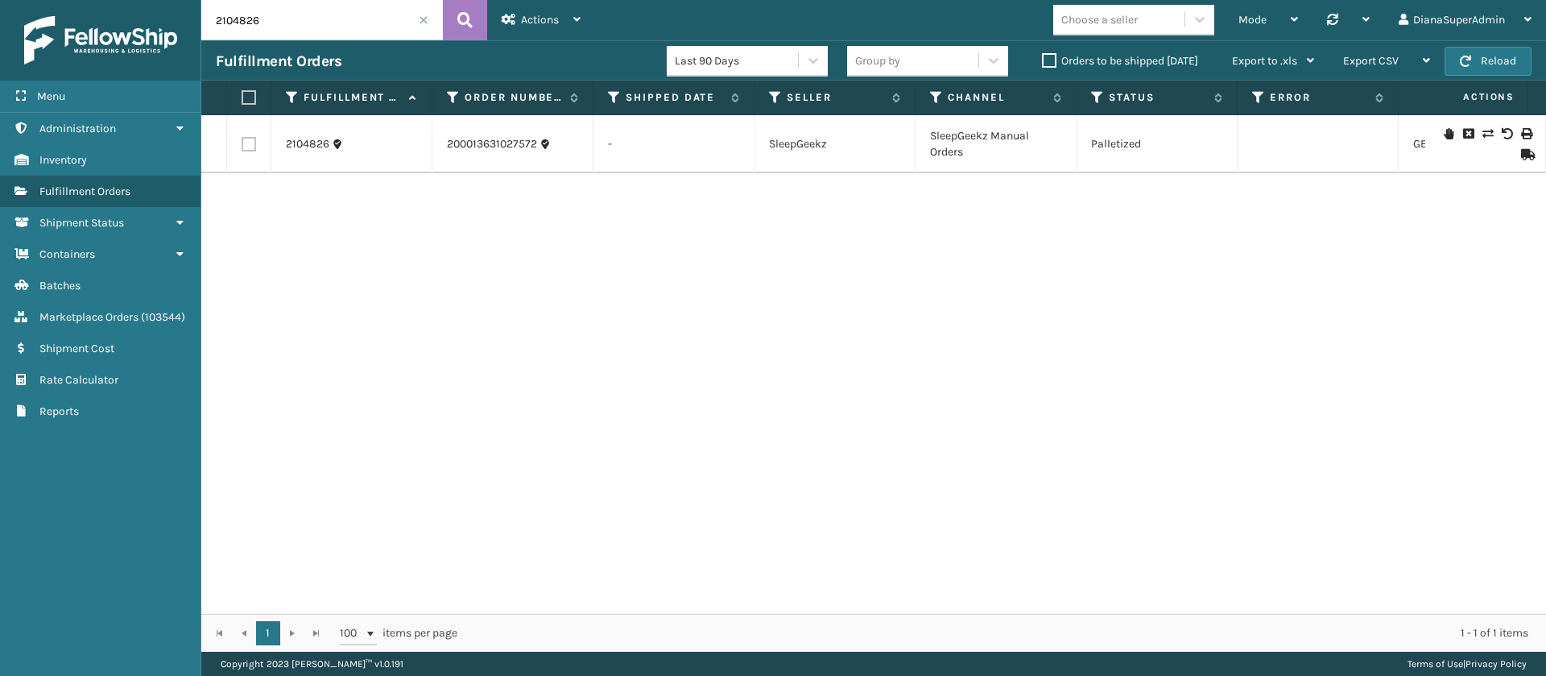
click at [903, 238] on div "2104826 200013631027572 - SleepGeekz SleepGeekz Manual Orders Palletized GEN-AB…" at bounding box center [873, 364] width 1345 height 498
click at [297, 31] on input "2104826" at bounding box center [322, 20] width 242 height 40
type input "2105066"
click at [467, 27] on icon at bounding box center [464, 20] width 15 height 24
click at [1117, 148] on td "Palletized" at bounding box center [1157, 149] width 161 height 68
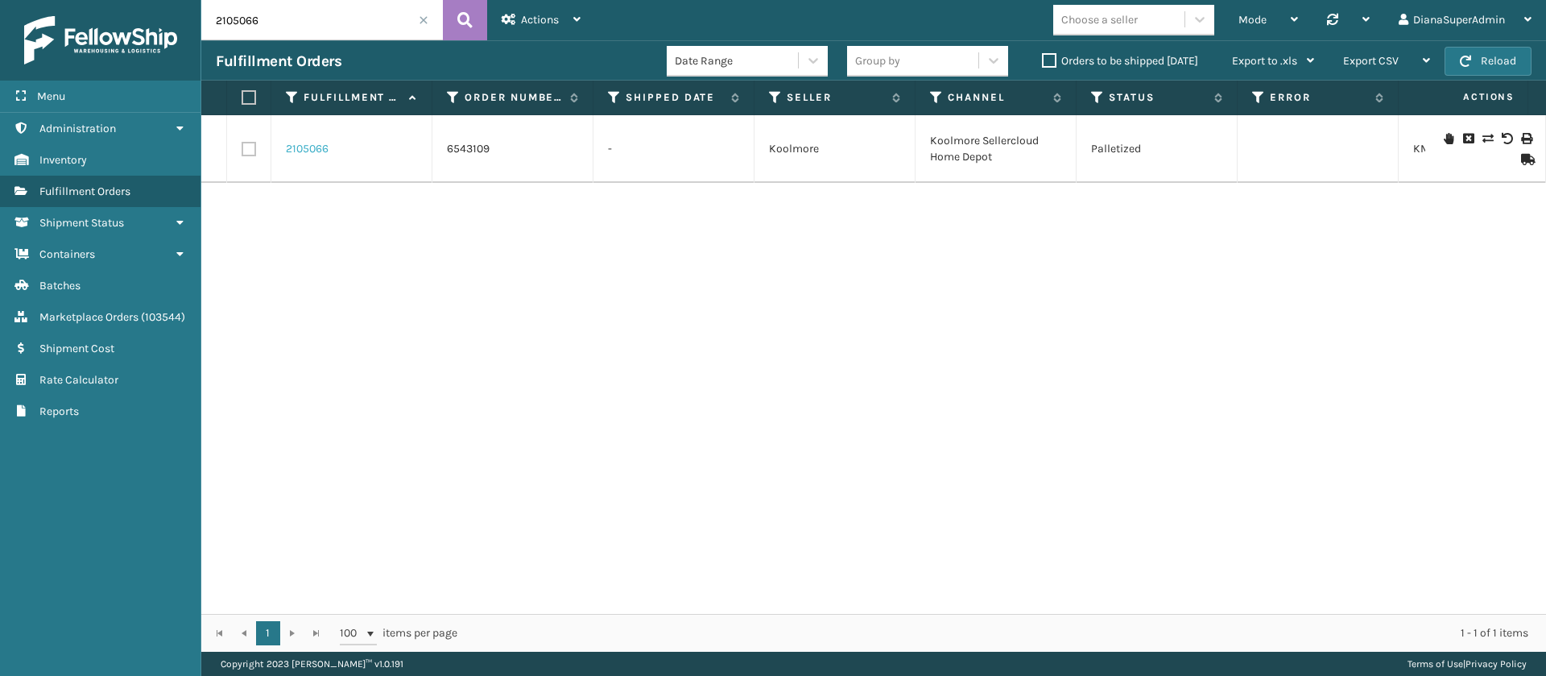
click at [322, 145] on link "2105066" at bounding box center [307, 149] width 43 height 16
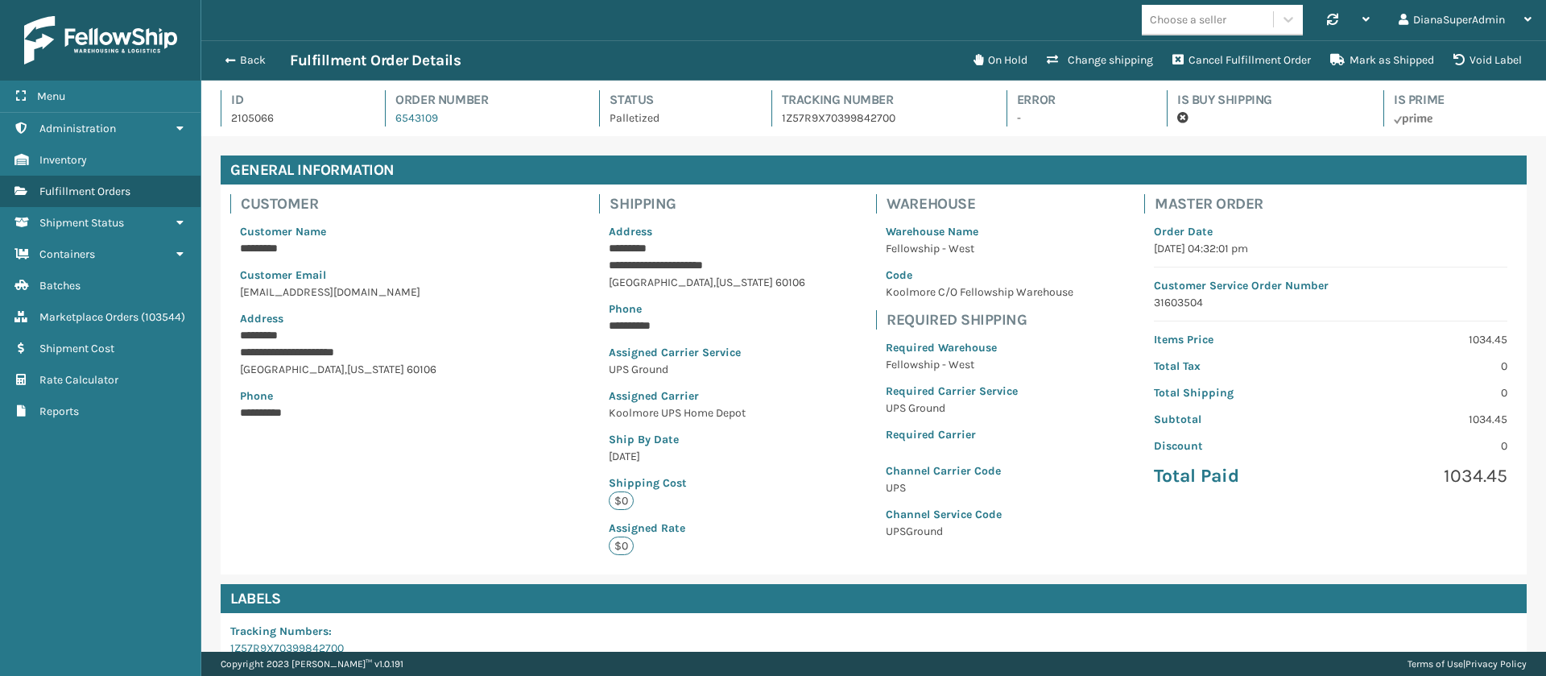
scroll to position [250, 0]
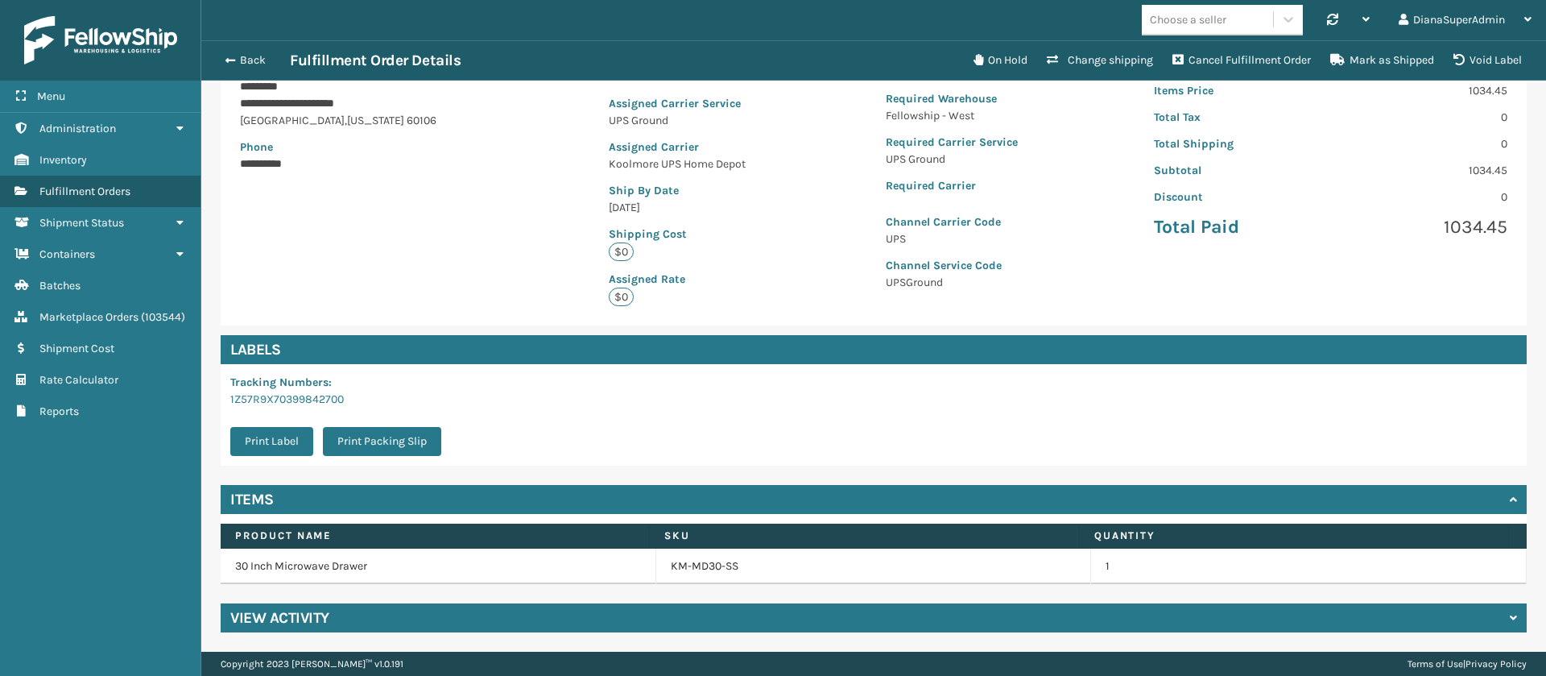
click at [845, 627] on div "View Activity" at bounding box center [874, 617] width 1306 height 29
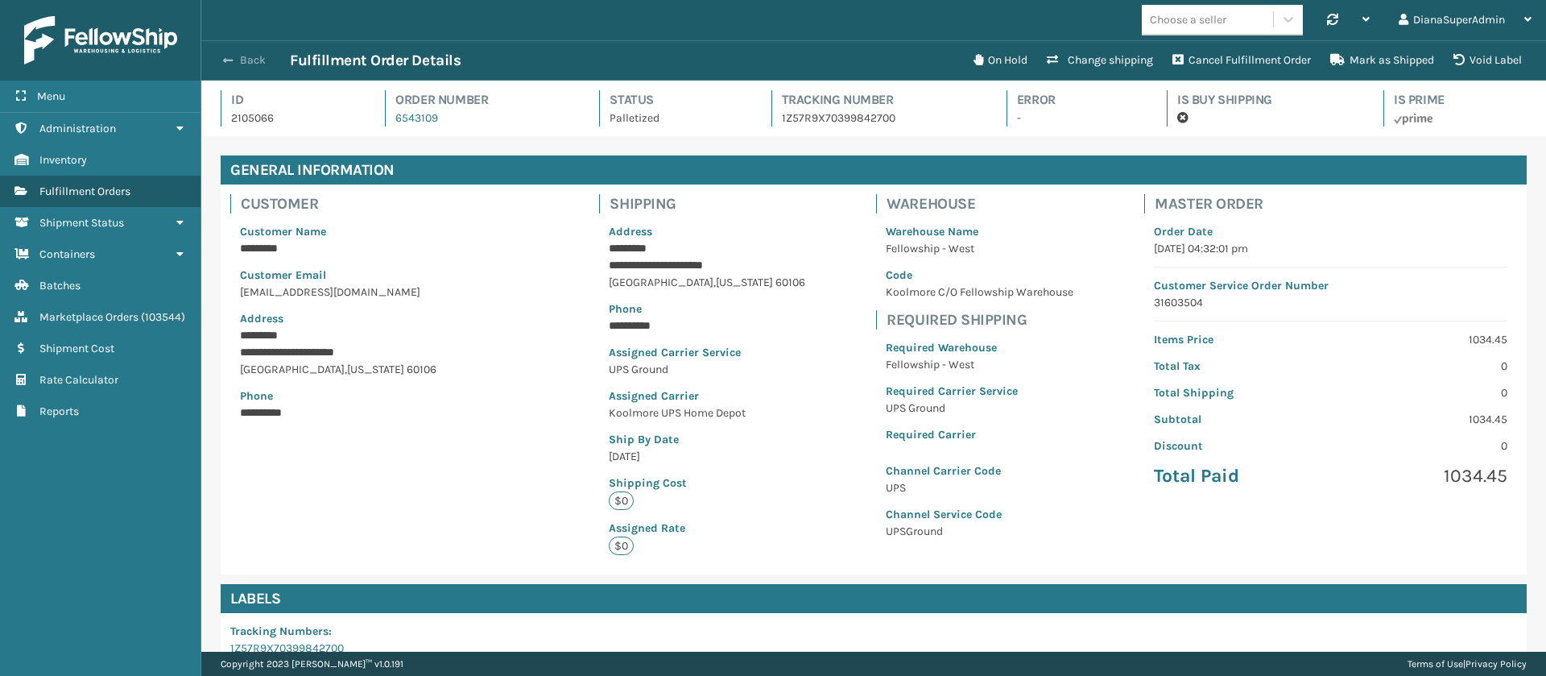
click at [235, 57] on button "Back" at bounding box center [253, 60] width 74 height 14
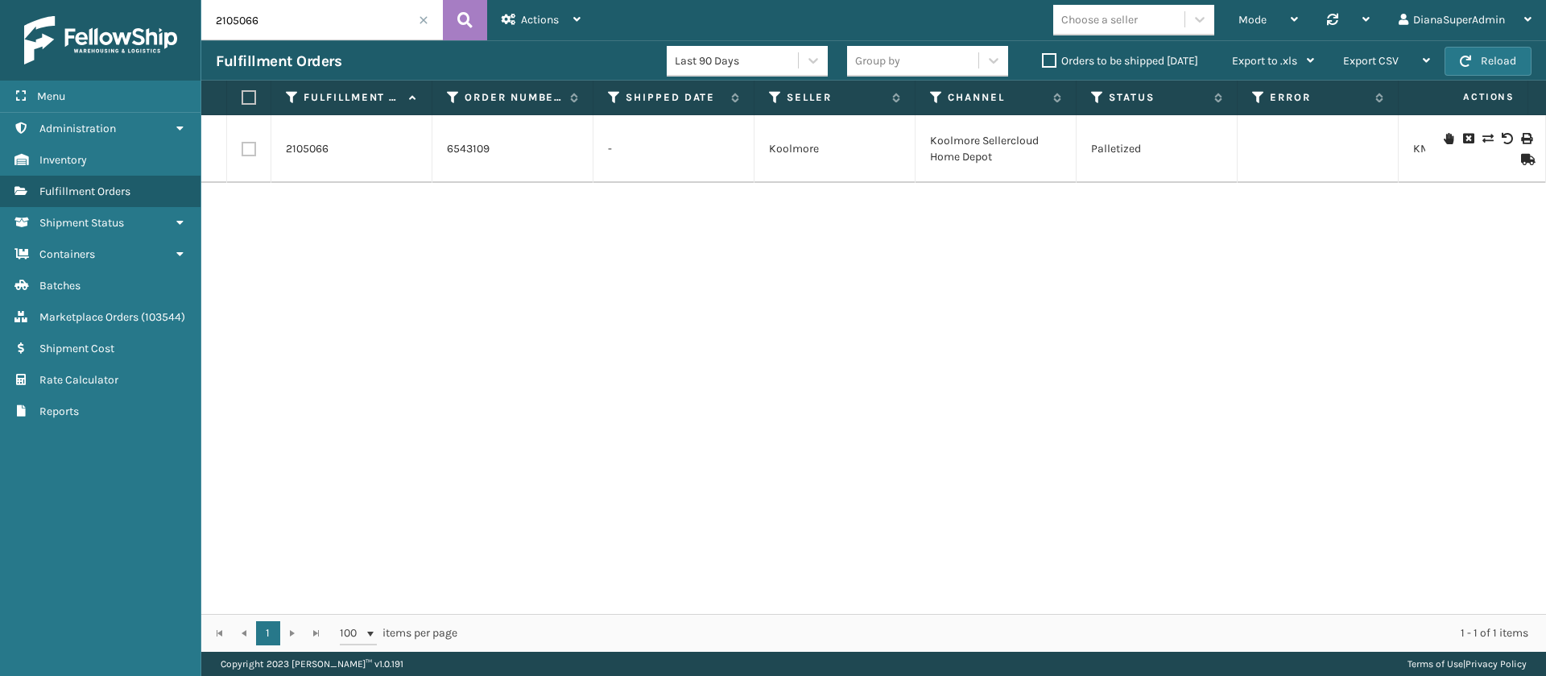
click at [419, 20] on span at bounding box center [424, 20] width 10 height 10
